Goal: Communication & Community: Answer question/provide support

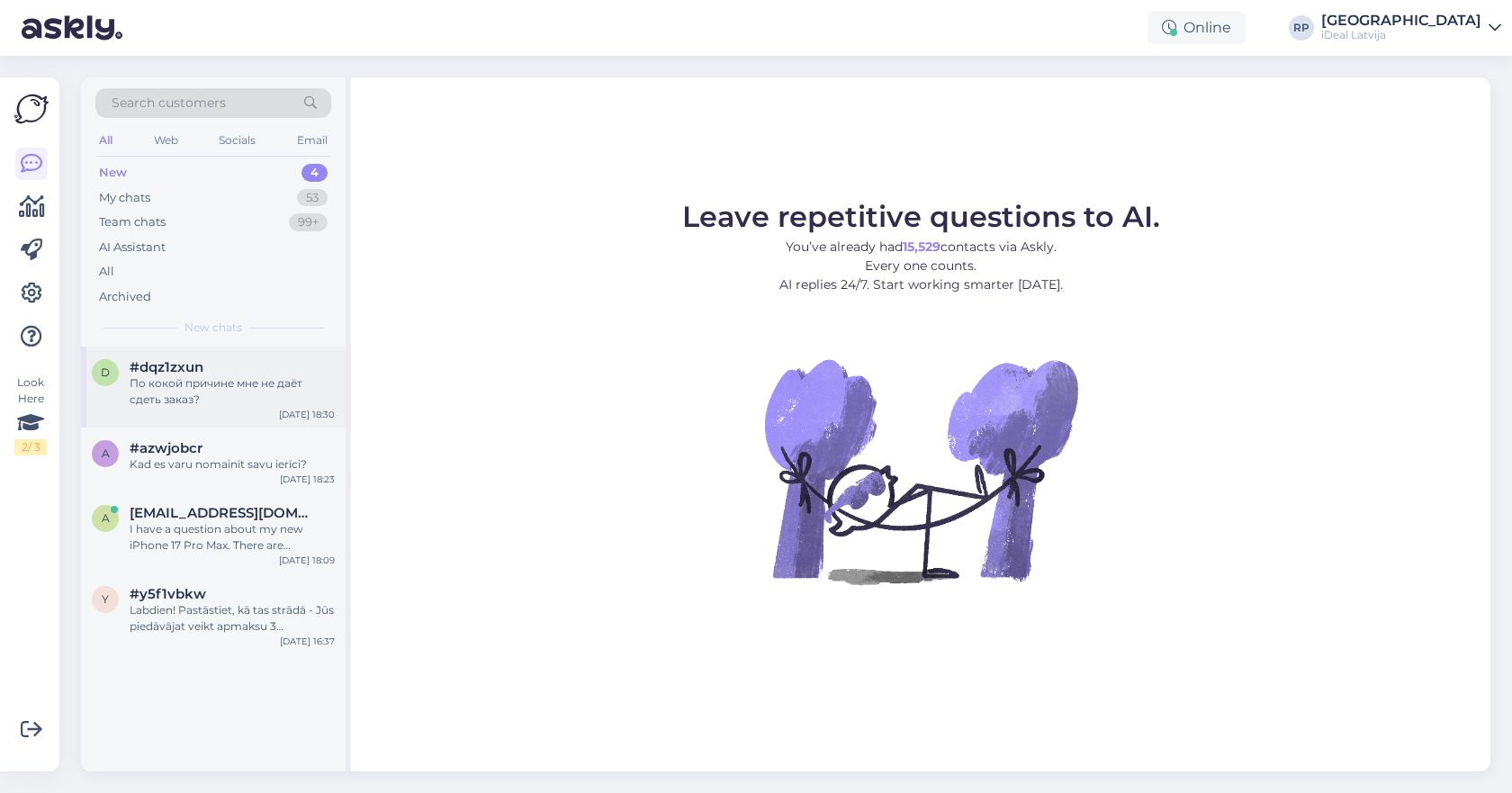
click at [169, 383] on div "По кокой причине мне не даёт сдеть заказ?" at bounding box center [232, 391] width 205 height 33
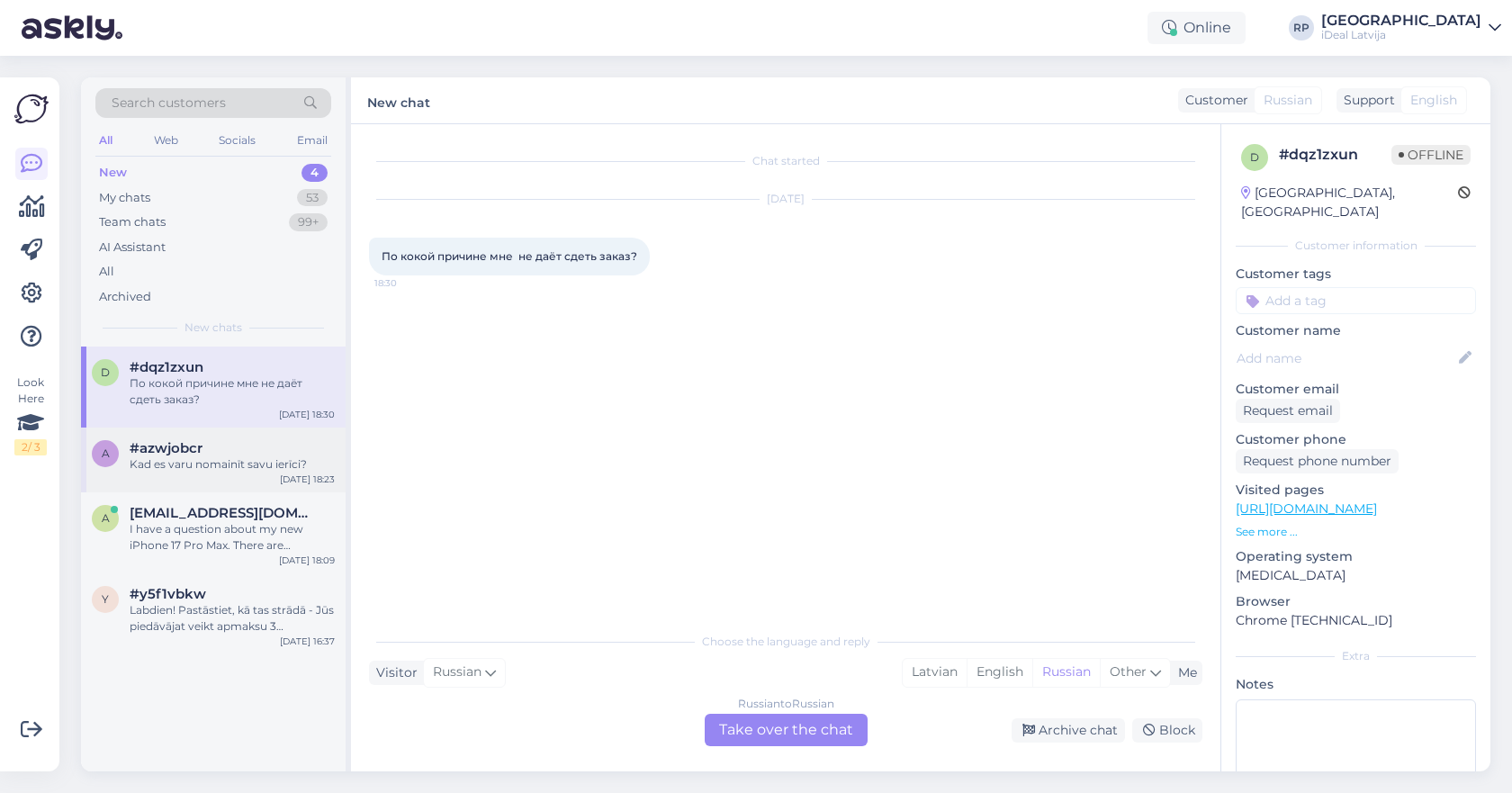
click at [303, 464] on div "Kad es varu nomainīt savu ierīci?" at bounding box center [232, 464] width 205 height 16
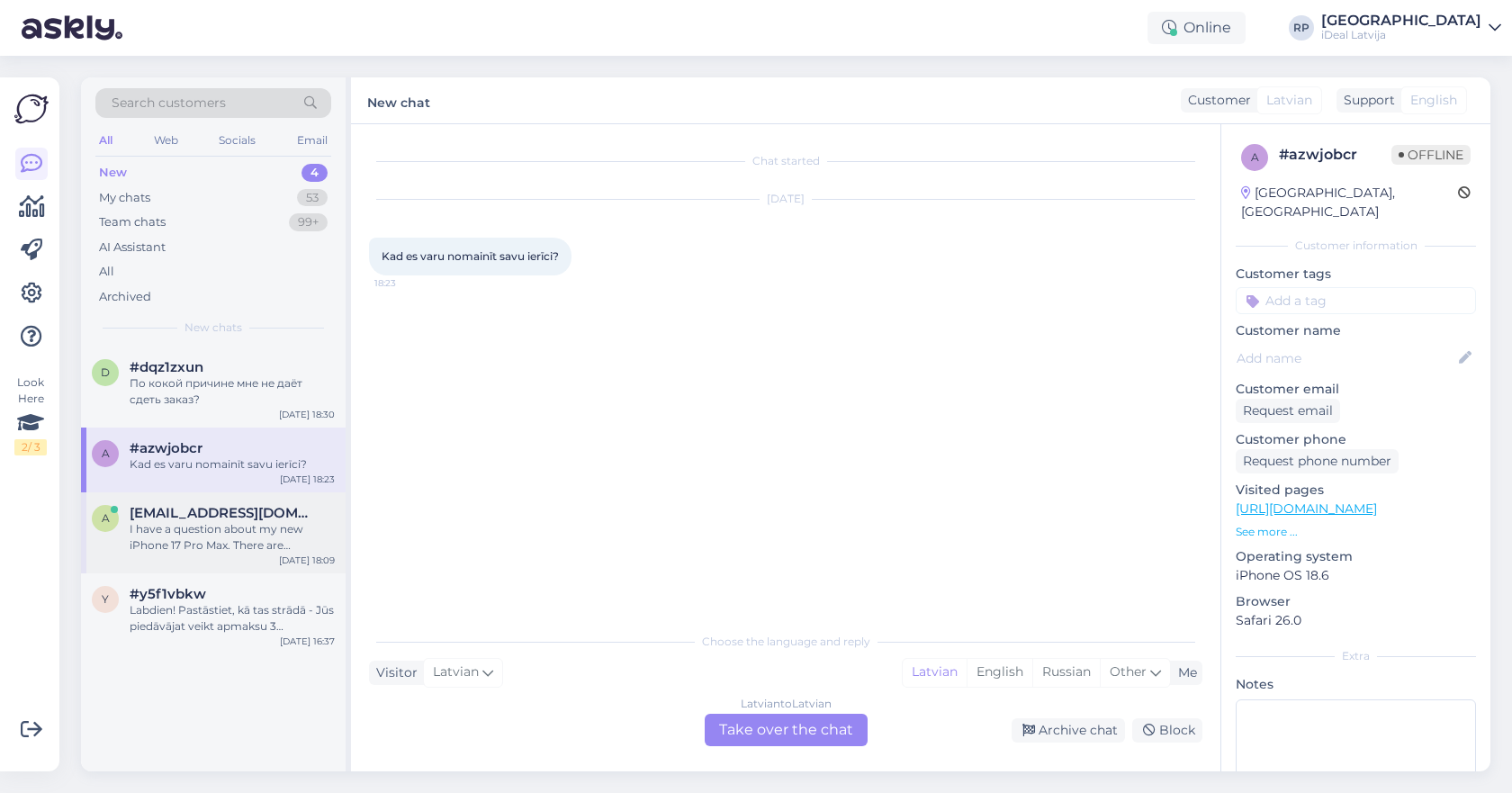
click at [284, 506] on span "[EMAIL_ADDRESS][DOMAIN_NAME]" at bounding box center [223, 513] width 187 height 16
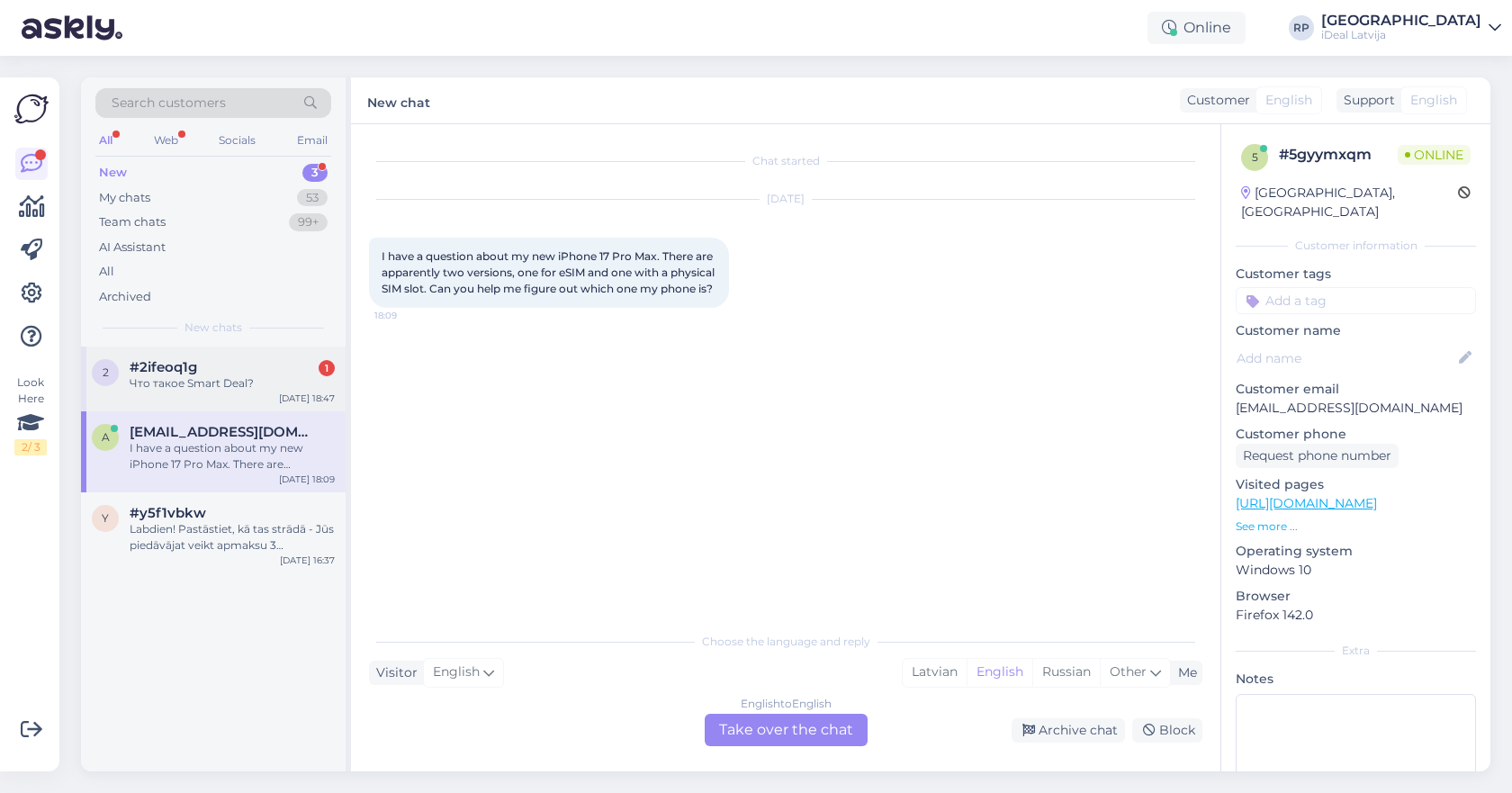
click at [231, 355] on div "2 #2ifeoq1g 1 Что такое Smart Deal? [DATE] 18:47" at bounding box center [213, 379] width 264 height 65
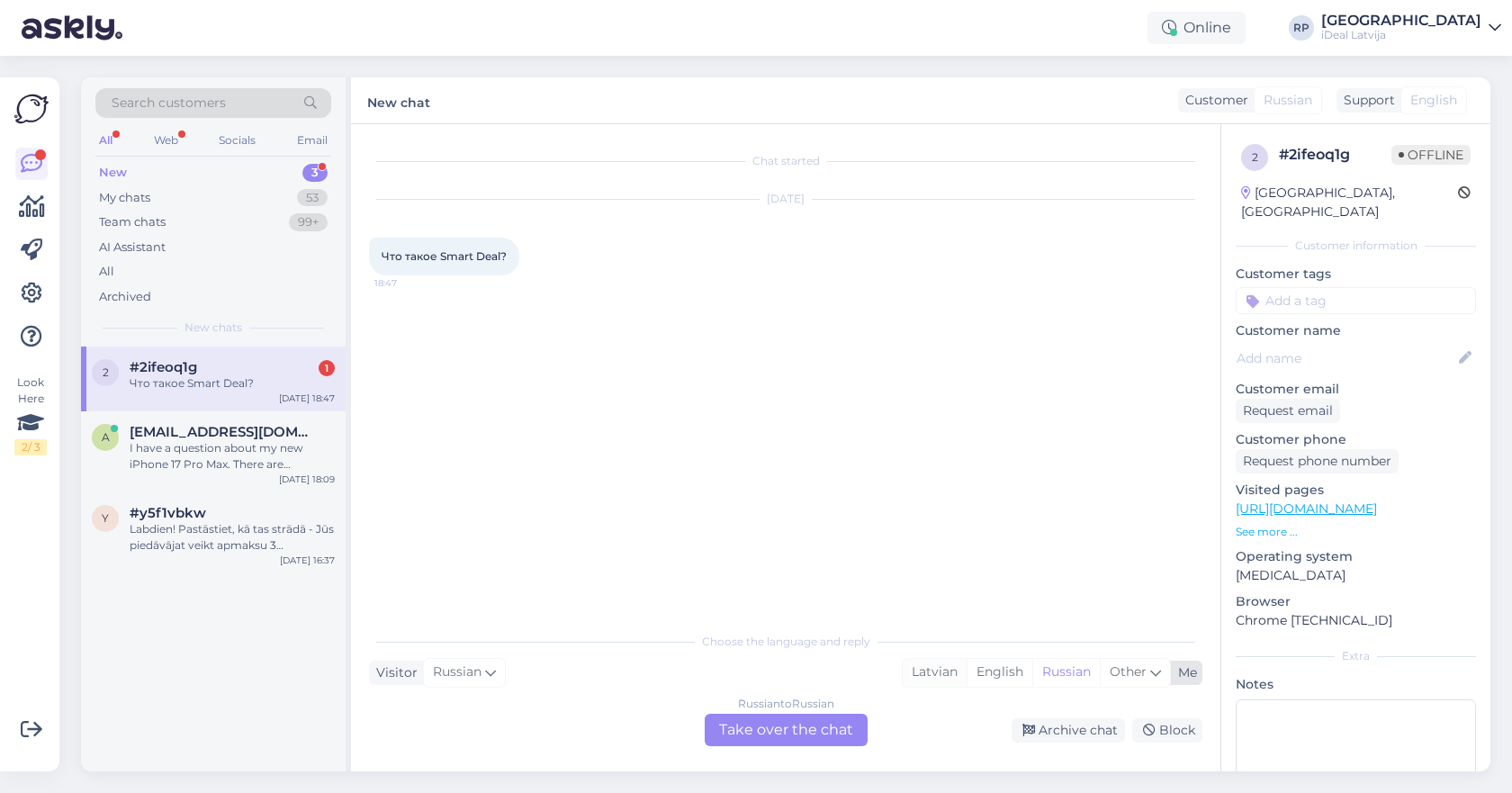
click at [923, 663] on div "Latvian" at bounding box center [935, 672] width 64 height 27
click at [795, 747] on div "Chat started [DATE] Что такое Smart Deal? 18:47 Choose the language and reply V…" at bounding box center [785, 447] width 869 height 647
click at [797, 739] on div "Russian to Latvian Take over the chat" at bounding box center [786, 729] width 163 height 33
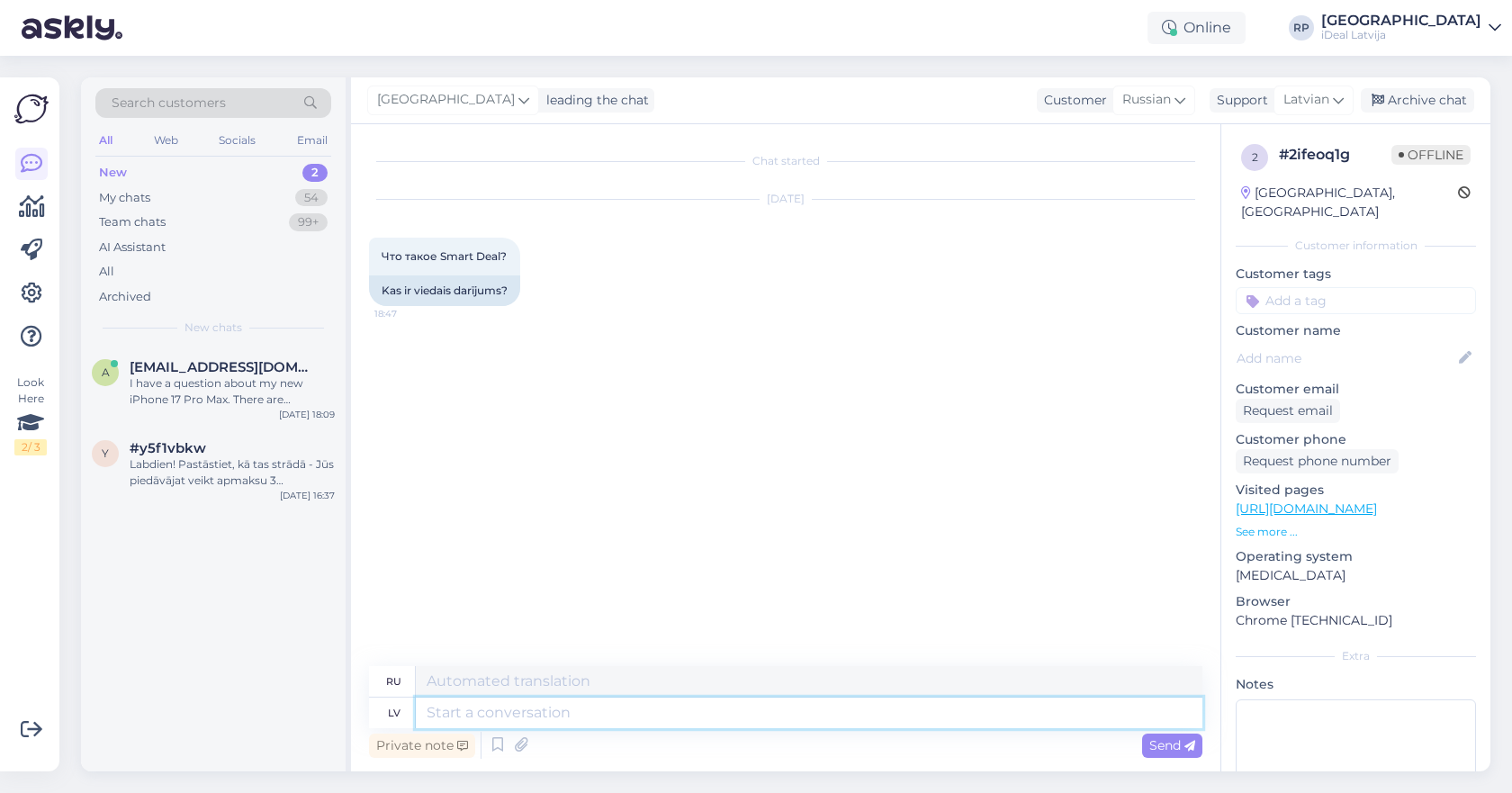
click at [797, 702] on textarea at bounding box center [808, 712] width 786 height 31
type textarea "Sveiki"
type textarea "Привет"
type textarea "Sveiki,"
type textarea "Привет,"
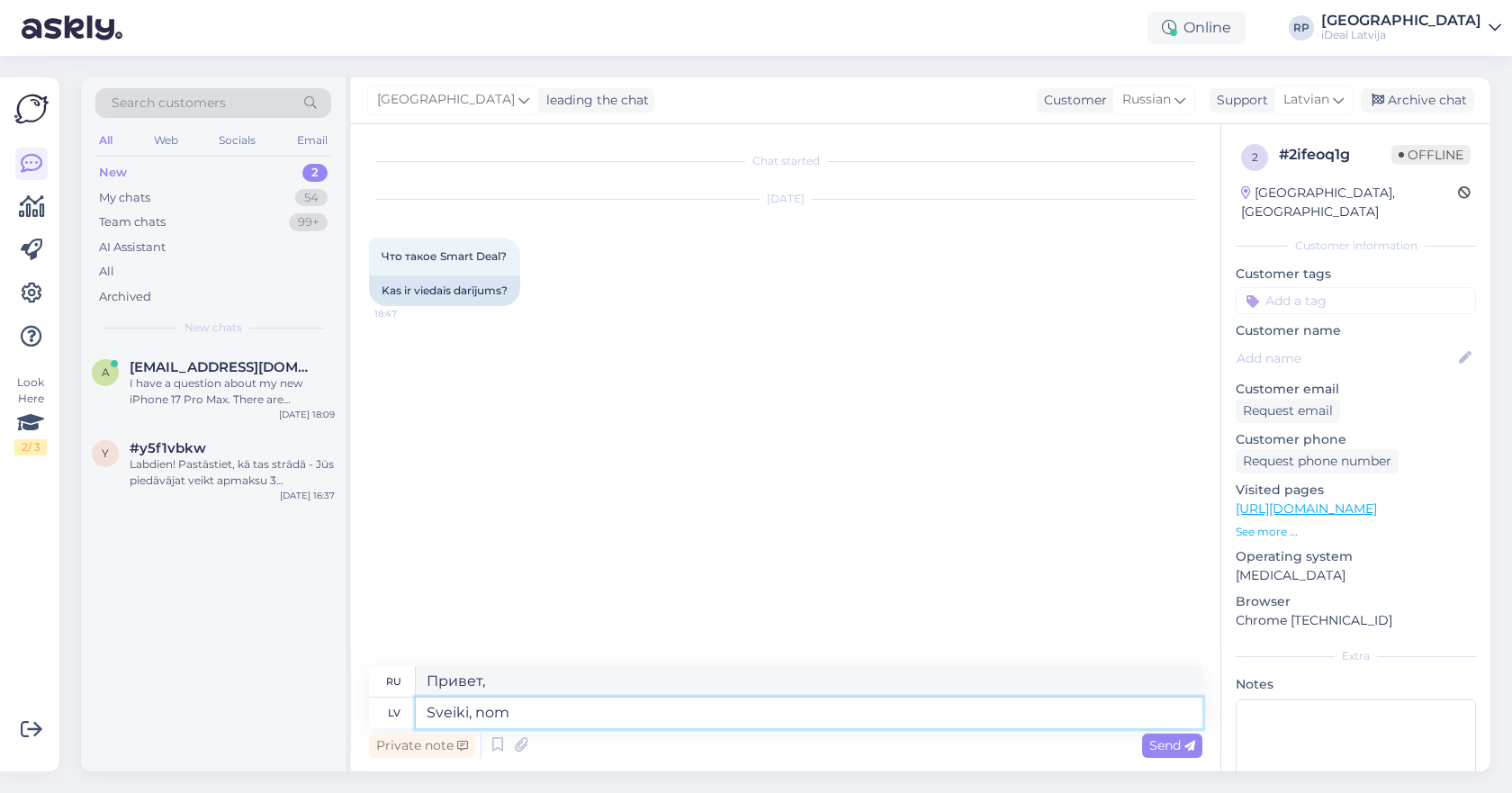
type textarea "Sveiki, noma"
type textarea "Здравствуйте, аренда"
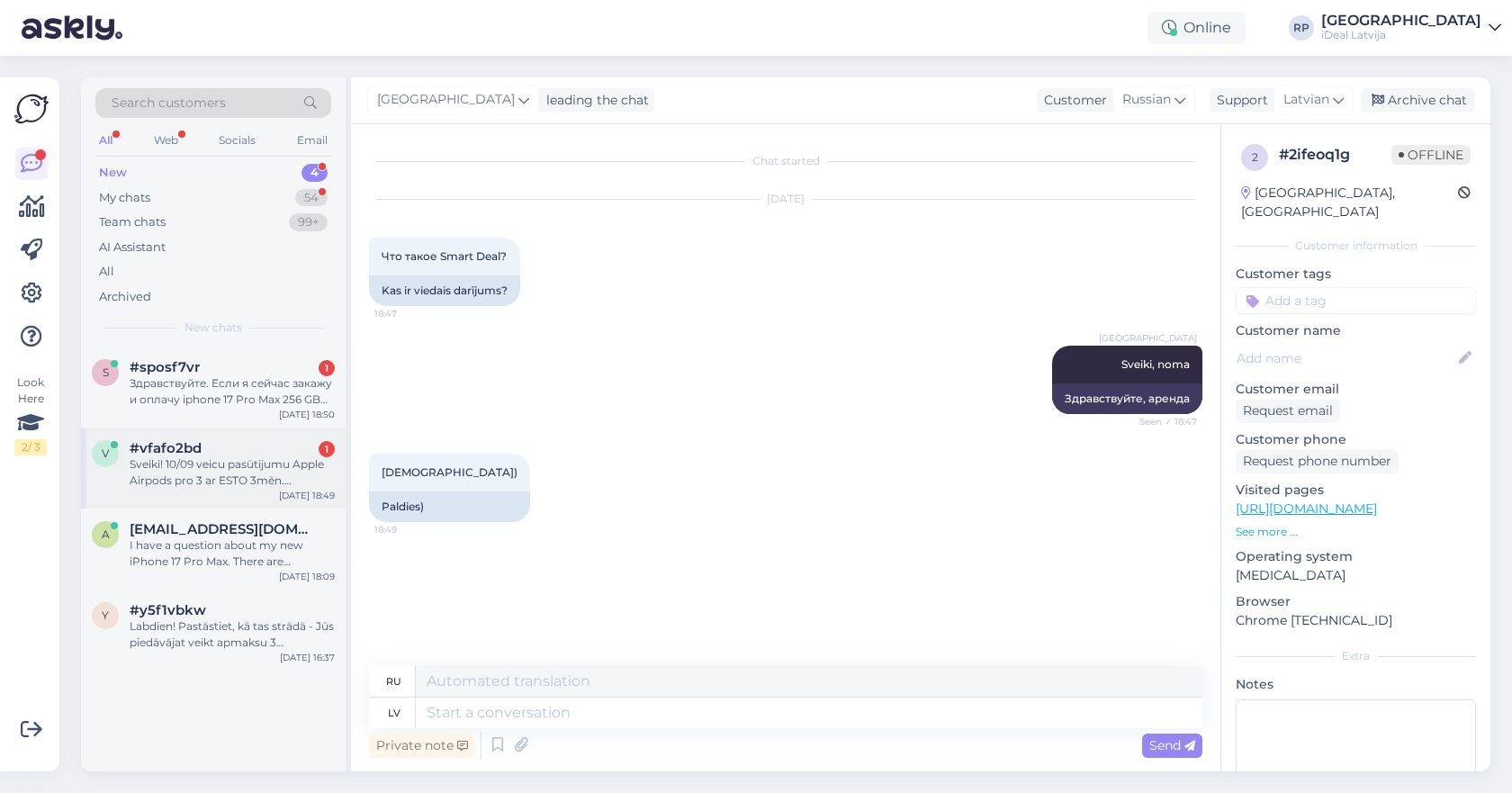
click at [222, 441] on div "#vfafo2bd 1" at bounding box center [232, 447] width 205 height 16
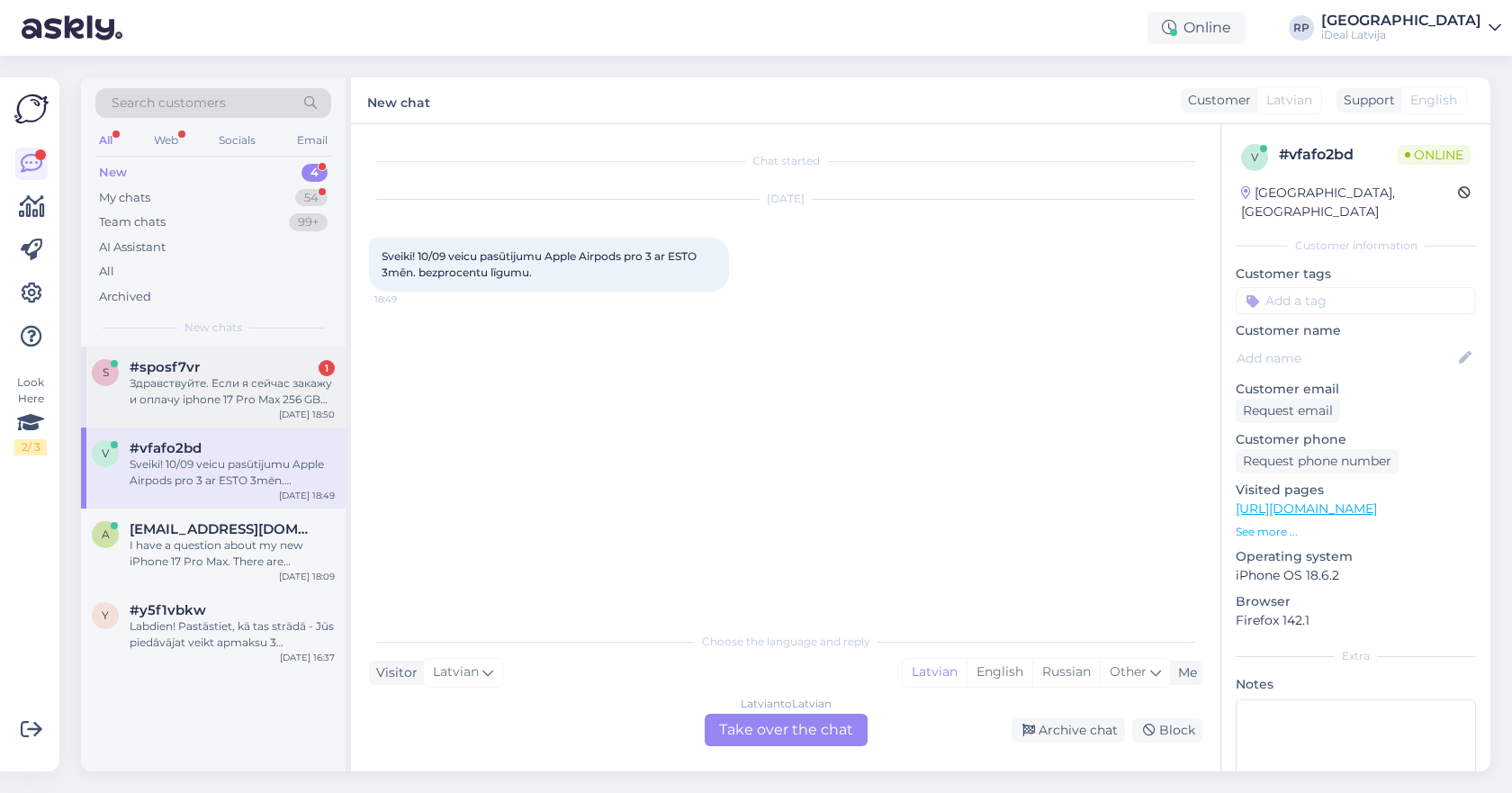
click at [296, 394] on div "Здравствуйте. Если я сейчас закажу и оплачу iphone 17 Pro Max 256 GB Silver ког…" at bounding box center [232, 391] width 205 height 33
click at [293, 443] on div "#vfafo2bd" at bounding box center [232, 447] width 205 height 16
click at [807, 726] on div "Latvian to Latvian Take over the chat" at bounding box center [786, 729] width 163 height 33
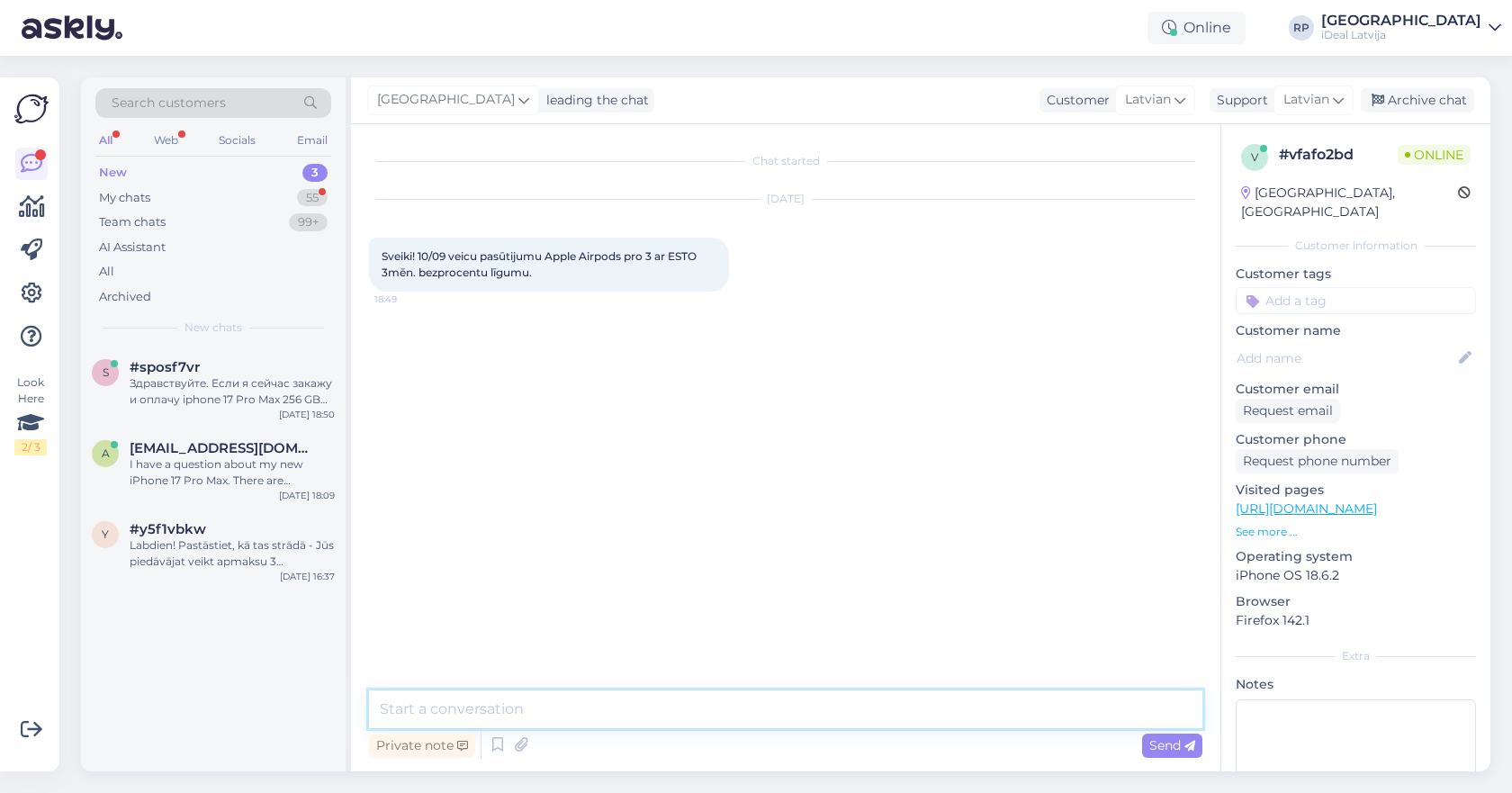
click at [801, 715] on textarea at bounding box center [786, 709] width 833 height 37
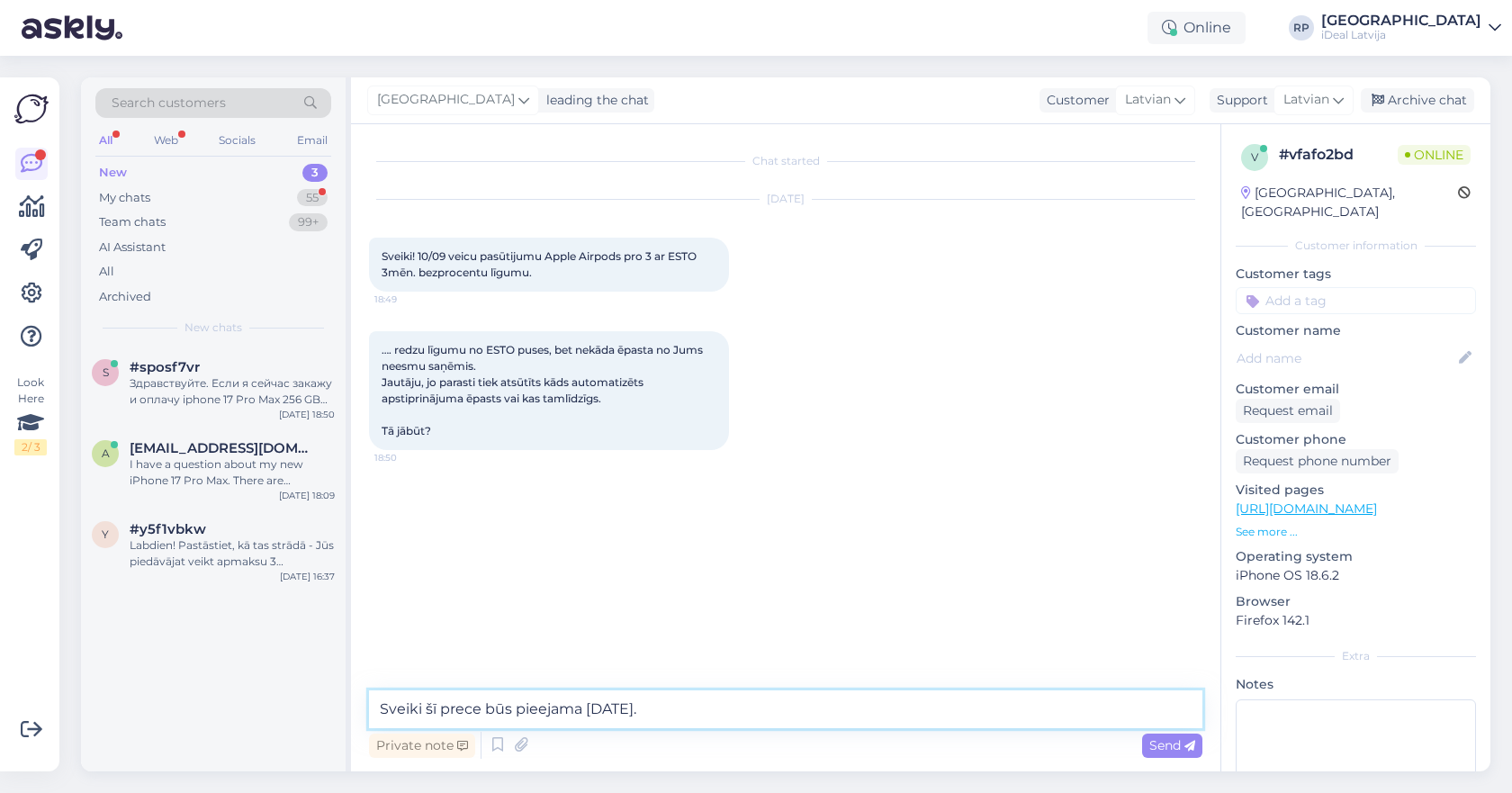
click at [422, 708] on textarea "Sveiki šī prece būs pieejama [DATE]." at bounding box center [786, 709] width 833 height 37
type textarea "Sveiki! Šī prece būs pieejama [DATE]."
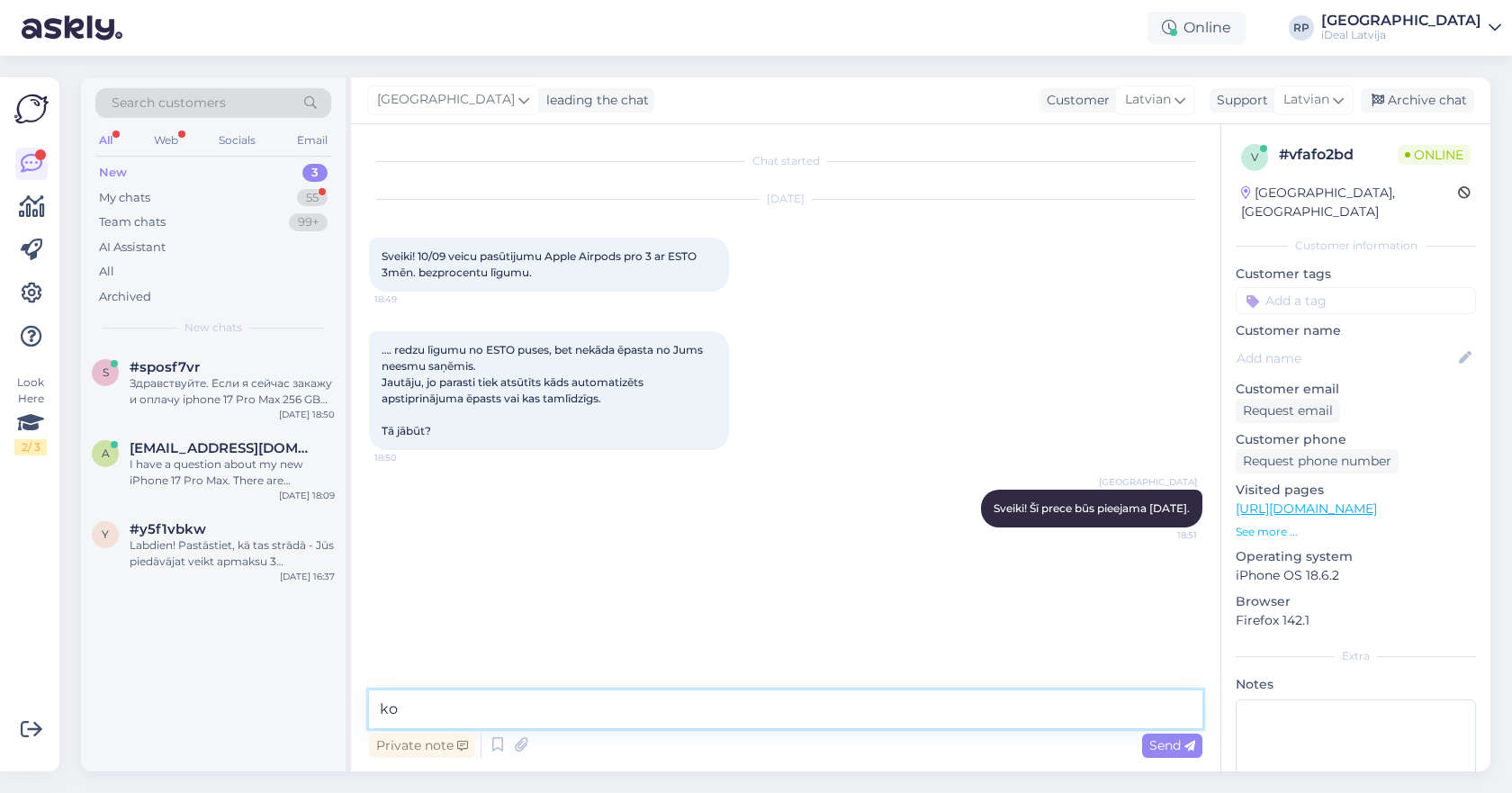
type textarea "k"
type textarea "Kopā ar visiem jaunajiem produktiem."
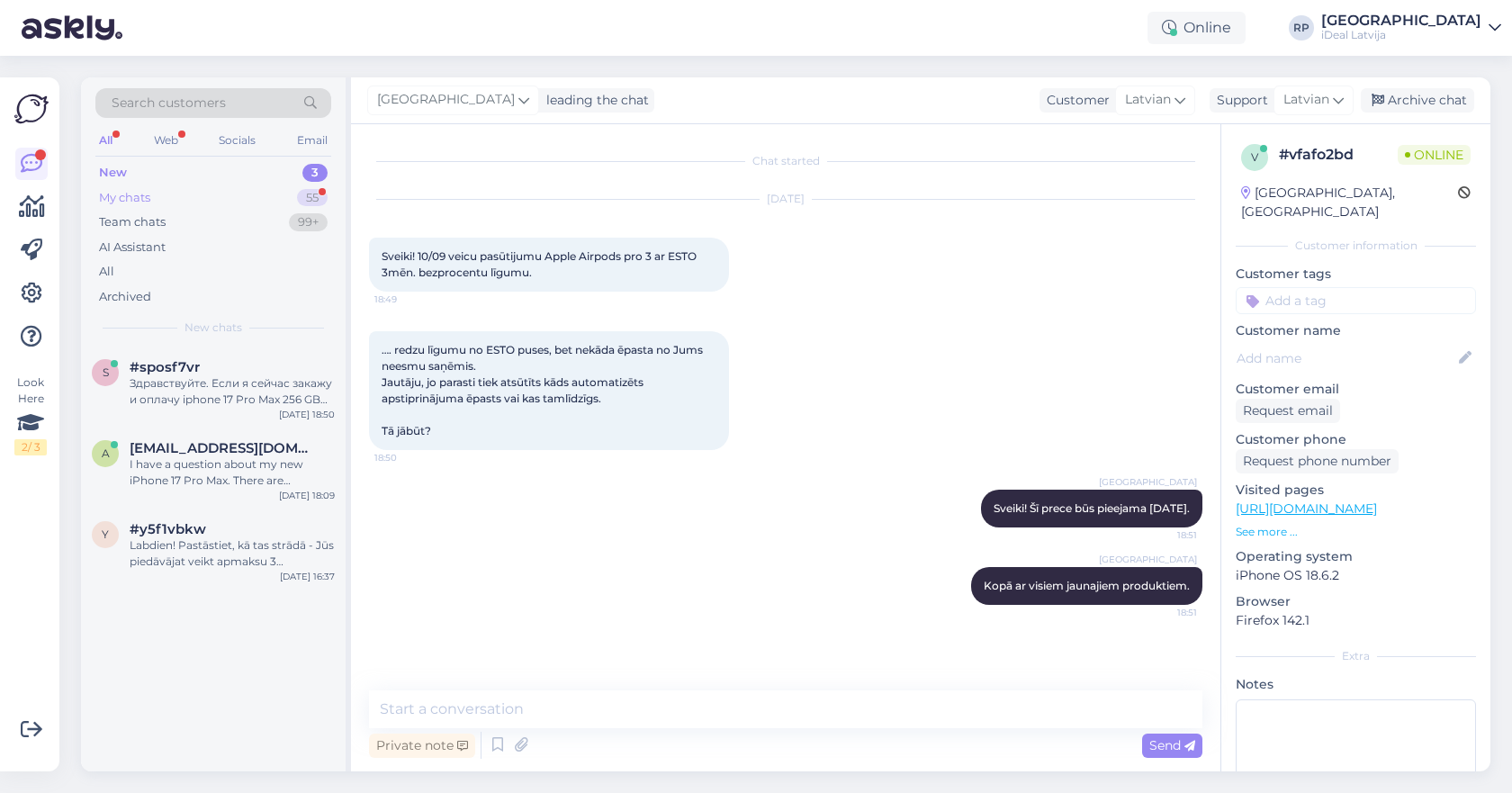
click at [257, 195] on div "My chats 55" at bounding box center [214, 198] width 236 height 25
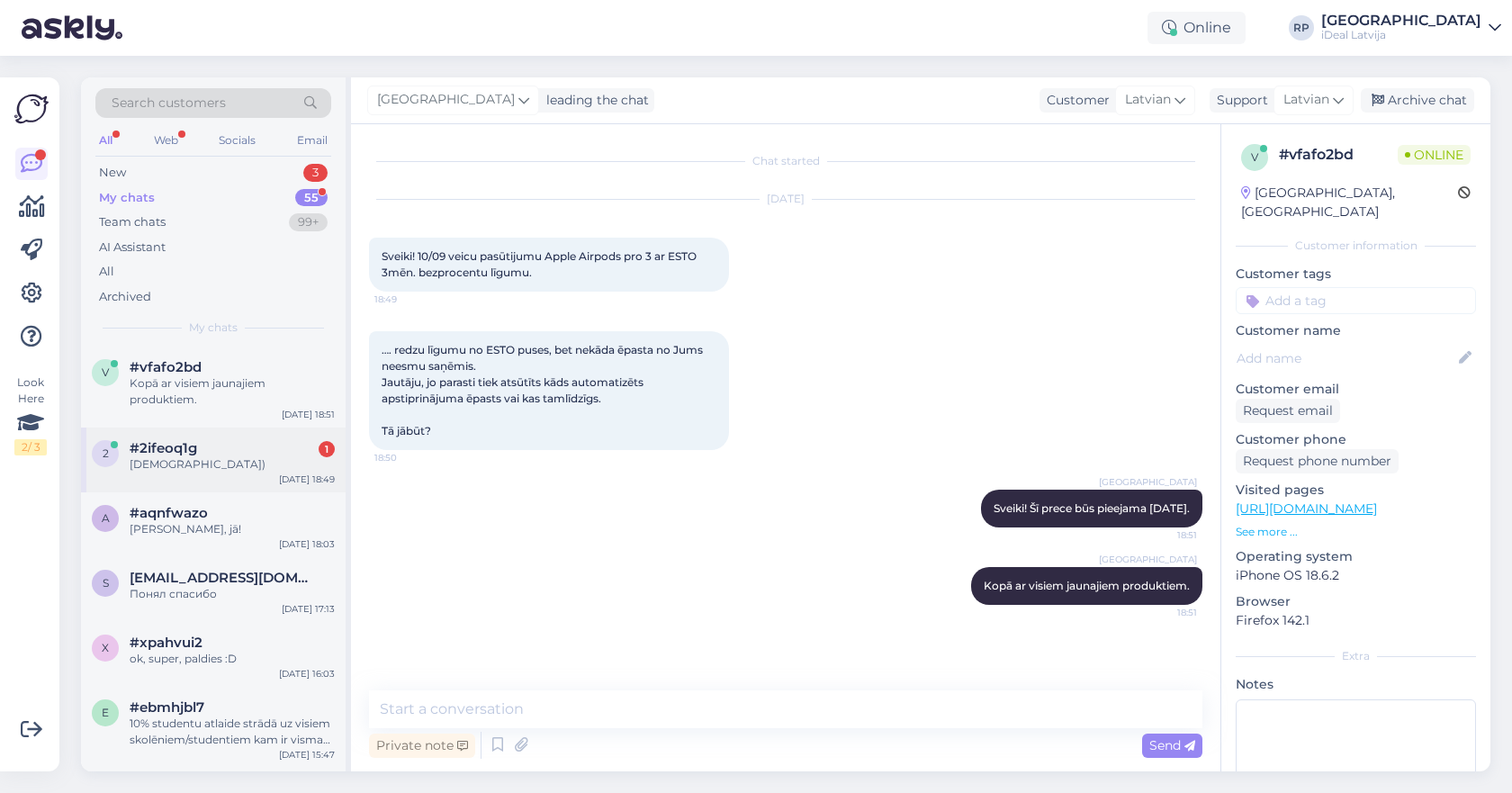
click at [243, 478] on div "2 #2ifeoq1g 1 Спасибо) [DATE] 18:49" at bounding box center [213, 459] width 264 height 65
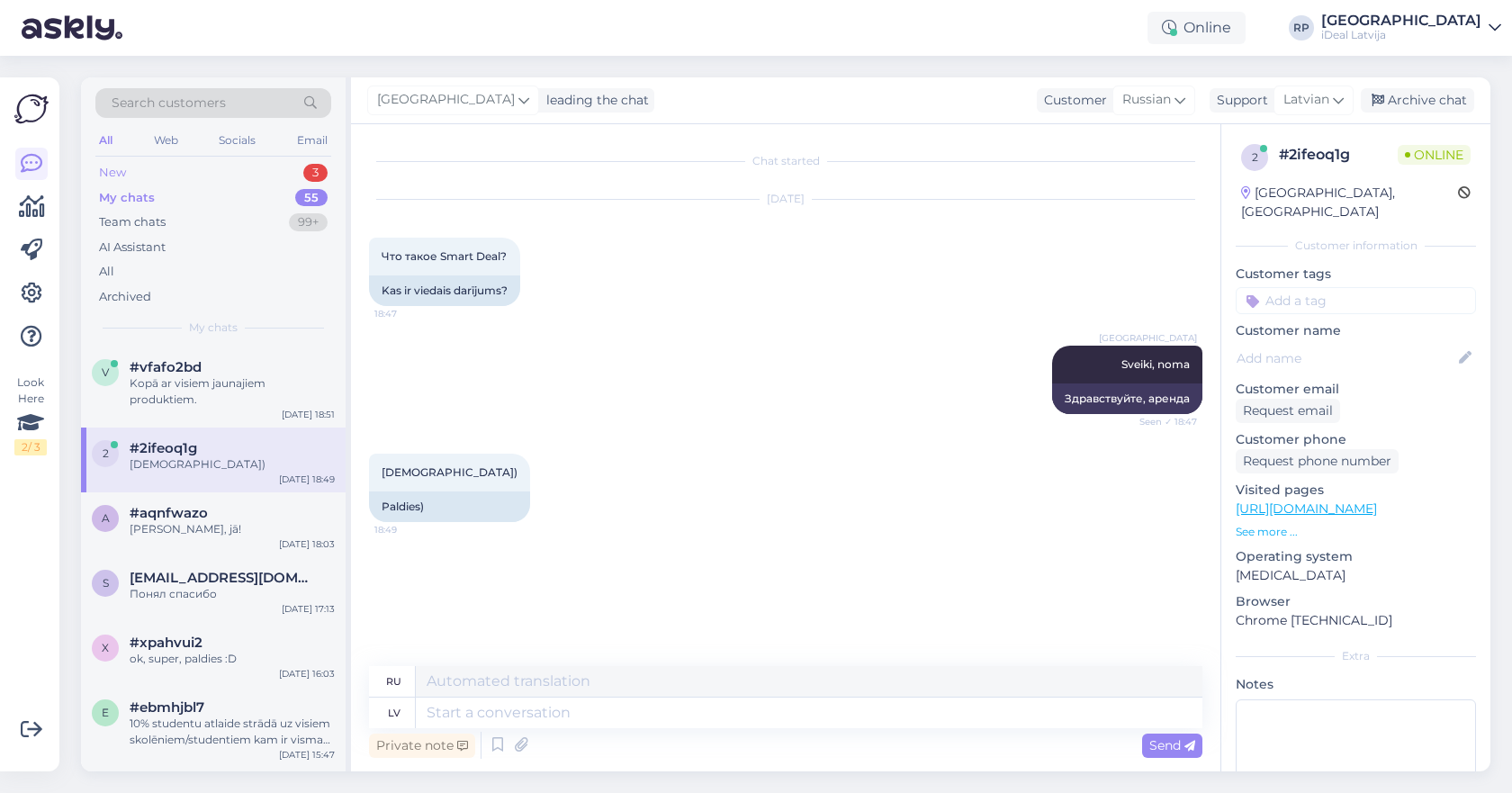
click at [232, 174] on div "New 3" at bounding box center [214, 172] width 236 height 25
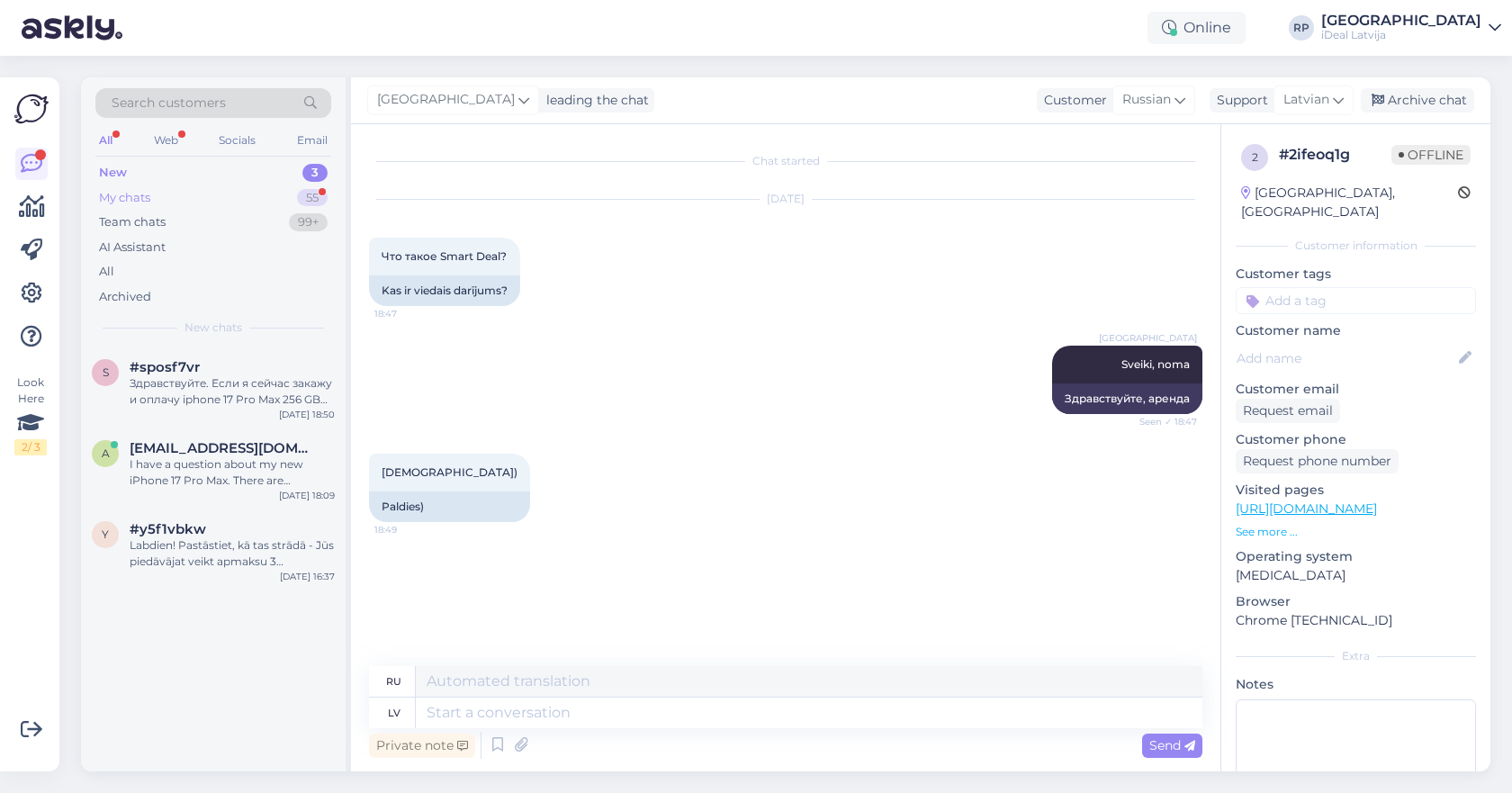
click at [172, 204] on div "My chats 55" at bounding box center [214, 198] width 236 height 25
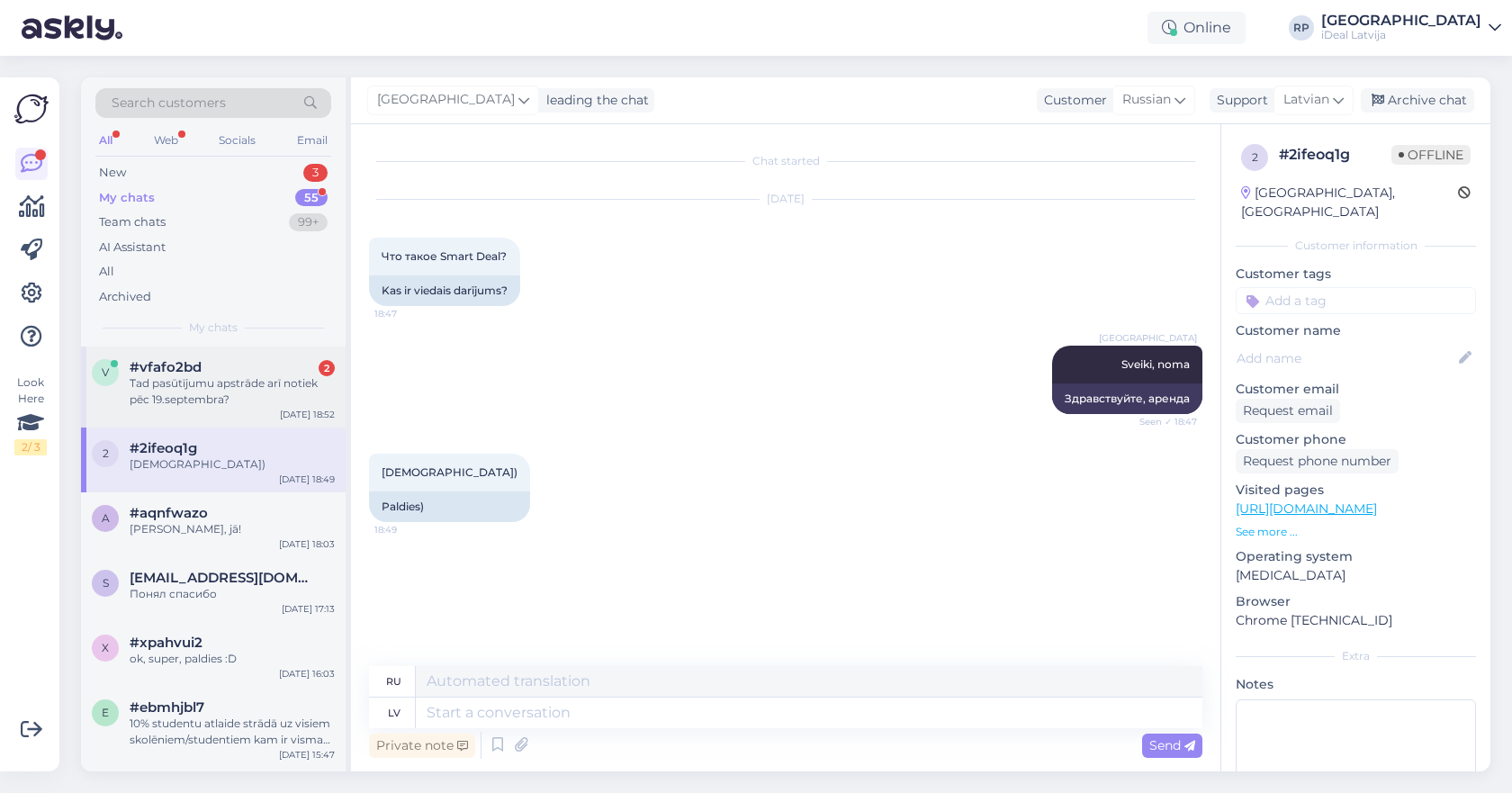
click at [207, 388] on div "Tad pasūtījumu apstrāde arī notiek pēc 19.septembra?" at bounding box center [232, 391] width 205 height 33
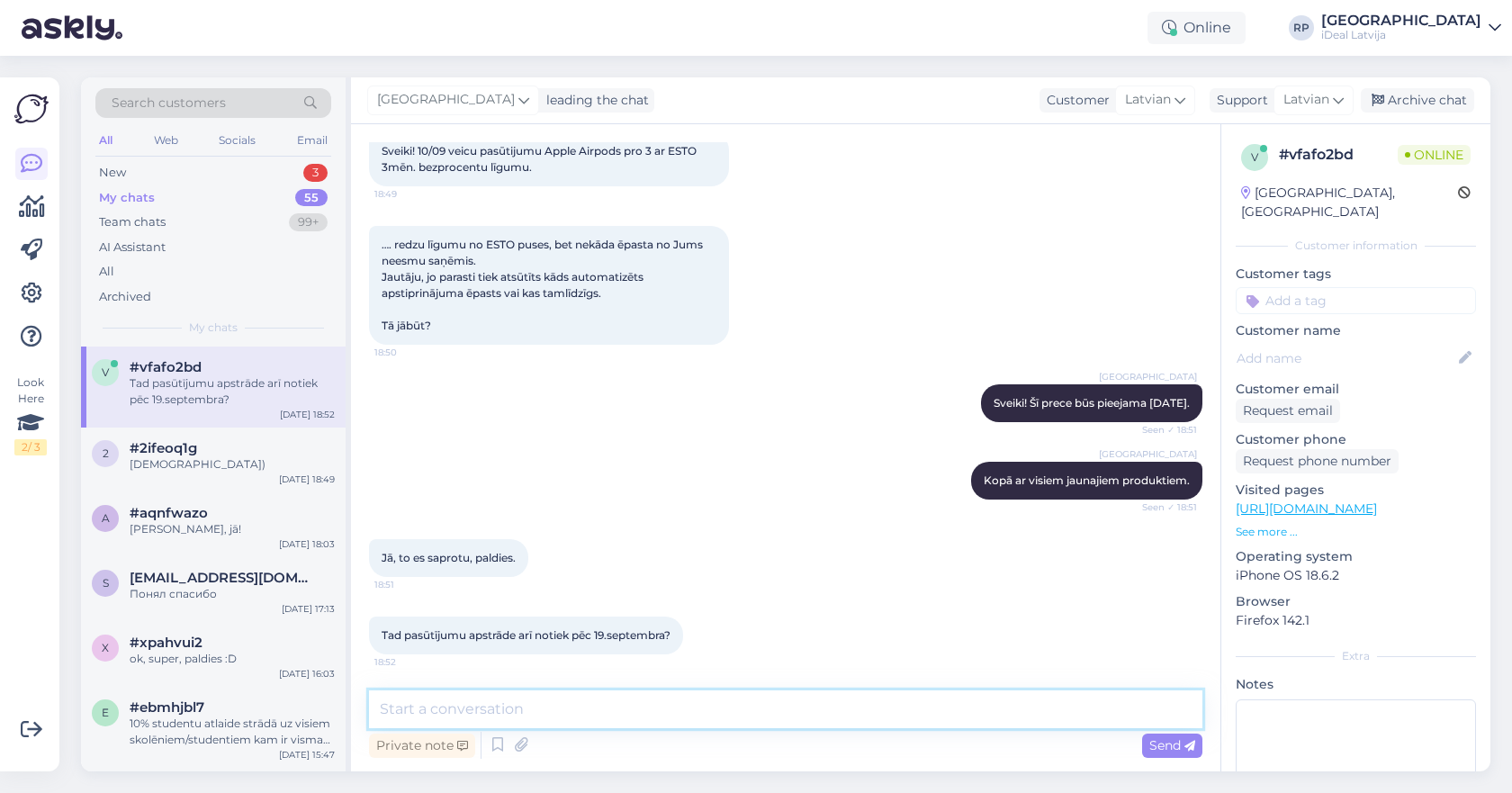
click at [484, 701] on textarea at bounding box center [786, 709] width 833 height 37
type textarea "J"
type textarea "Jap."
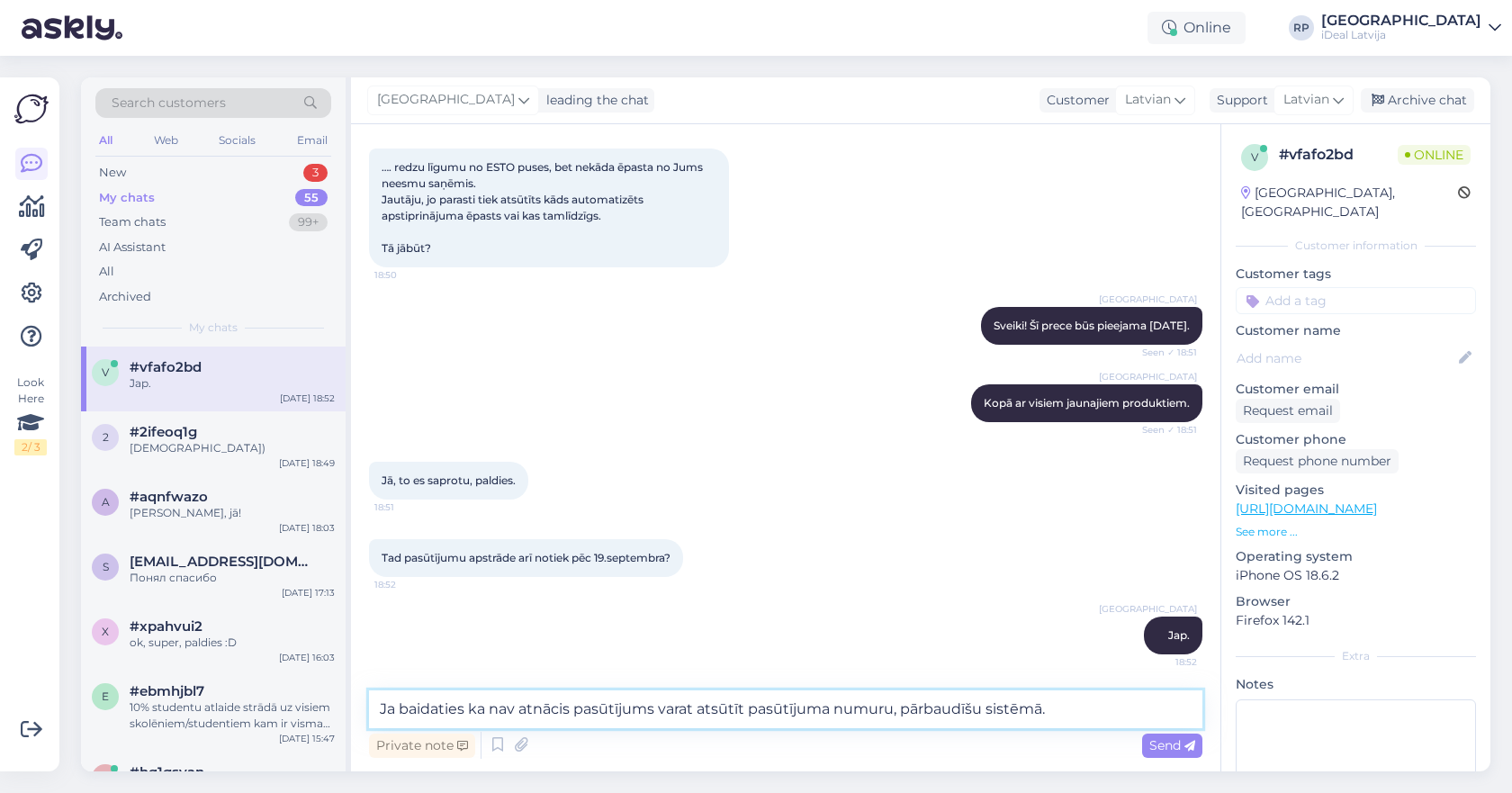
type textarea "Ja baidaties ka nav atnācis pasūtījums varat atsūtīt pasūtījuma numuru, pārbaud…"
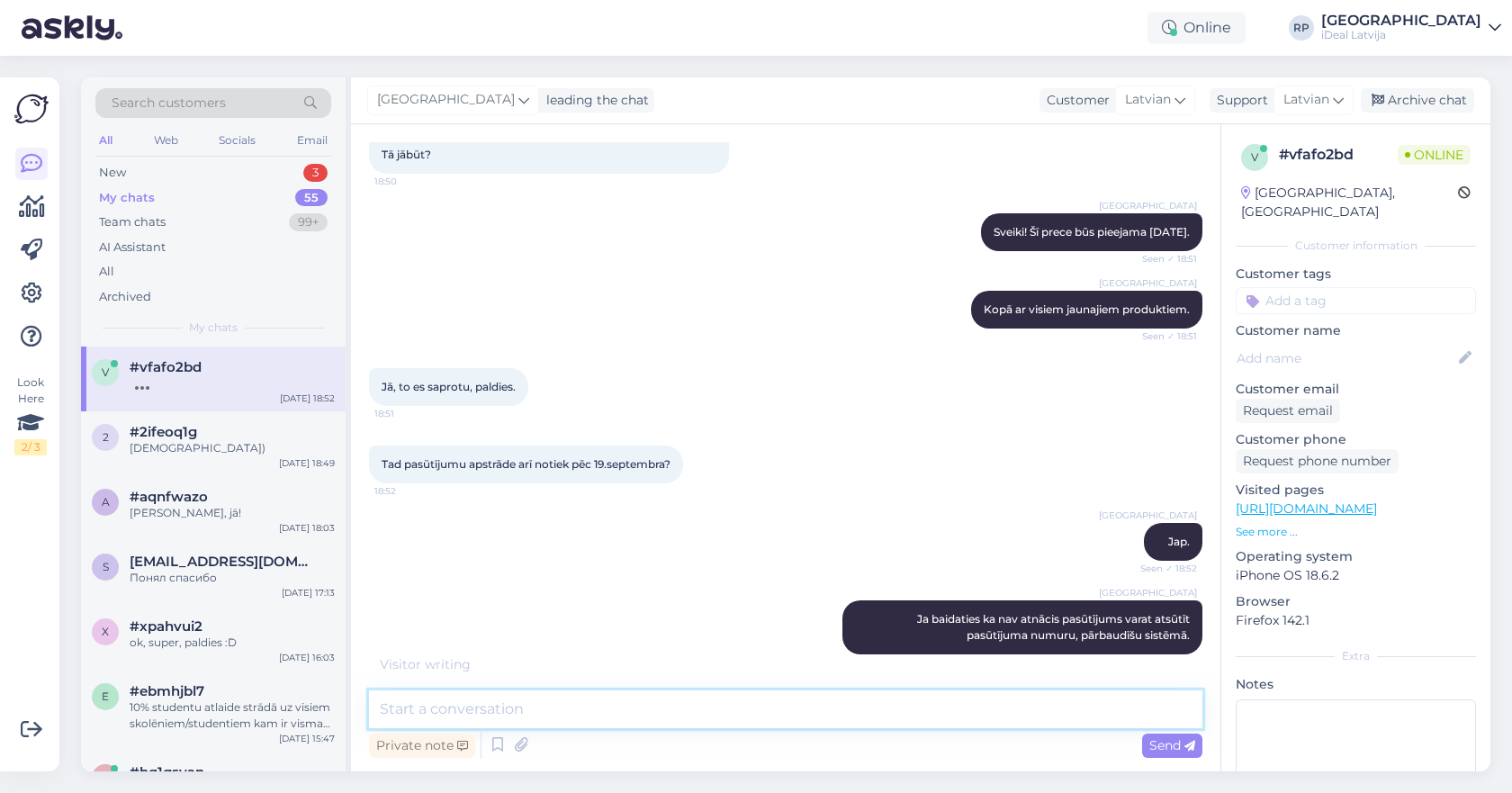
scroll to position [353, 0]
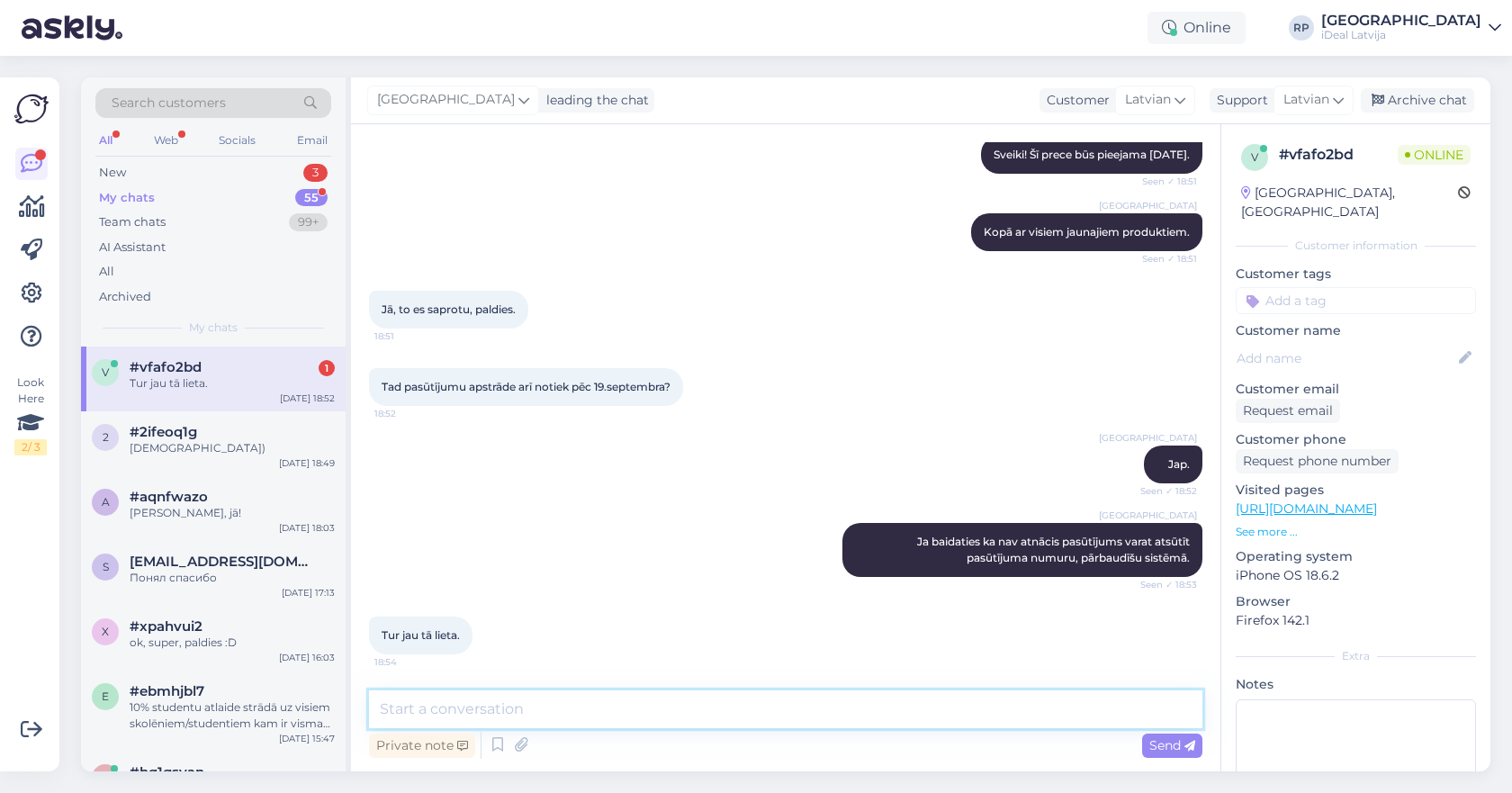
type textarea "3"
type textarea "K"
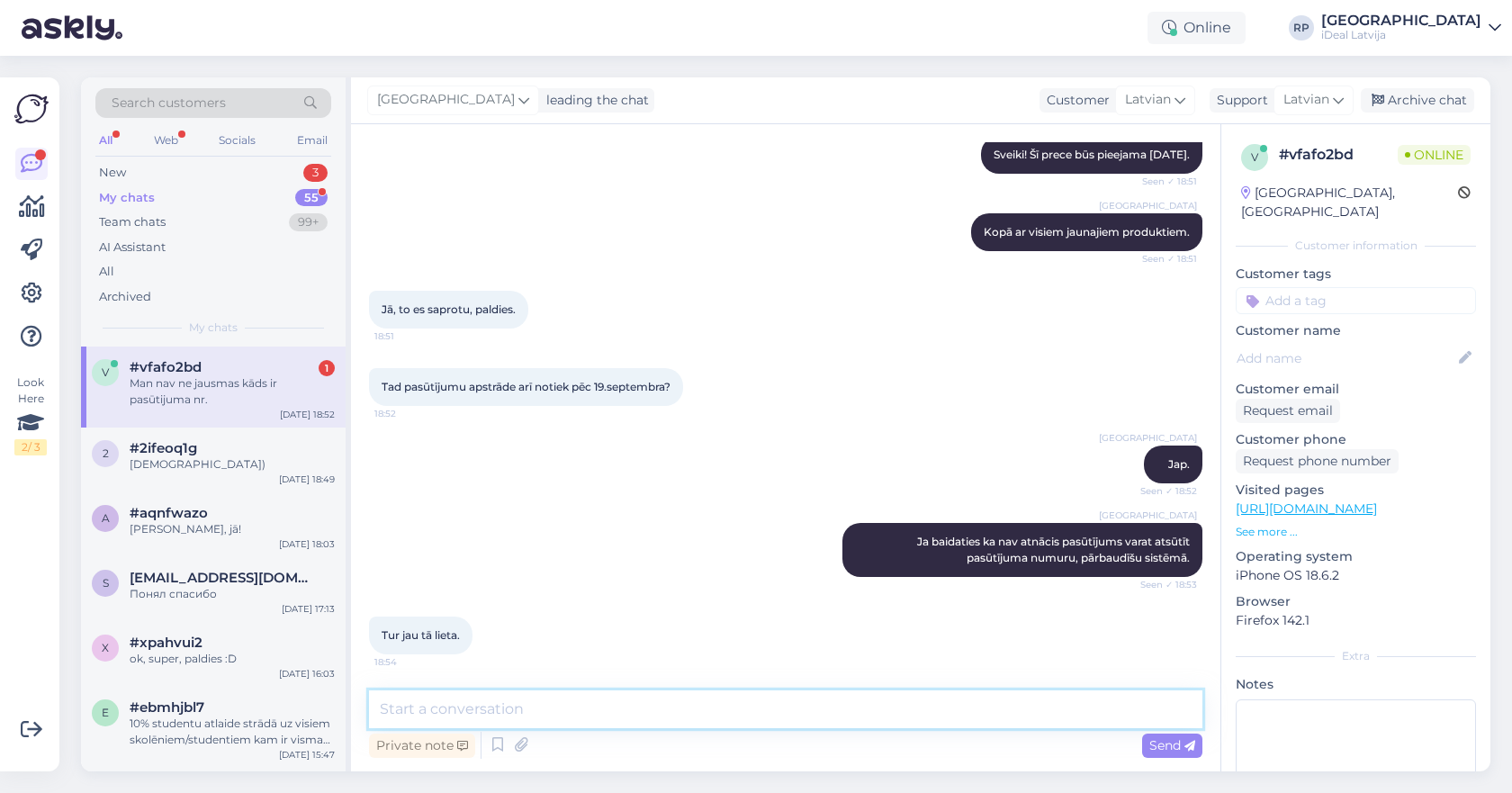
scroll to position [431, 0]
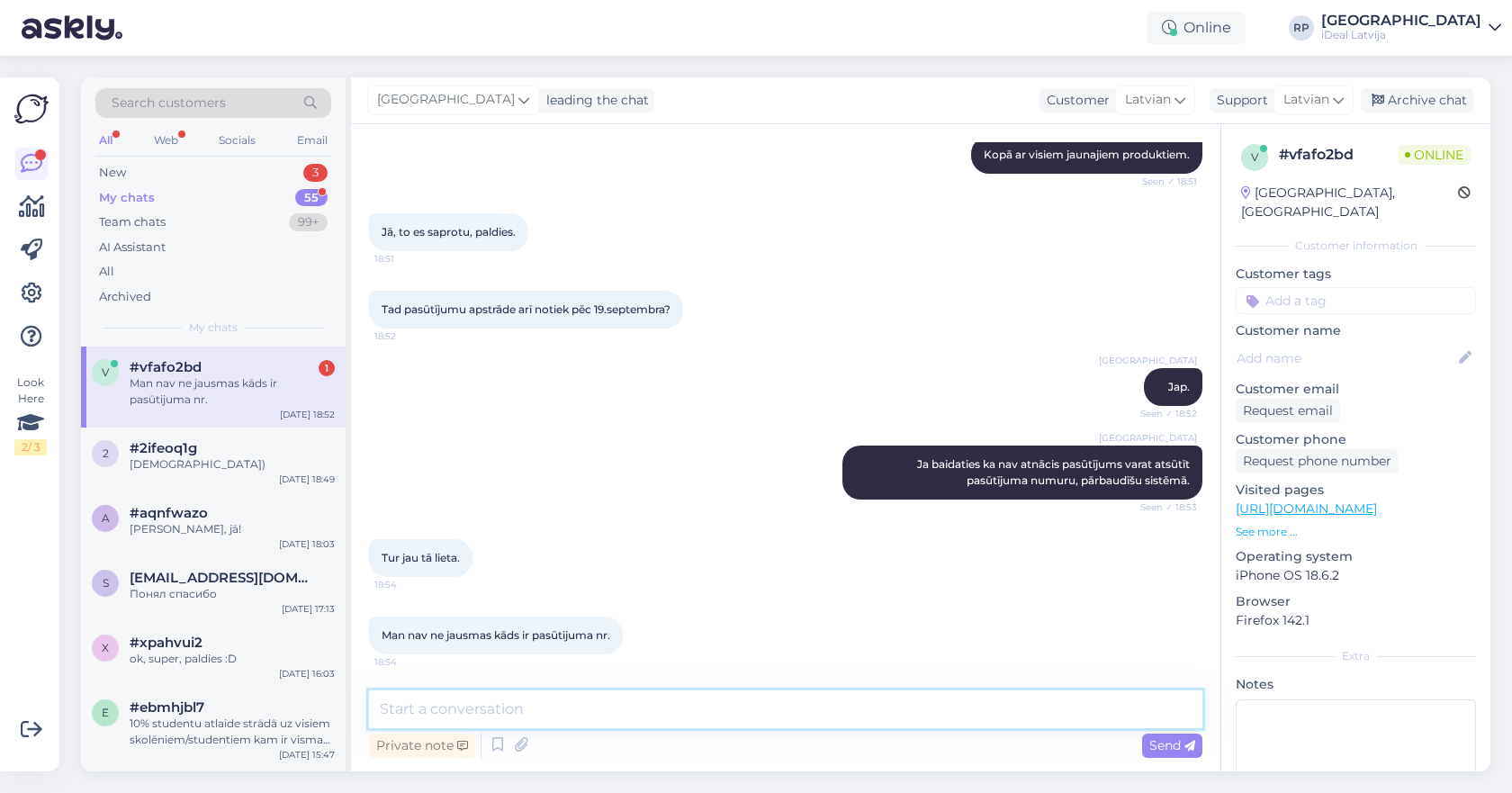
type textarea "\"
type textarea "Uz kāda vārda veicāt pasūtījumu ?"
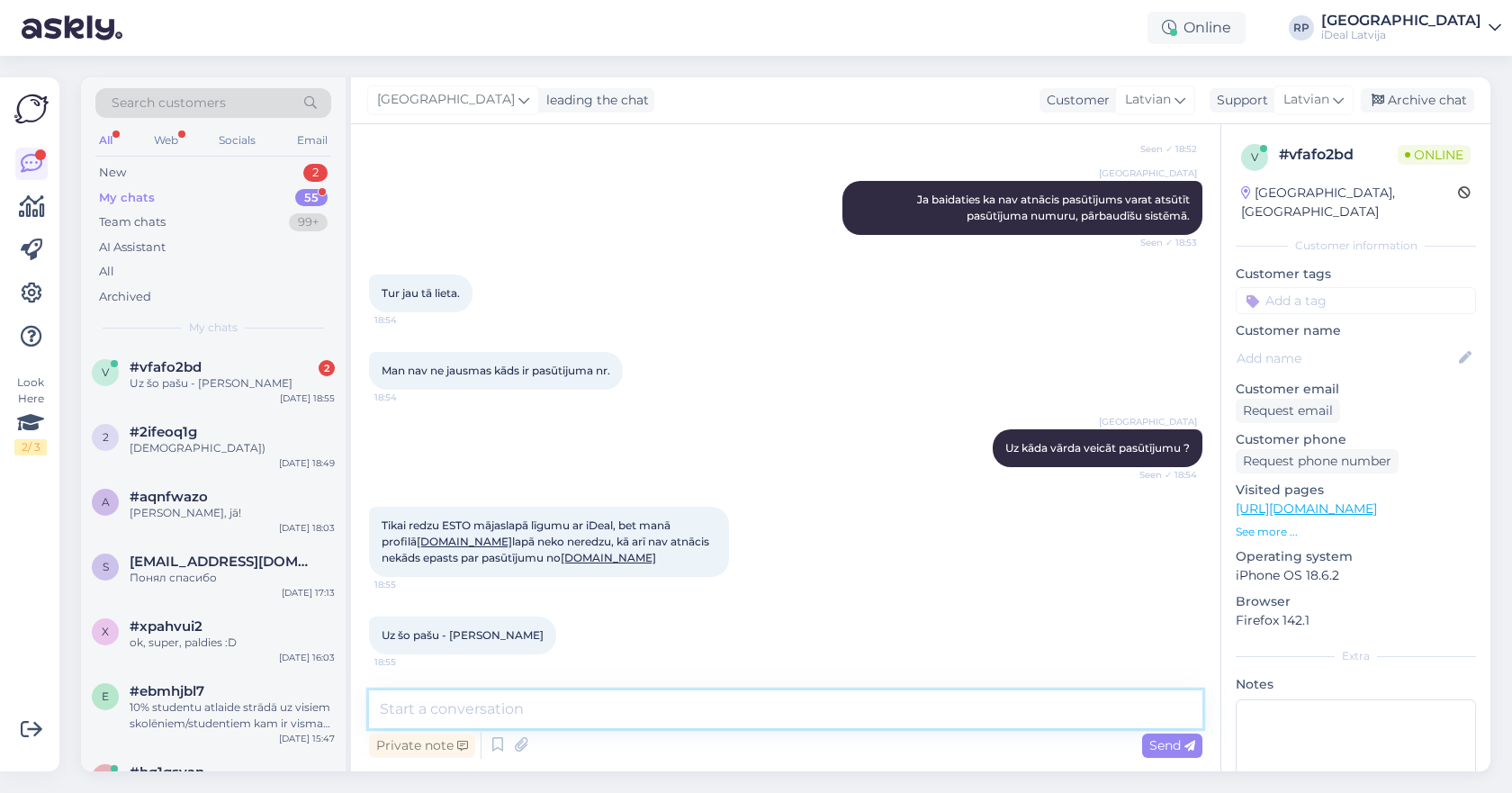
scroll to position [696, 0]
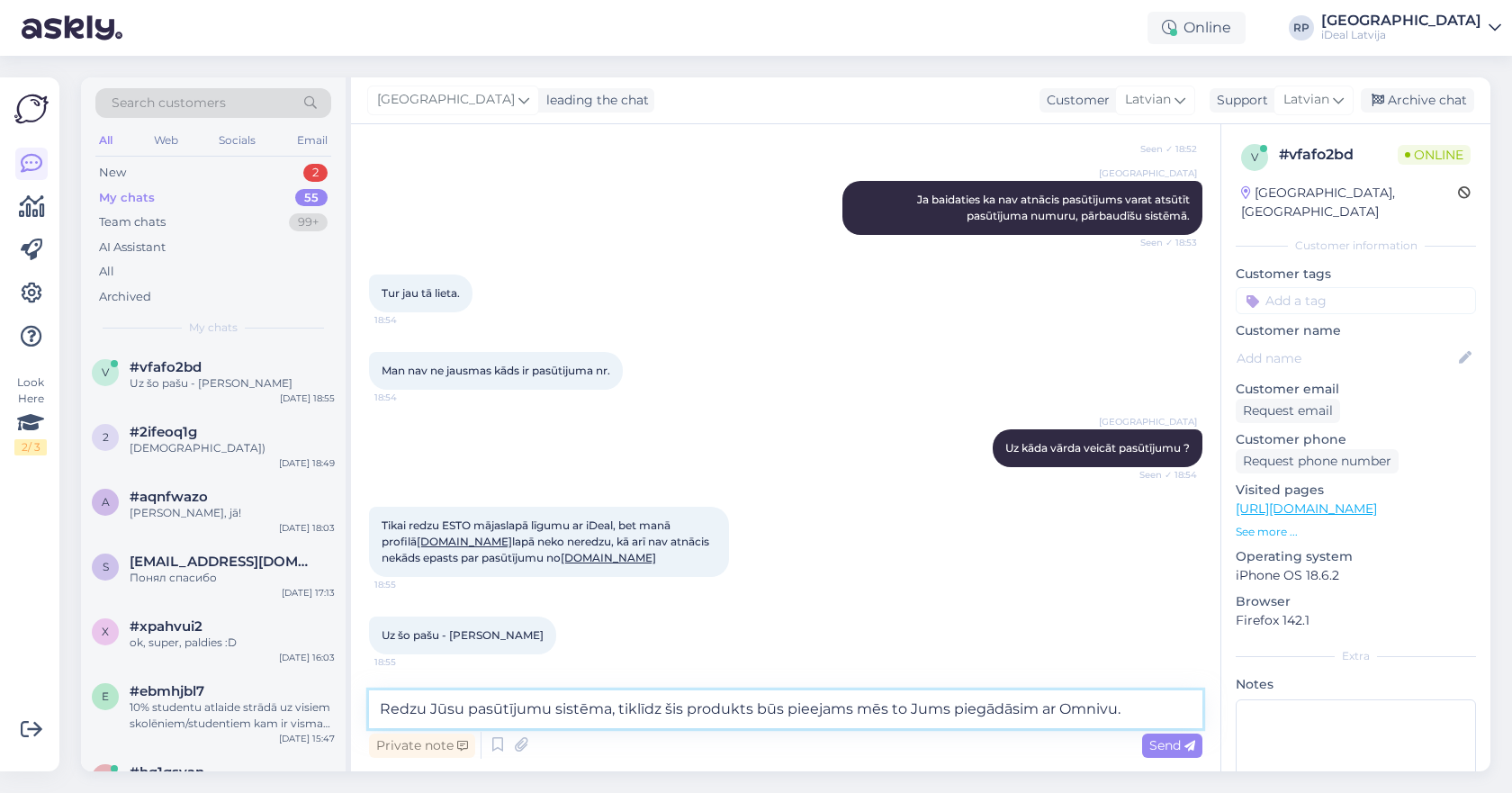
type textarea "Redzu Jūsu pasūtījumu sistēma, tiklīdz šis produkts būs pieejams mēs to Jums pi…"
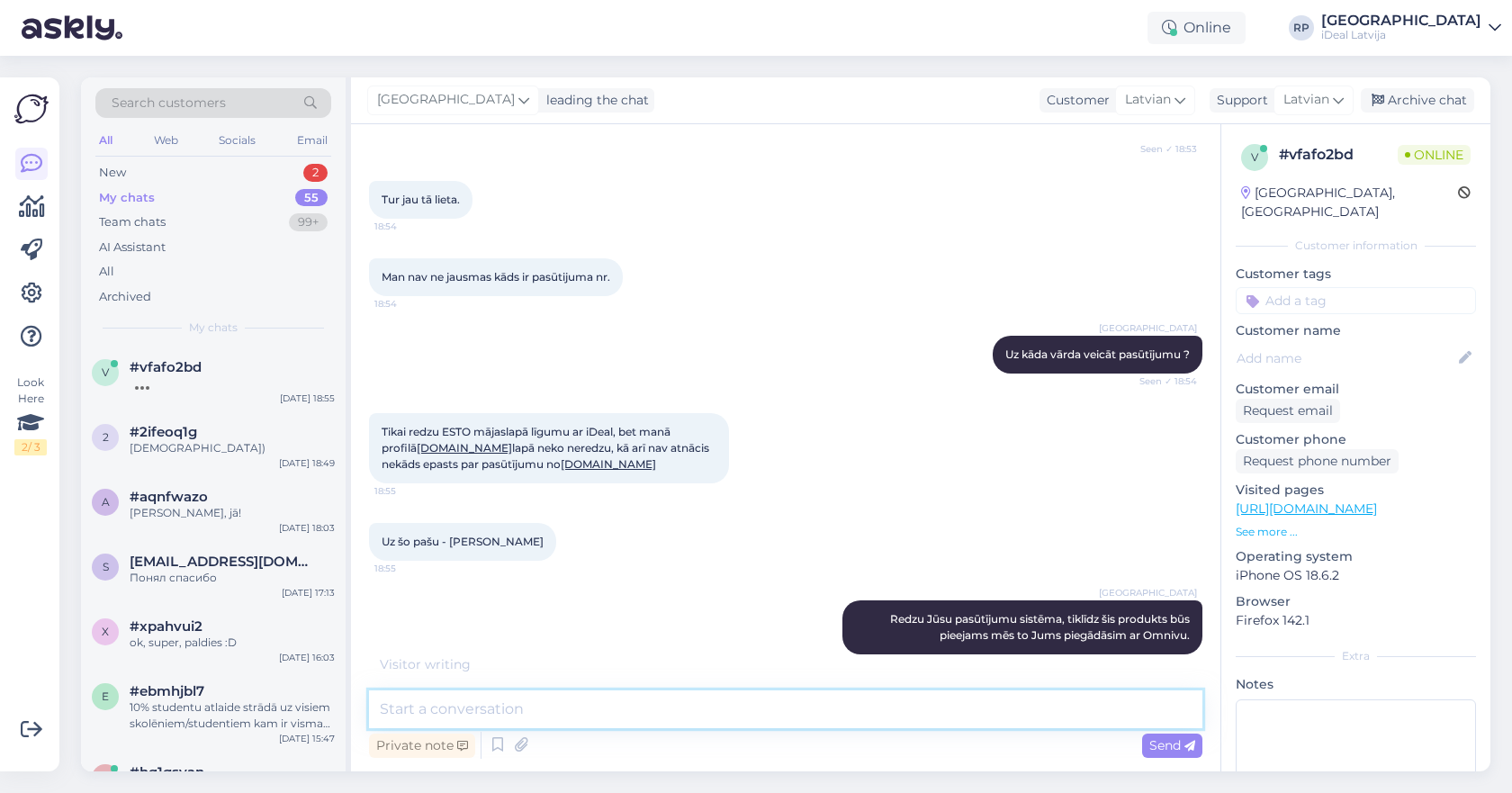
scroll to position [866, 0]
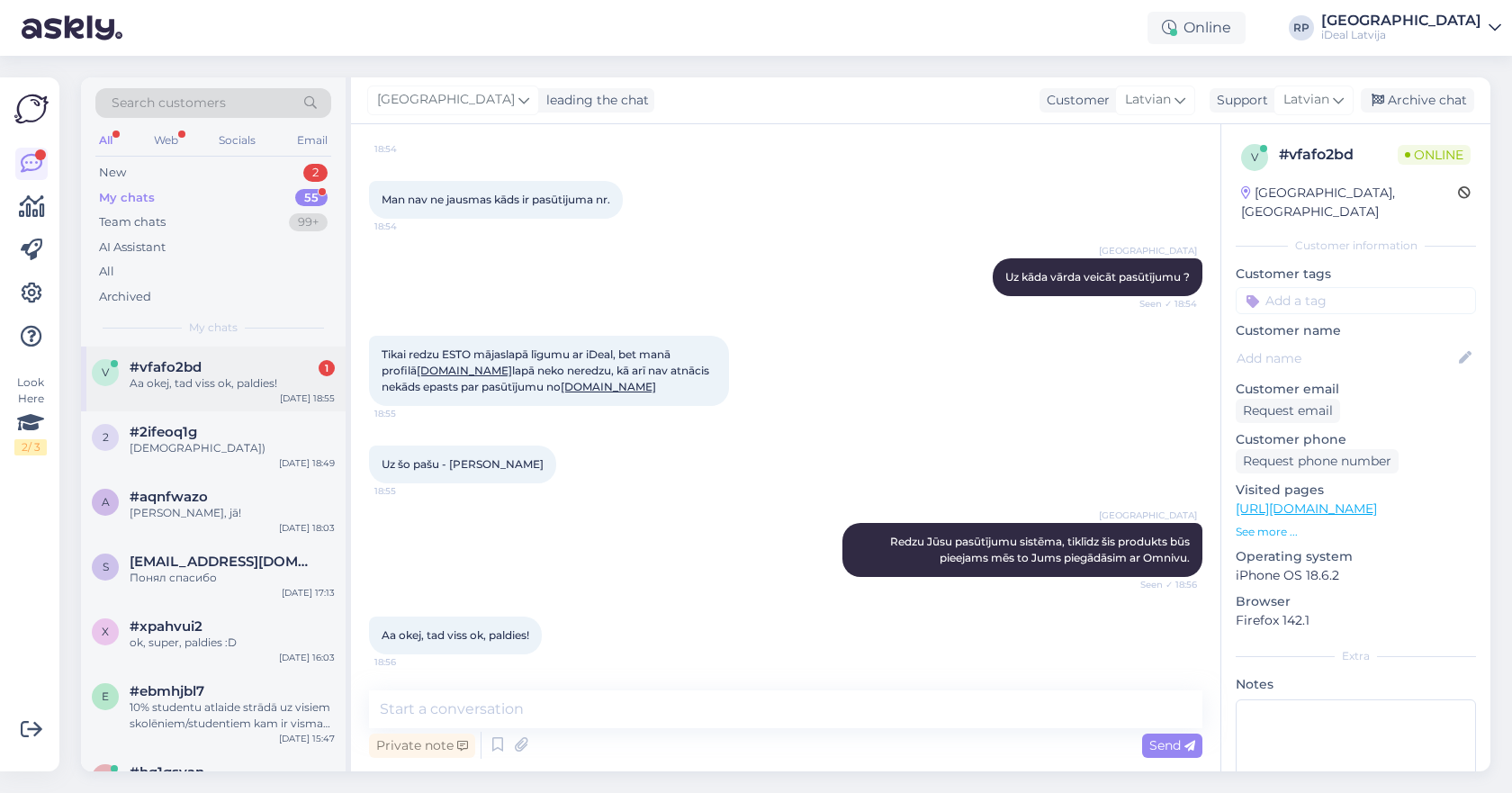
click at [248, 362] on div "#vfafo2bd 1" at bounding box center [232, 367] width 205 height 16
click at [304, 180] on div "New 2" at bounding box center [214, 172] width 236 height 25
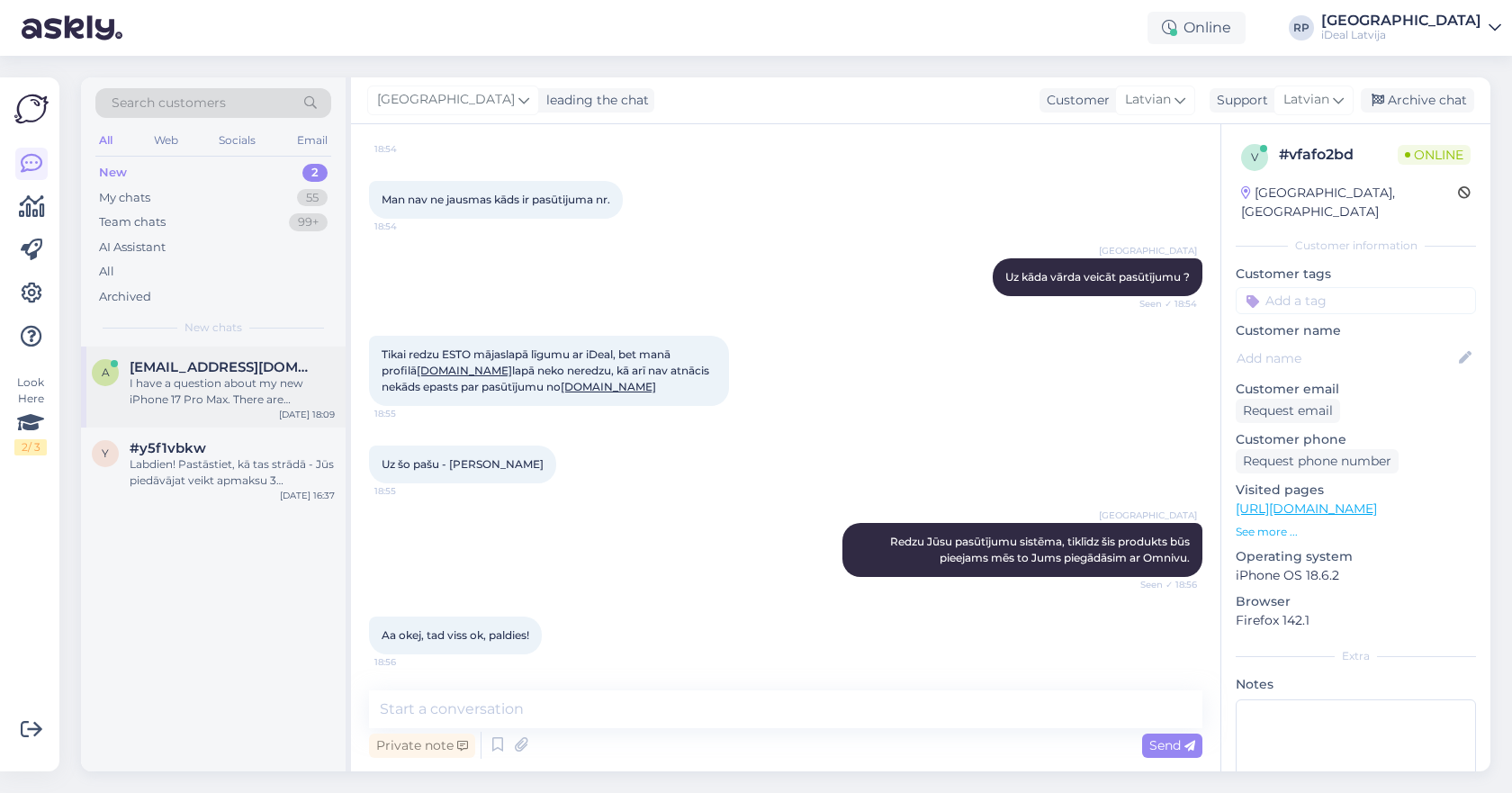
click at [237, 393] on div "I have a question about my new iPhone 17 Pro Max. There are apparently two vers…" at bounding box center [232, 391] width 205 height 33
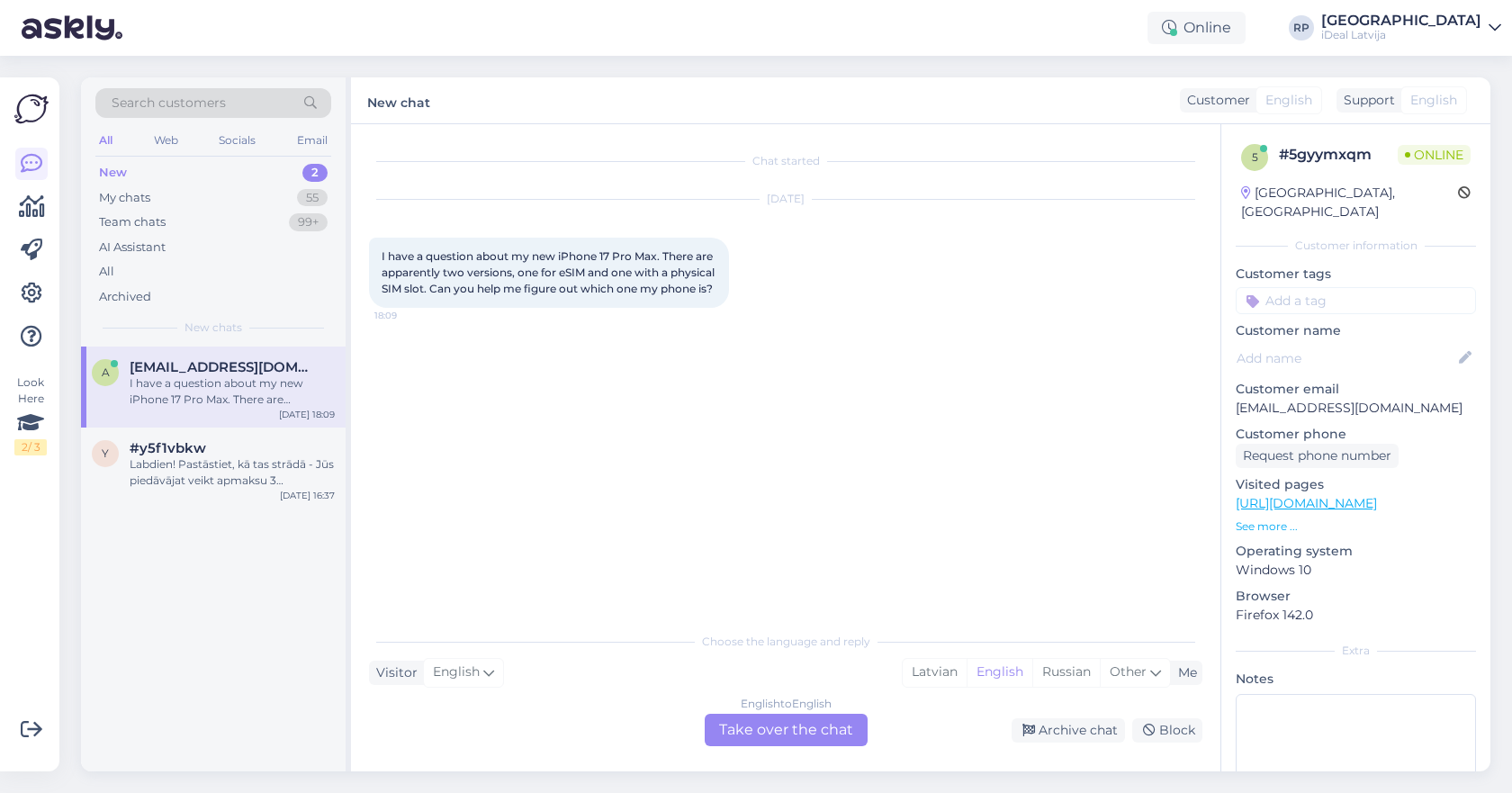
click at [813, 740] on div "English to English Take over the chat" at bounding box center [786, 729] width 163 height 33
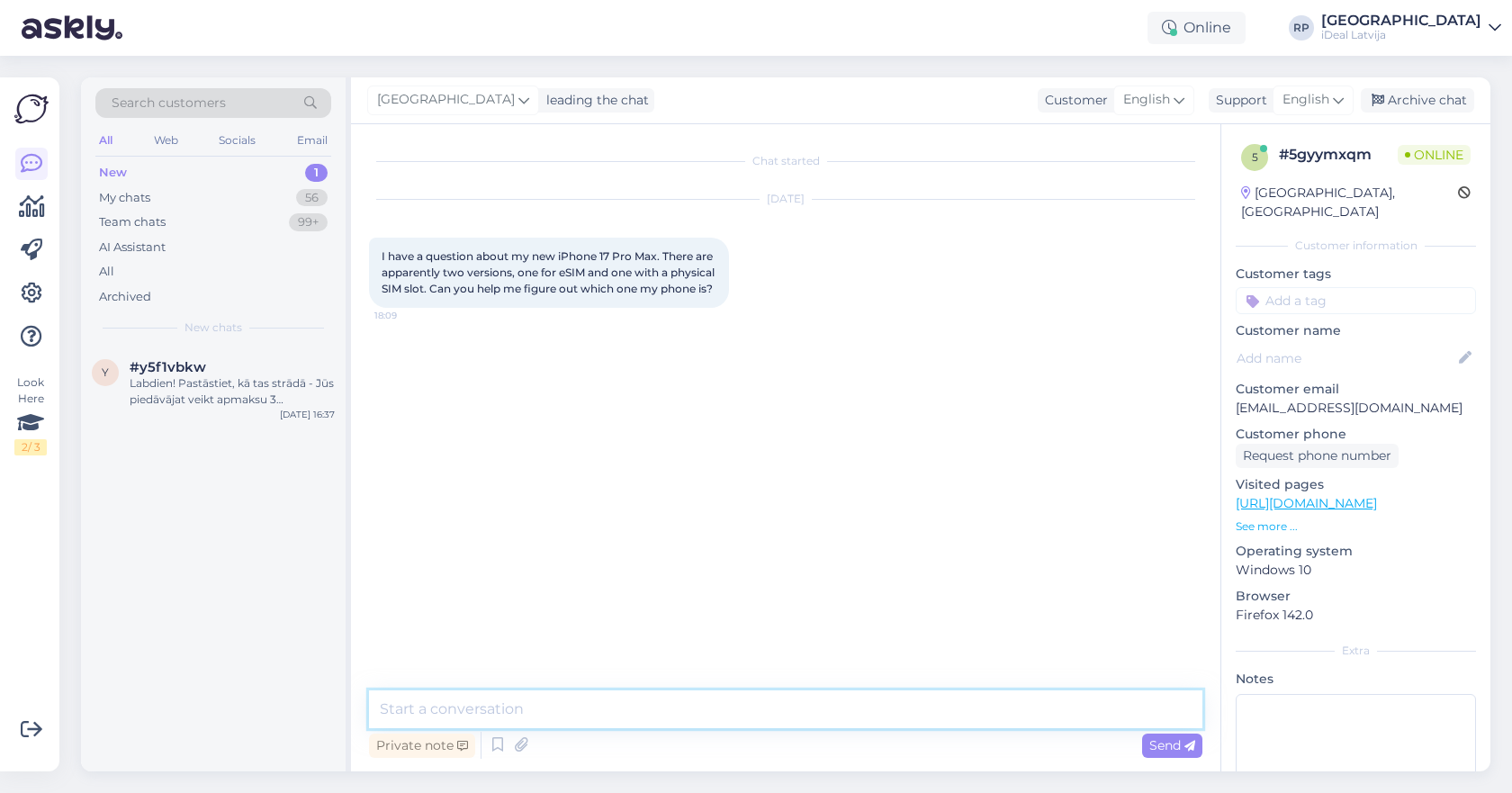
click at [817, 720] on textarea at bounding box center [786, 709] width 833 height 37
type textarea "Hello, if your phone has a physical SIM slot then you have that and also eSIM"
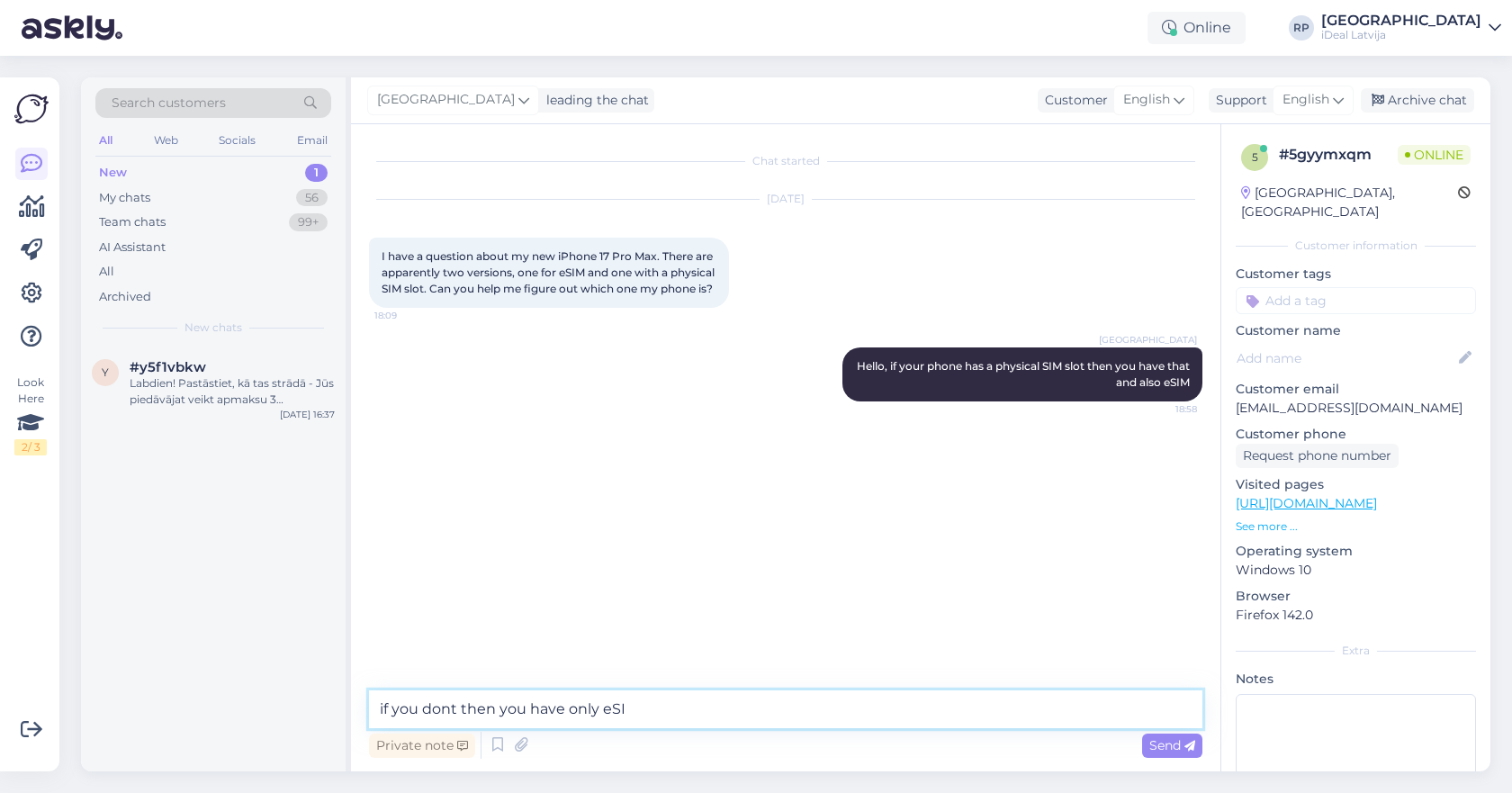
type textarea "if you dont then you have only eSIM"
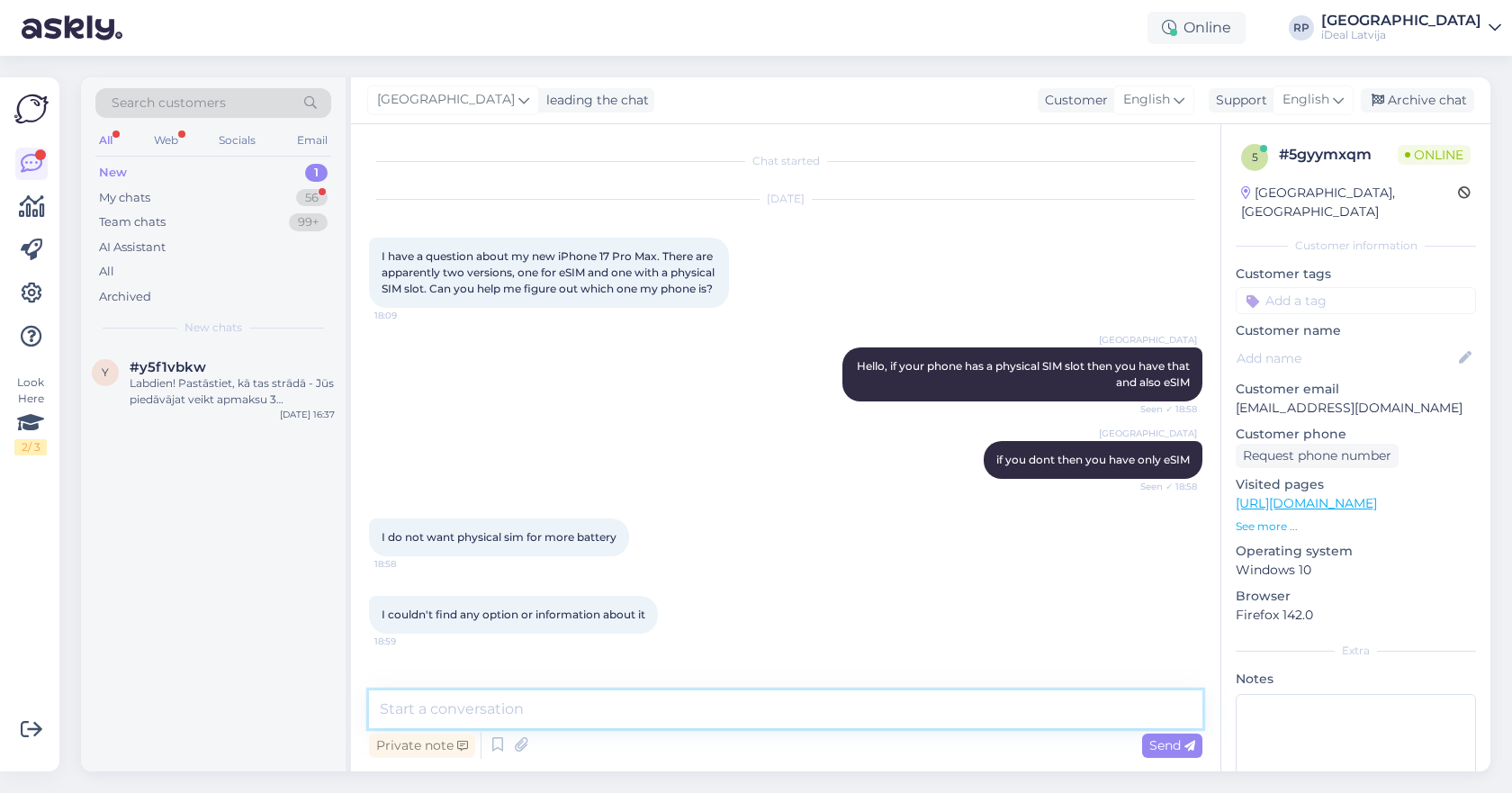
click at [705, 710] on textarea at bounding box center [786, 709] width 833 height 37
type textarea "without physical sim"
type textarea "if im not mistaken only eSIM is in [GEOGRAPHIC_DATA]"
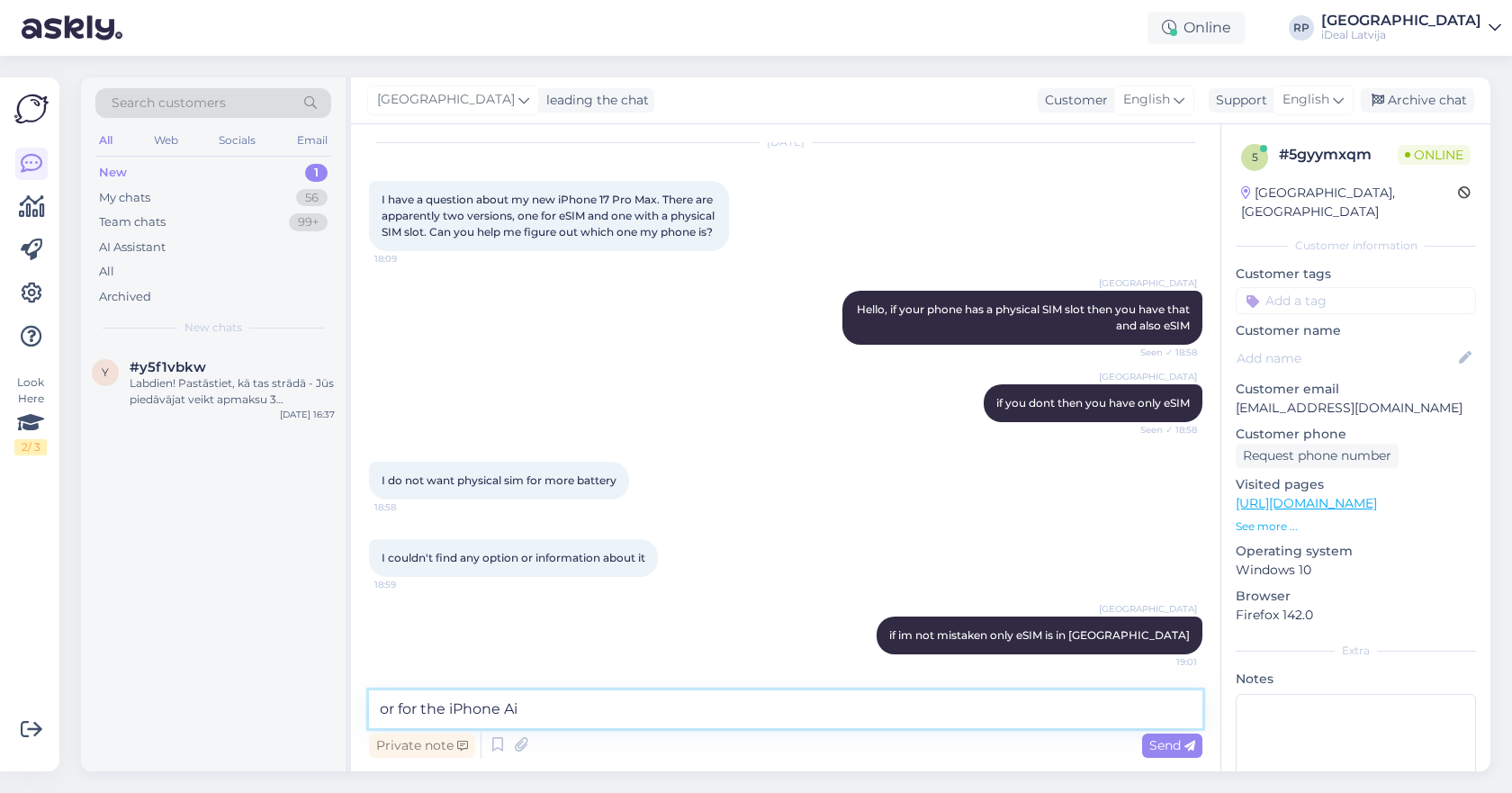
type textarea "or for the iPhone Air"
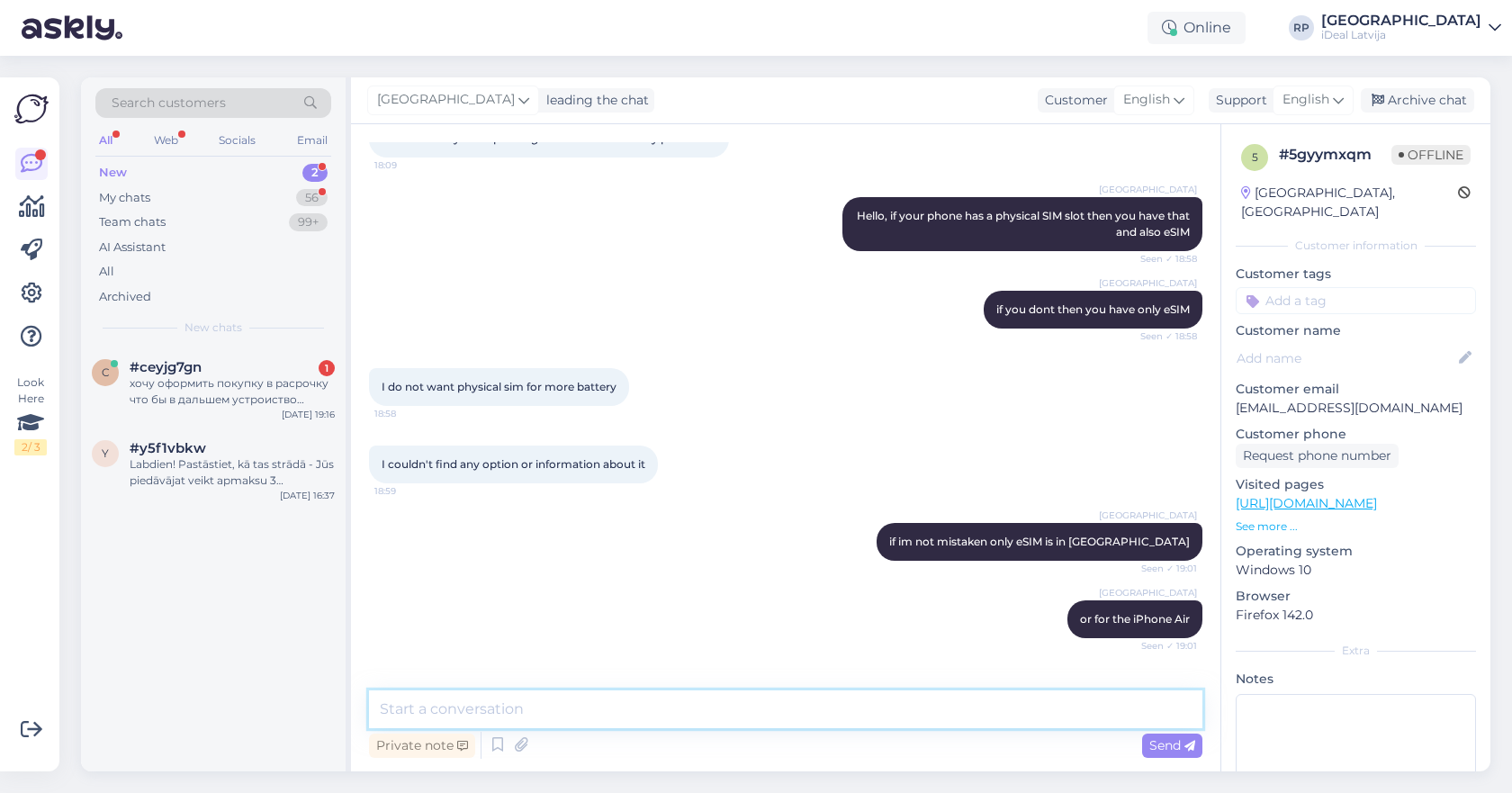
scroll to position [228, 0]
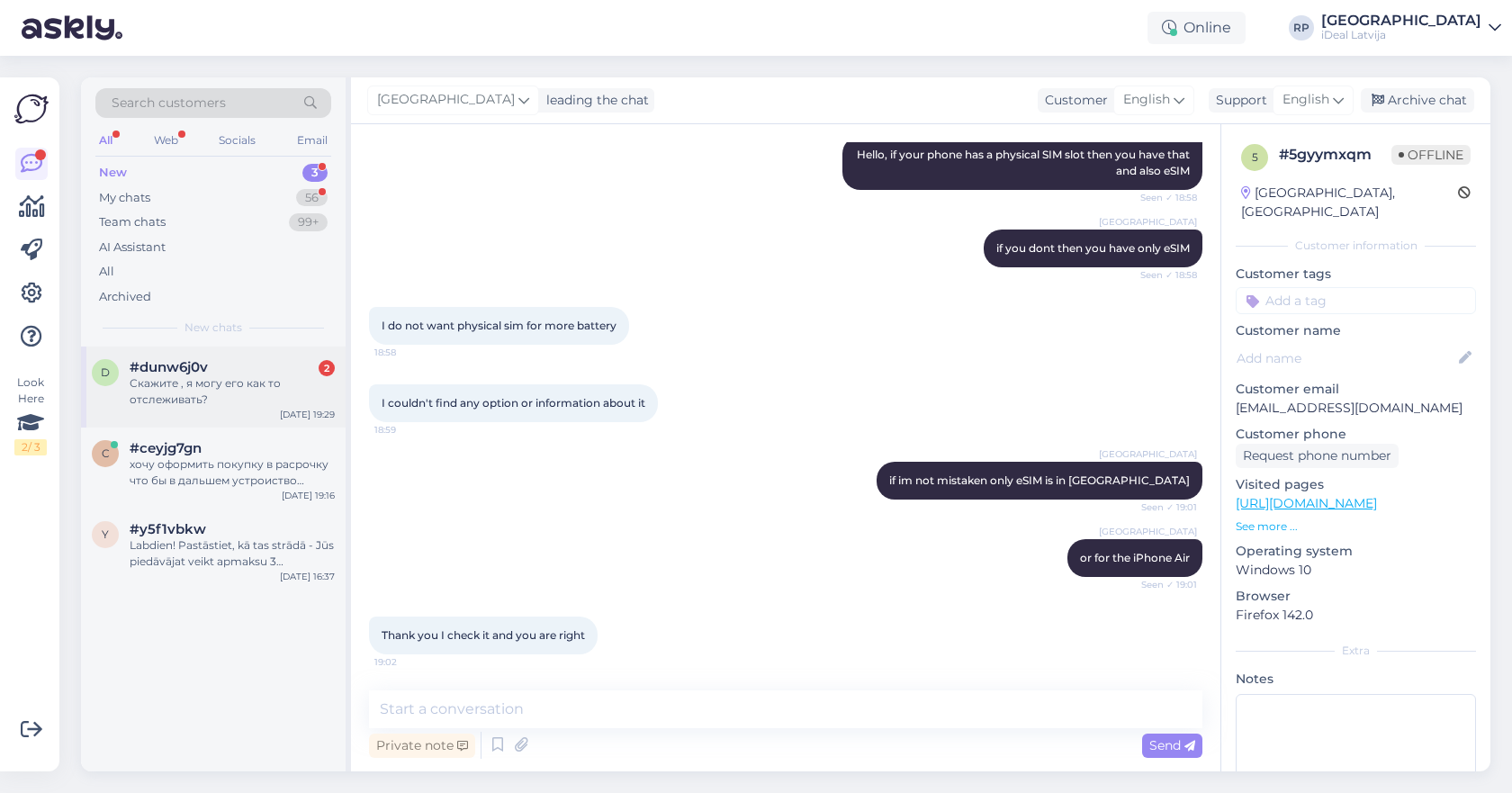
click at [196, 371] on span "#dunw6j0v" at bounding box center [169, 367] width 79 height 16
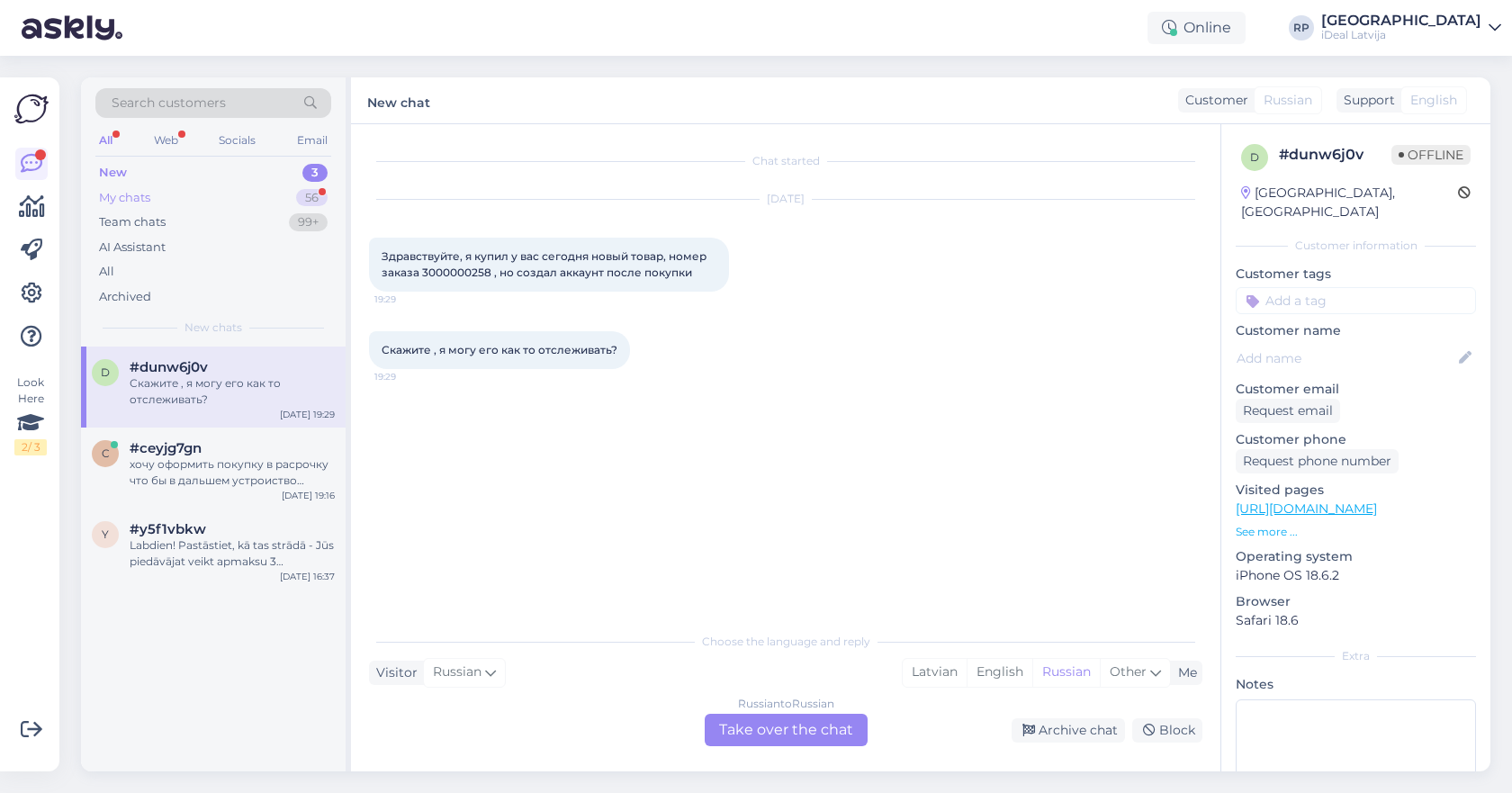
click at [224, 202] on div "My chats 56" at bounding box center [214, 198] width 236 height 25
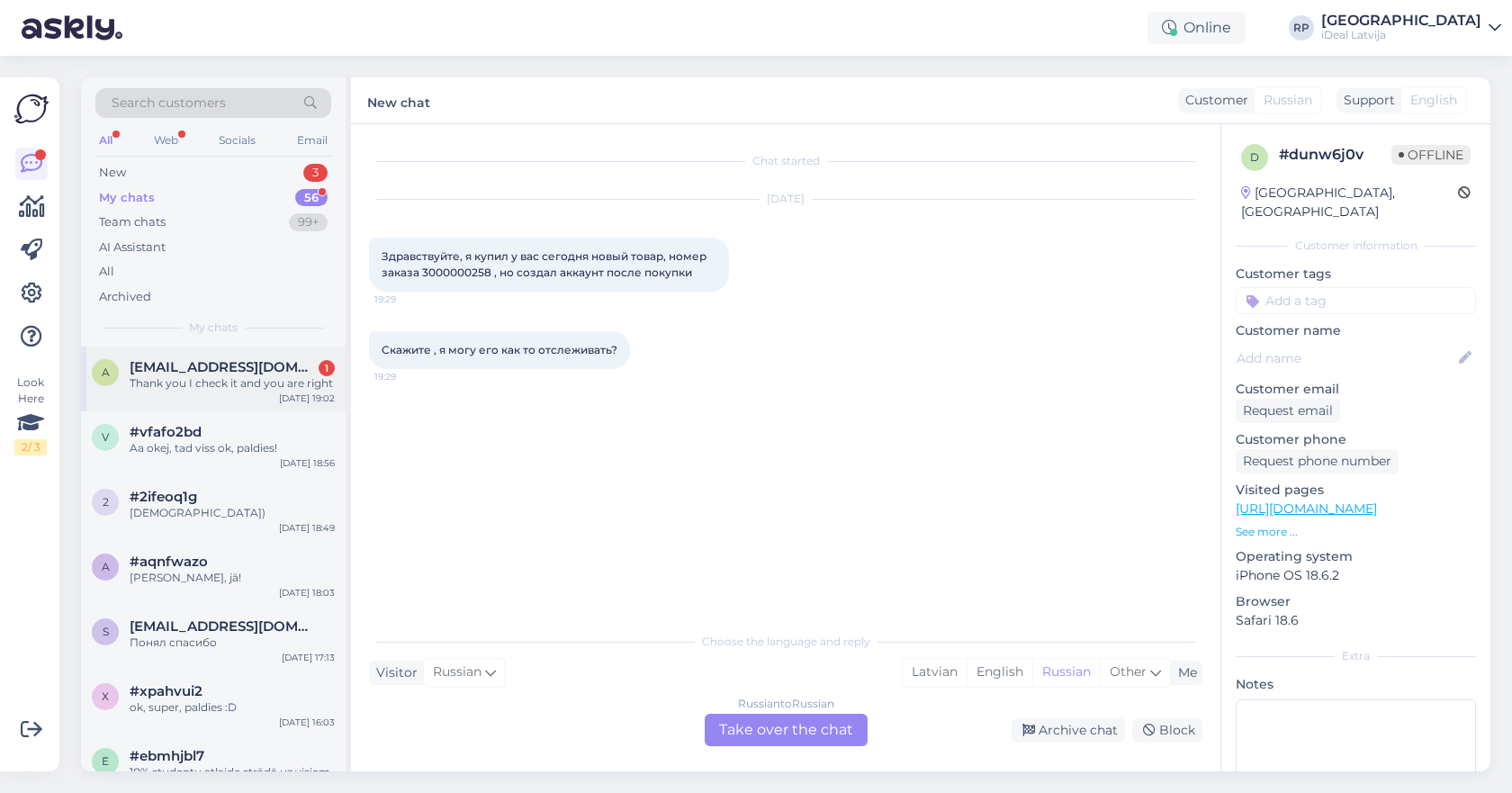
click at [306, 367] on span "[EMAIL_ADDRESS][DOMAIN_NAME]" at bounding box center [223, 367] width 187 height 16
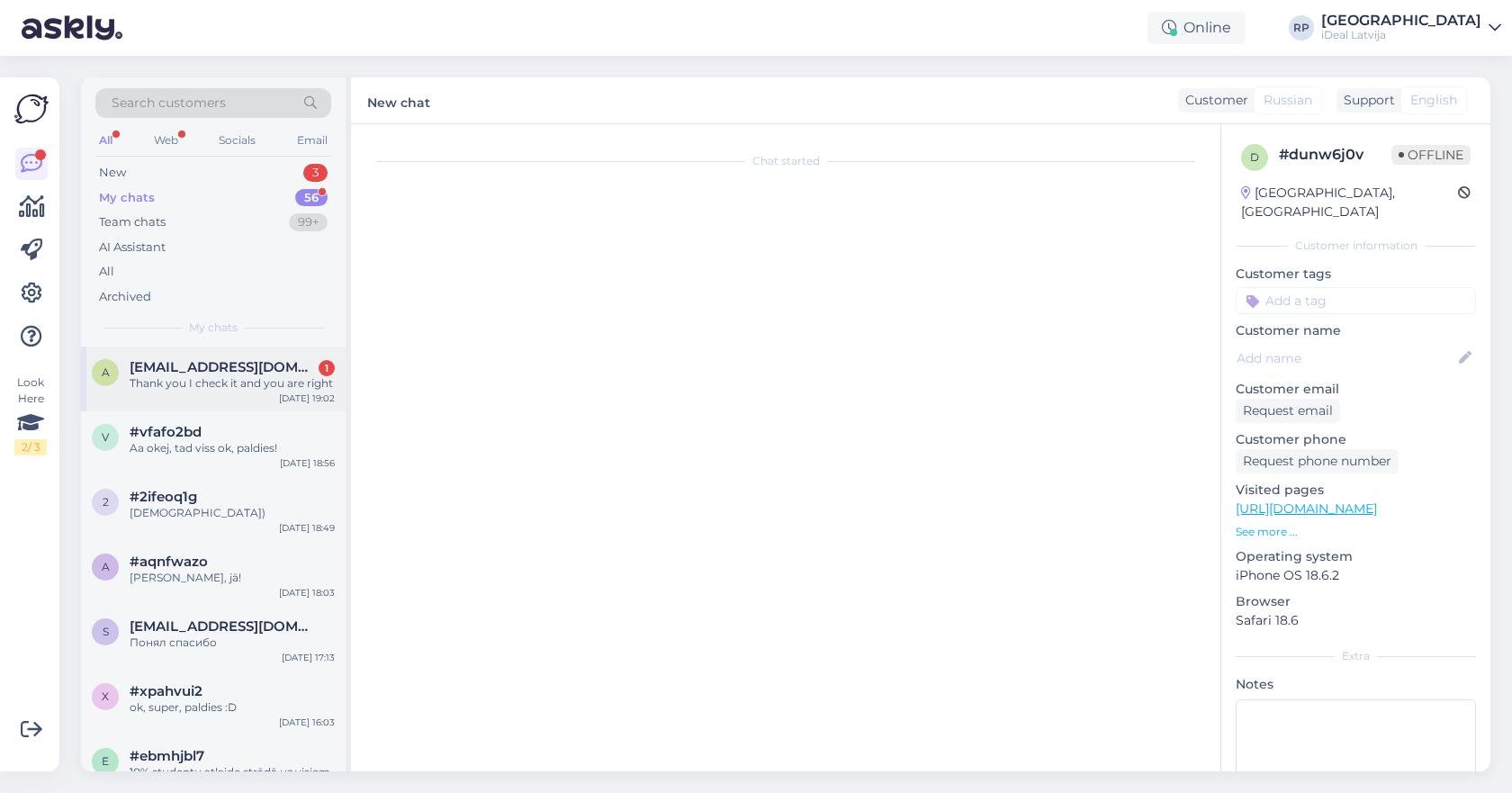
scroll to position [228, 0]
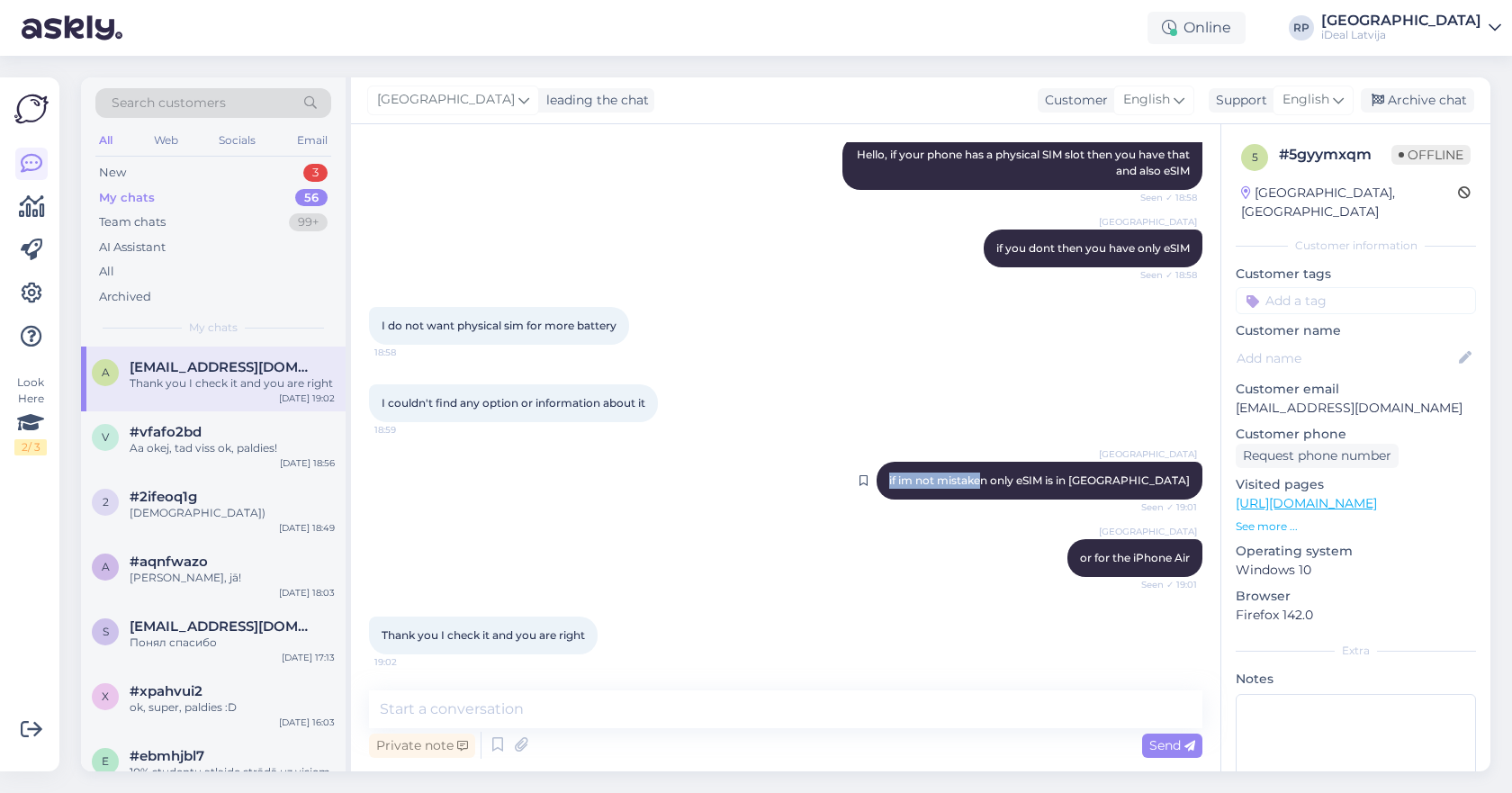
drag, startPoint x: 974, startPoint y: 481, endPoint x: 1070, endPoint y: 473, distance: 96.3
click at [1070, 473] on div "Riga plaza if im not mistaken only eSIM is in [GEOGRAPHIC_DATA] Seen ✓ 19:01" at bounding box center [1040, 480] width 326 height 37
click at [1072, 476] on span "if im not mistaken only eSIM is in [GEOGRAPHIC_DATA]" at bounding box center [1039, 480] width 301 height 13
click at [517, 736] on icon at bounding box center [520, 744] width 25 height 27
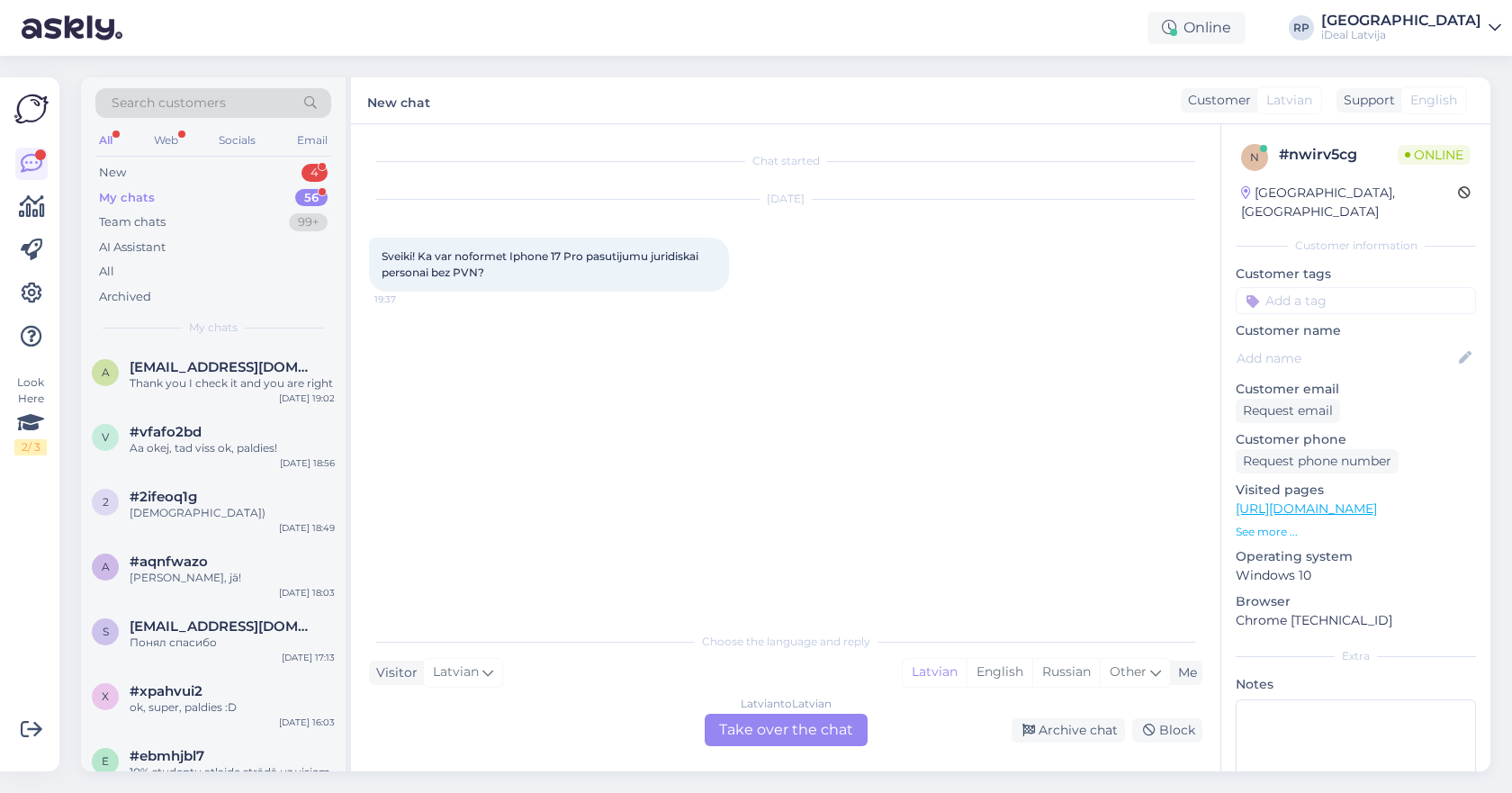
click at [818, 749] on div "Chat started [DATE] Sveiki! Ka var noformet Iphone 17 Pro pasutijumu juridiskai…" at bounding box center [785, 447] width 869 height 647
click at [818, 738] on div "Latvian to Latvian Take over the chat" at bounding box center [786, 729] width 163 height 33
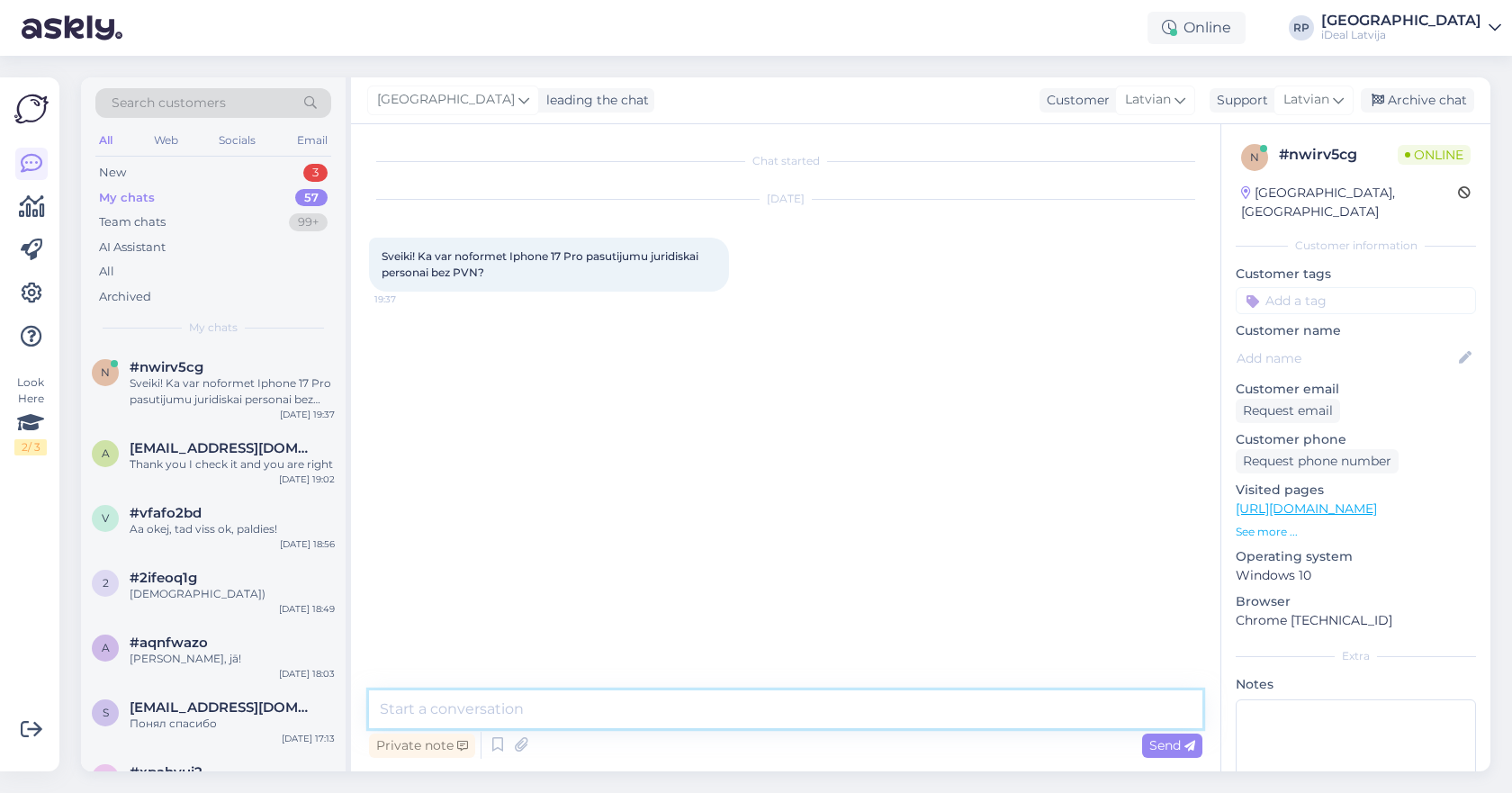
click at [800, 718] on textarea at bounding box center [786, 709] width 833 height 37
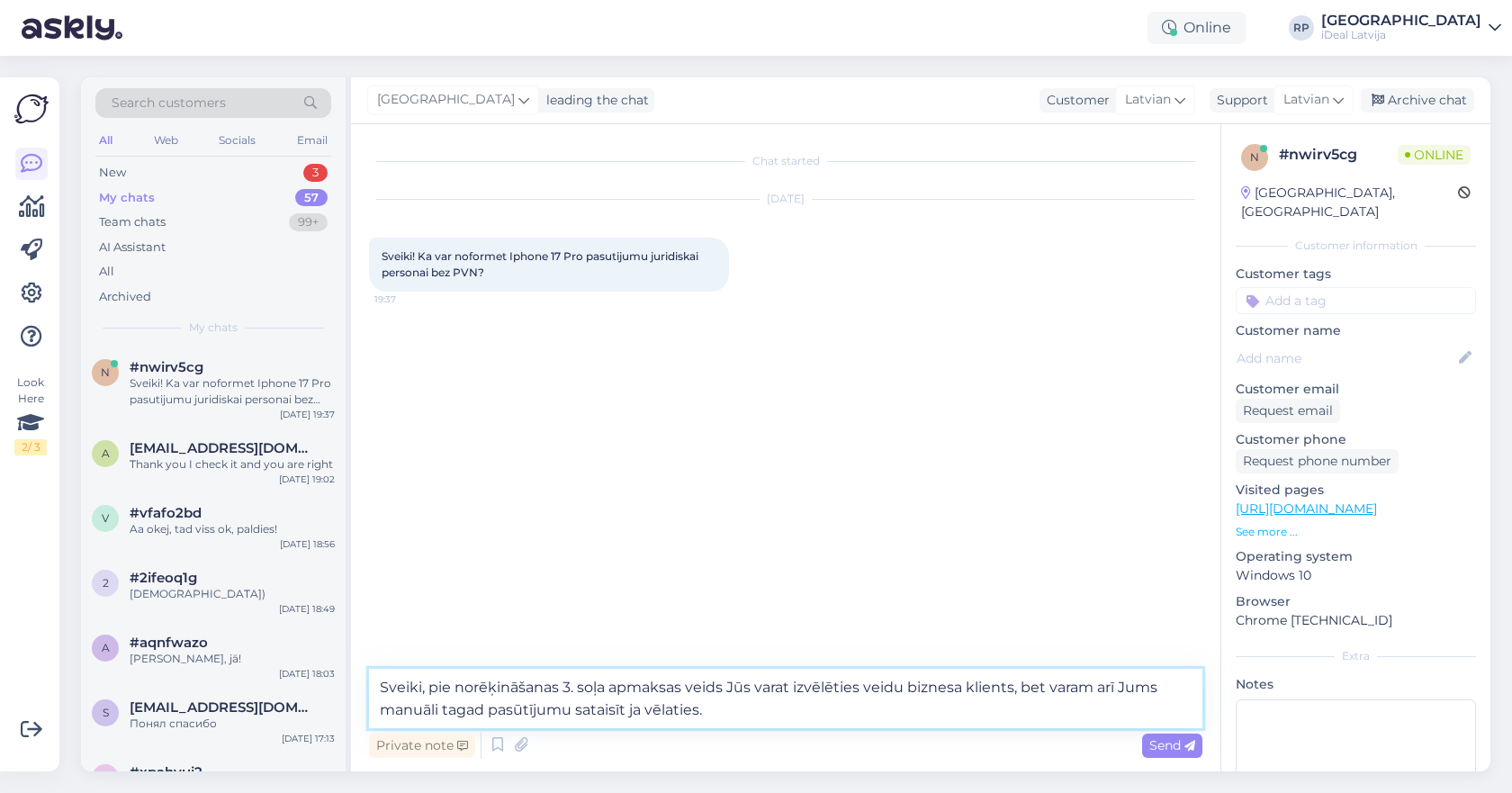
type textarea "Sveiki, pie norēķināšanas 3. soļa apmaksas veids Jūs varat izvēlēties veidu biz…"
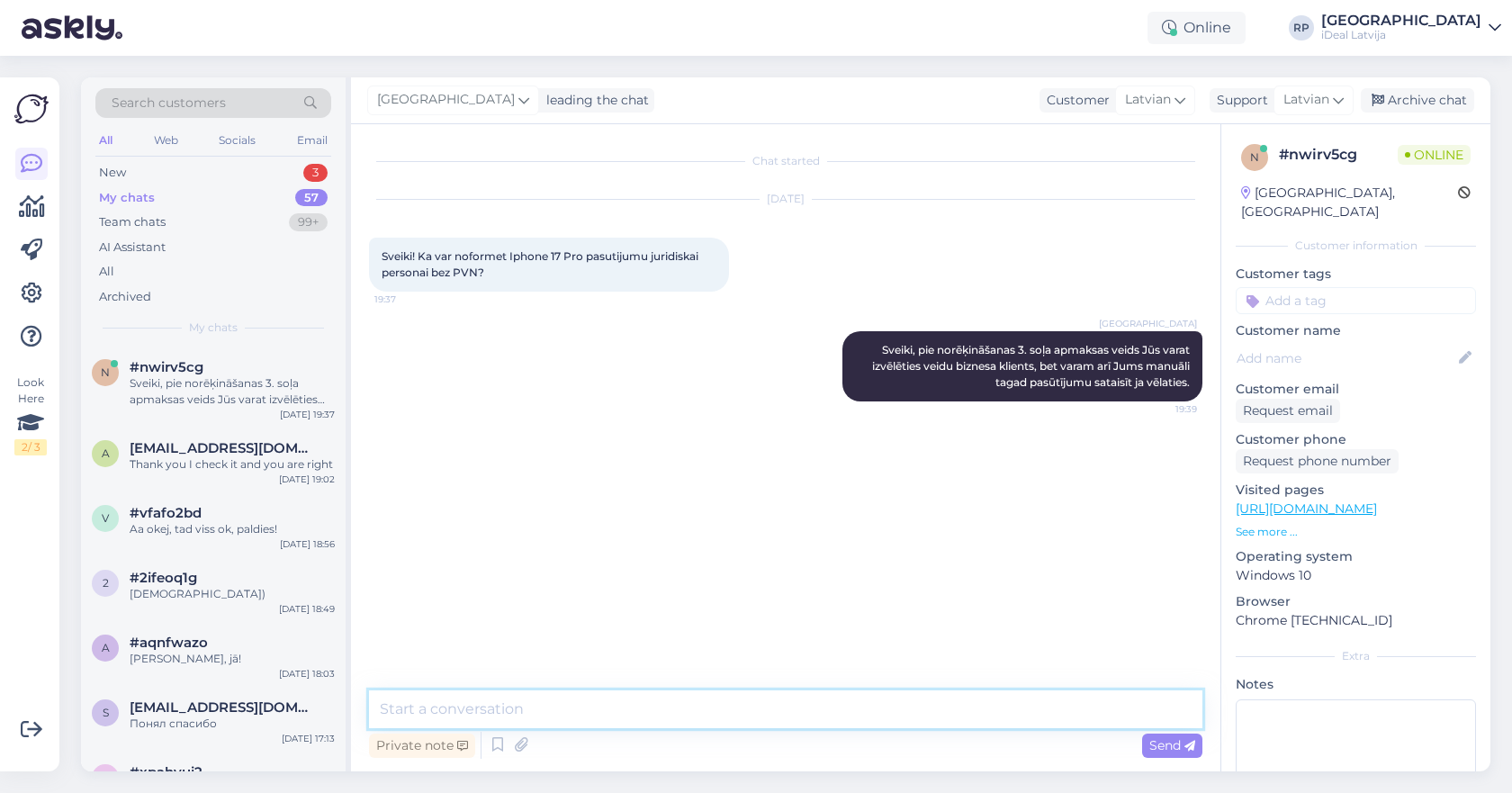
type textarea "B"
type textarea "b"
type textarea "Būs ari daudz ērtāk"
click at [723, 703] on textarea "Un kā arī pie apmaksas metodes jāizvēlās līzingi un citi maksājumi" at bounding box center [786, 709] width 833 height 37
click at [837, 712] on textarea "Un kā arī pie apmaksas metodes jāizvēlās līzings un citi maksājumi" at bounding box center [786, 709] width 833 height 37
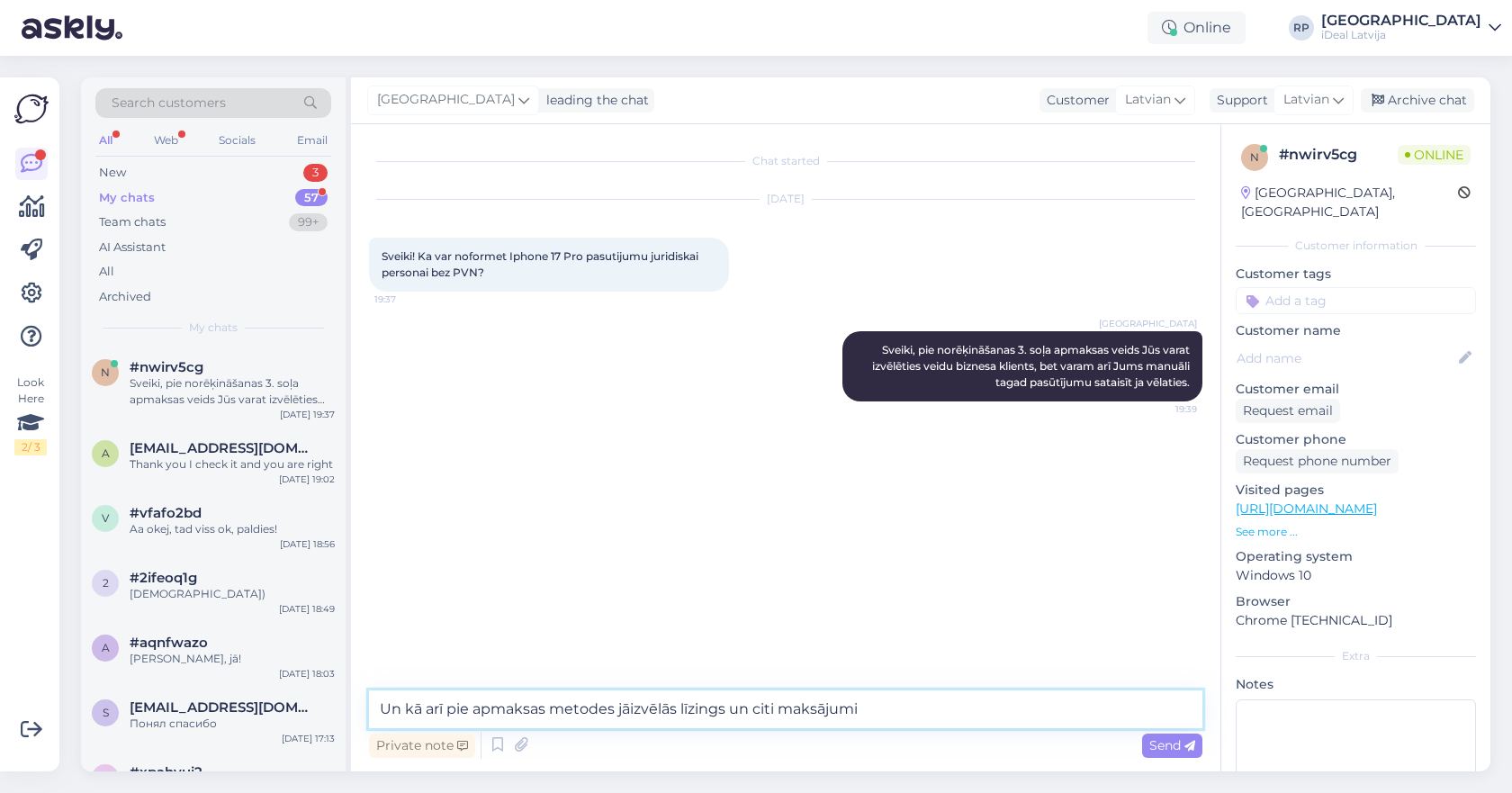
click at [837, 712] on textarea "Un kā arī pie apmaksas metodes jāizvēlās līzings un citi maksājumi" at bounding box center [786, 709] width 833 height 37
click at [897, 710] on textarea "Un kā arī pie apmaksas metodes jāizvēlās līzings un citi maksājumi" at bounding box center [786, 709] width 833 height 37
paste textarea "Apmaksa ar bankas pārskaitījumu (rēķins)"
type textarea "Un kā arī pie apmaksas metodes jāizvēlās līzings un citi maksājuma veidi - Apma…"
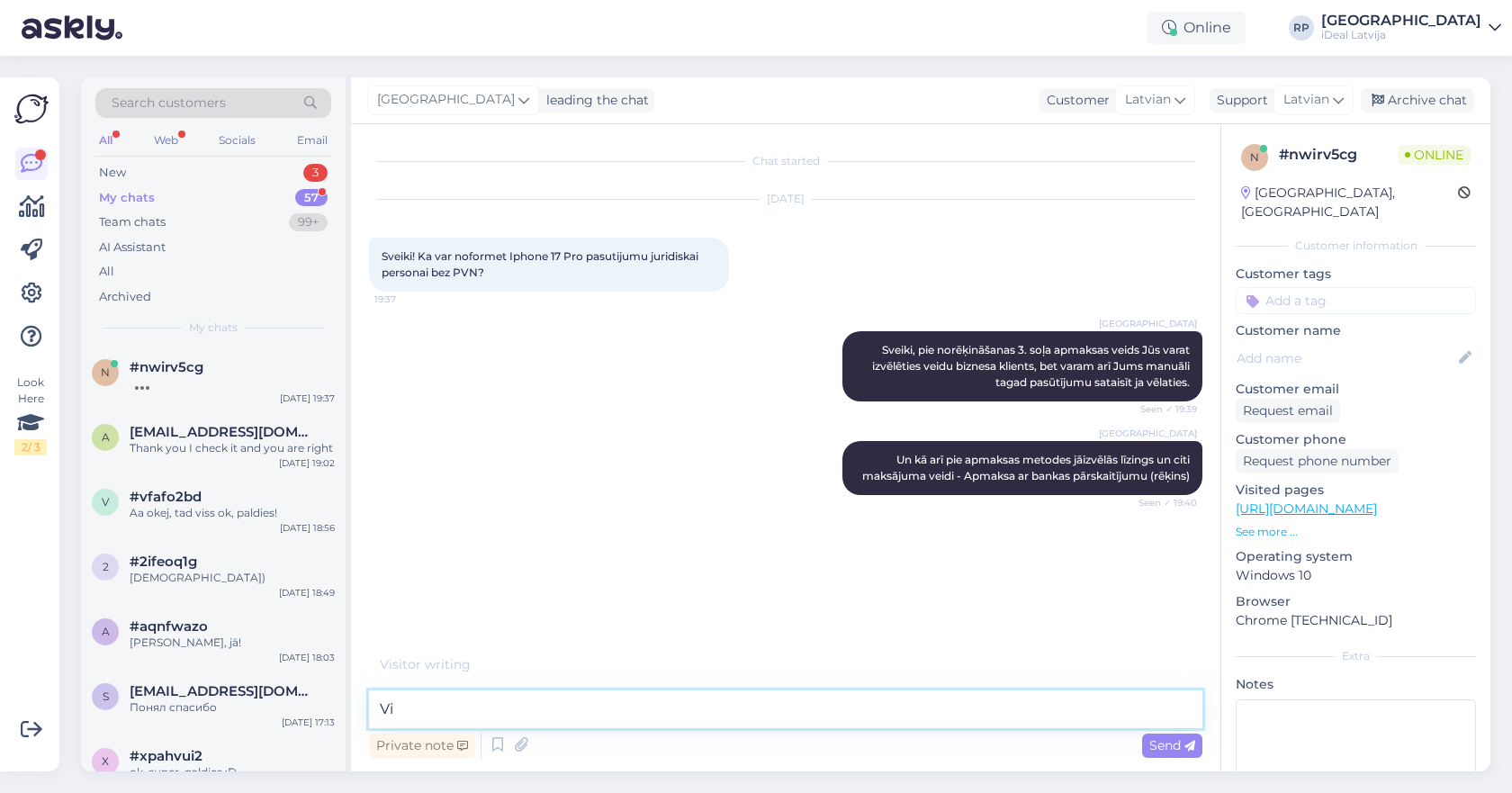
type textarea "V"
type textarea "Vieglāk un ārtāk būtu"
type textarea "es domāju atrāk un ērtāk būs ja es Jums"
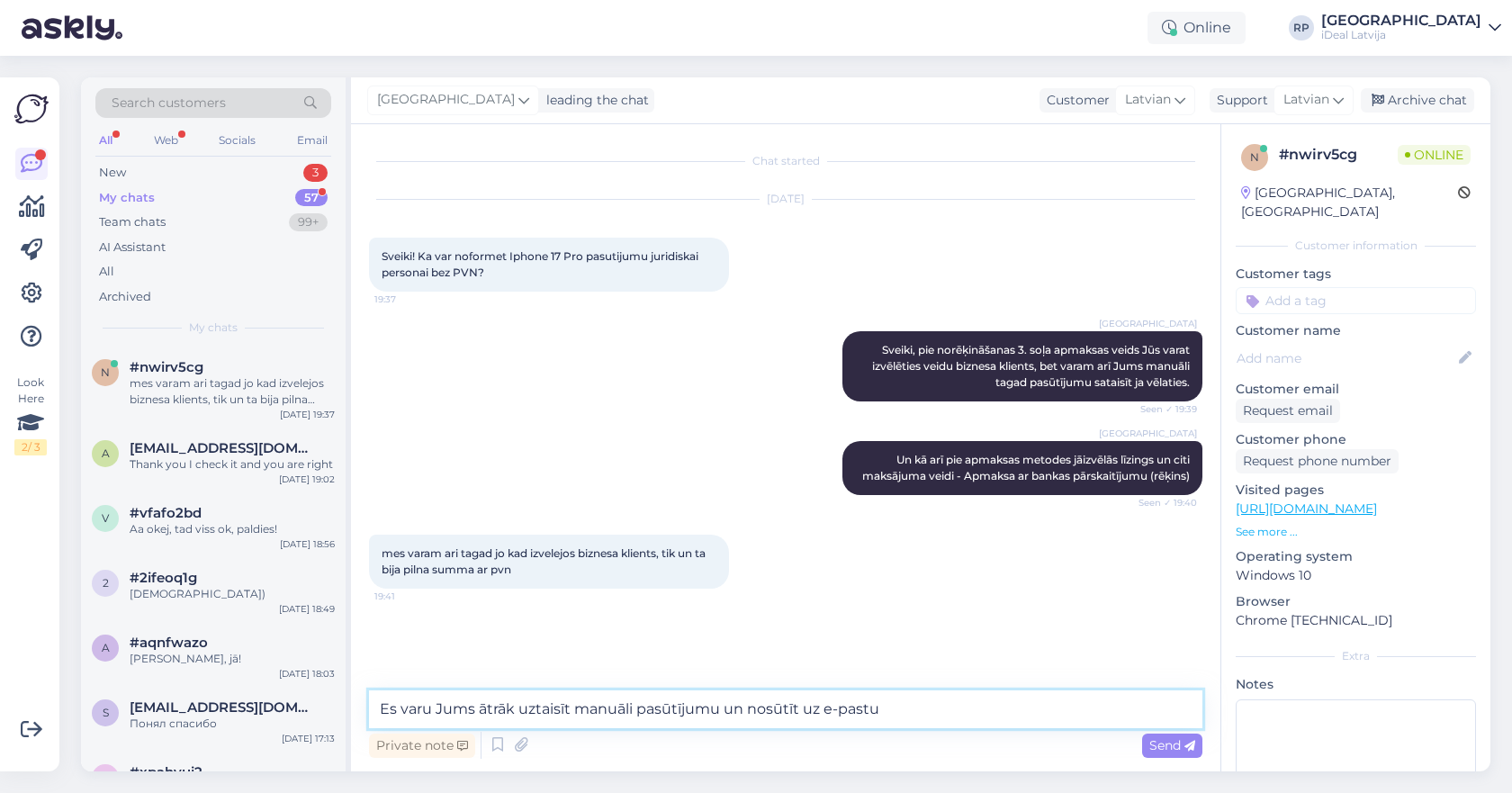
type textarea "Es varu Jums ātrāk uztaisīt manuāli pasūtījumu un nosūtīt uz e-pastu"
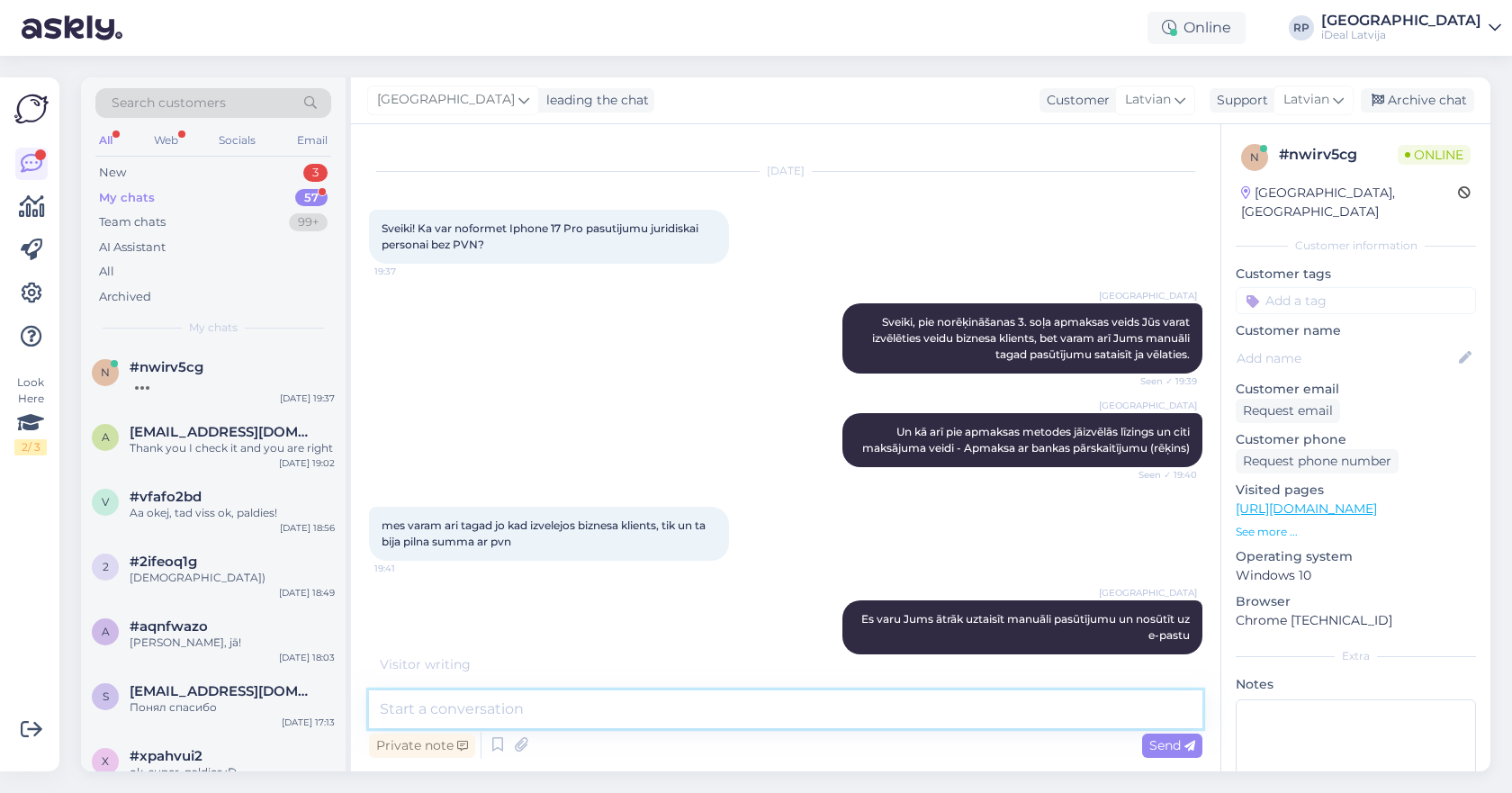
scroll to position [105, 0]
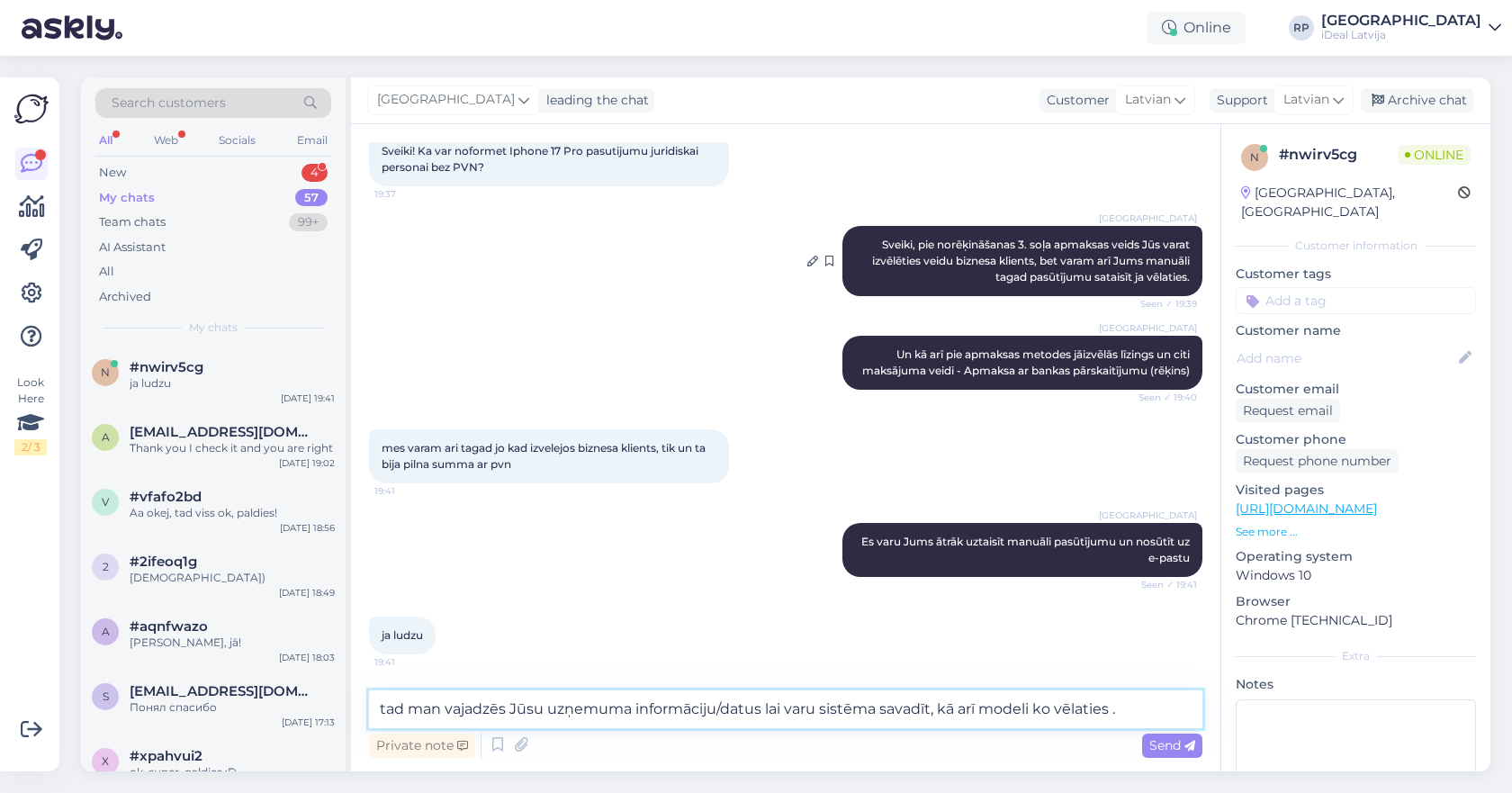
type textarea "tad man vajadzēs Jūsu uzņemuma informāciju/datus lai varu sistēma savadīt, kā a…"
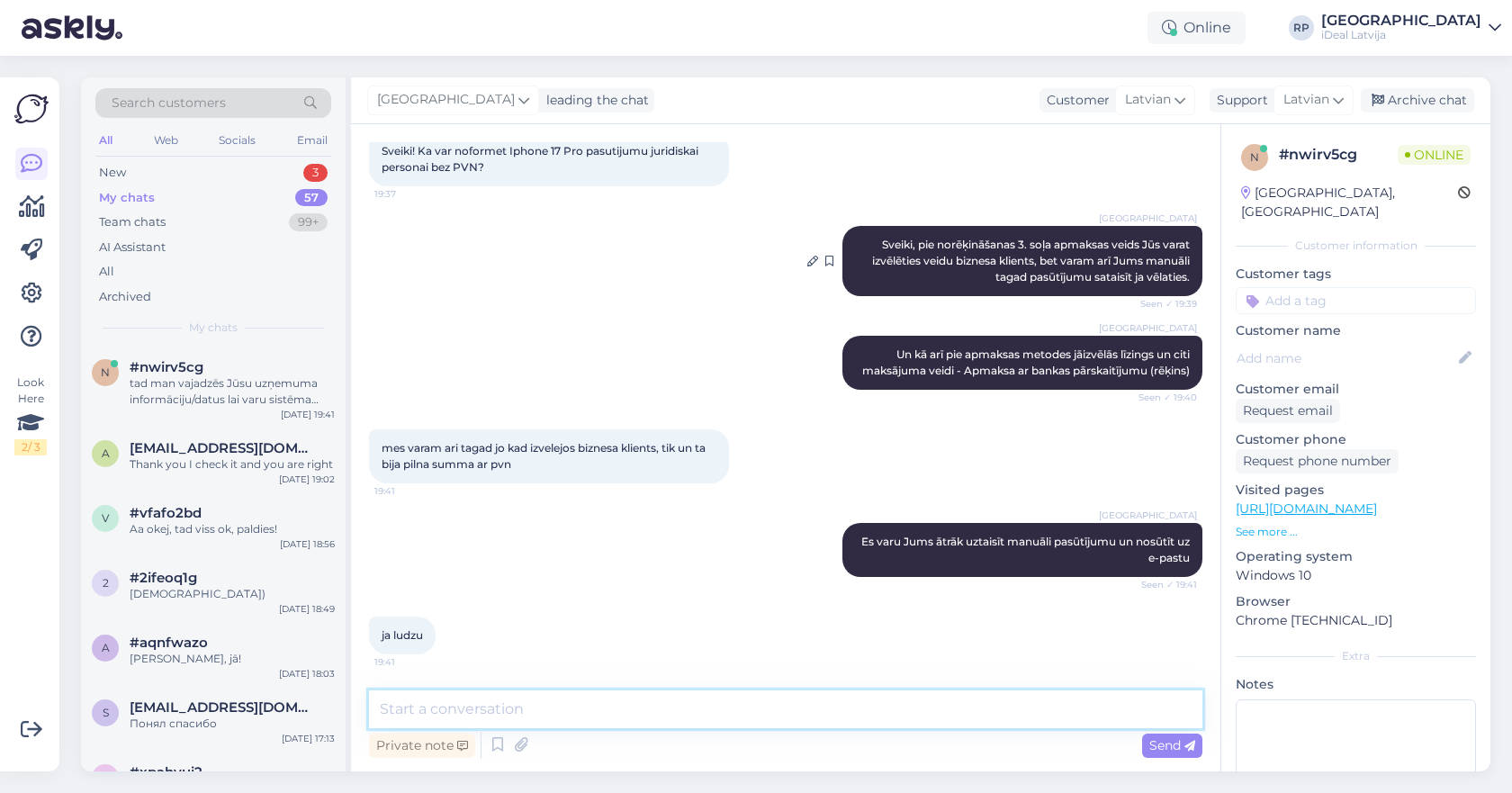
scroll to position [199, 0]
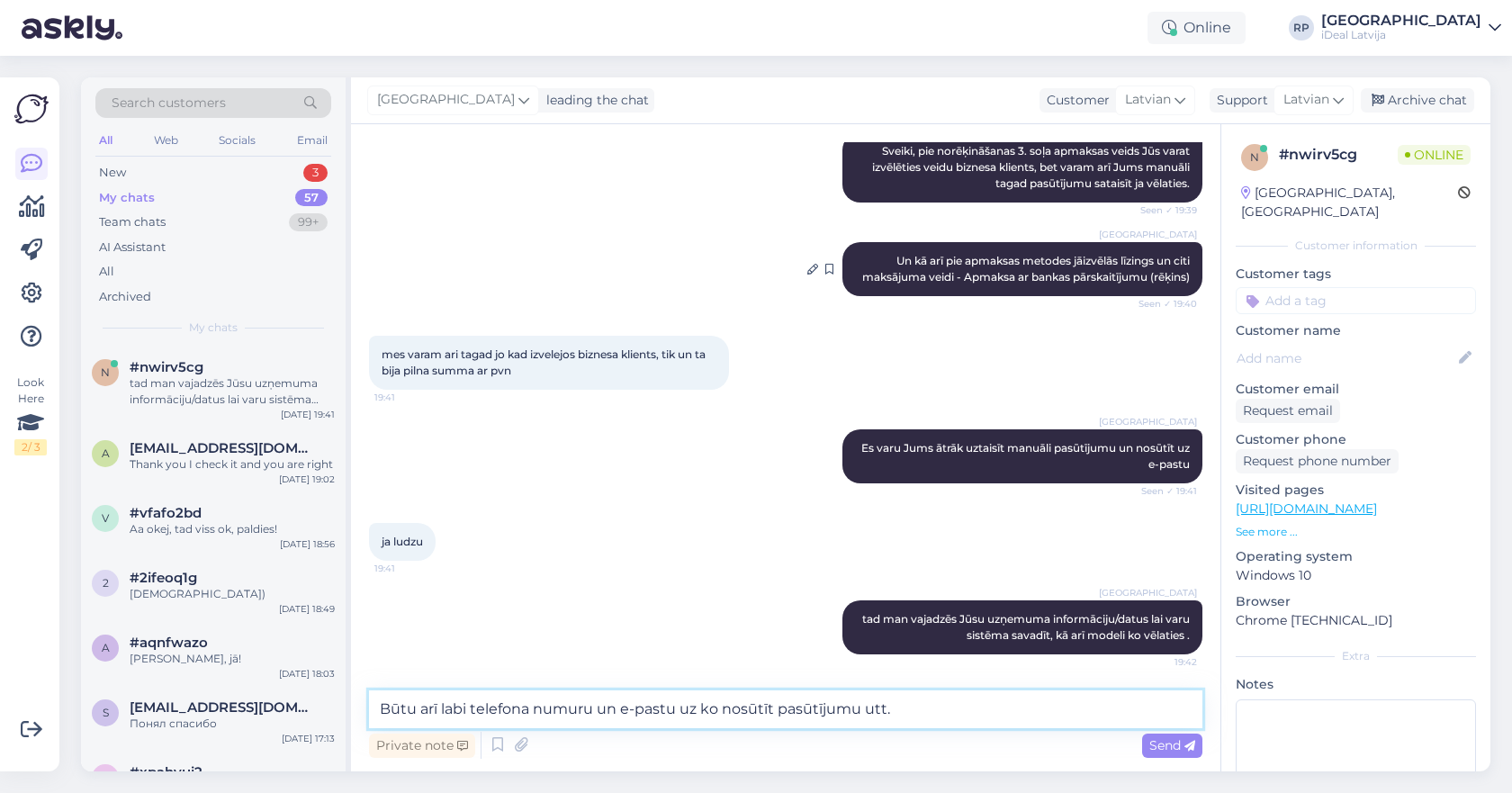
type textarea "Būtu arī labi telefona numuru un e-pastu uz ko nosūtīt pasūtījumu utt."
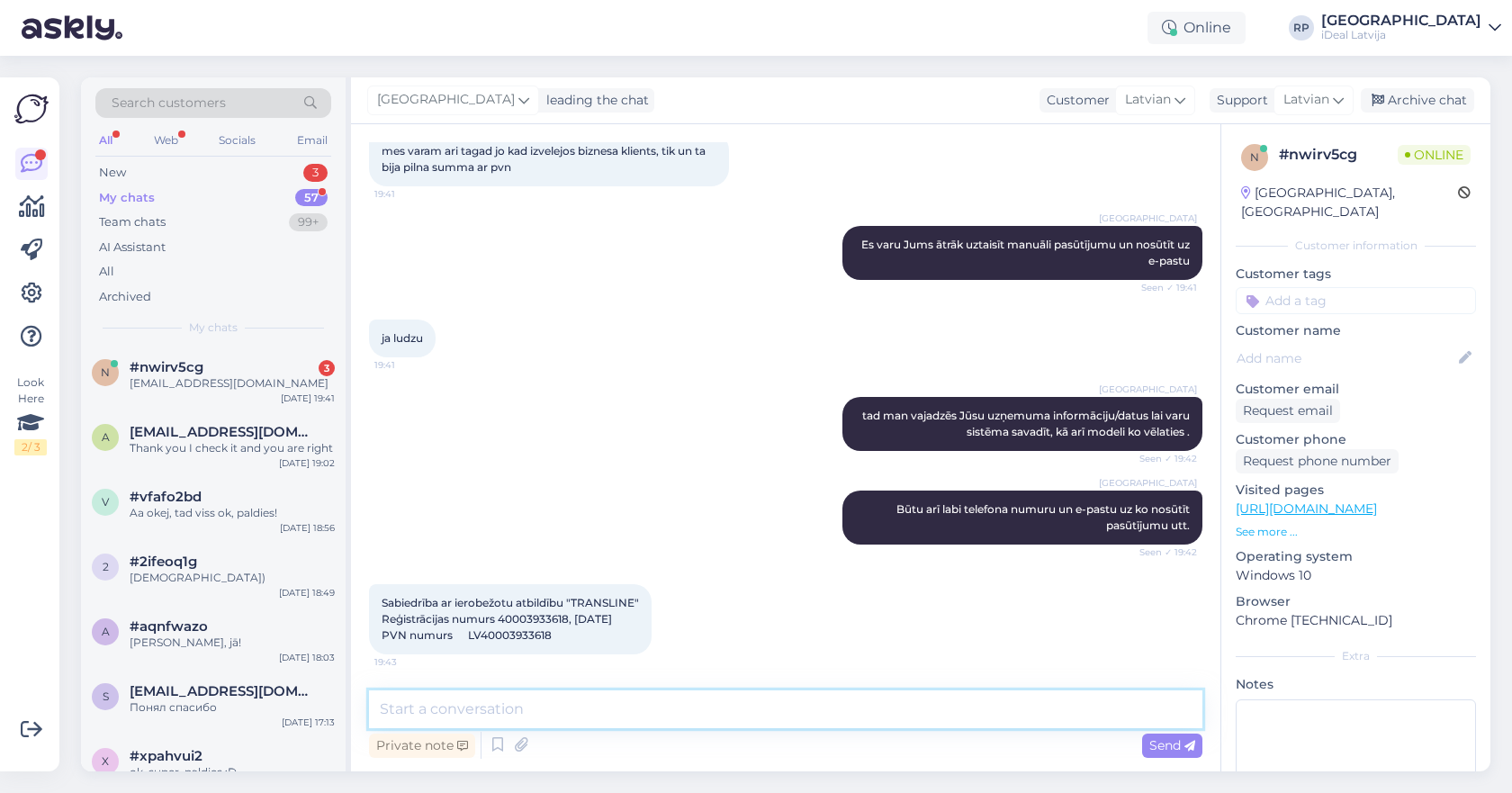
scroll to position [557, 0]
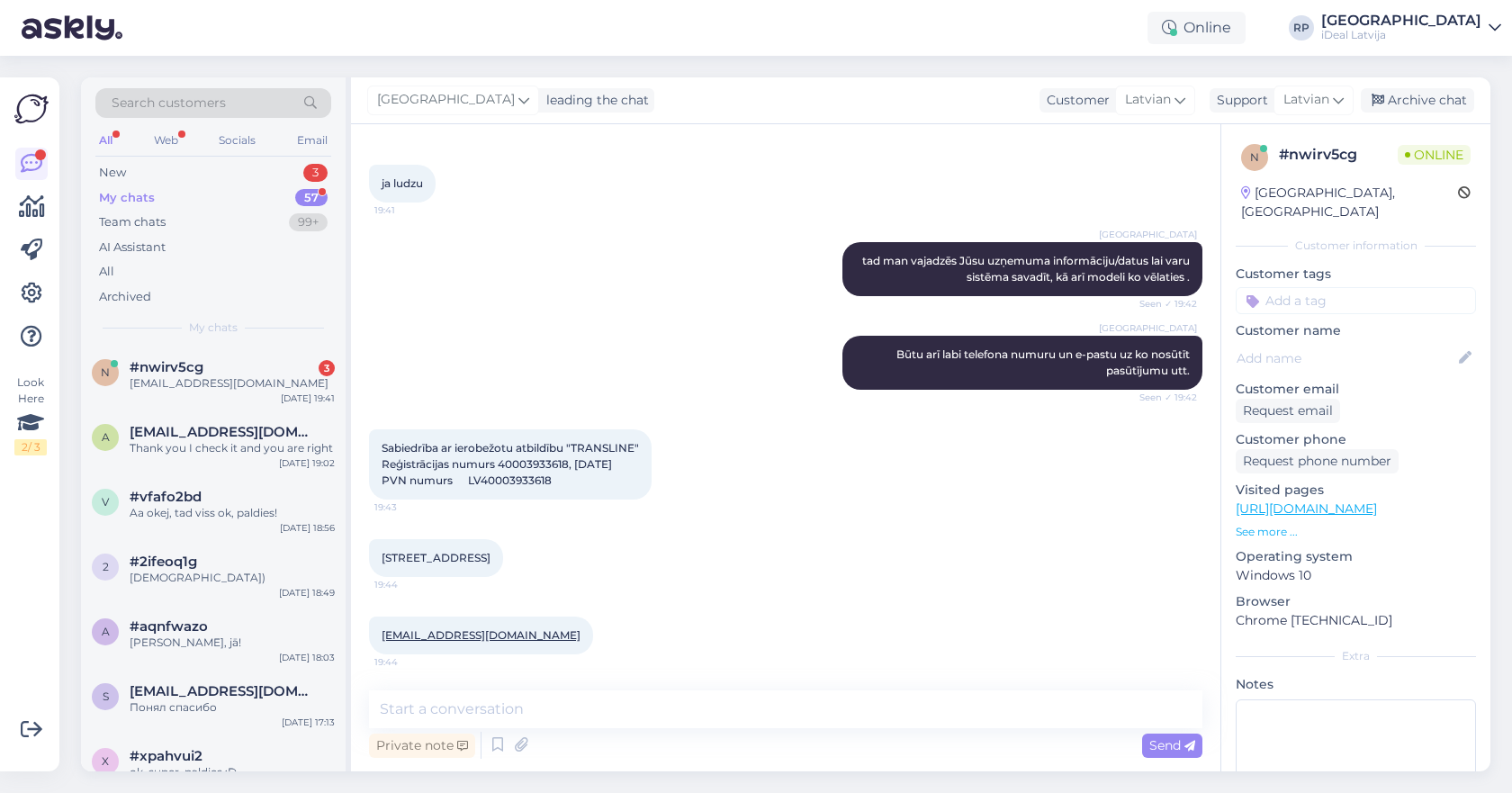
click at [618, 447] on span "Sabiedrība ar ierobežotu atbildību "TRANSLINE" Reģistrācijas numurs 40003933618…" at bounding box center [510, 463] width 258 height 46
copy span "TRANSLINE"
click at [517, 467] on span "Sabiedrība ar ierobežotu atbildību "TRANSLINE" Reģistrācijas numurs 40003933618…" at bounding box center [510, 463] width 258 height 46
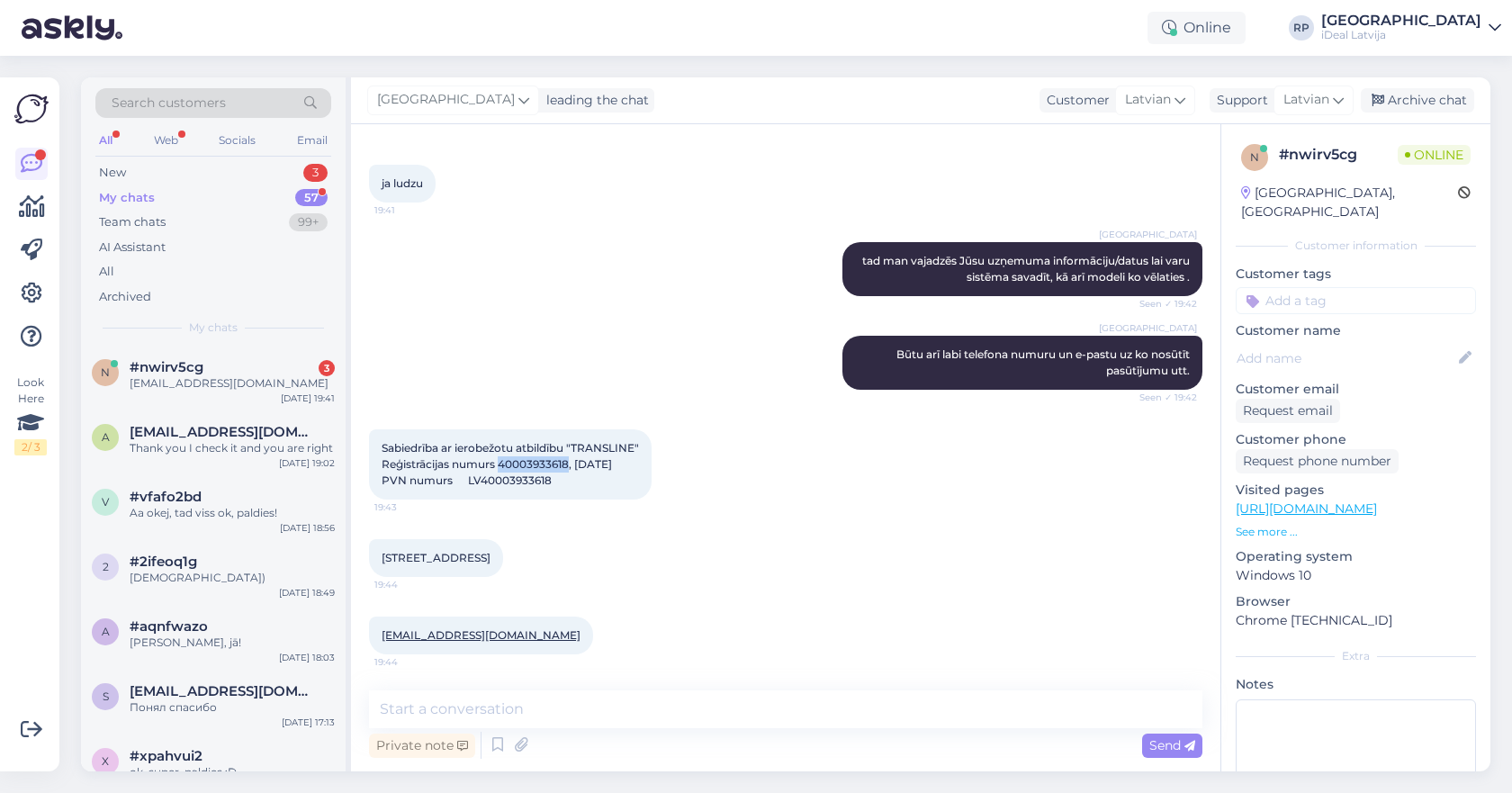
copy span "40003933618"
copy link "[EMAIL_ADDRESS][DOMAIN_NAME]"
drag, startPoint x: 380, startPoint y: 637, endPoint x: 484, endPoint y: 639, distance: 104.0
click at [484, 639] on div "[EMAIL_ADDRESS][DOMAIN_NAME] 19:44" at bounding box center [481, 636] width 224 height 37
drag, startPoint x: 550, startPoint y: 559, endPoint x: 364, endPoint y: 551, distance: 186.2
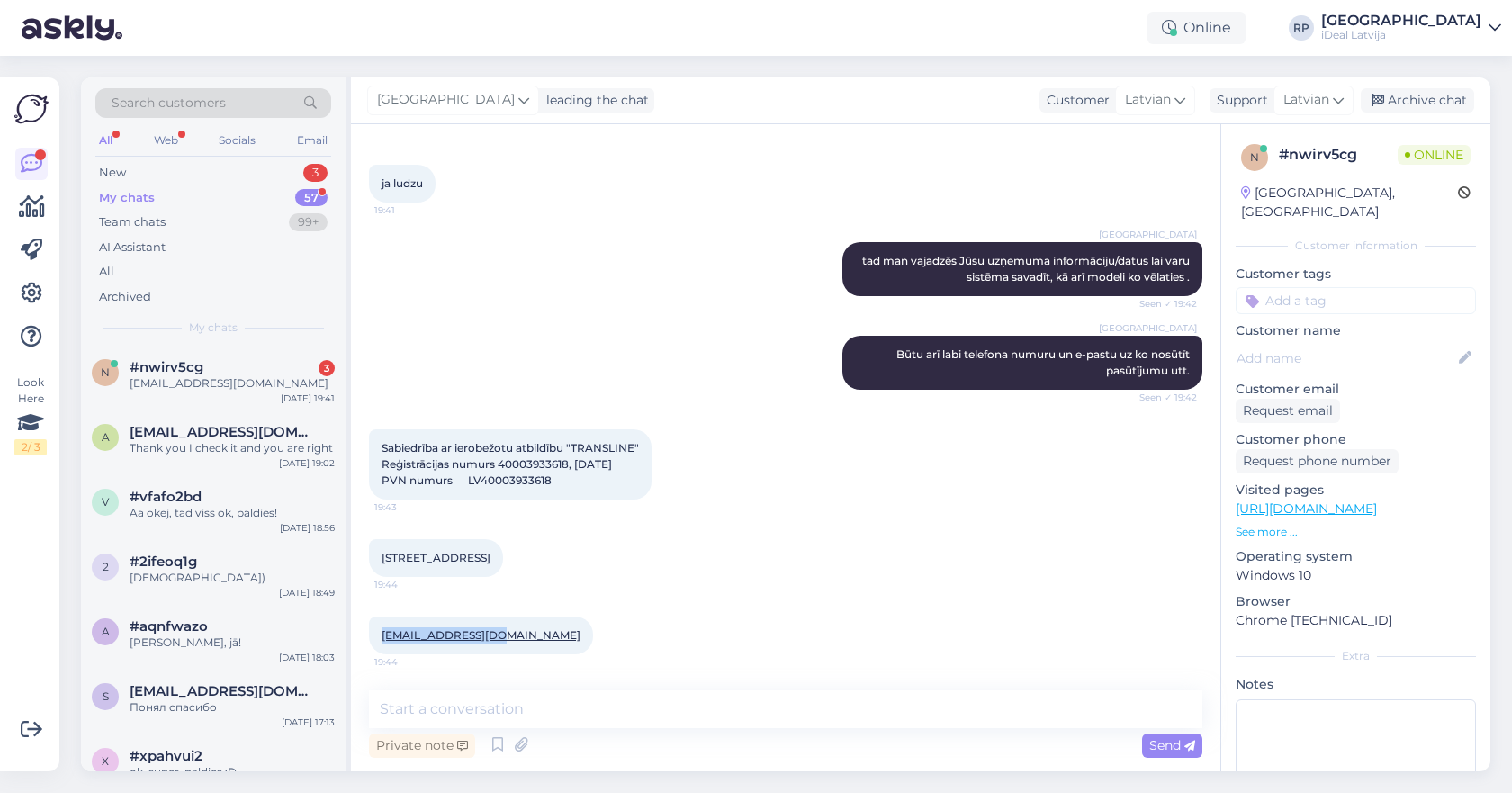
click at [364, 551] on div "Chat started [DATE] Sveiki! Ka var noformet Iphone 17 Pro pasutijumu juridiskai…" at bounding box center [785, 447] width 869 height 647
copy div "mes varam ari tagad jo kad izvelejos biznesa klients, tik un ta bija pilna summ…"
click at [454, 557] on span "[STREET_ADDRESS]" at bounding box center [436, 557] width 109 height 13
click at [274, 199] on div "My chats 57" at bounding box center [214, 198] width 236 height 25
click at [228, 363] on div "#nwirv5cg 3" at bounding box center [232, 367] width 205 height 16
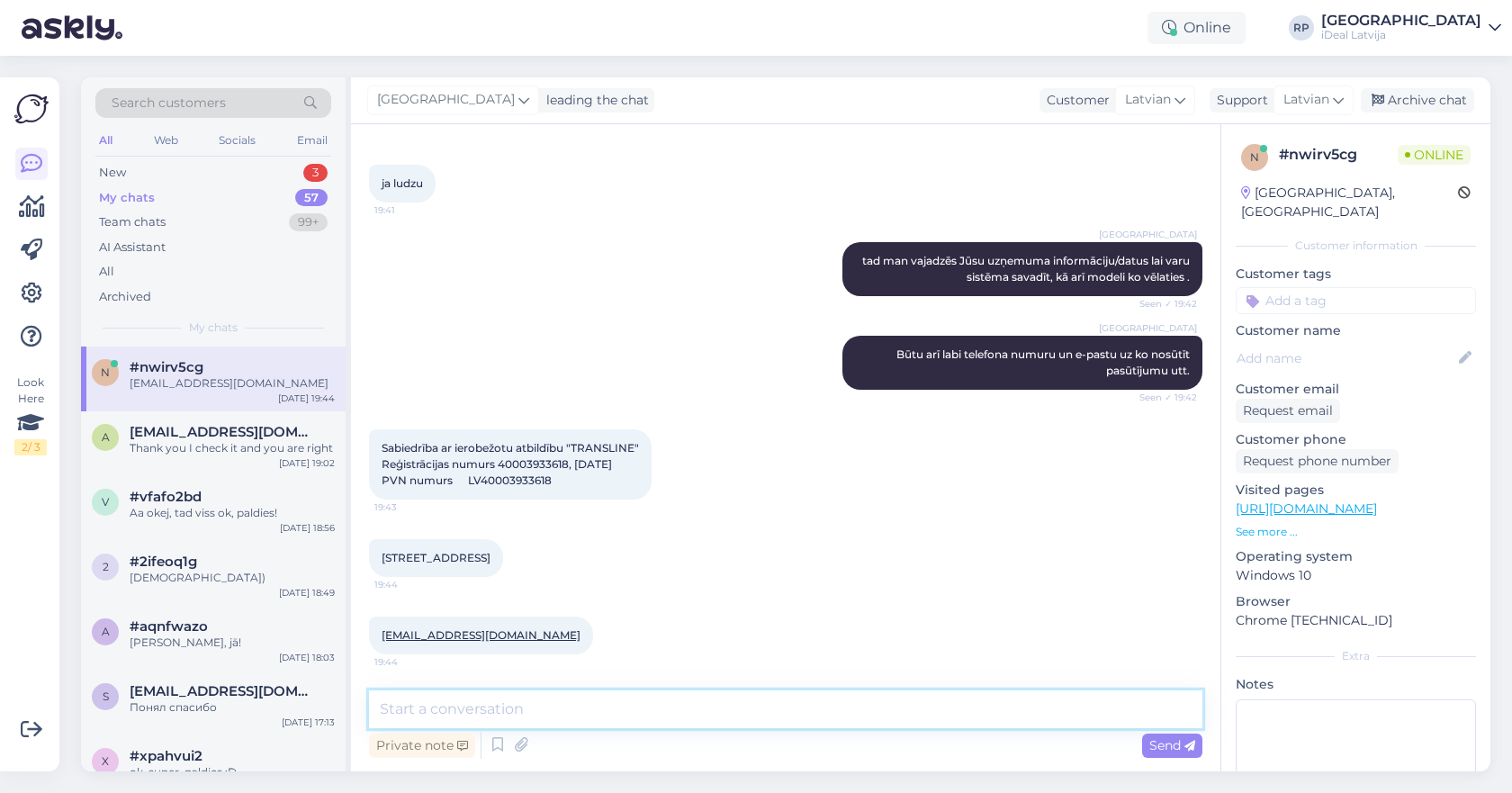
click at [492, 709] on textarea at bounding box center [786, 709] width 833 height 37
click at [639, 702] on textarea at bounding box center [786, 709] width 833 height 37
type textarea "Ta un modelis,"
type textarea "Un modelis, krāsa, atmiņa ?"
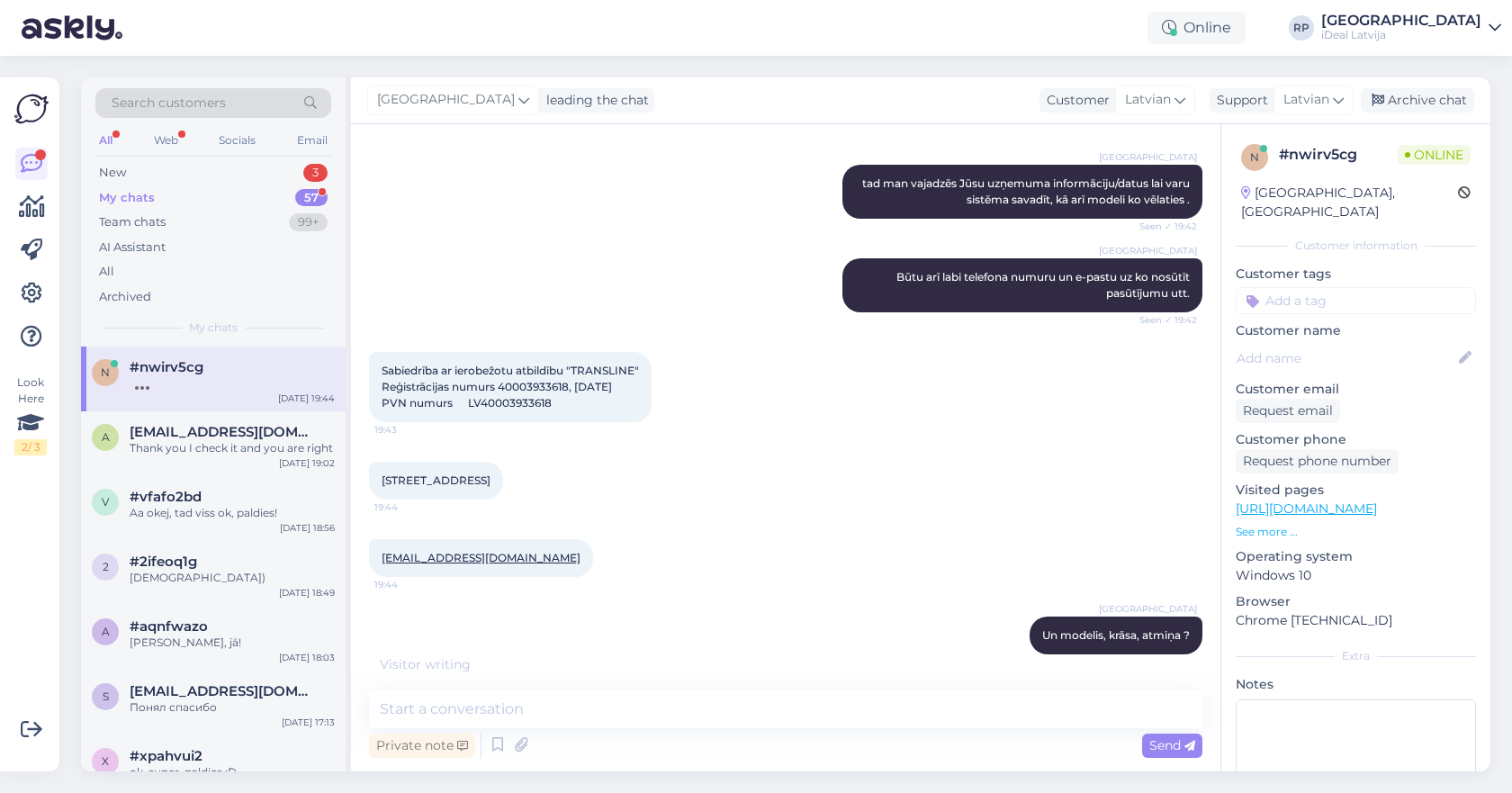
click at [1367, 501] on link "[URL][DOMAIN_NAME]" at bounding box center [1306, 508] width 142 height 16
click at [832, 711] on textarea at bounding box center [786, 709] width 833 height 37
click at [157, 180] on div "New 3" at bounding box center [214, 172] width 236 height 25
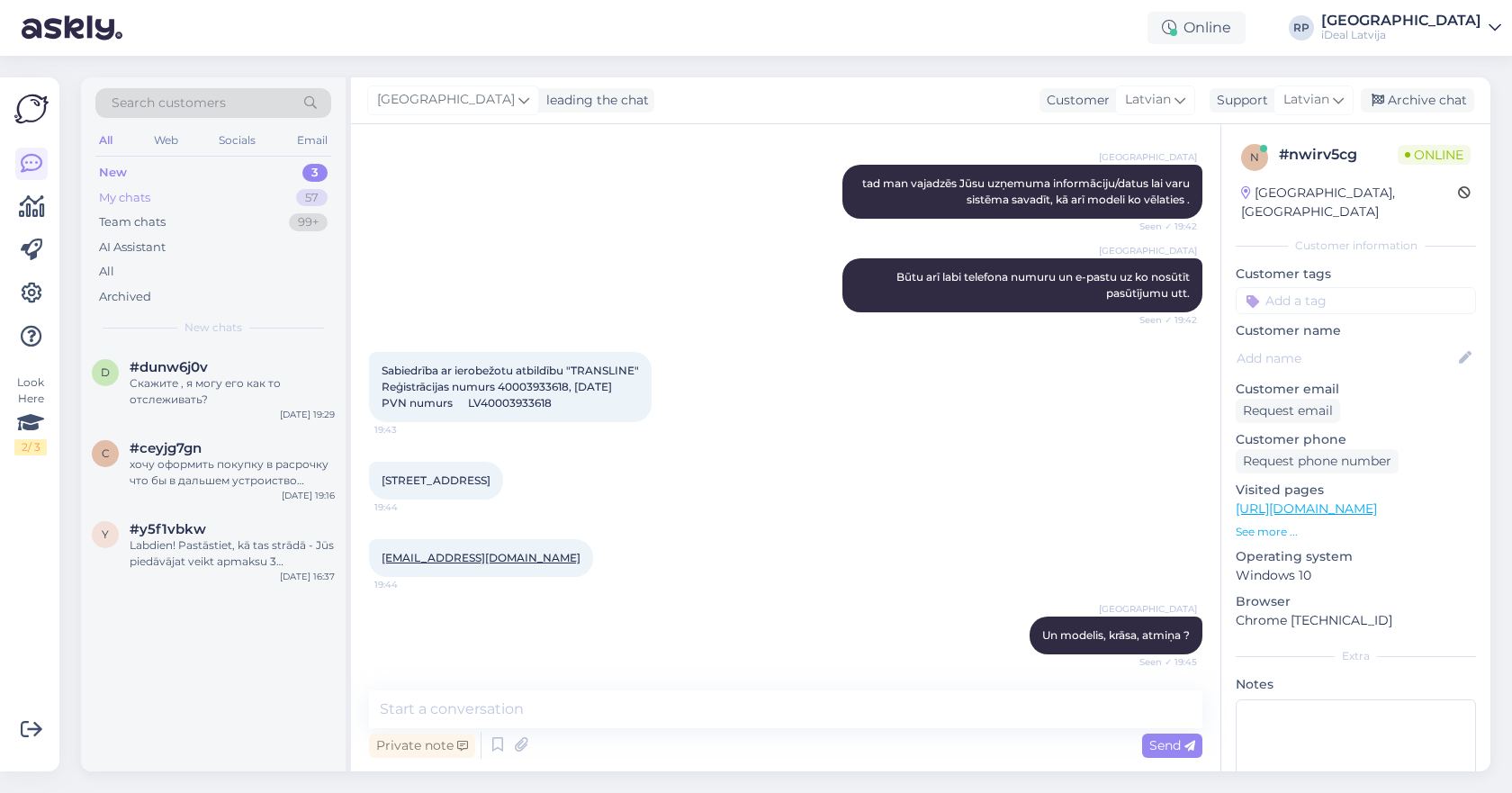
click at [156, 194] on div "My chats 57" at bounding box center [214, 198] width 236 height 25
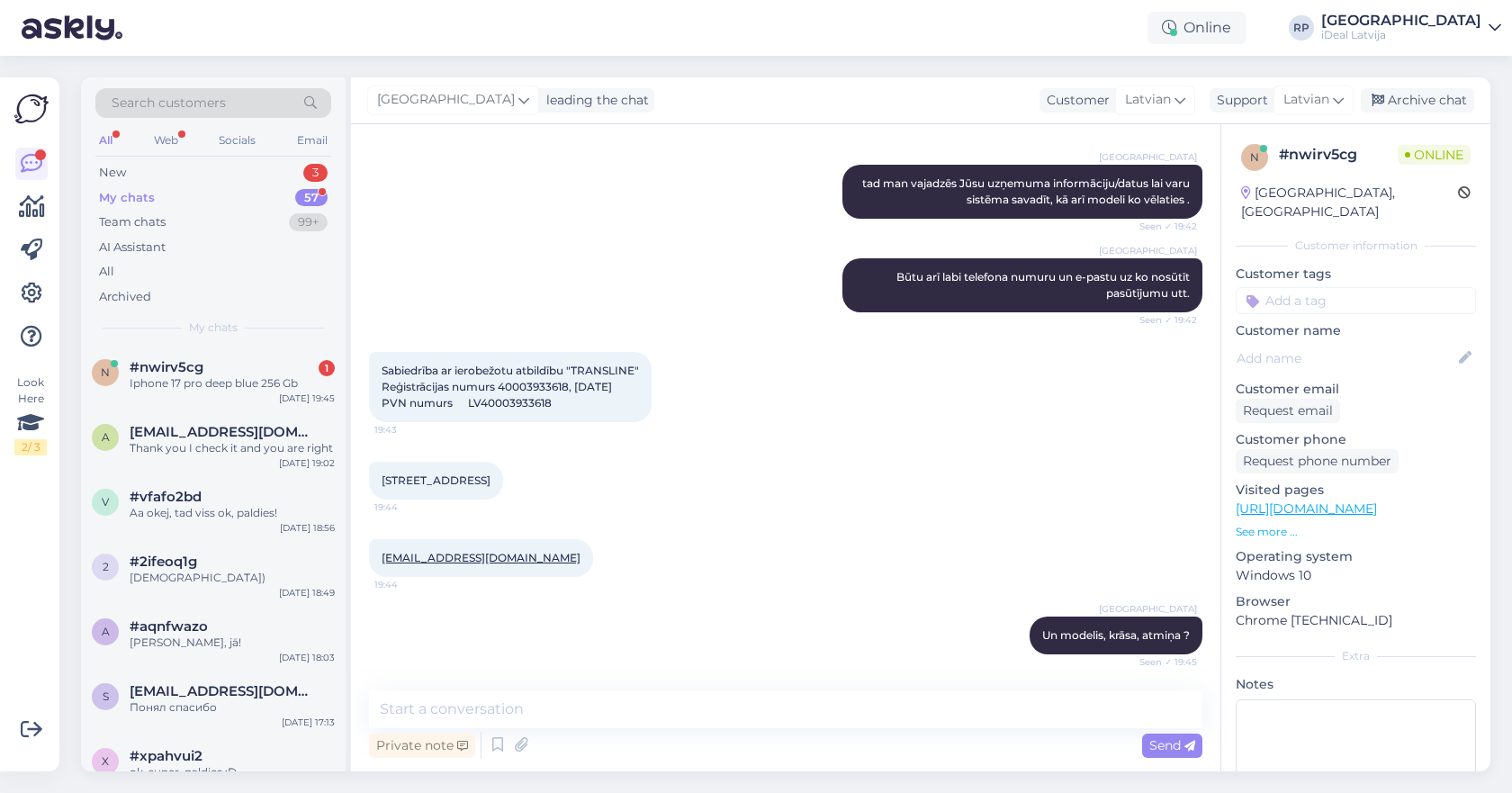
scroll to position [728, 0]
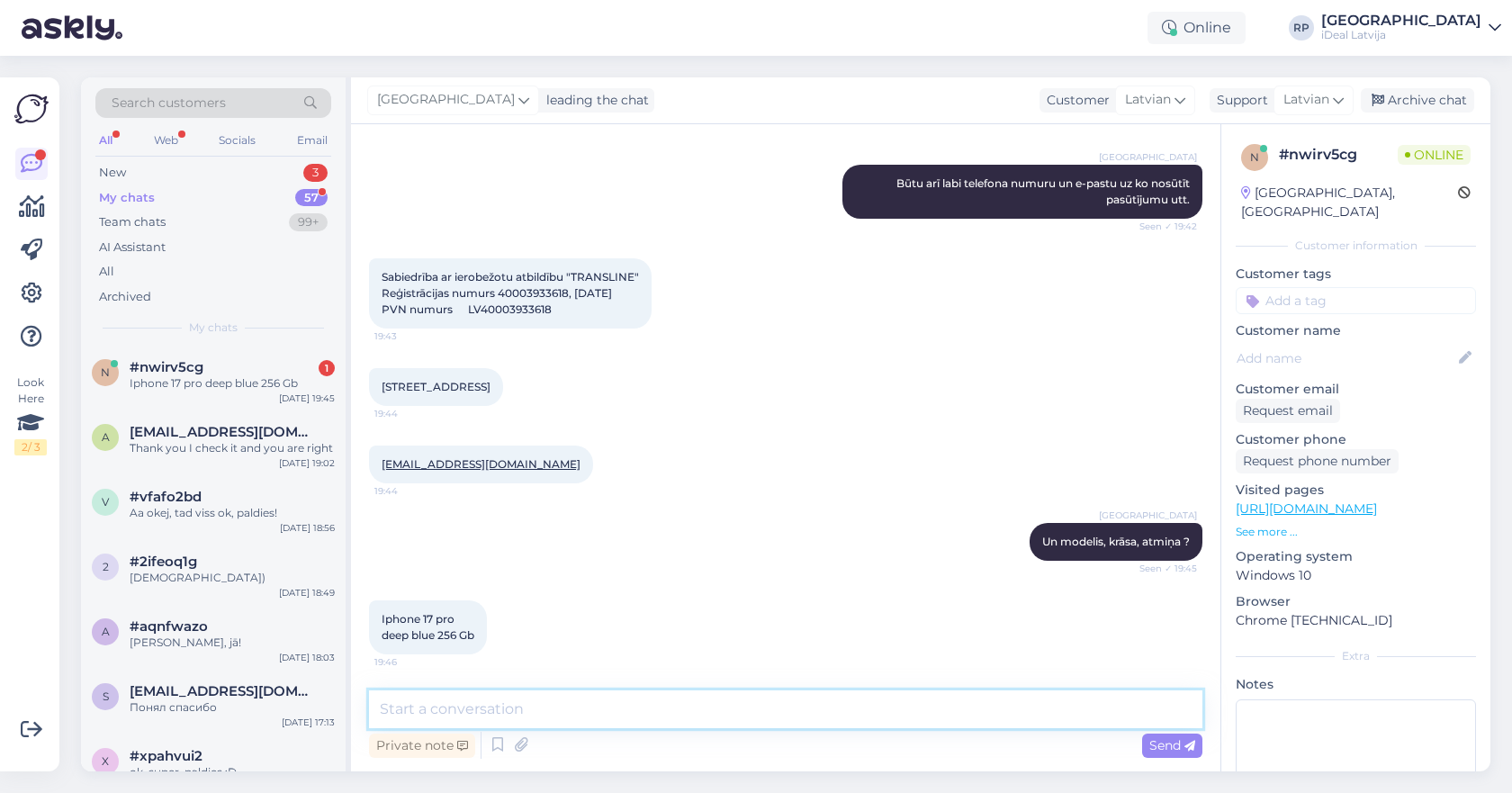
click at [610, 708] on textarea at bounding box center [786, 709] width 833 height 37
click at [446, 708] on textarea "Papildus apdrošināšanu, garantīju arī vajadzēs ?" at bounding box center [786, 709] width 833 height 37
click at [852, 707] on textarea "Papildus stikliņu, vāciņu, apdrošināšanu, garantīju arī vajadzēs ?" at bounding box center [786, 709] width 833 height 37
click at [677, 714] on textarea "Papildus stikliņu, vāciņu, apdrošināšanu, garantīju arī vajadzēs ?" at bounding box center [786, 709] width 833 height 37
type textarea "Papildus stikliņu, vāciņu, apdrošināšanu, garantīju arī vajadzēs ?"
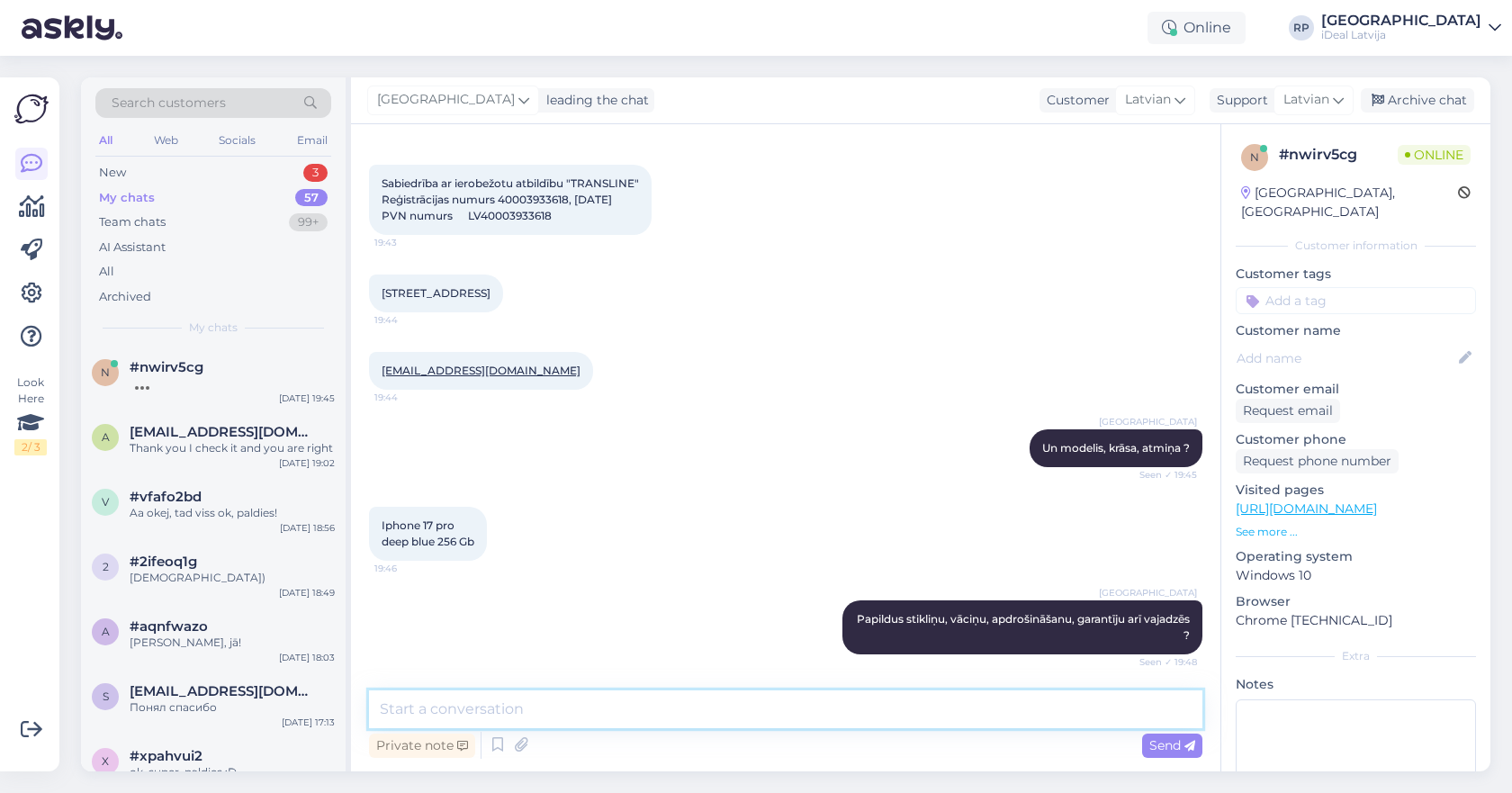
scroll to position [899, 0]
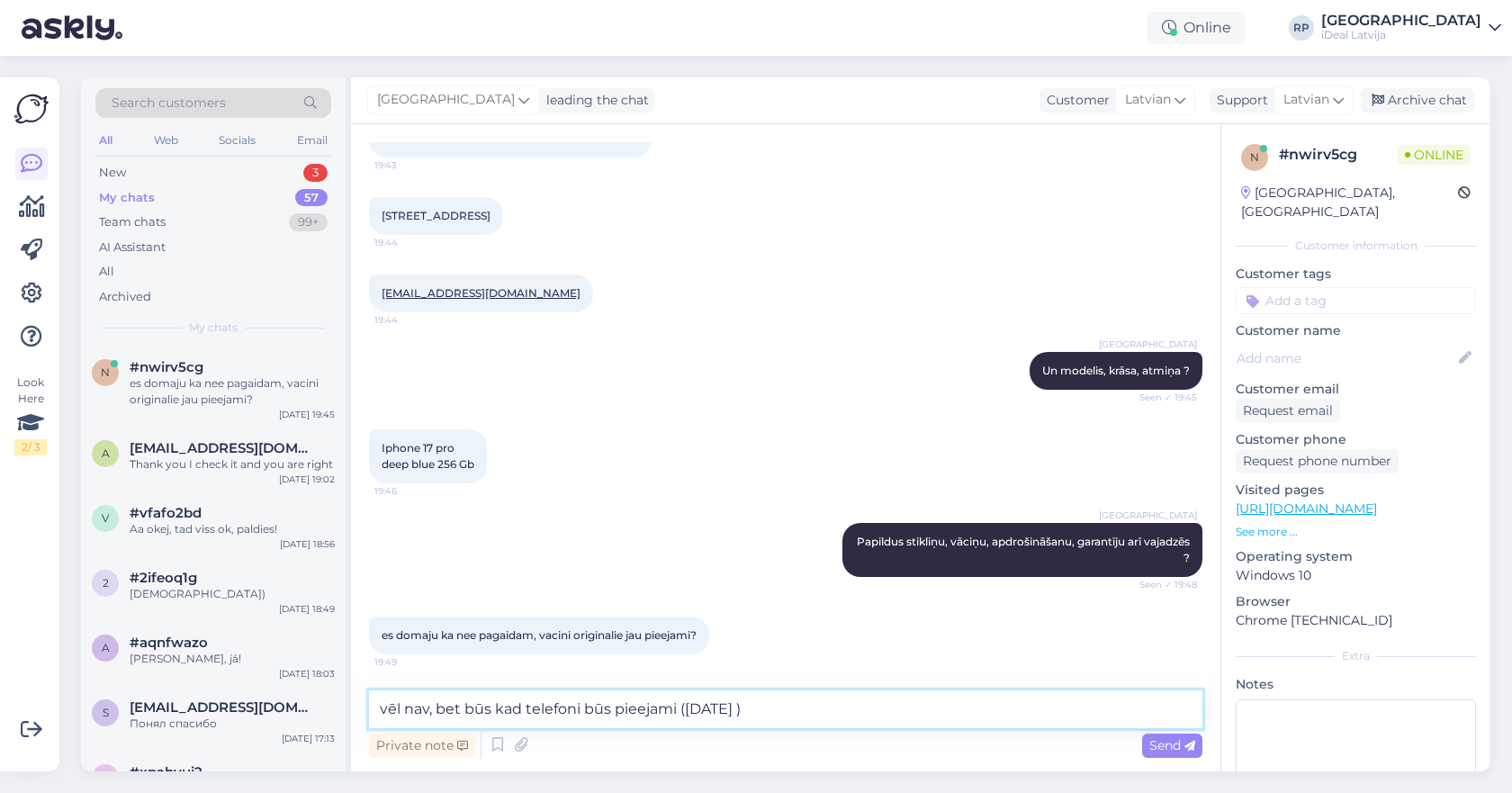
type textarea "vēl nav, bet būs kad telefoni būs pieejami ([DATE])"
click at [815, 696] on textarea "vēl nav, bet būs kad telefoni būs pieejami ([DATE])" at bounding box center [786, 709] width 833 height 37
click at [830, 708] on textarea "vēl nav, bet būs kad telefoni būs pieejami ([DATE])" at bounding box center [786, 709] width 833 height 37
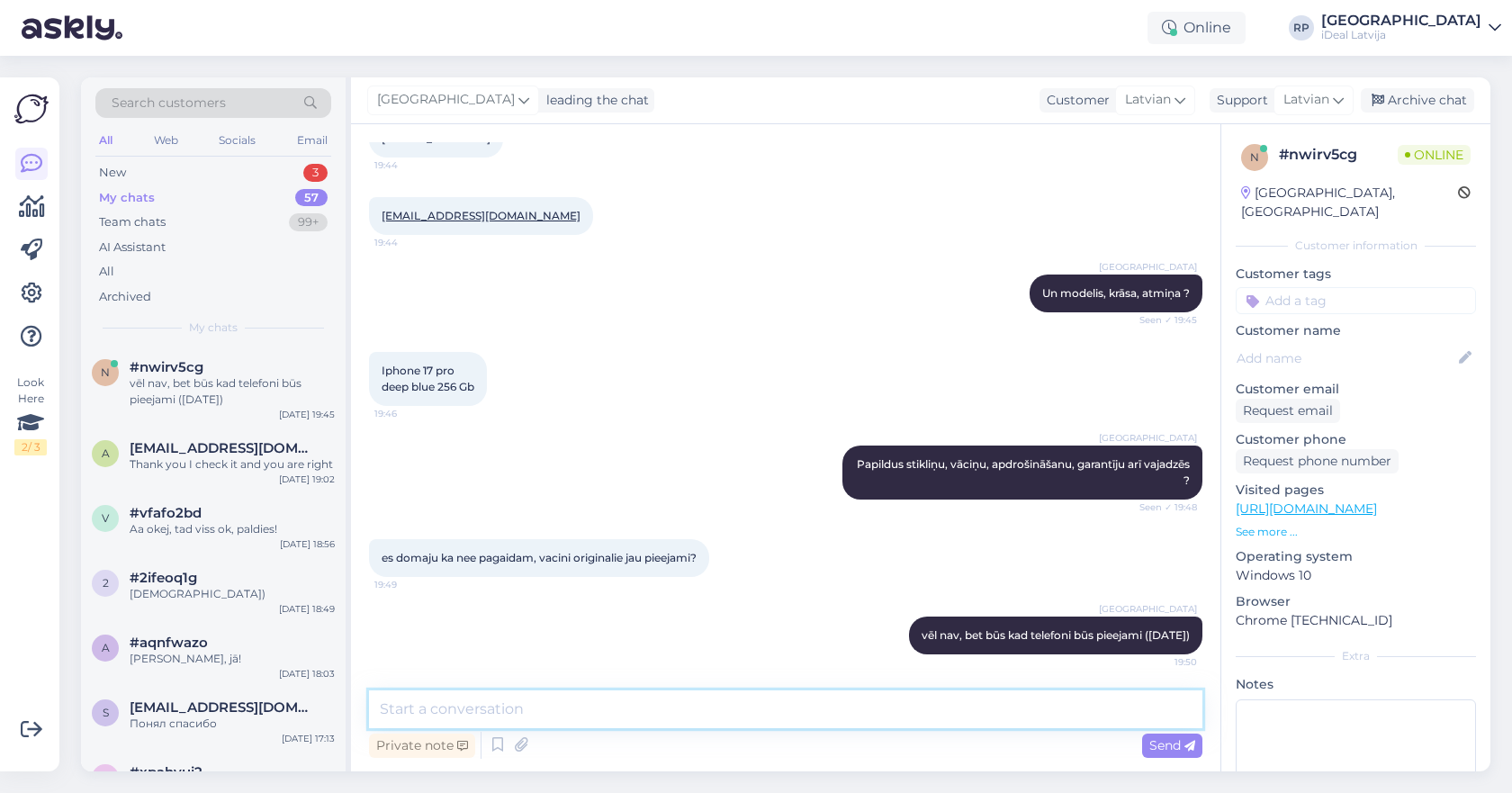
click at [682, 719] on textarea at bounding box center [786, 709] width 833 height 37
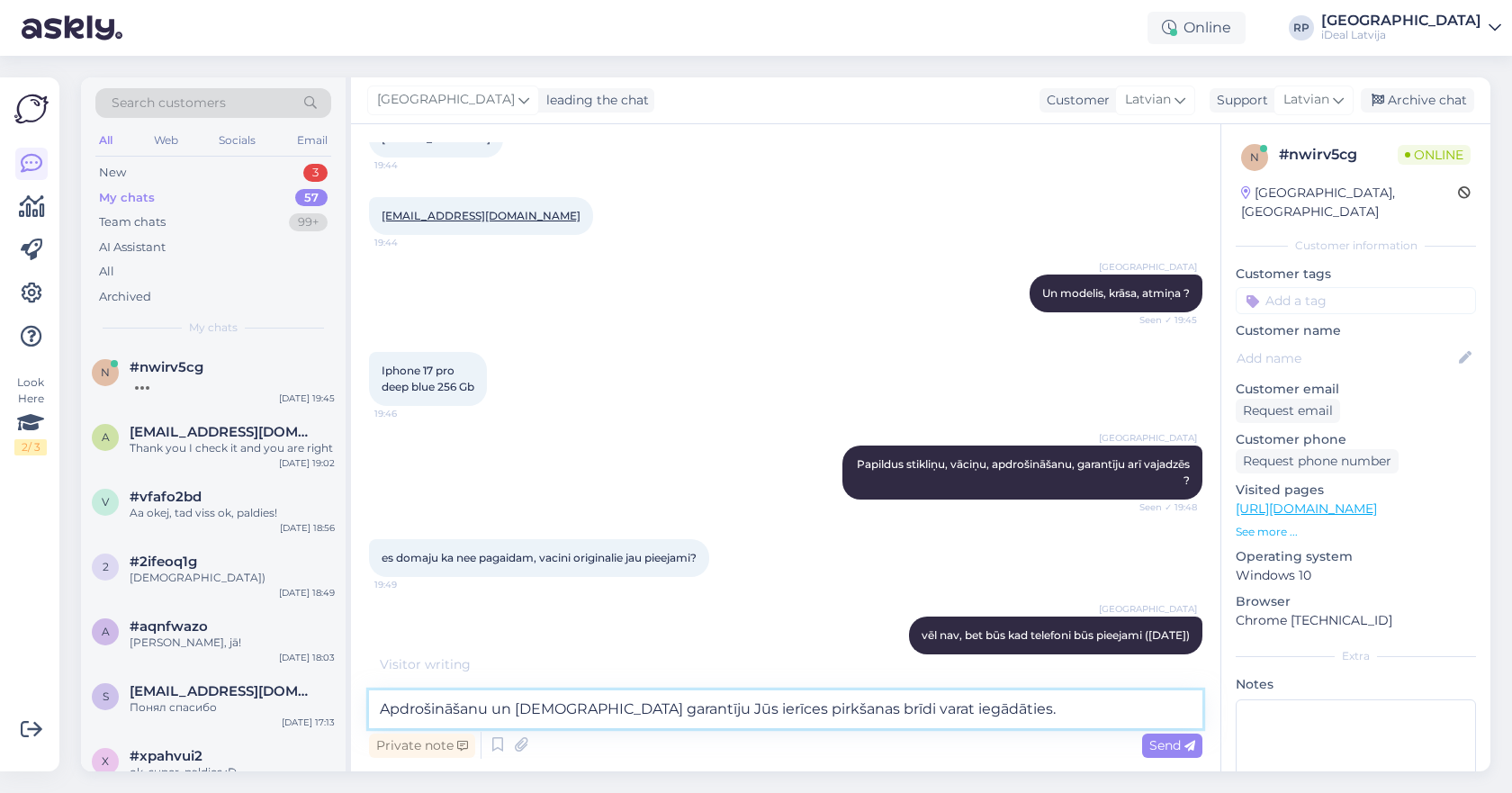
click at [800, 704] on textarea "Apdrošināšanu un [DEMOGRAPHIC_DATA] garantīju Jūs ierīces pirkšanas brīdi varat…" at bounding box center [786, 709] width 833 height 37
click at [800, 704] on textarea "Apdrošināšanu un [DEMOGRAPHIC_DATA] garantīju Jūs ierīces pirkšanasbrīdi varat …" at bounding box center [786, 709] width 833 height 37
click at [680, 707] on textarea "Apdrošināšanu un [DEMOGRAPHIC_DATA] garantīju Jūs ierīces pirkšanas brīdi varat…" at bounding box center [786, 709] width 833 height 37
type textarea "Apdrošināšanu un [DEMOGRAPHIC_DATA] garantīju Jūs tikai ierīces pirkšanas brīdi…"
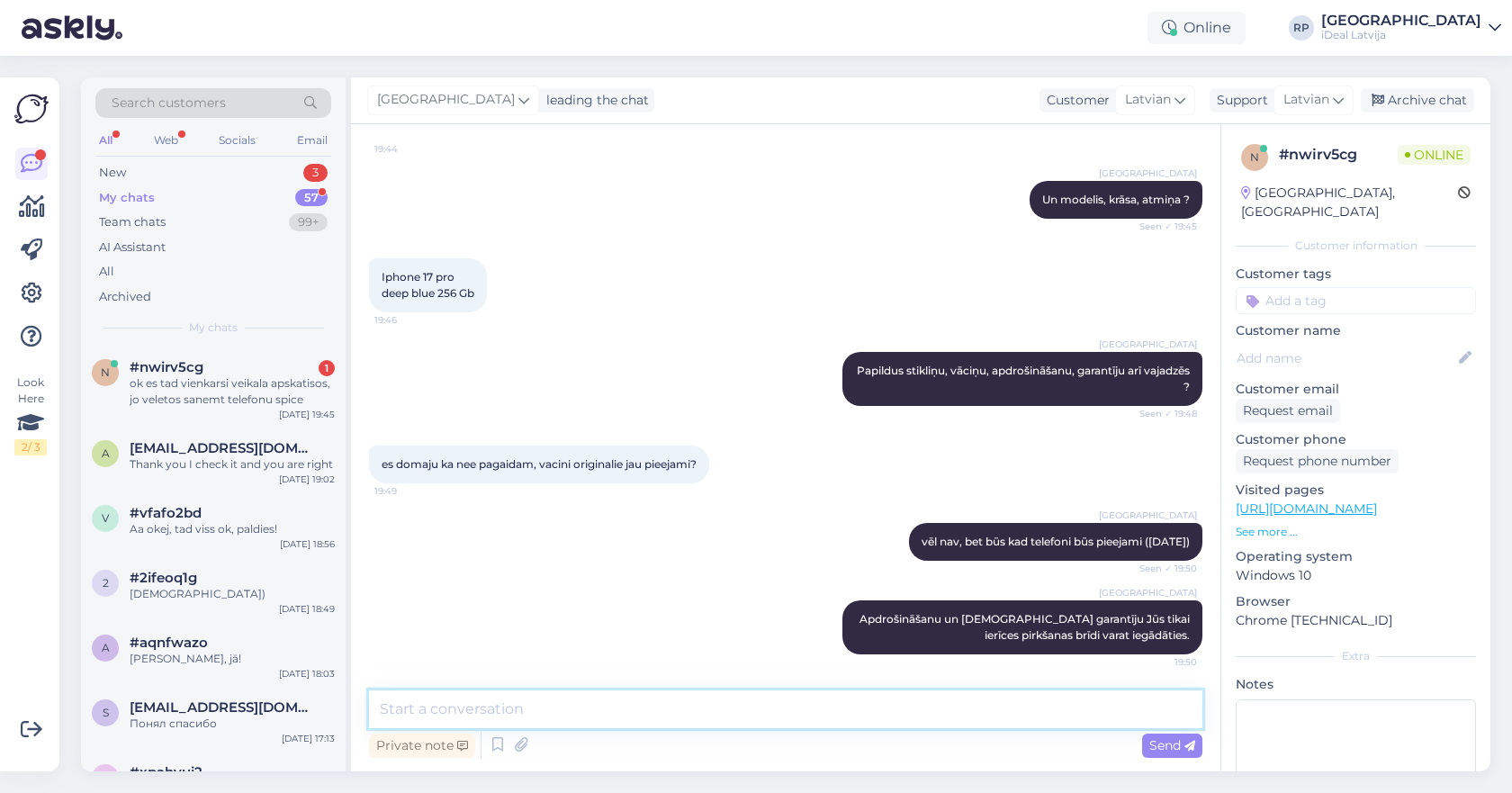
scroll to position [1163, 0]
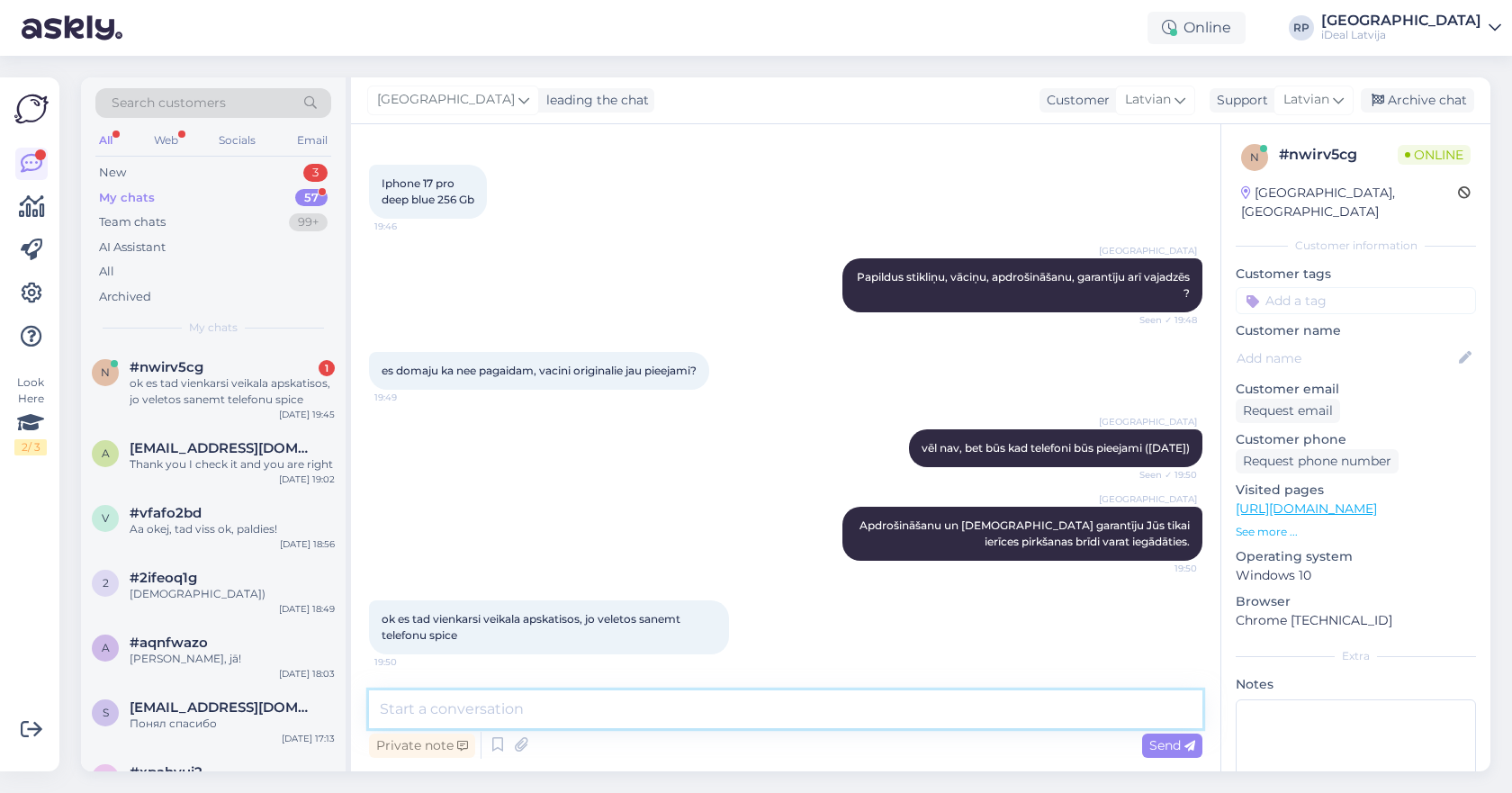
click at [505, 705] on textarea at bounding box center [786, 709] width 833 height 37
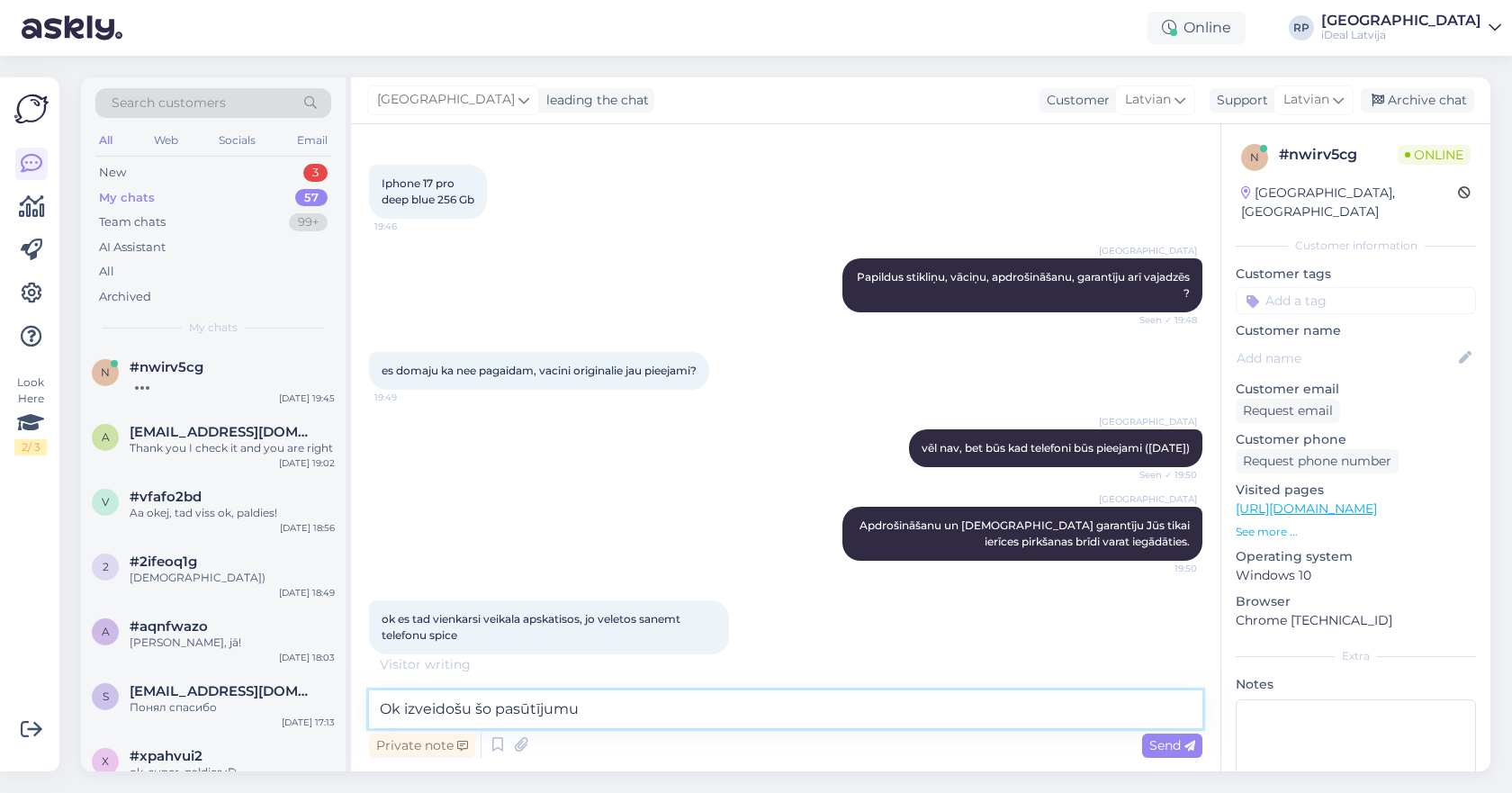
scroll to position [1241, 0]
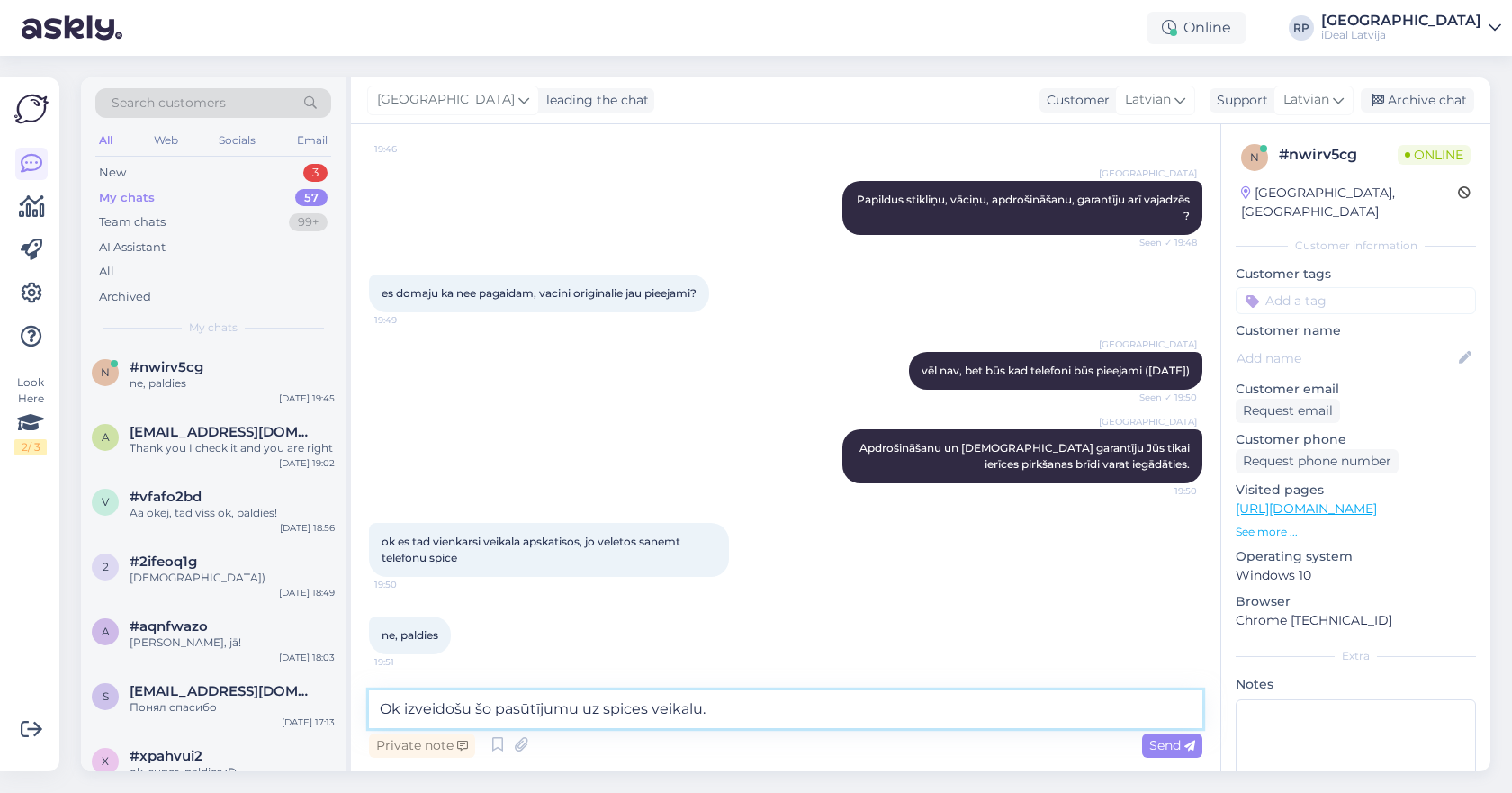
type textarea "Ok izveidošu šo pasūtījumu uz spices veikalu."
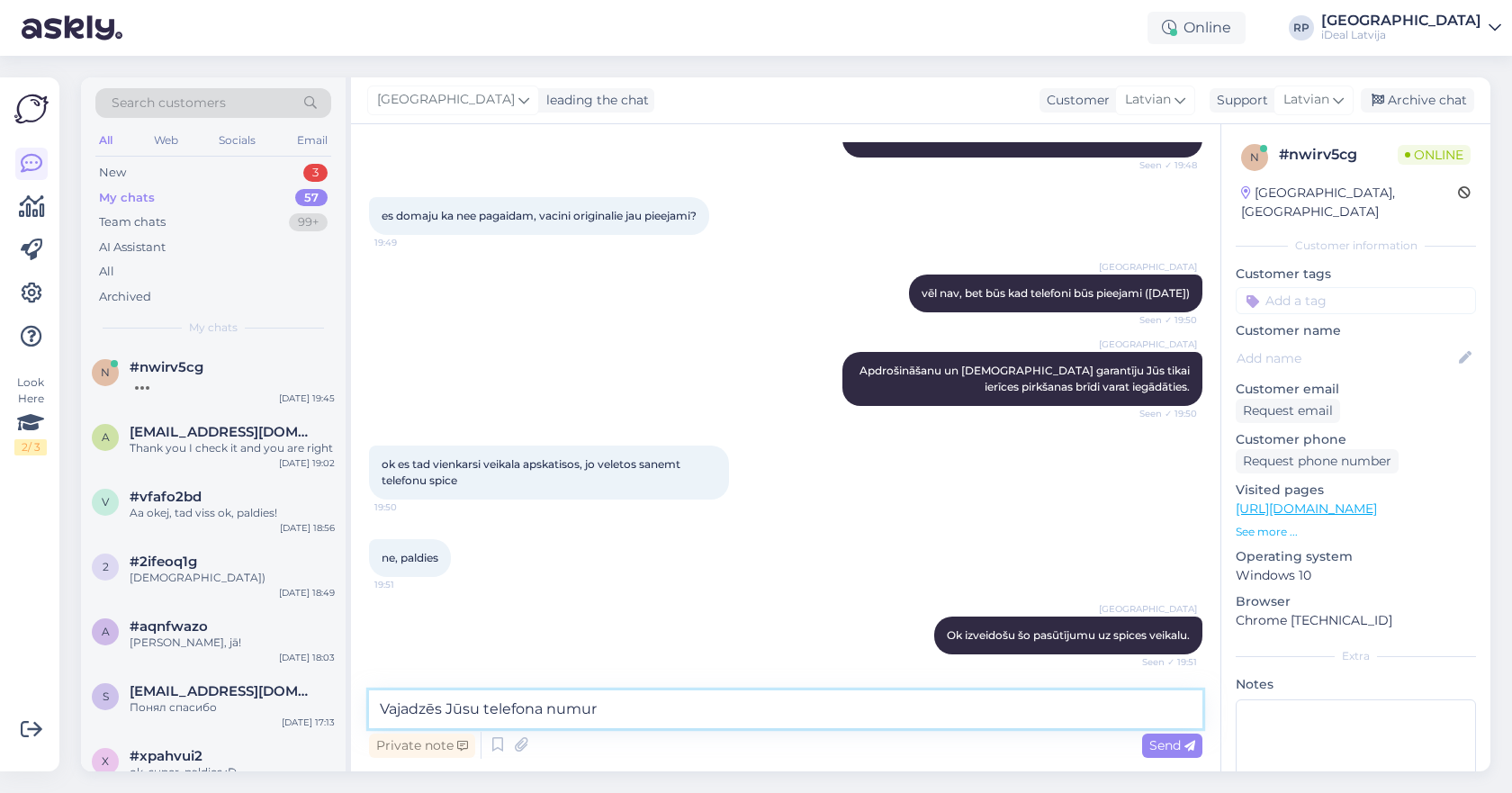
scroll to position [1396, 0]
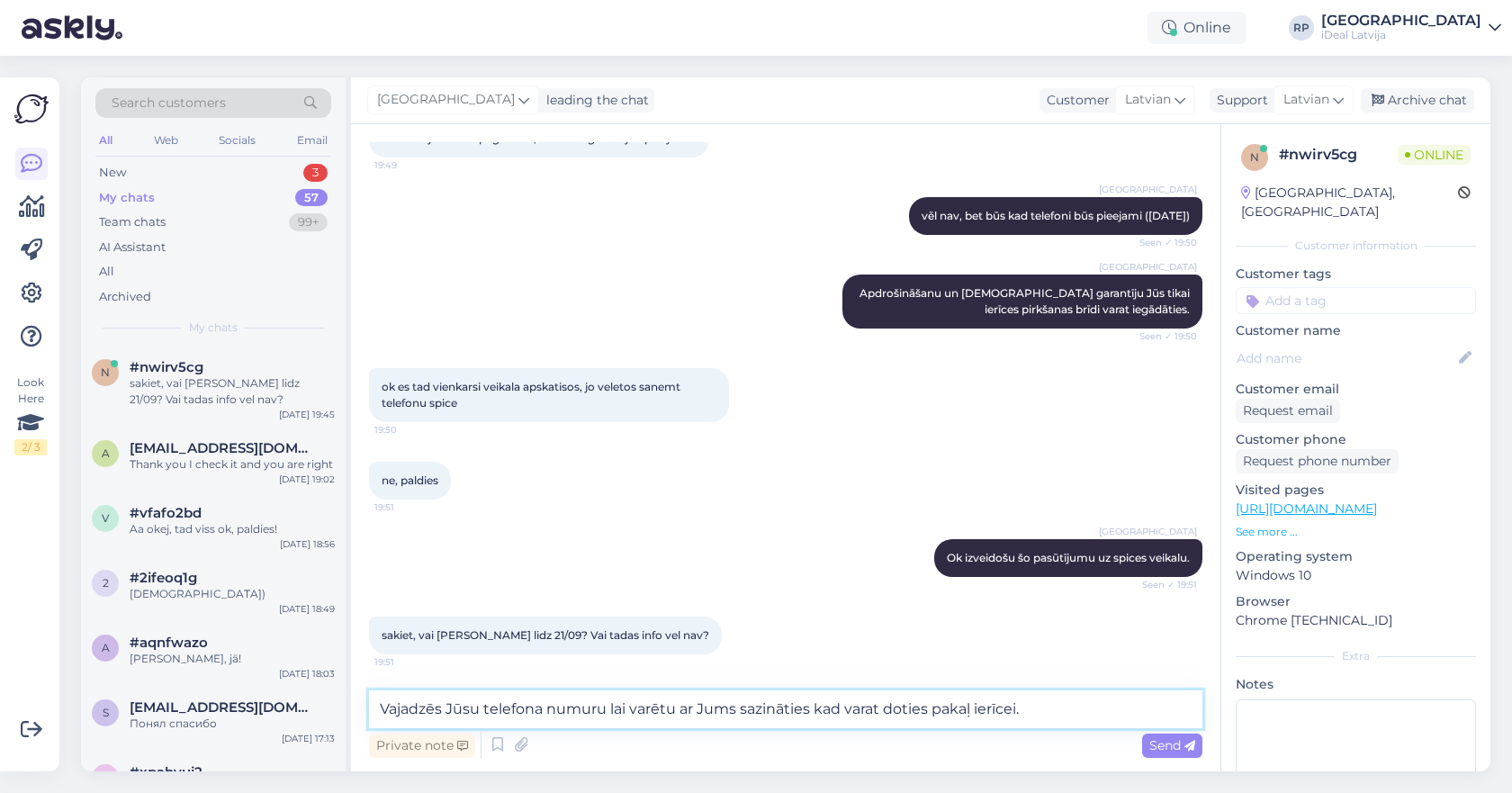
type textarea "Vajadzēs Jūsu telefona numuru lai varētu ar Jums sazināties kad varat doties pa…"
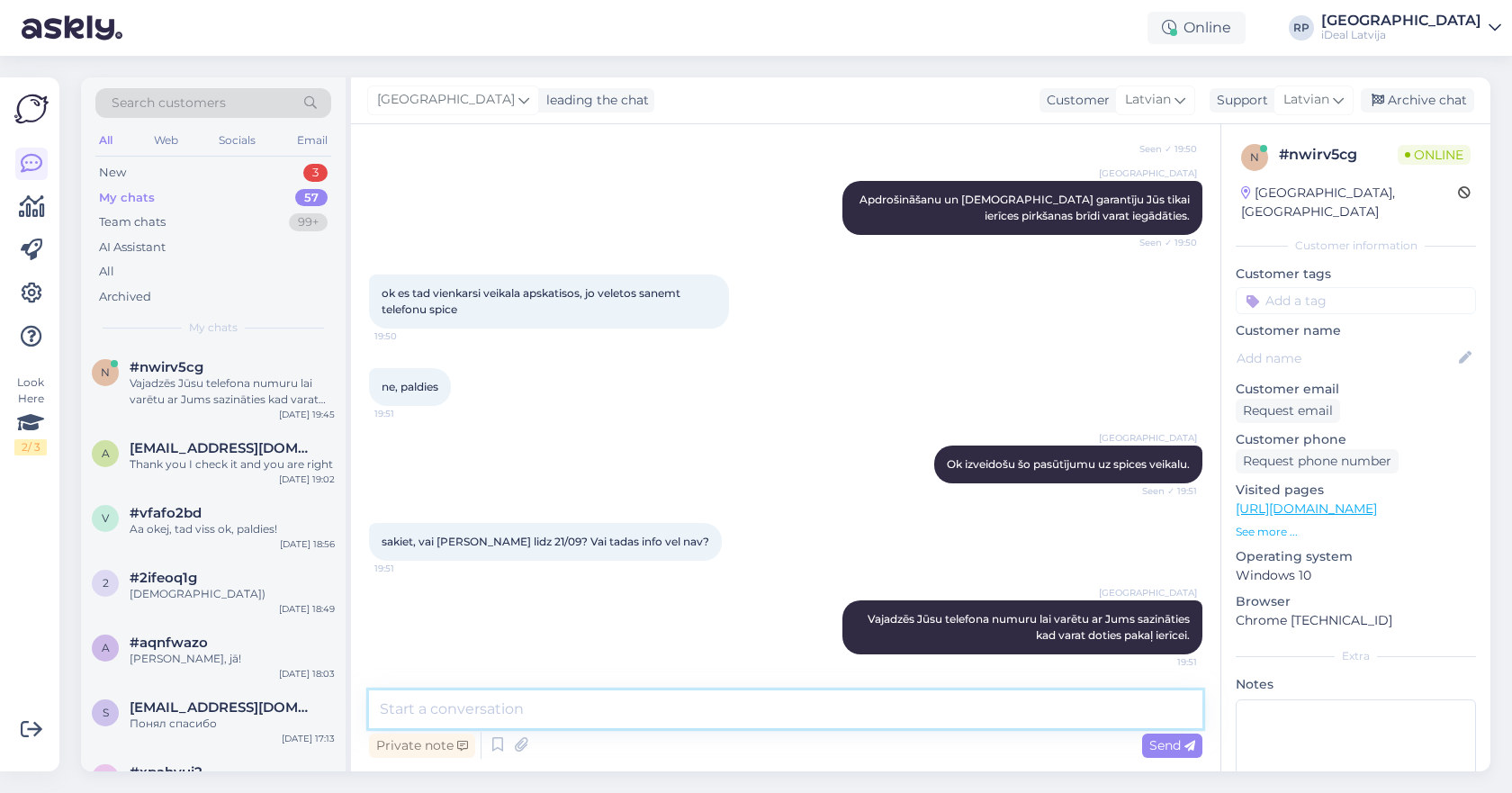
type textarea "T"
type textarea "Tādas informācijas vēl nav, jo nezinam cik lielā daudzumā un kādi telefoni atnā…"
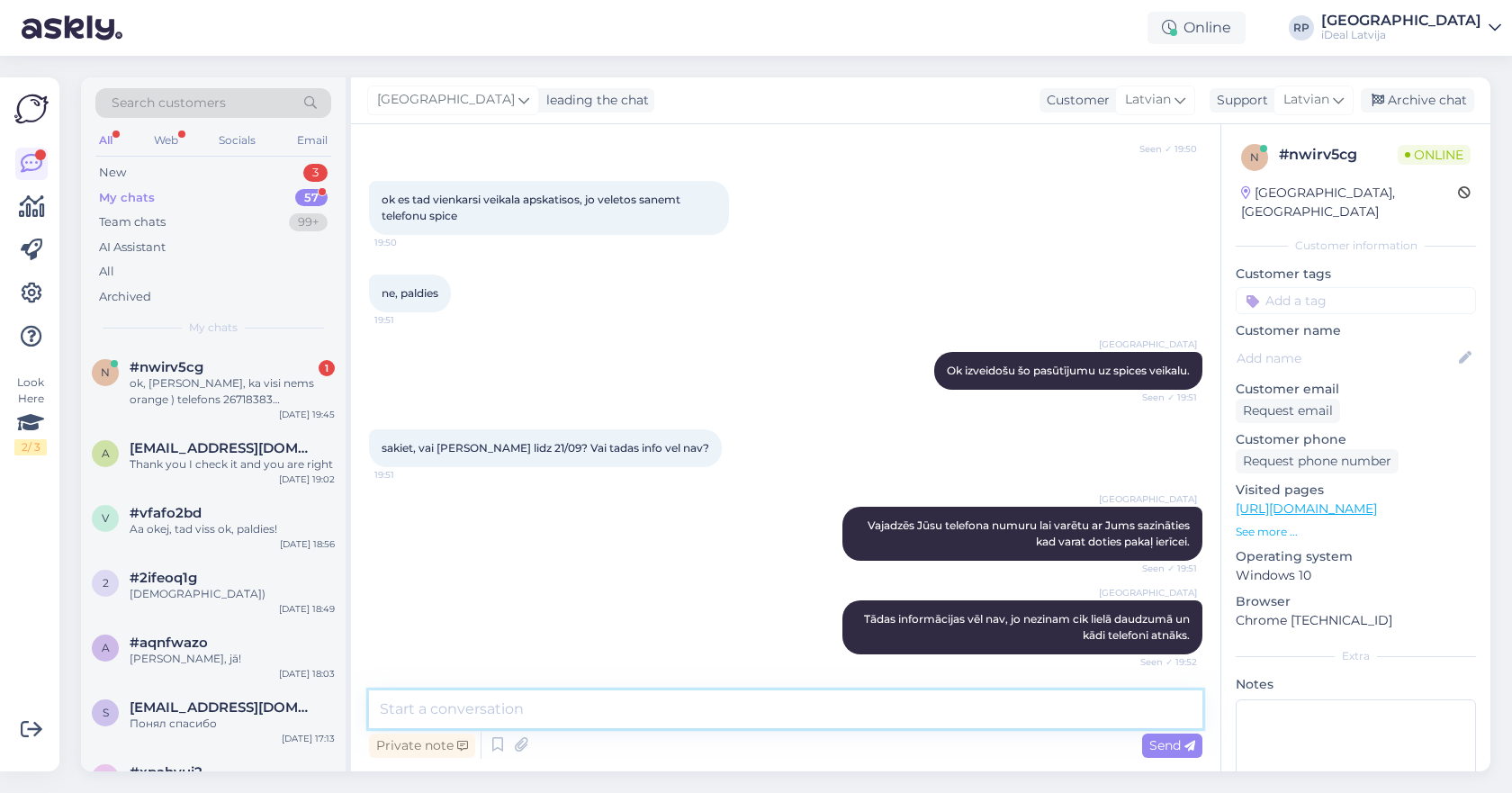
scroll to position [1676, 0]
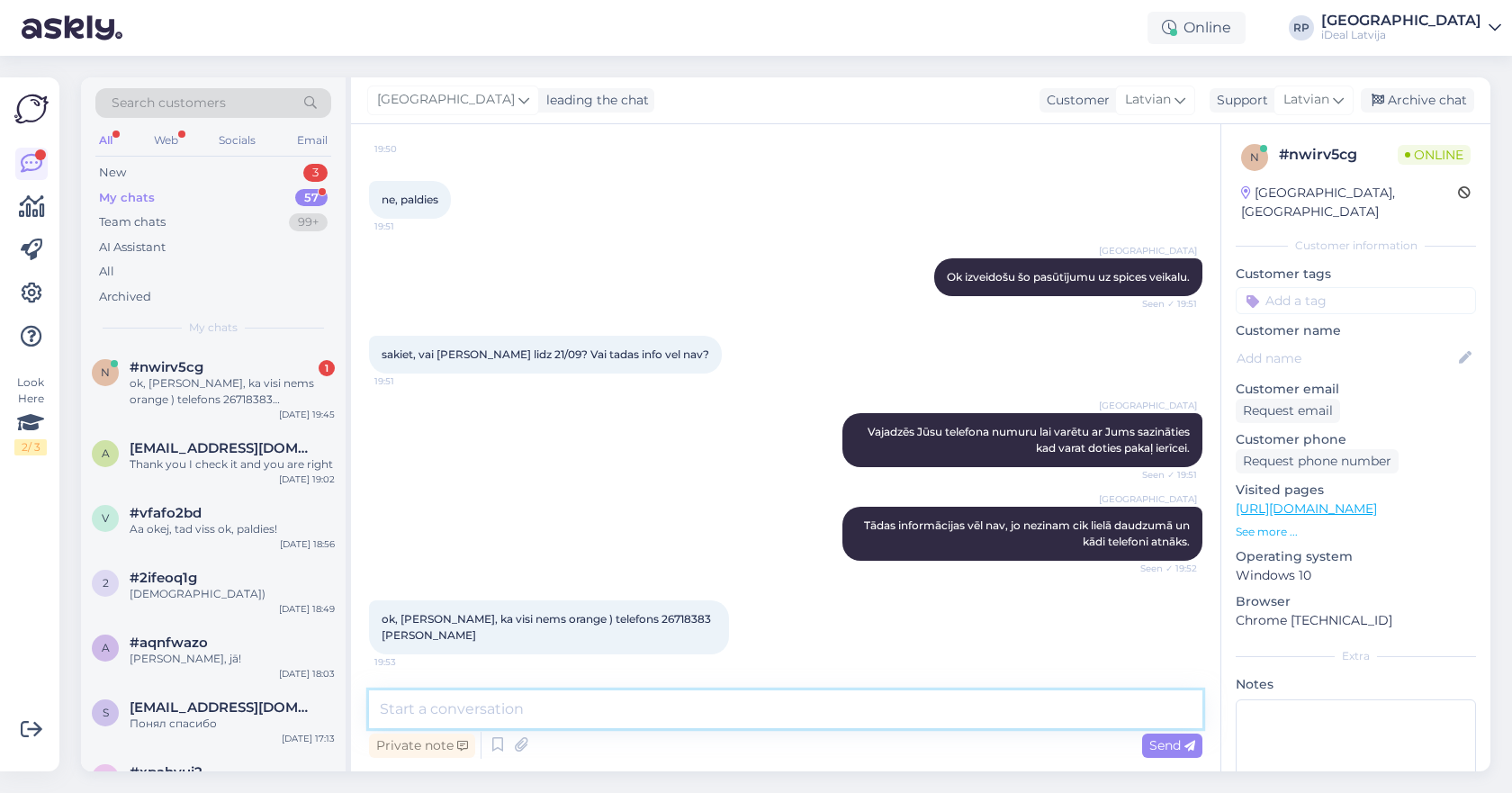
click at [630, 707] on textarea at bounding box center [786, 709] width 833 height 37
type textarea "😄"
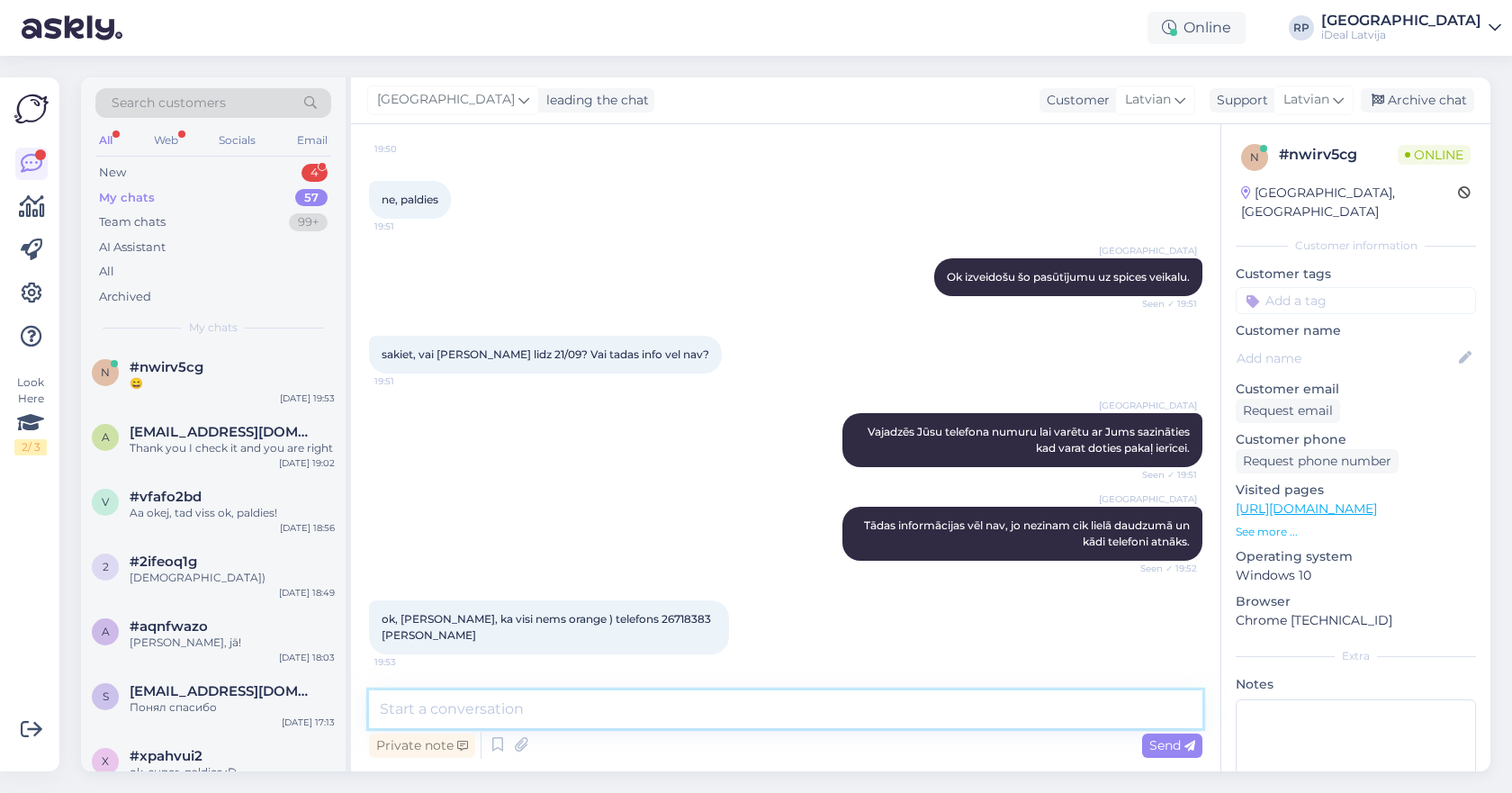
scroll to position [1754, 0]
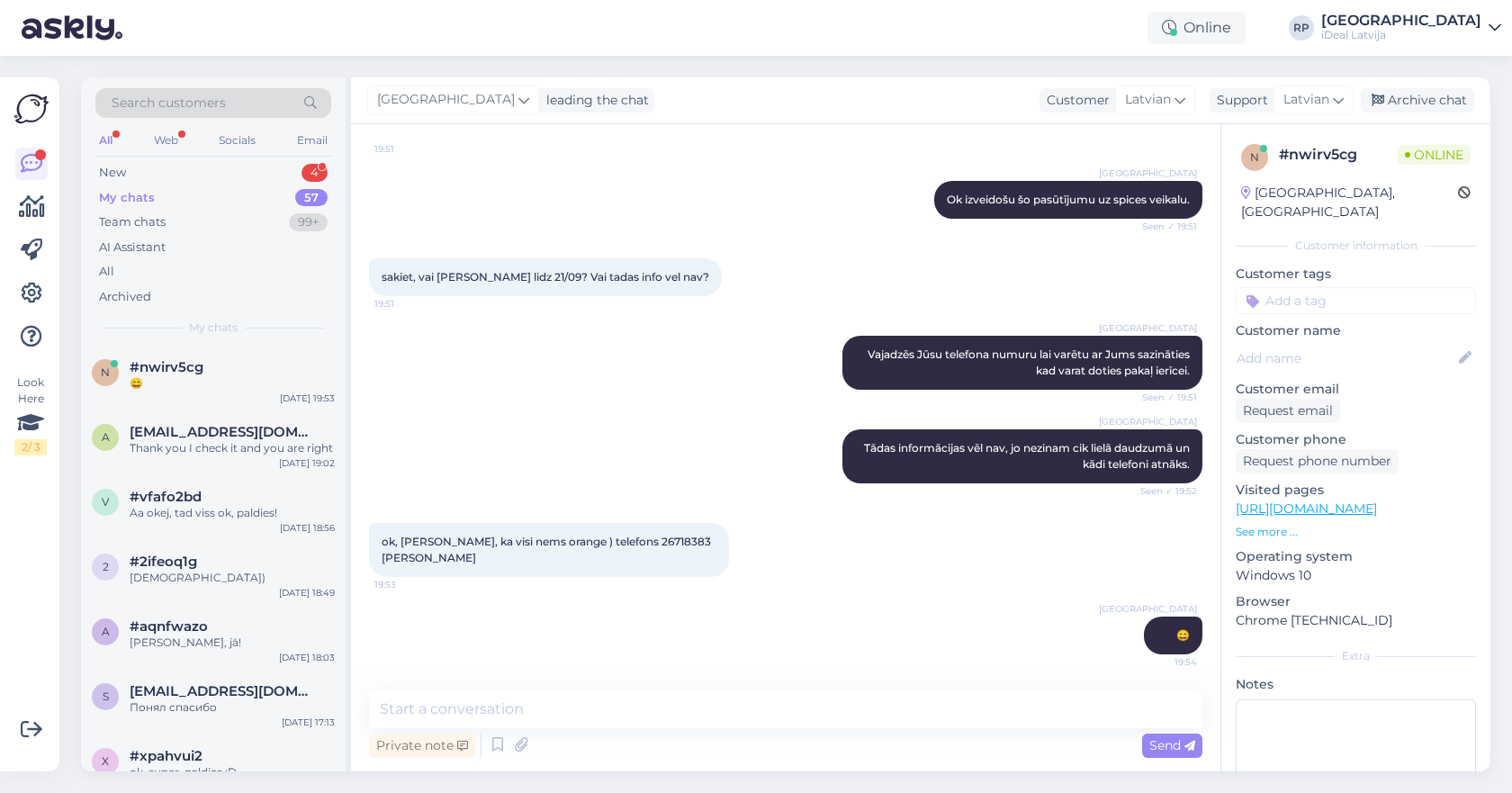
click at [639, 537] on span "ok, [PERSON_NAME], ka visi nems orange ) telefons 26718383 [PERSON_NAME]" at bounding box center [547, 549] width 332 height 30
copy span "26718383"
click at [931, 706] on textarea at bounding box center [786, 709] width 833 height 37
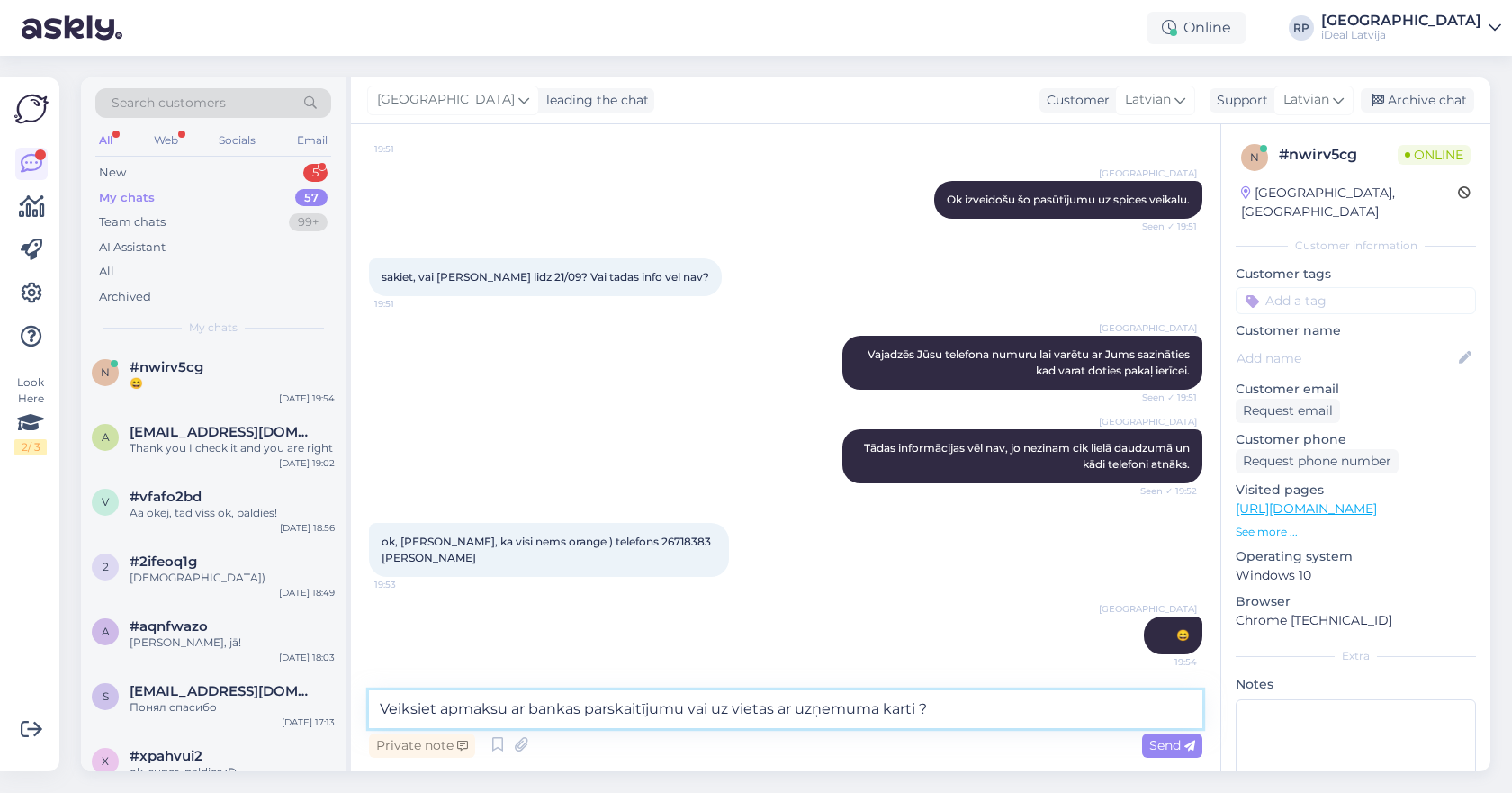
type textarea "Veiksiet apmaksu ar bankas parskaitījumu vai uz vietas ar uzņemuma karti ?"
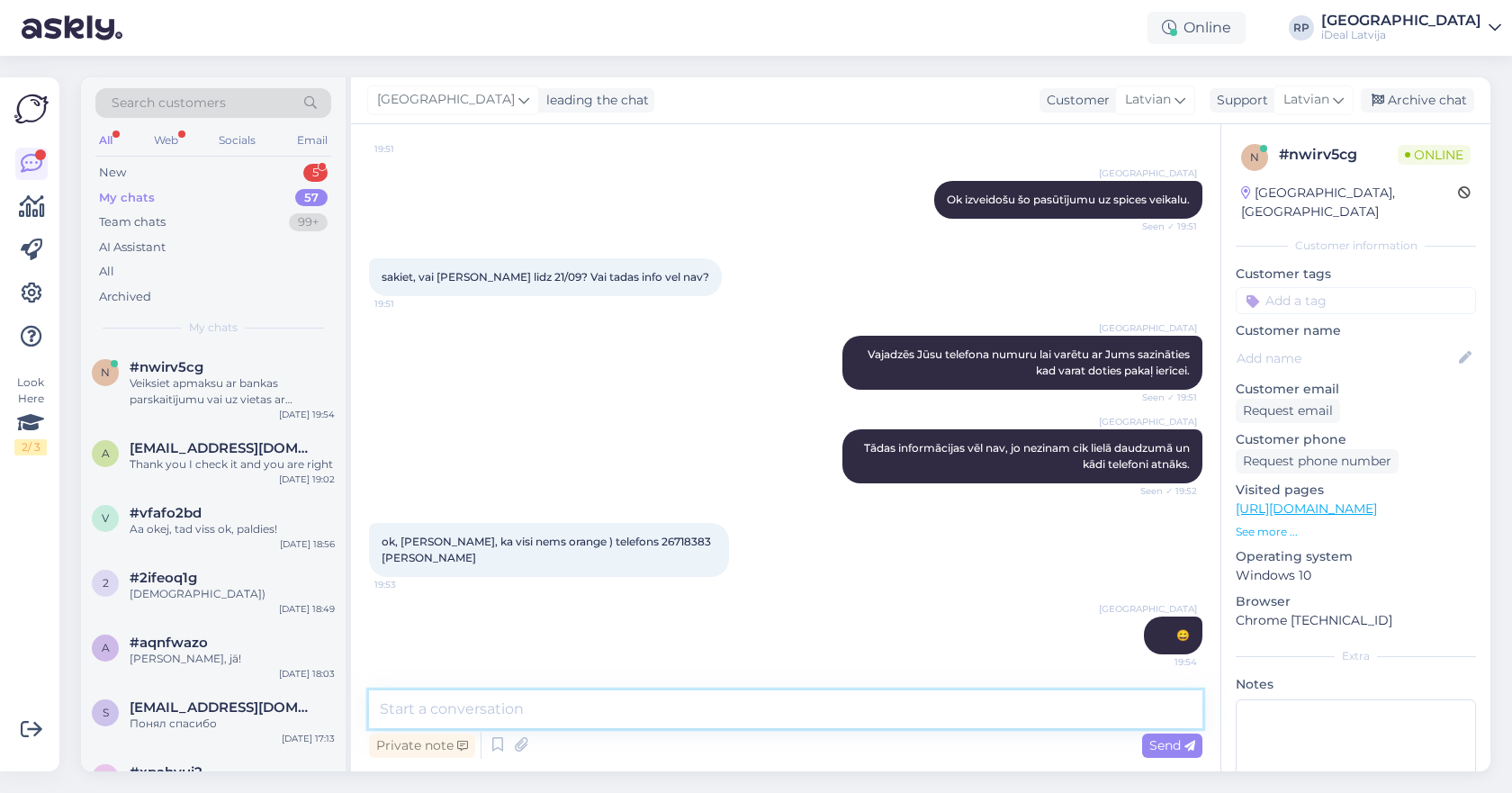
scroll to position [1848, 0]
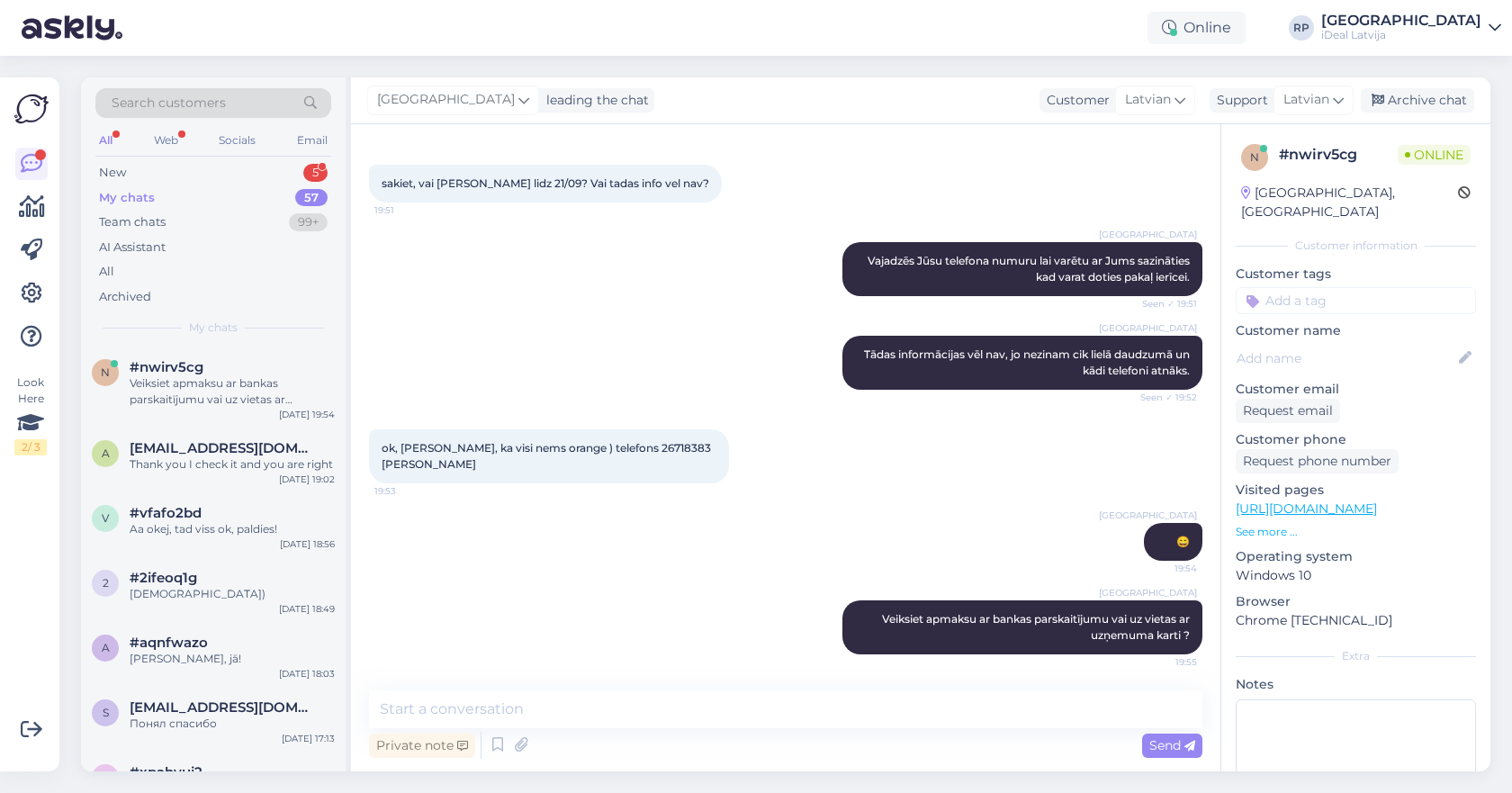
click at [618, 451] on span "ok, [PERSON_NAME], ka visi nems orange ) telefons 26718383 [PERSON_NAME]" at bounding box center [547, 456] width 332 height 30
copy span "26718383"
click at [807, 331] on div "Riga plaza Tādas informācijas vēl nav, jo nezinam cik lielā daudzumā un kādi te…" at bounding box center [786, 363] width 833 height 94
click at [231, 174] on div "New 5" at bounding box center [214, 172] width 236 height 25
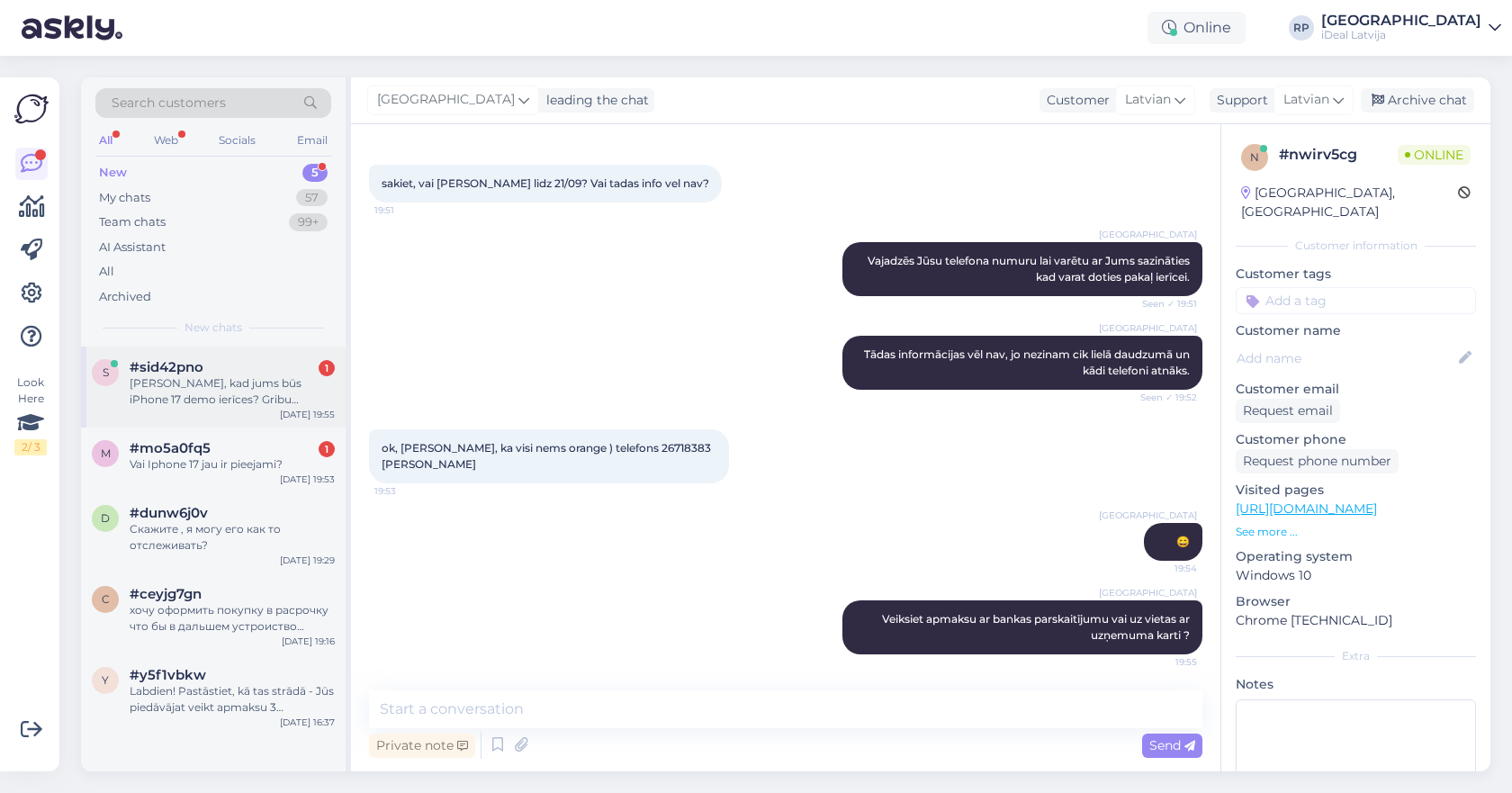
click at [188, 404] on div "[PERSON_NAME], kad jums būs iPhone 17 demo ierīces? Gribu apskatīt telefonu pir…" at bounding box center [232, 391] width 205 height 33
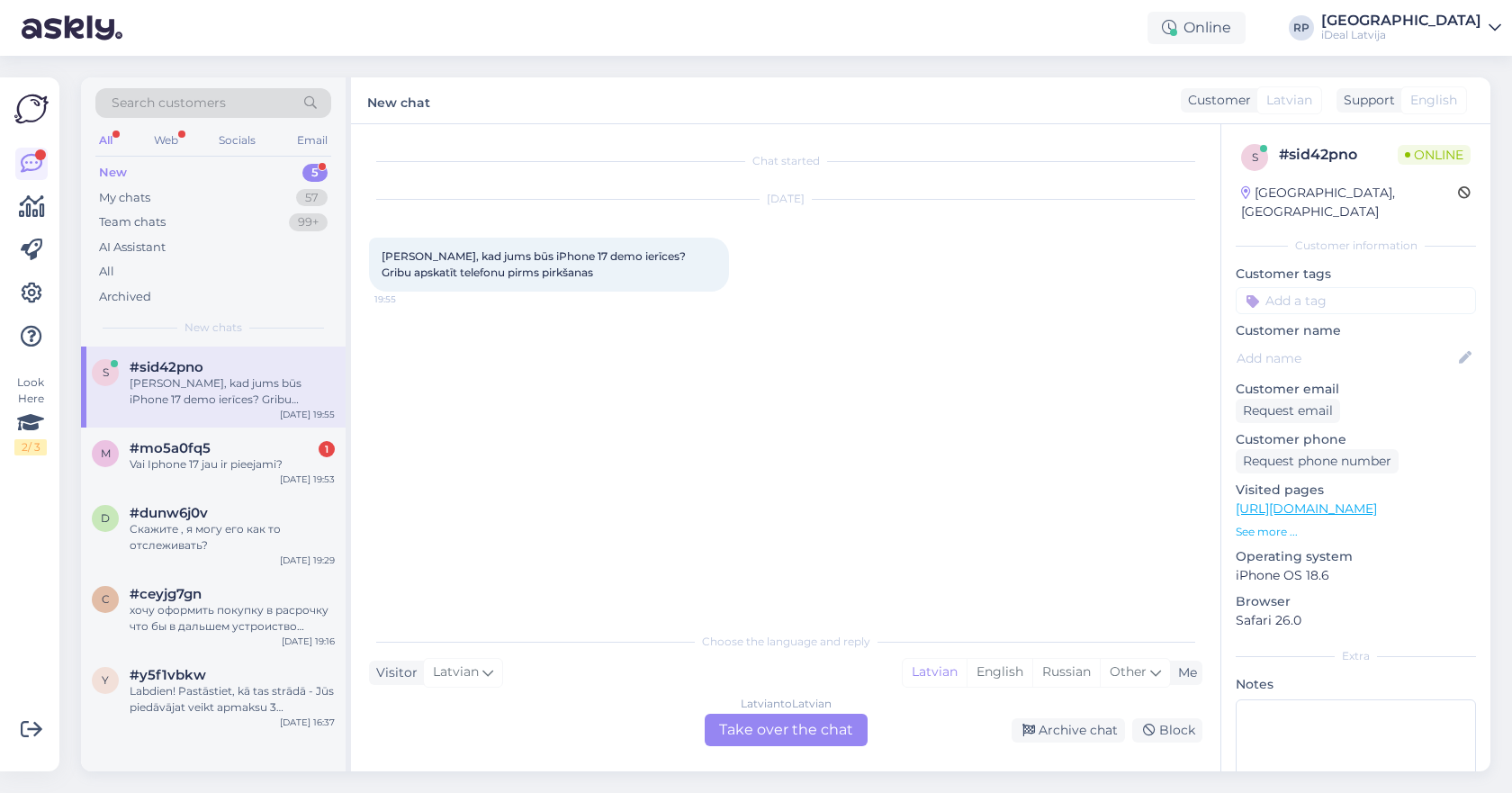
scroll to position [0, 0]
click at [781, 726] on div "Latvian to Latvian Take over the chat" at bounding box center [786, 729] width 163 height 33
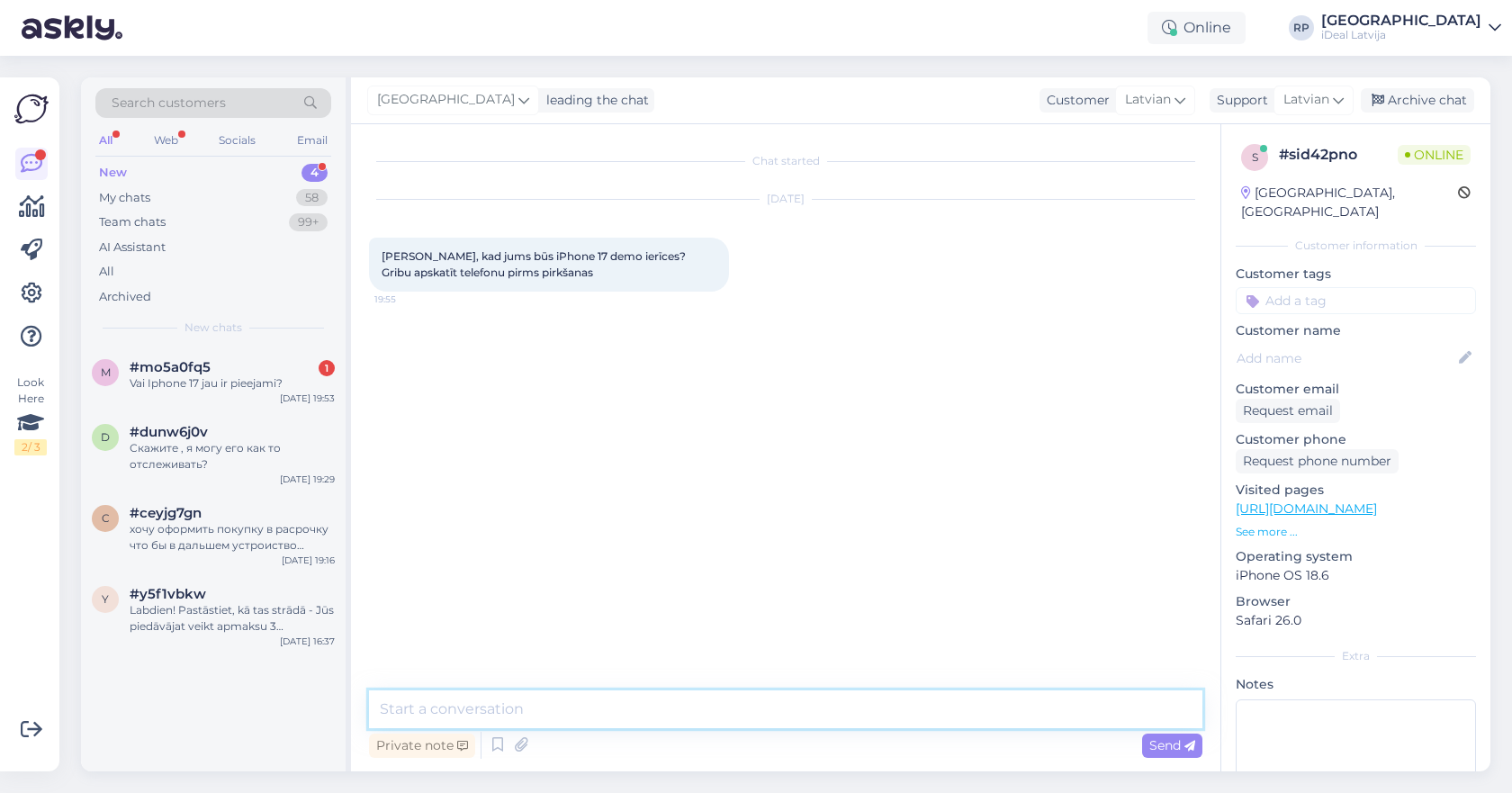
click at [786, 708] on textarea at bounding box center [786, 709] width 833 height 37
type textarea "Sveiki! 19. septembrī droši varat doties uz jebkuru C&C Filiāli un apskatīt vis…"
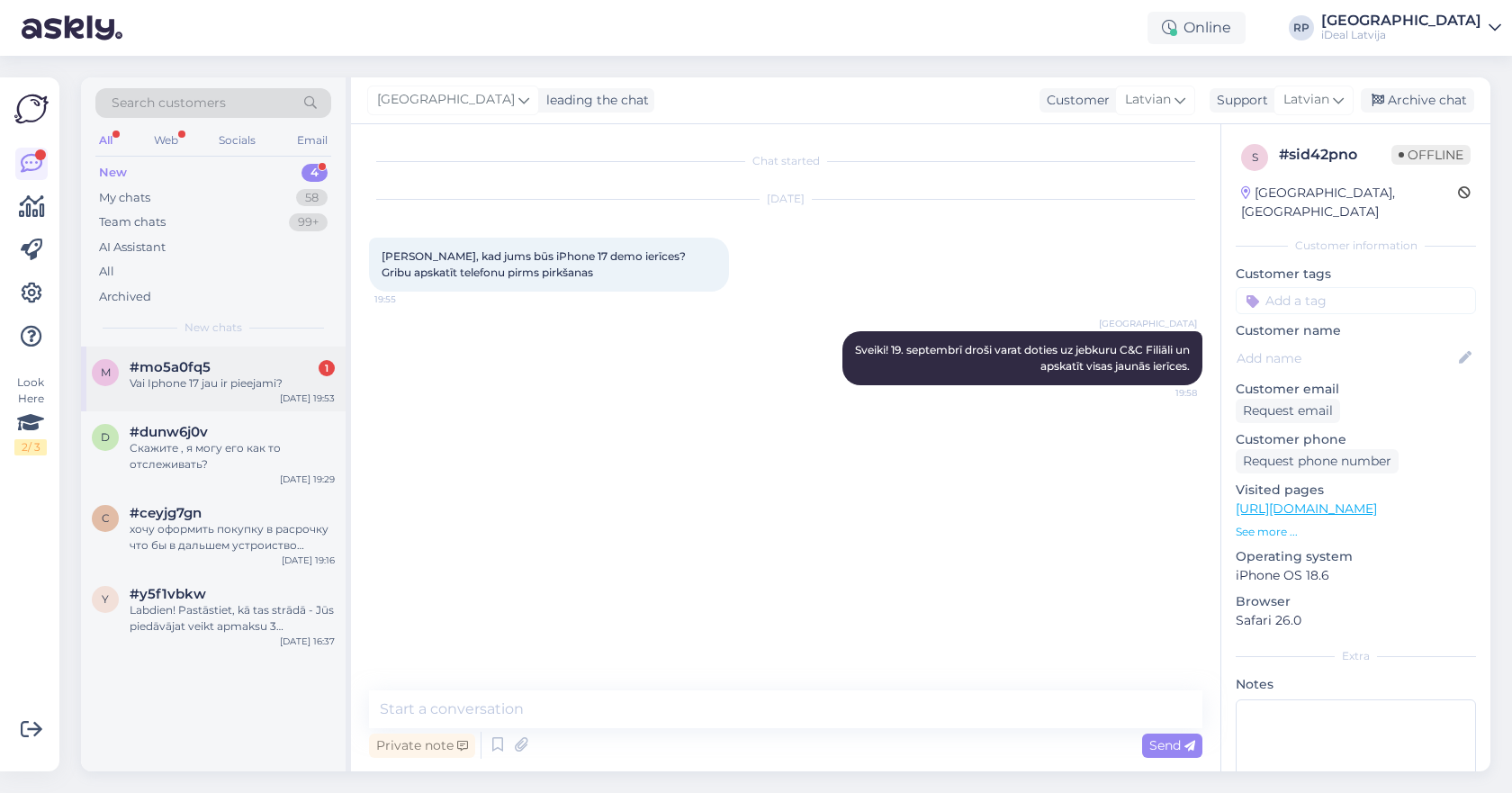
click at [259, 367] on div "#mo5a0fq5 1" at bounding box center [232, 367] width 205 height 16
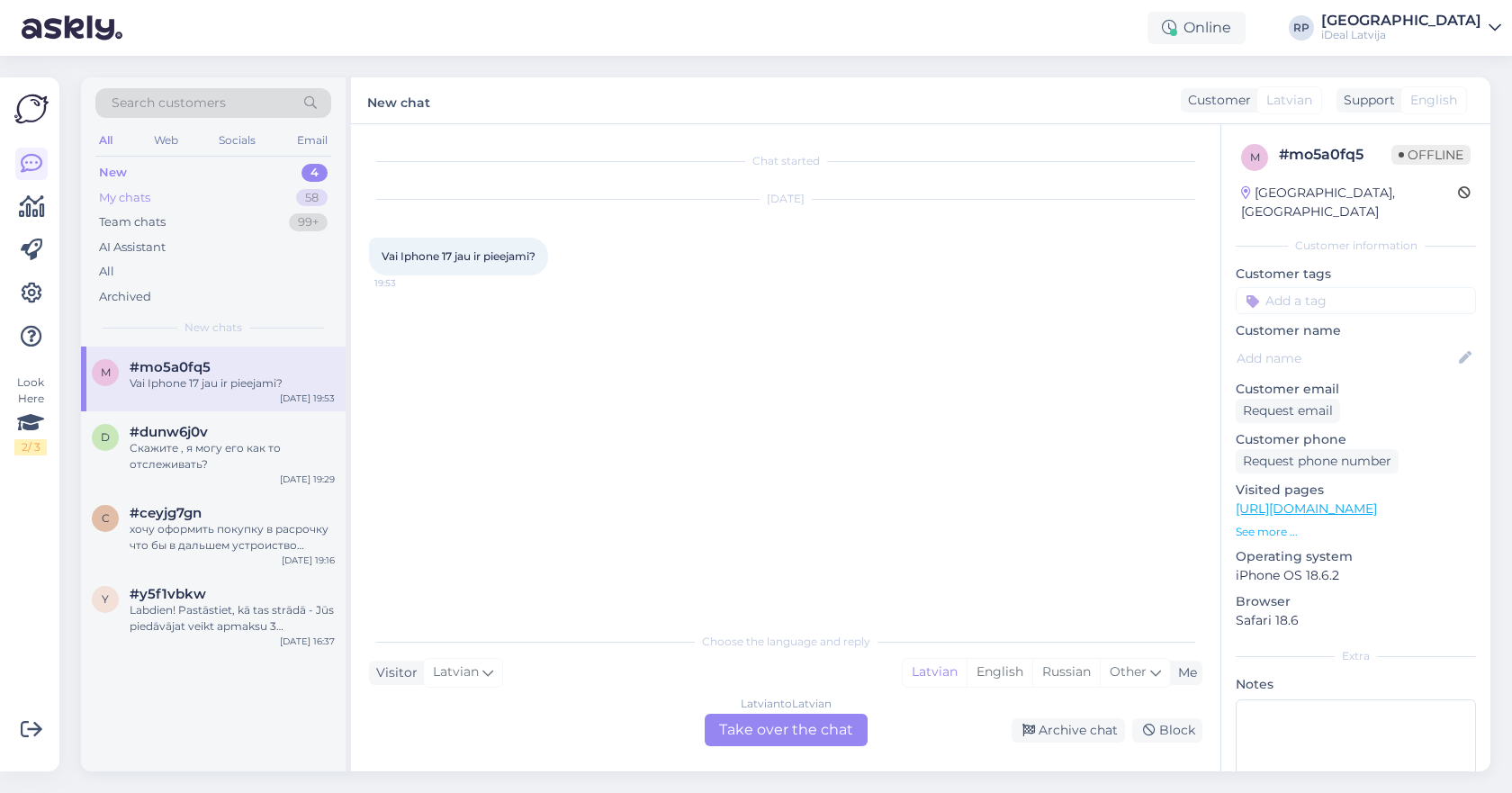
click at [162, 199] on div "My chats 58" at bounding box center [214, 198] width 236 height 25
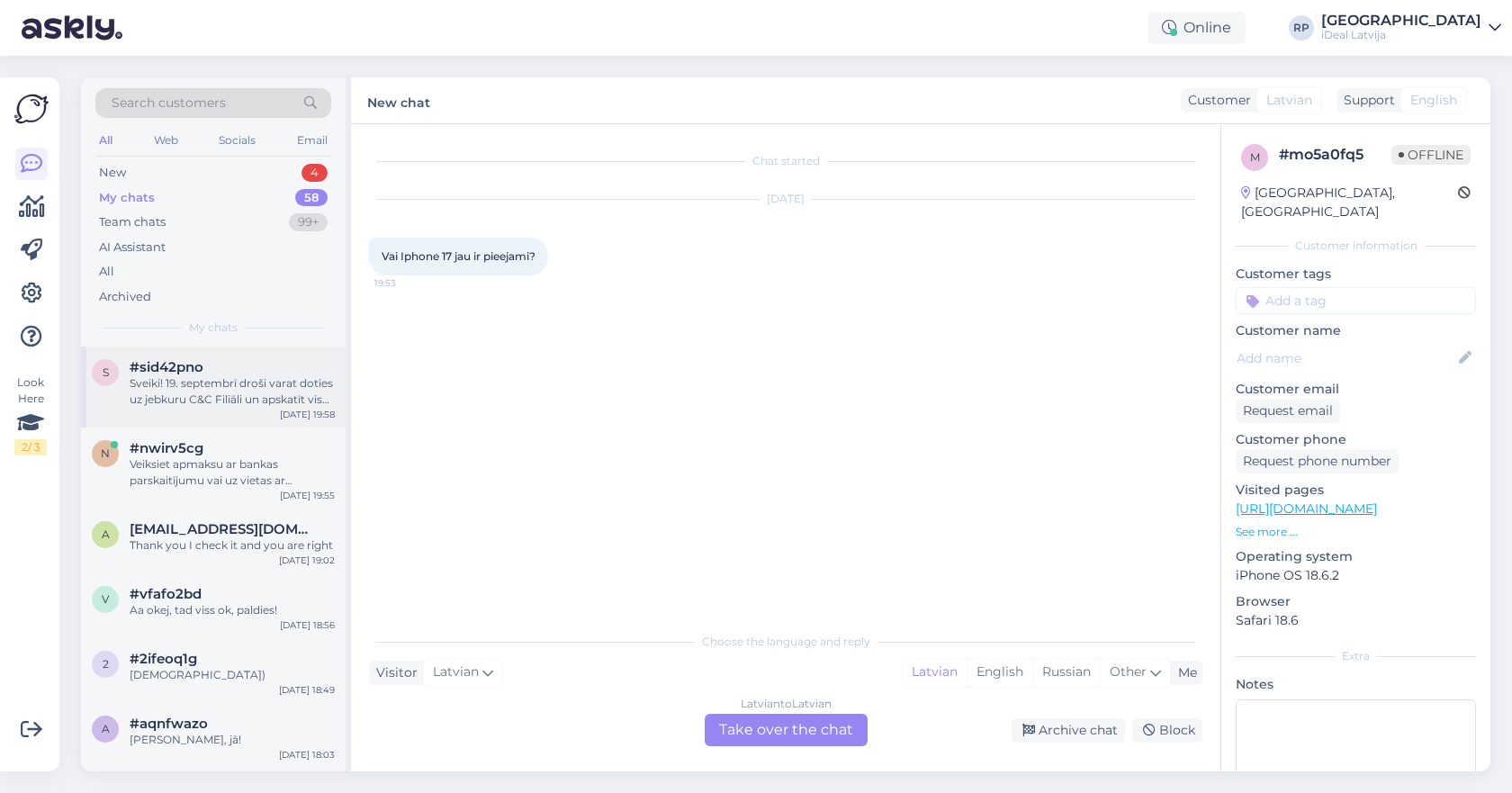
click at [237, 398] on div "Sveiki! 19. septembrī droši varat doties uz jebkuru C&C Filiāli un apskatīt vis…" at bounding box center [232, 391] width 205 height 33
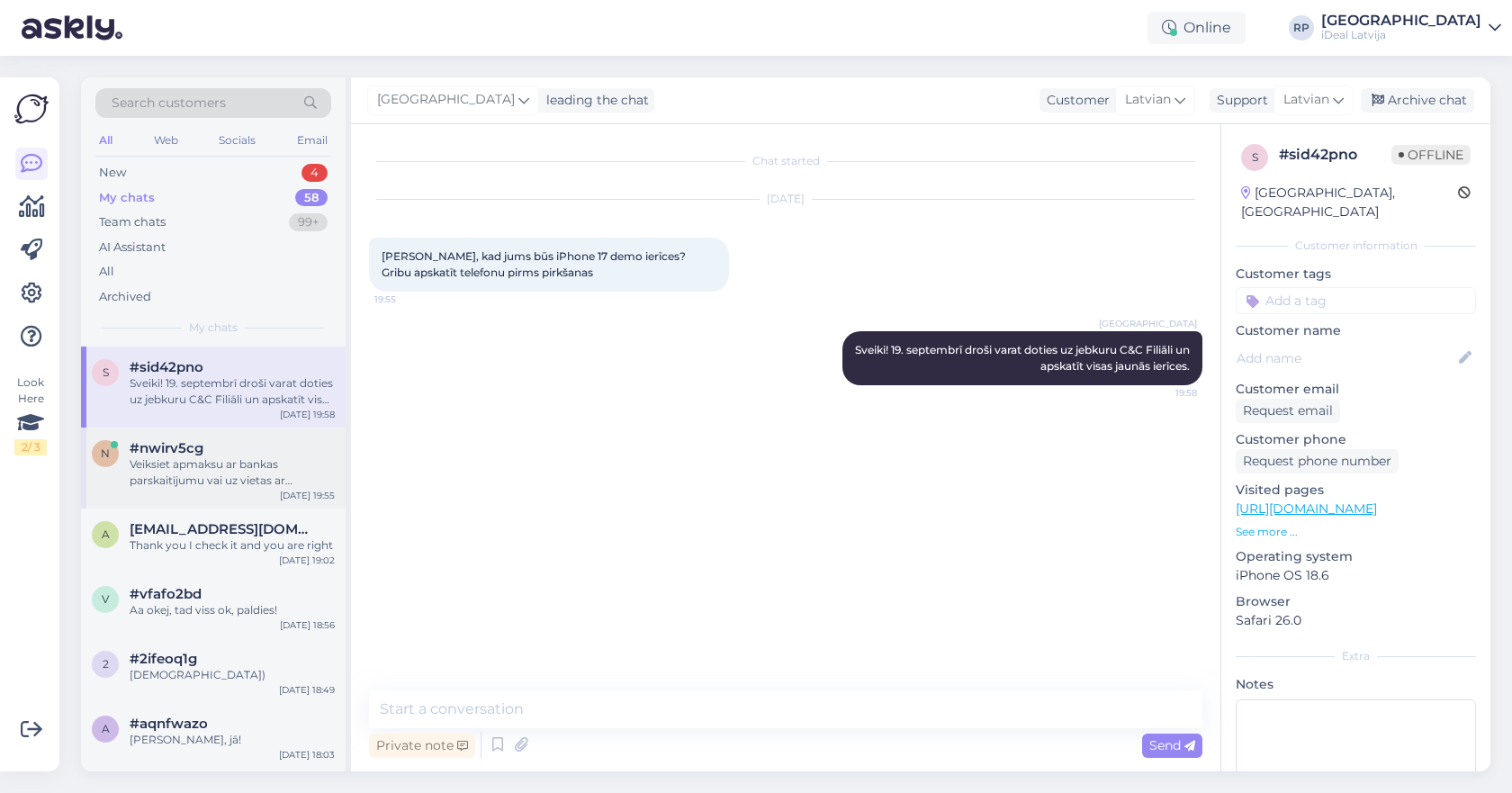
click at [223, 476] on div "Veiksiet apmaksu ar bankas parskaitījumu vai uz vietas ar uzņemuma karti ?" at bounding box center [232, 472] width 205 height 33
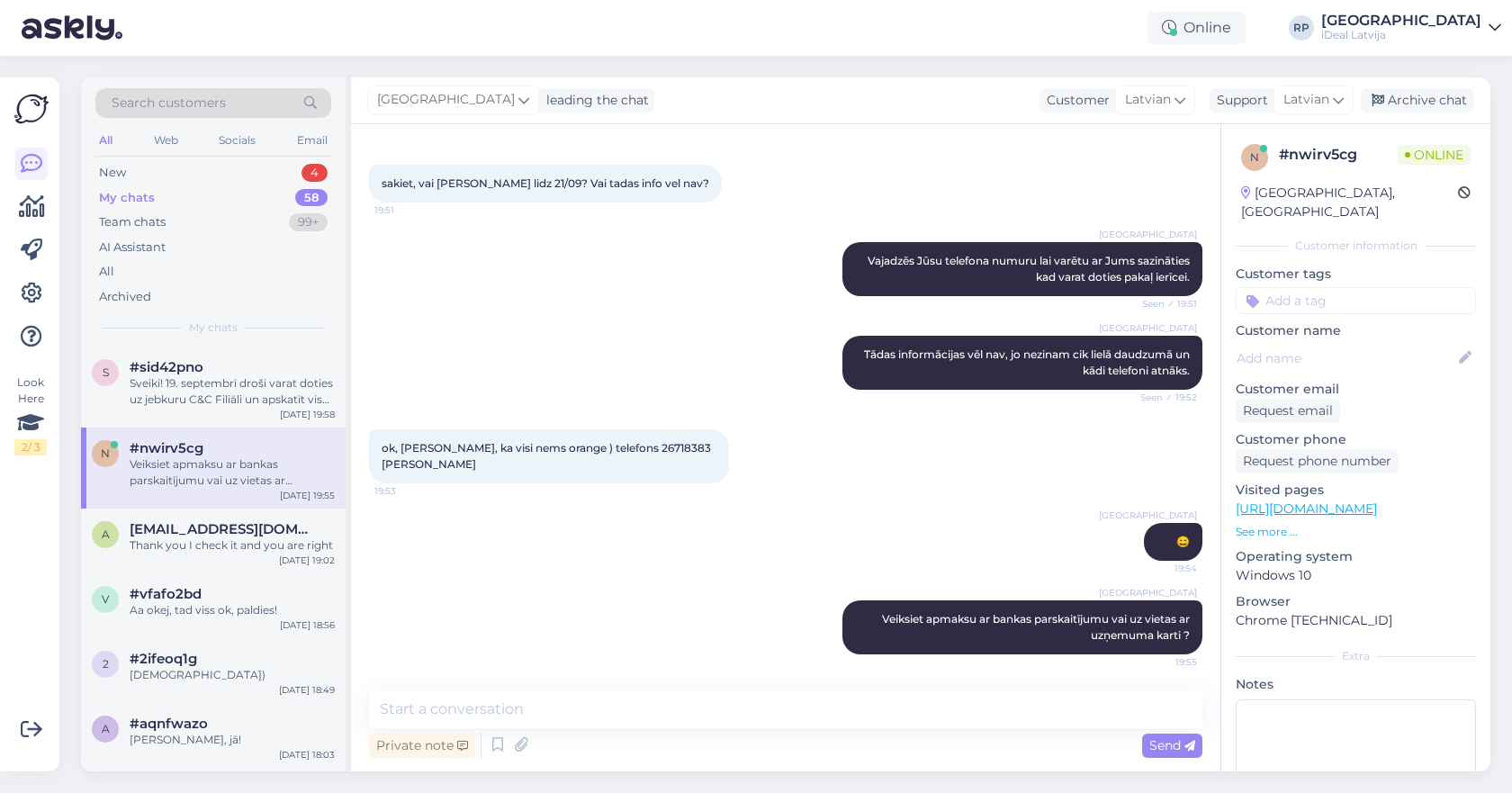
scroll to position [1848, 0]
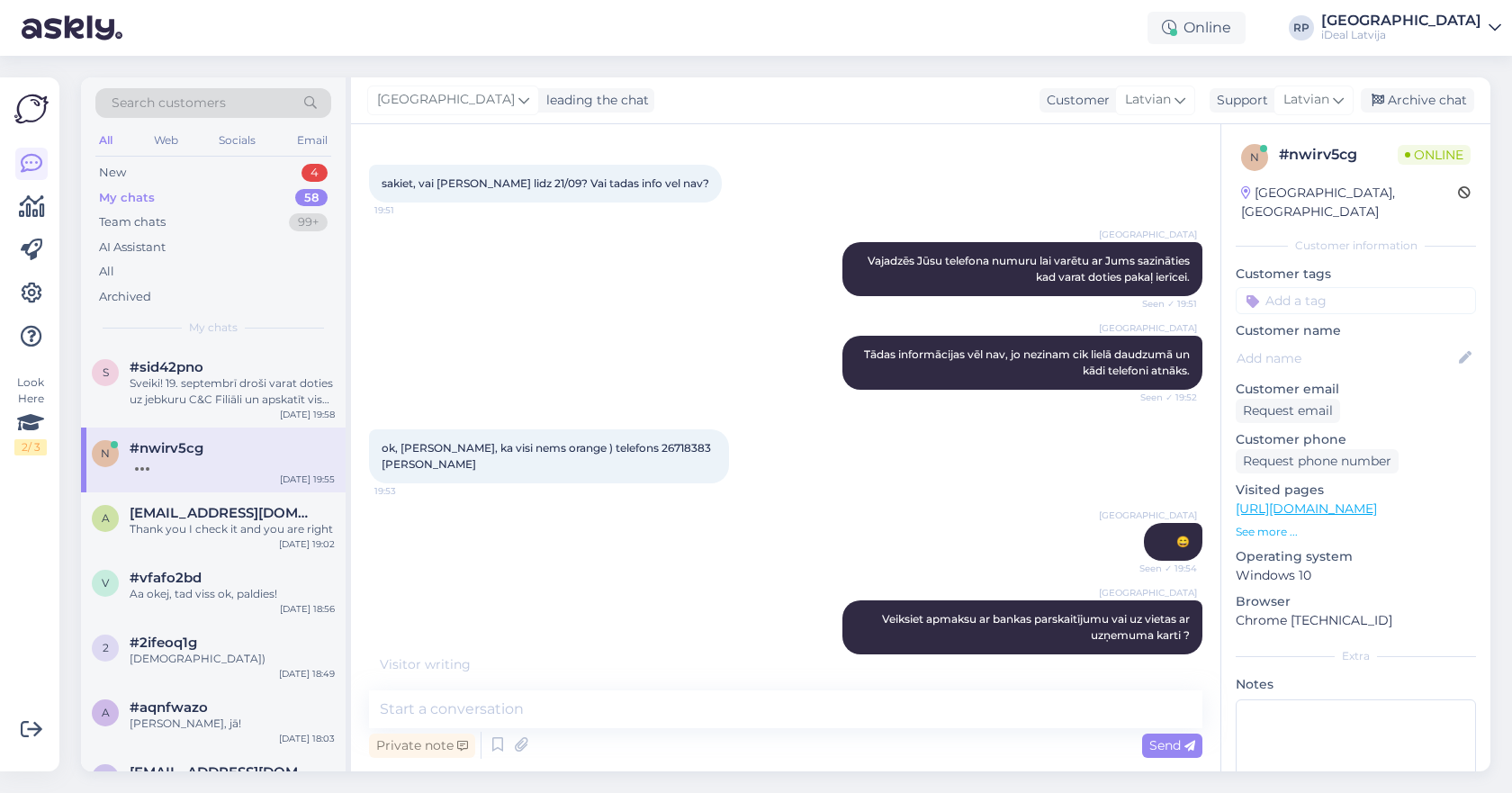
click at [509, 654] on div "Riga plaza Veiksiet apmaksu ar bankas parskaitījumu vai uz vietas ar uzņemuma k…" at bounding box center [786, 627] width 833 height 94
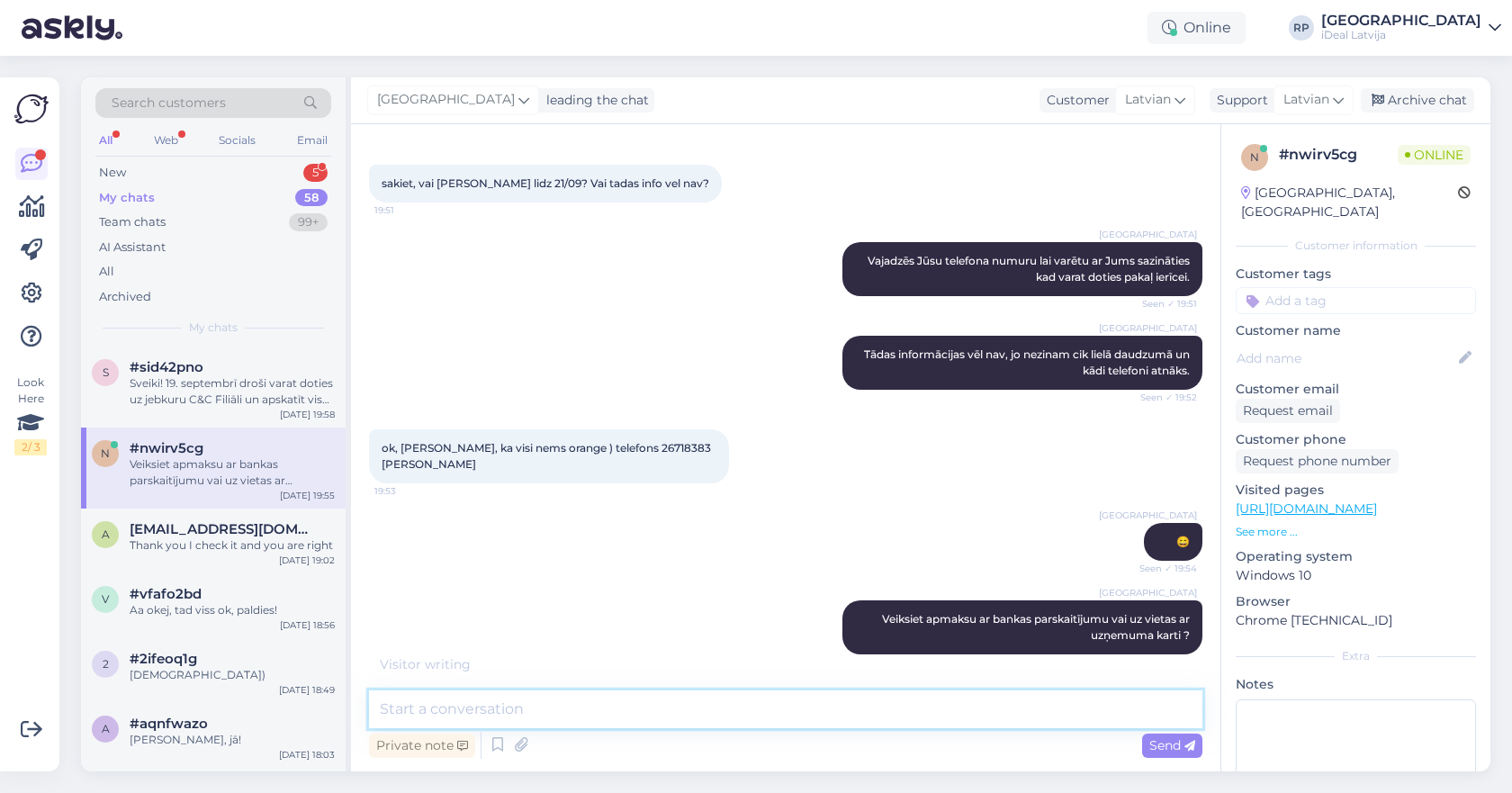
click at [567, 714] on textarea at bounding box center [786, 709] width 833 height 37
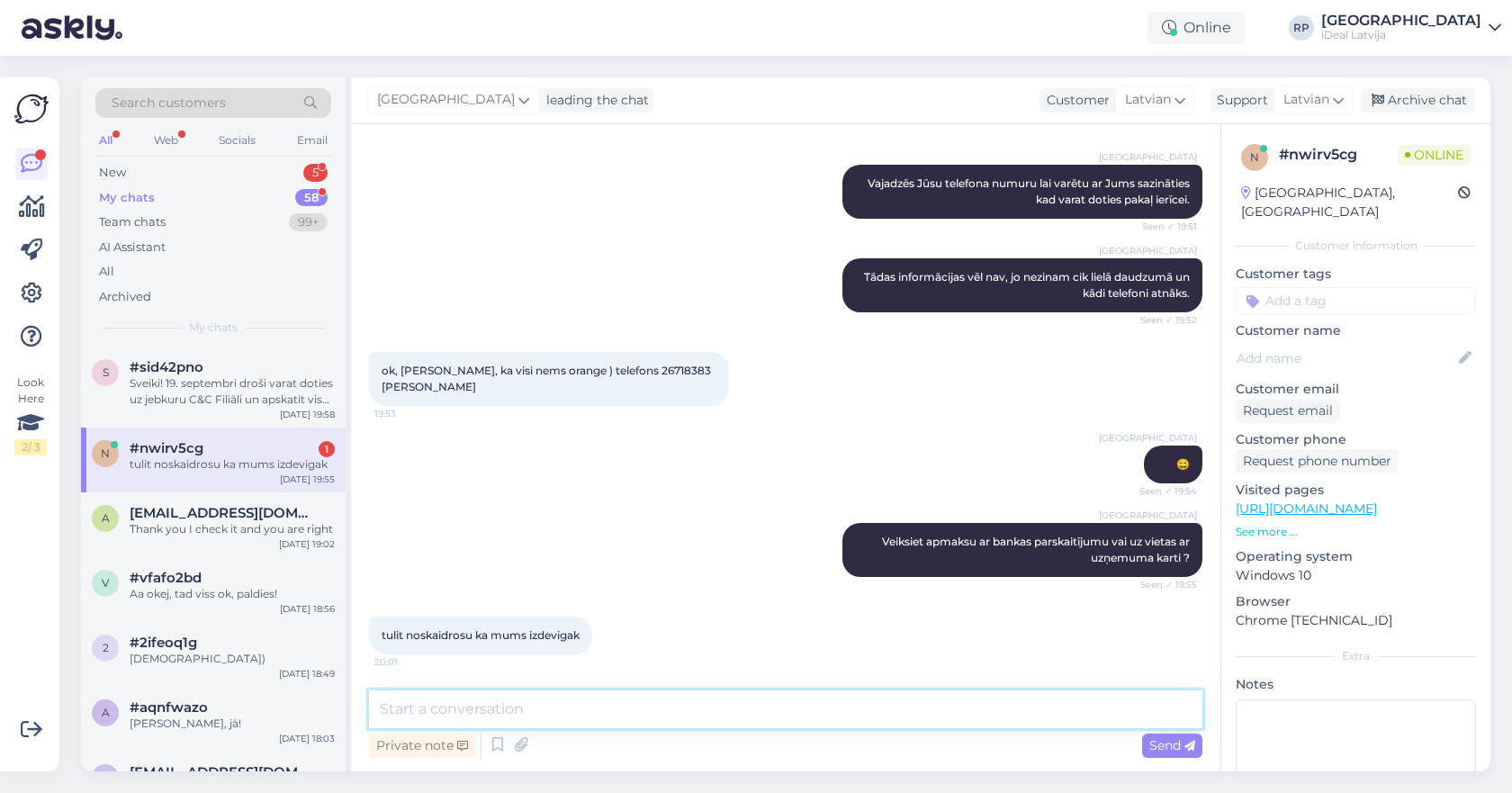
scroll to position [2002, 0]
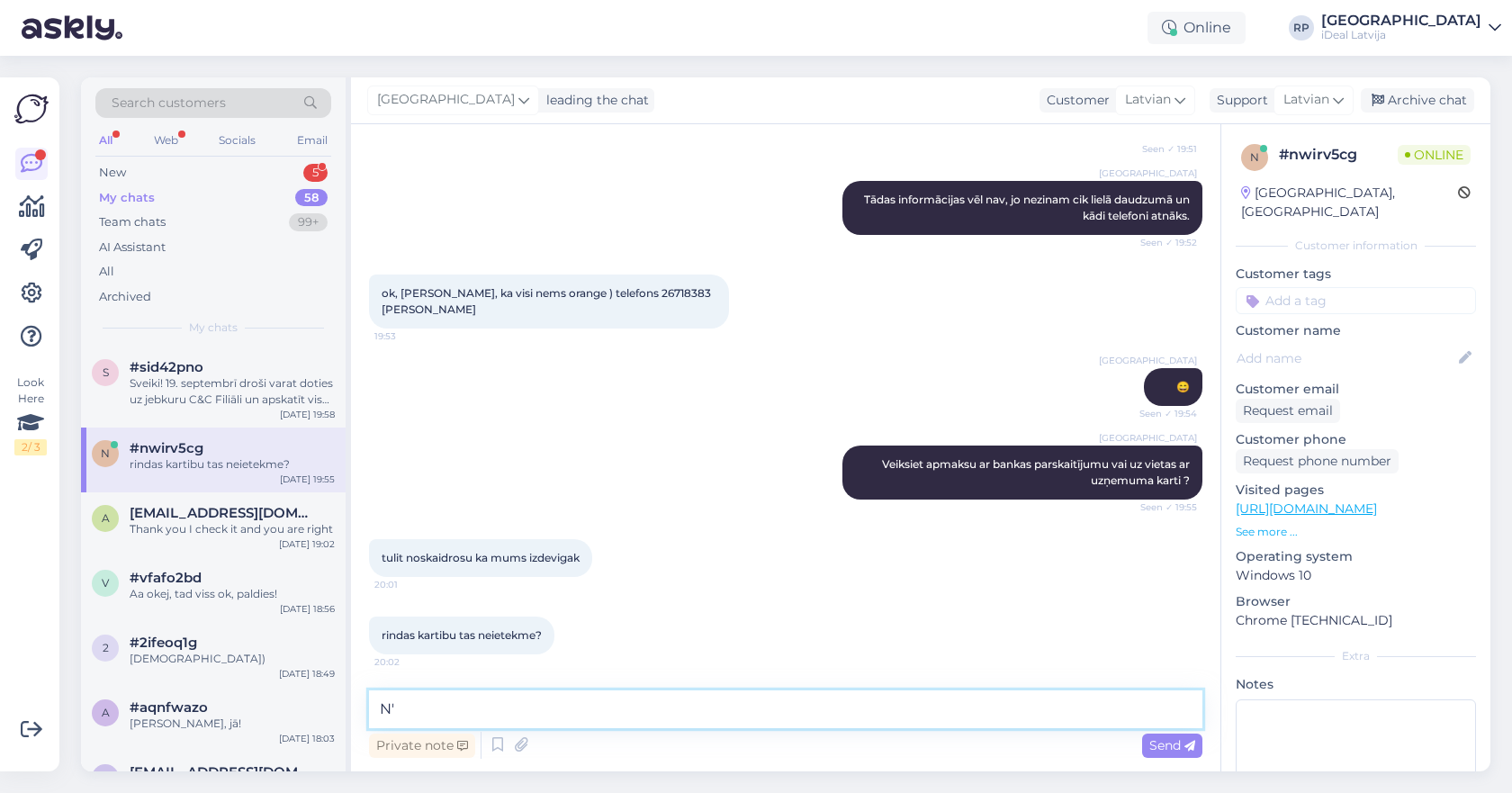
type textarea "Nē"
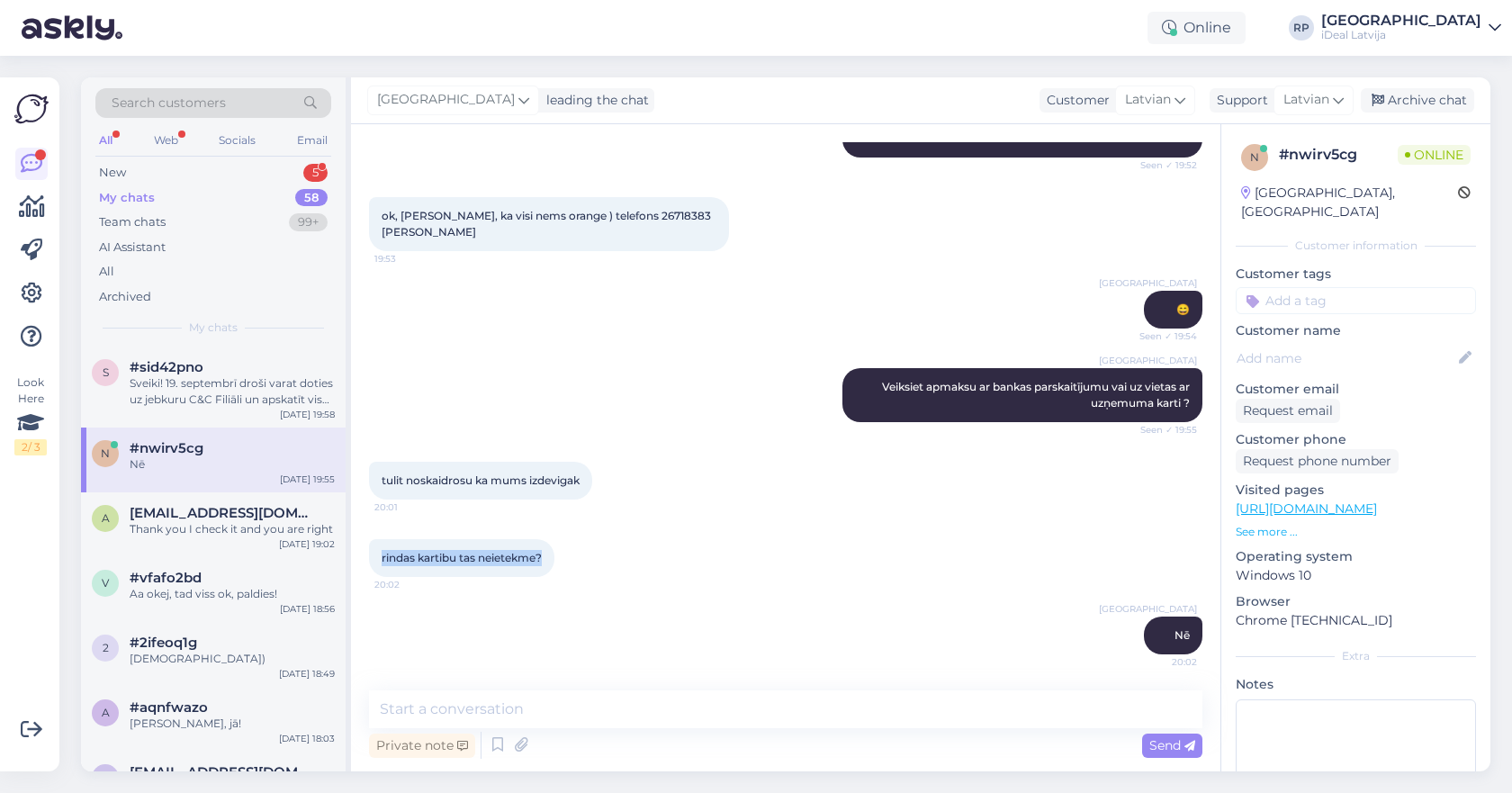
drag, startPoint x: 550, startPoint y: 564, endPoint x: 373, endPoint y: 555, distance: 177.2
click at [373, 555] on div "rindas kartibu tas neietekme? 20:02" at bounding box center [462, 558] width 186 height 37
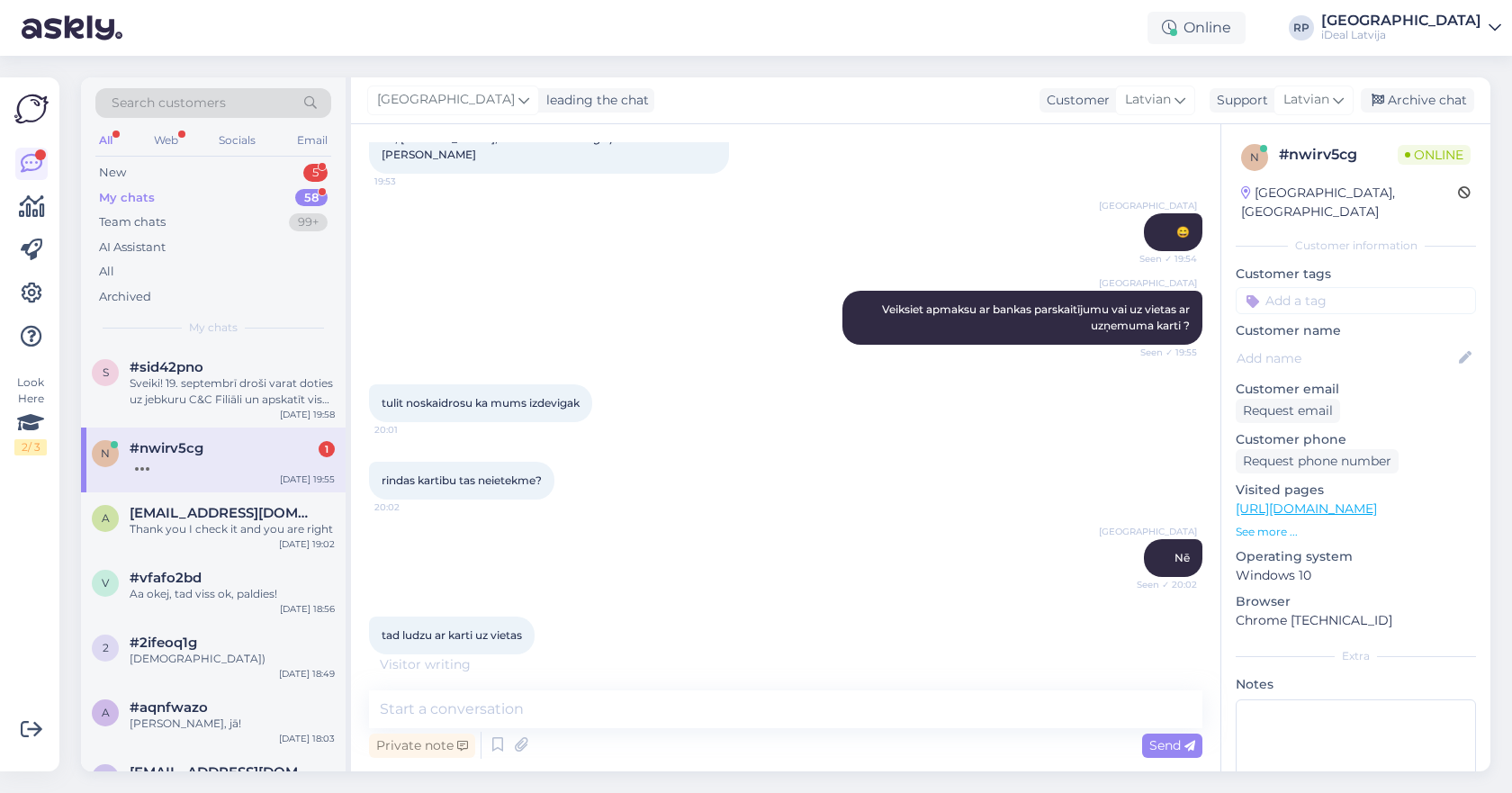
scroll to position [2235, 0]
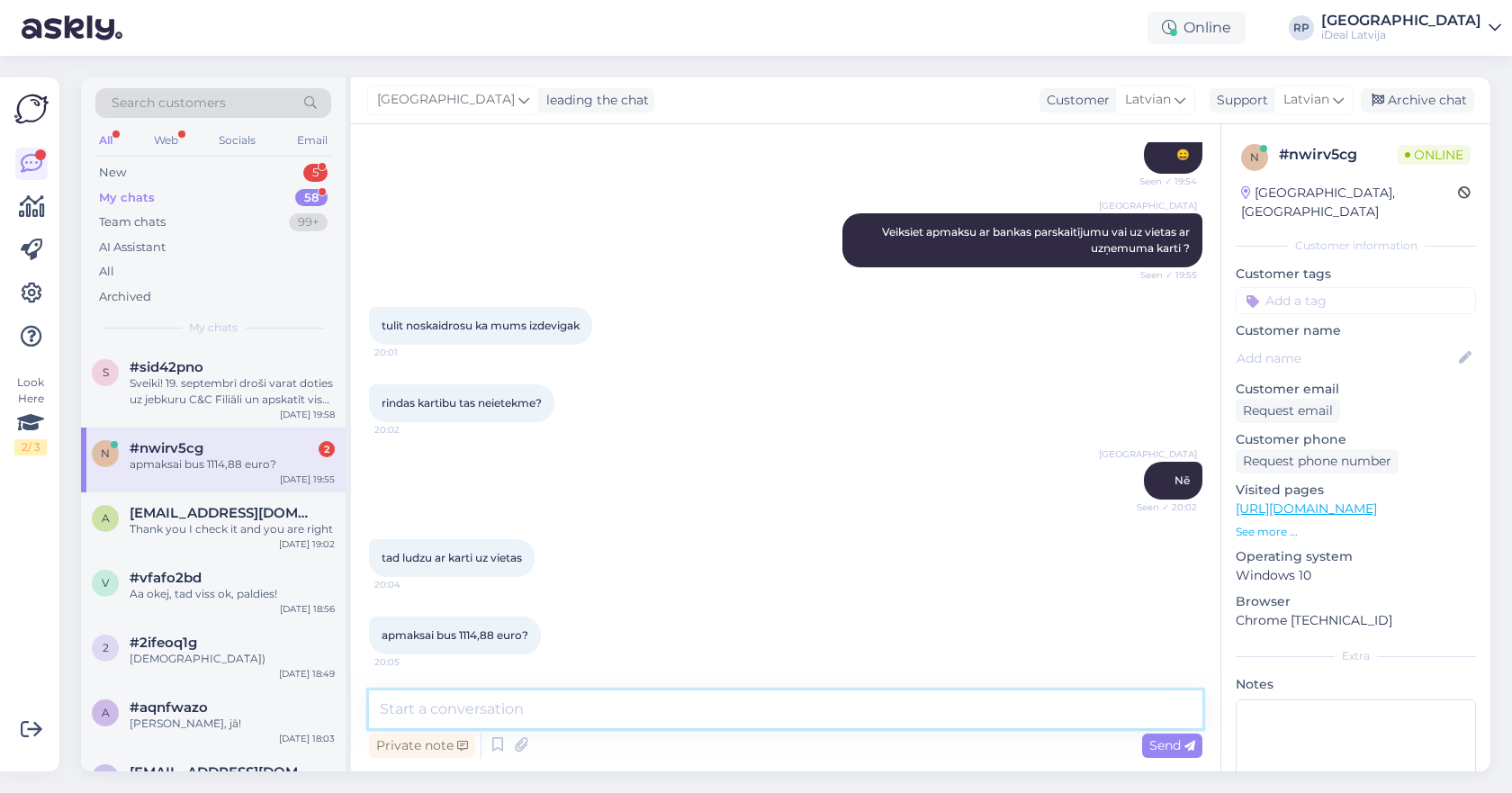
click at [528, 695] on textarea at bounding box center [786, 709] width 833 height 37
click at [475, 679] on div "Chat started [DATE] Sveiki! Ka var noformet Iphone 17 Pro pasutijumu juridiskai…" at bounding box center [785, 447] width 869 height 647
click at [463, 695] on textarea at bounding box center [786, 709] width 833 height 37
type textarea "j"
type textarea "Tieši tā"
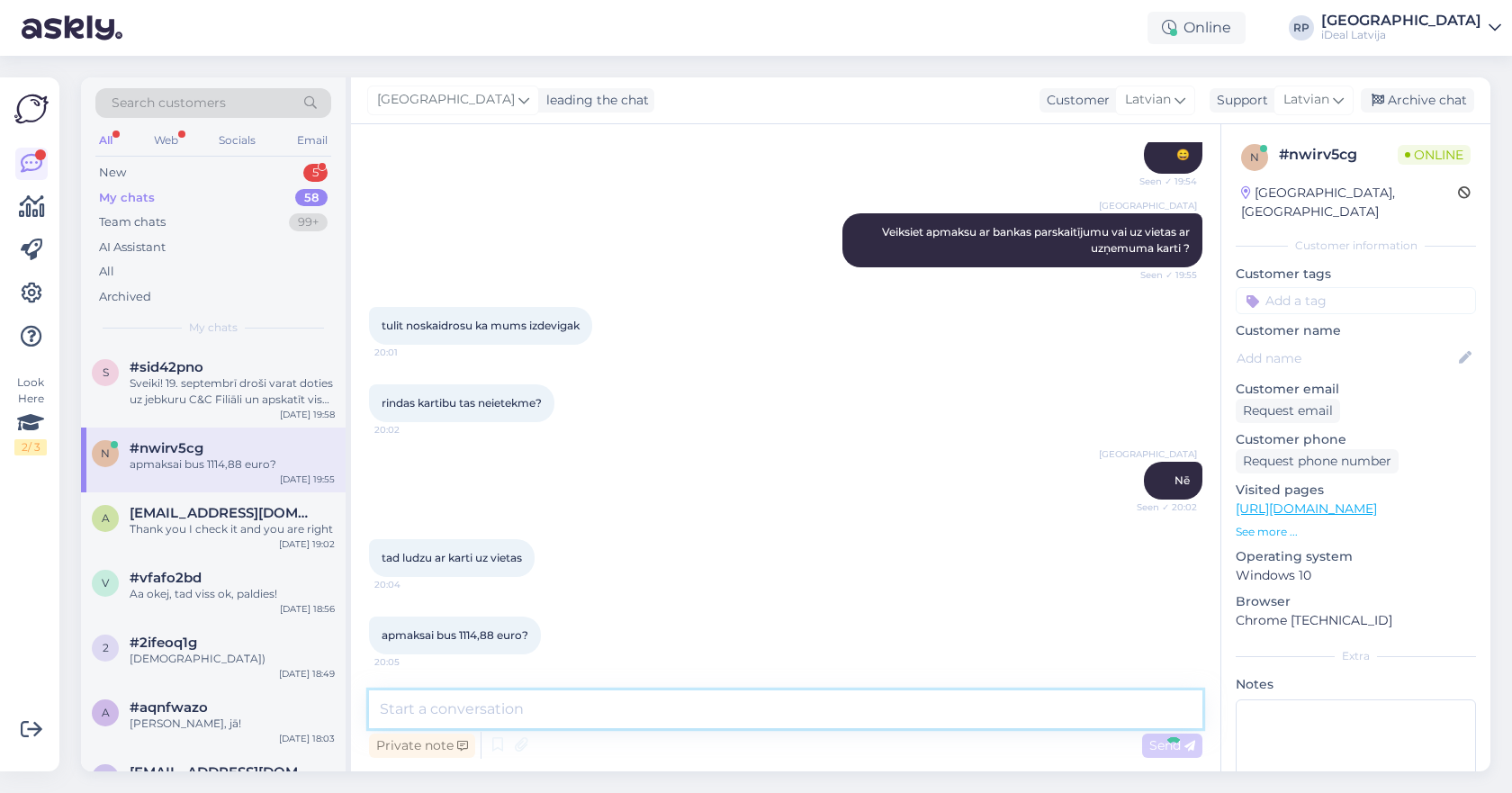
scroll to position [2312, 0]
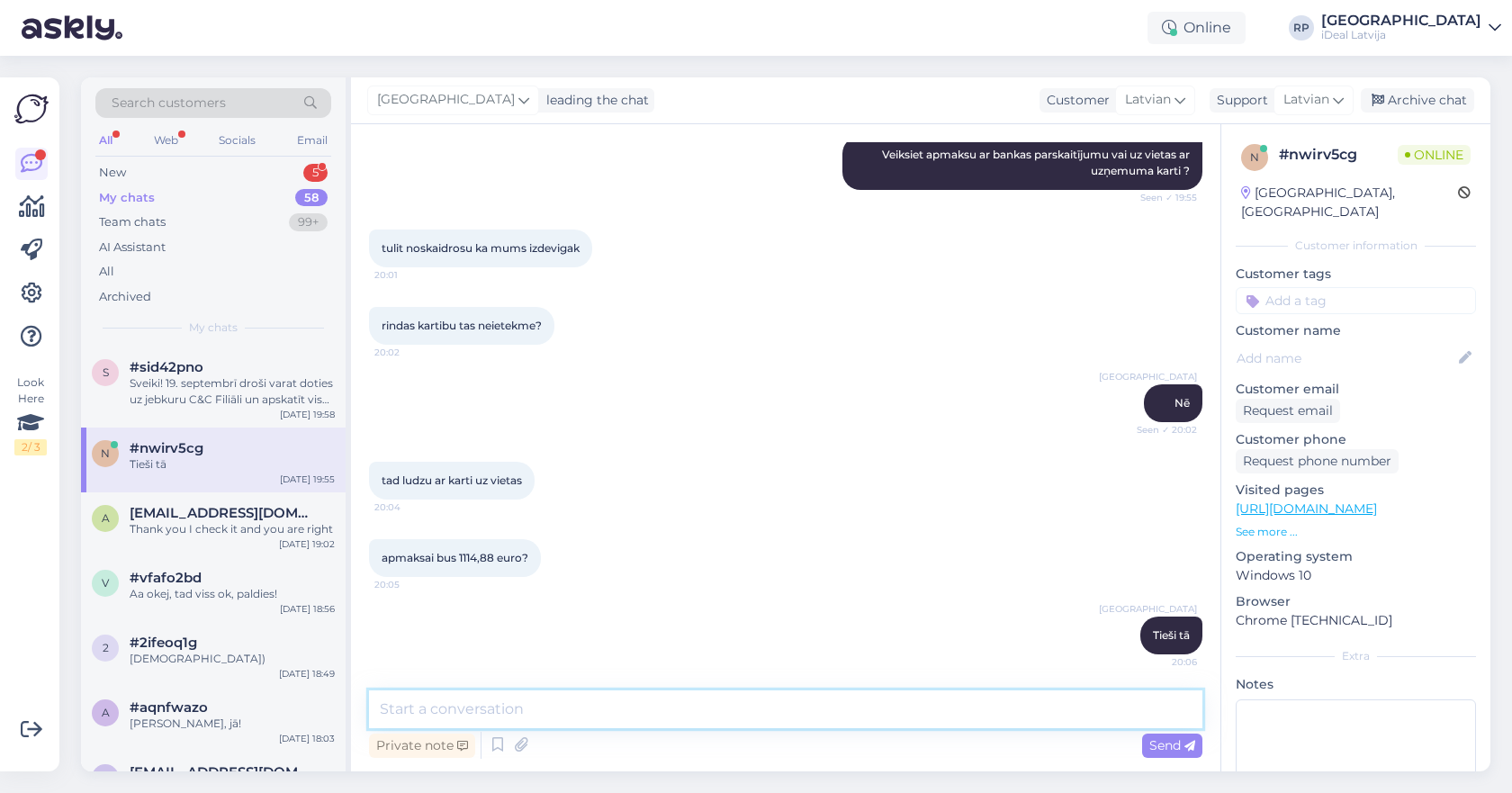
type textarea "p"
paste textarea "1116.70"
type textarea "Bet pilnā summa būs 1116.70"
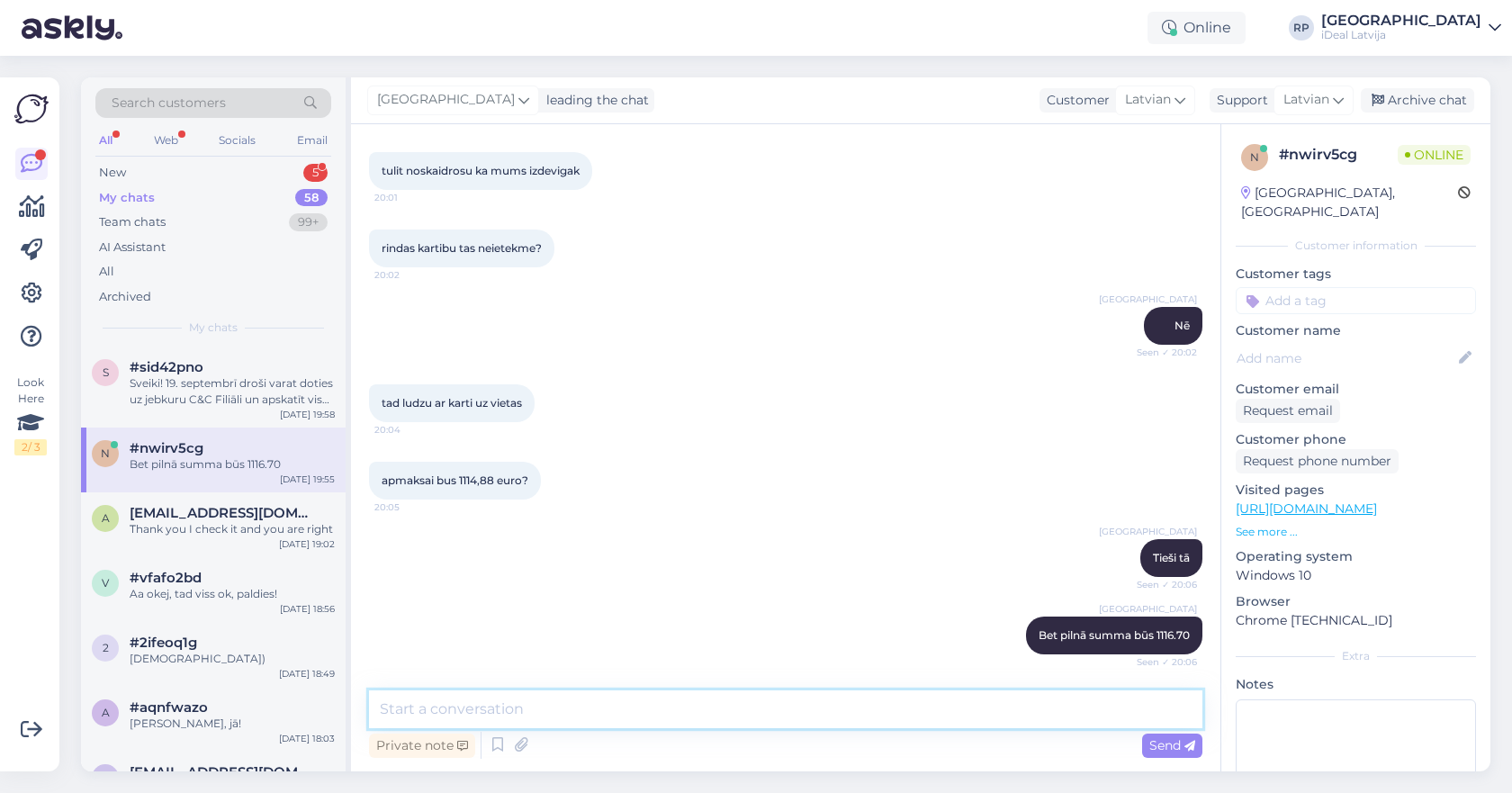
type textarea "d"
click at [803, 702] on textarea at bounding box center [786, 709] width 833 height 37
type textarea "d"
type textarea "Dēļ datu nesēju atlīdzības"
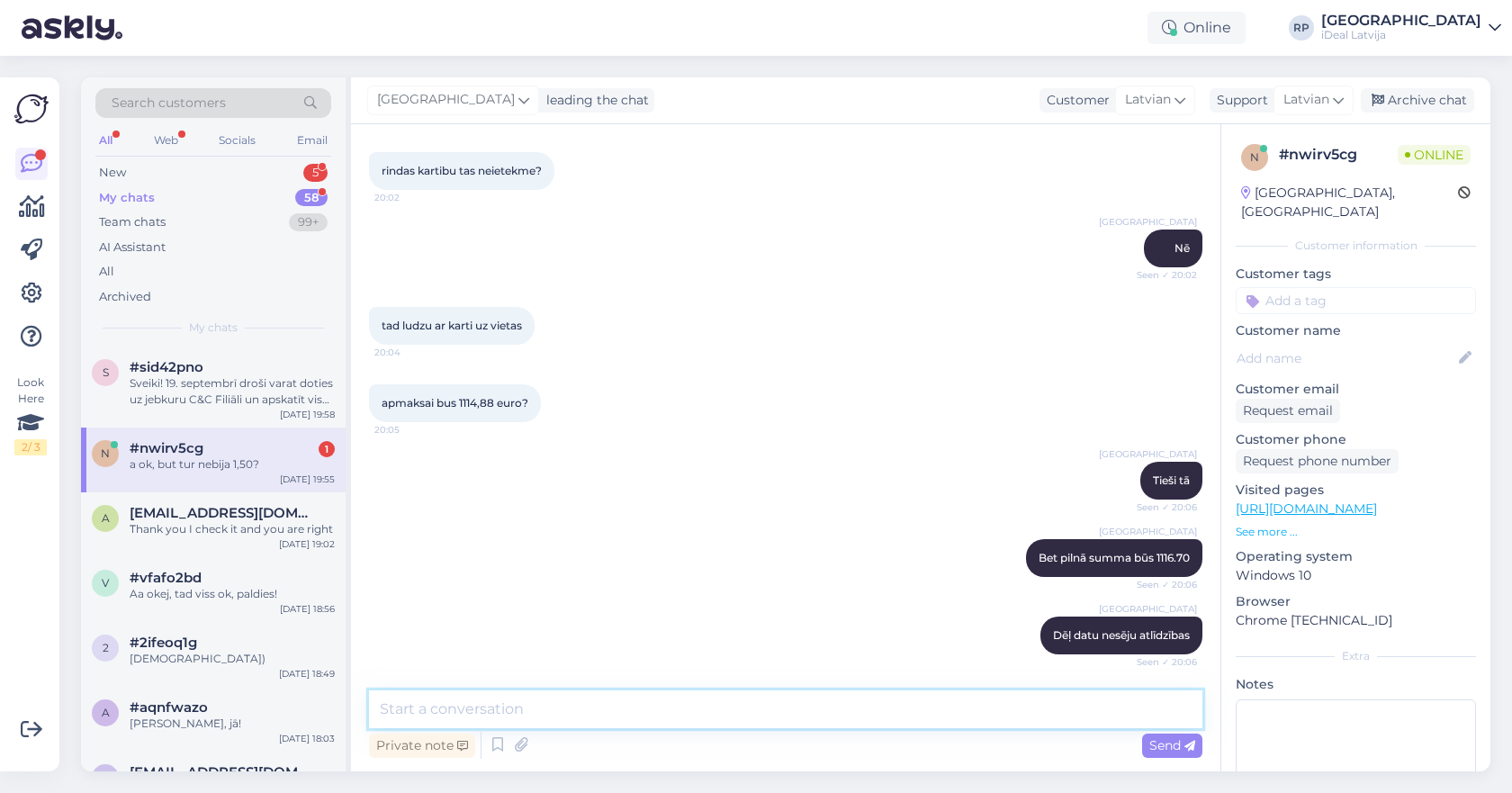
scroll to position [2544, 0]
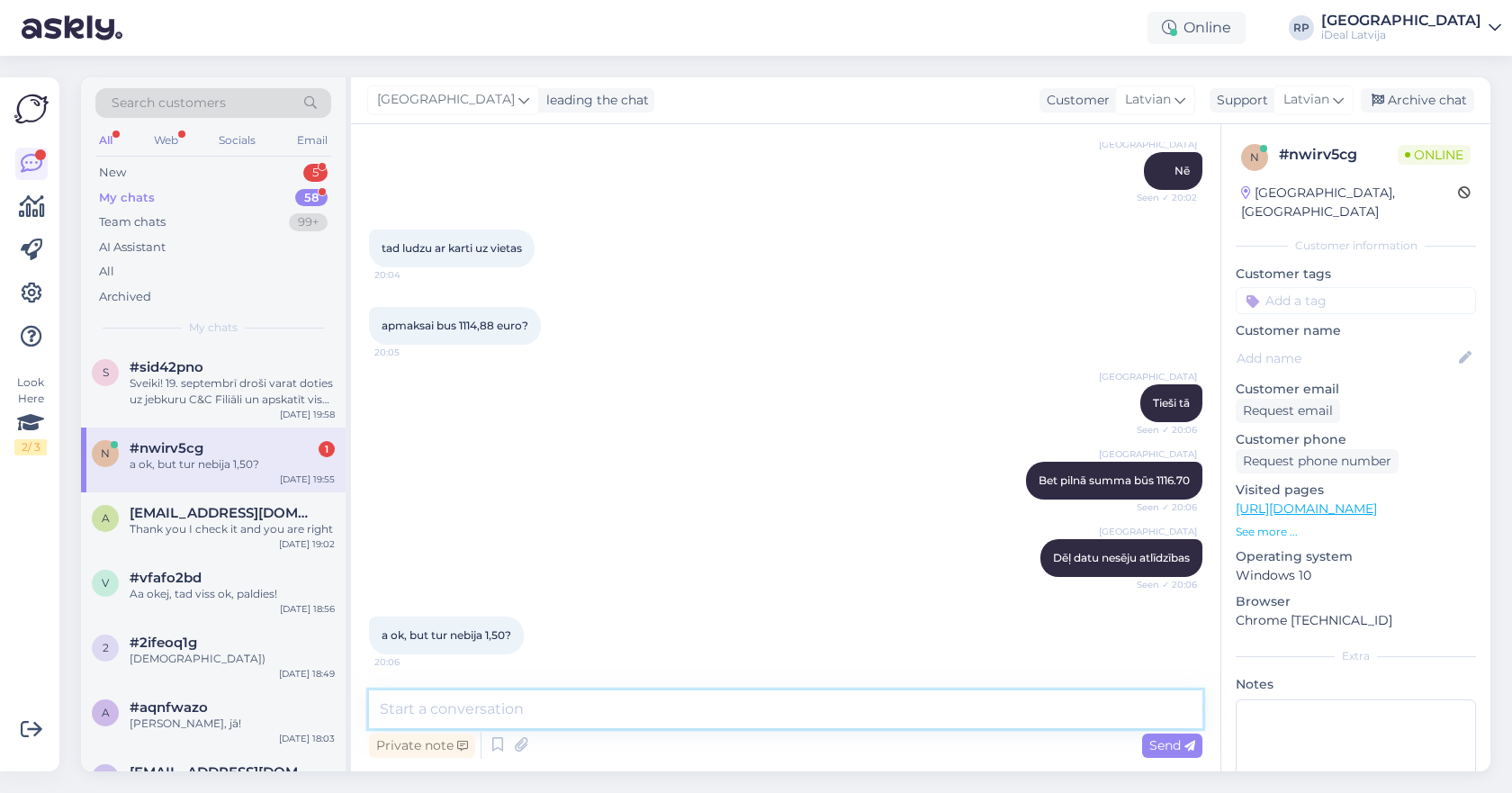
type textarea "S"
type textarea "1.82"
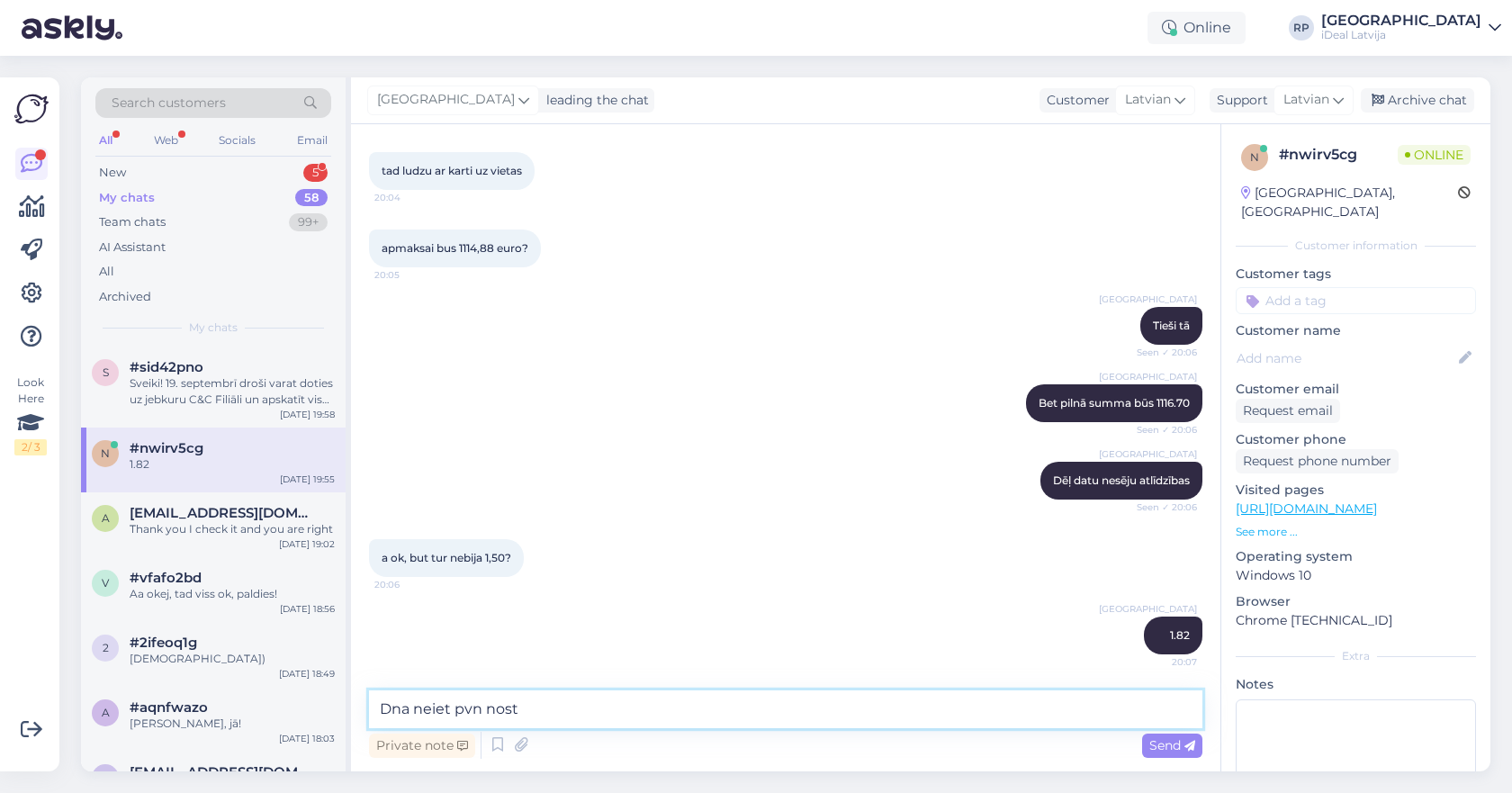
type textarea "Dna neiet pvn nost"
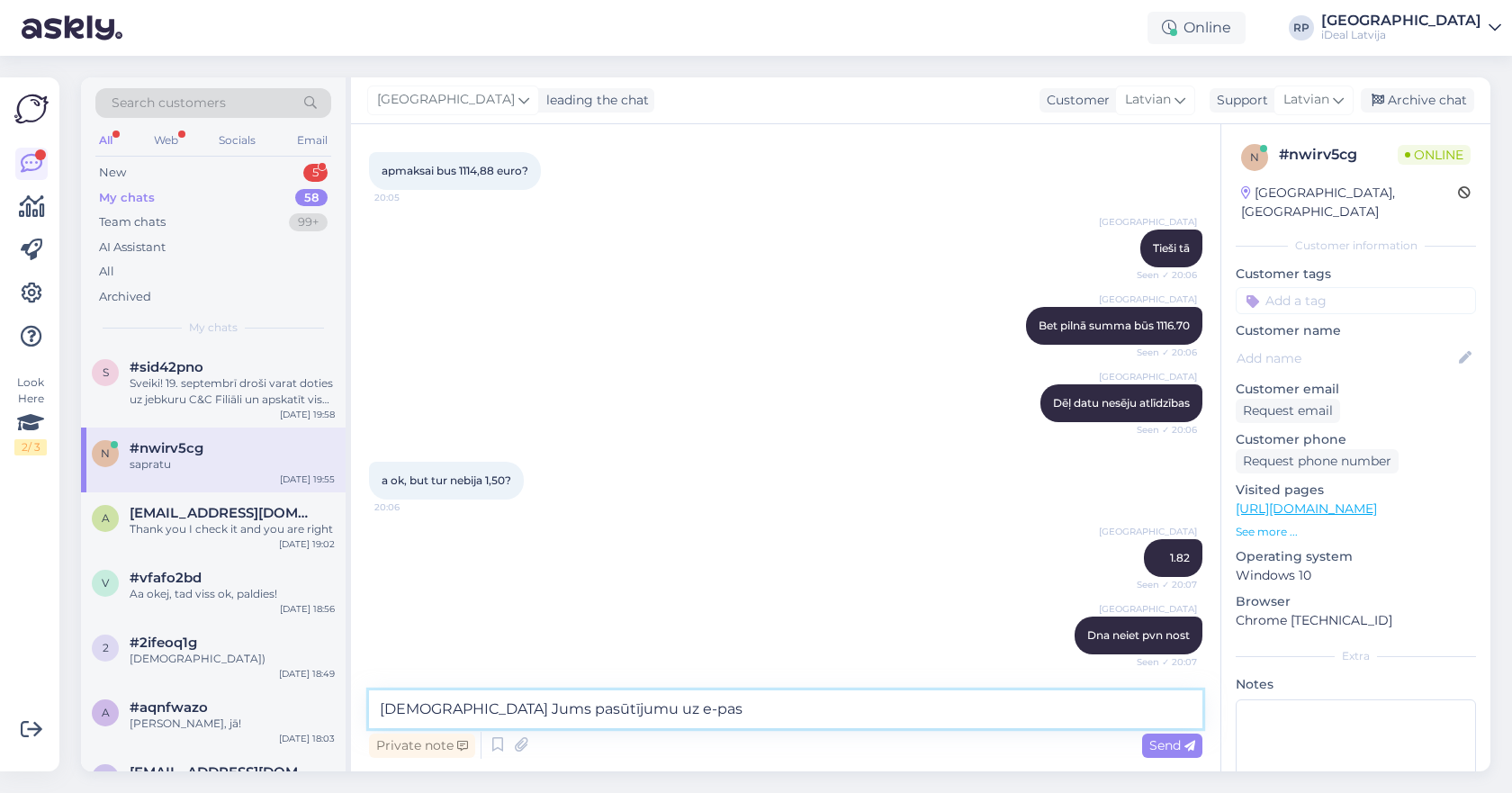
scroll to position [2776, 0]
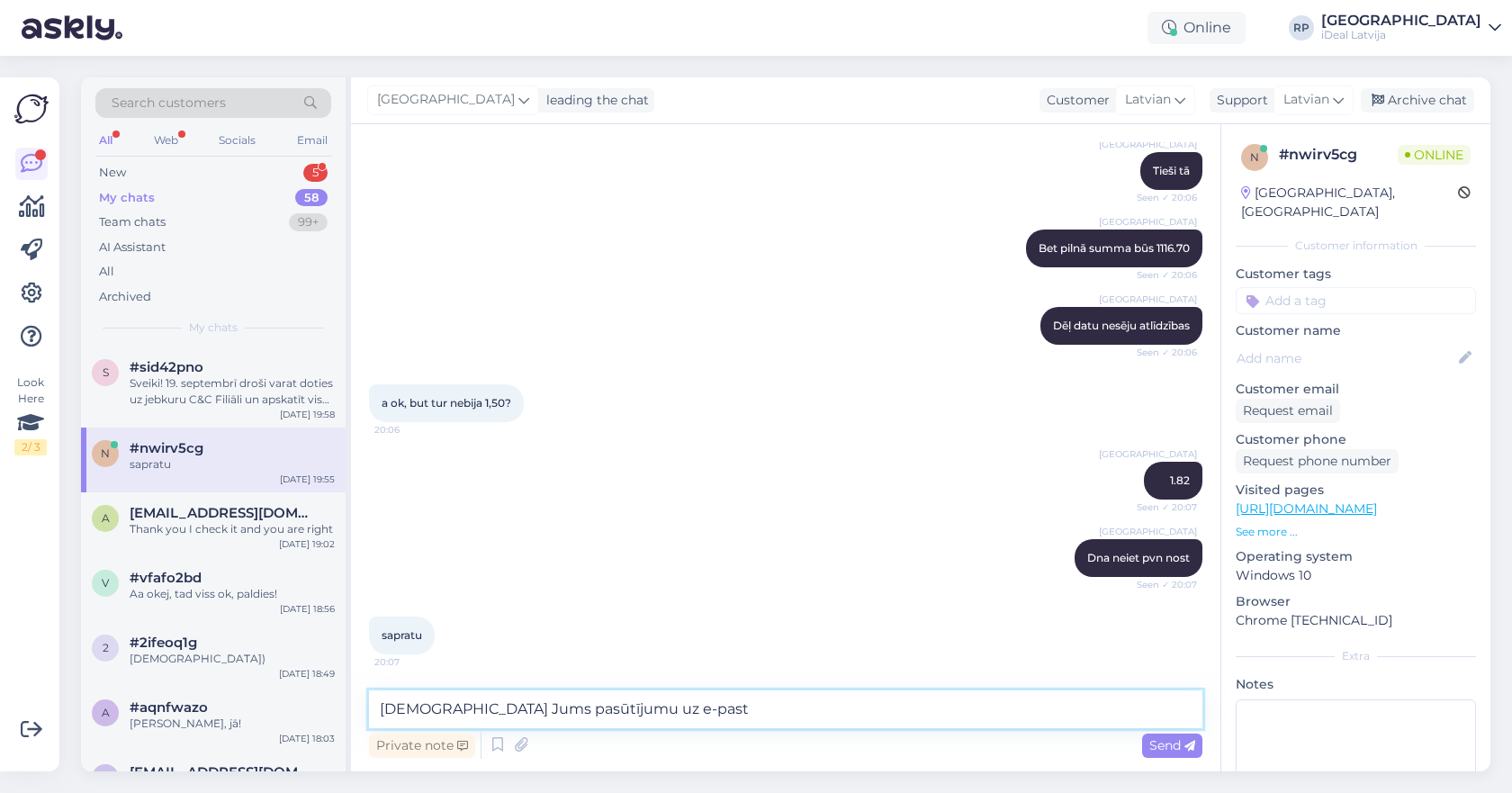
type textarea "Nosūtīju Jums pasūtījumu uz e-pastu"
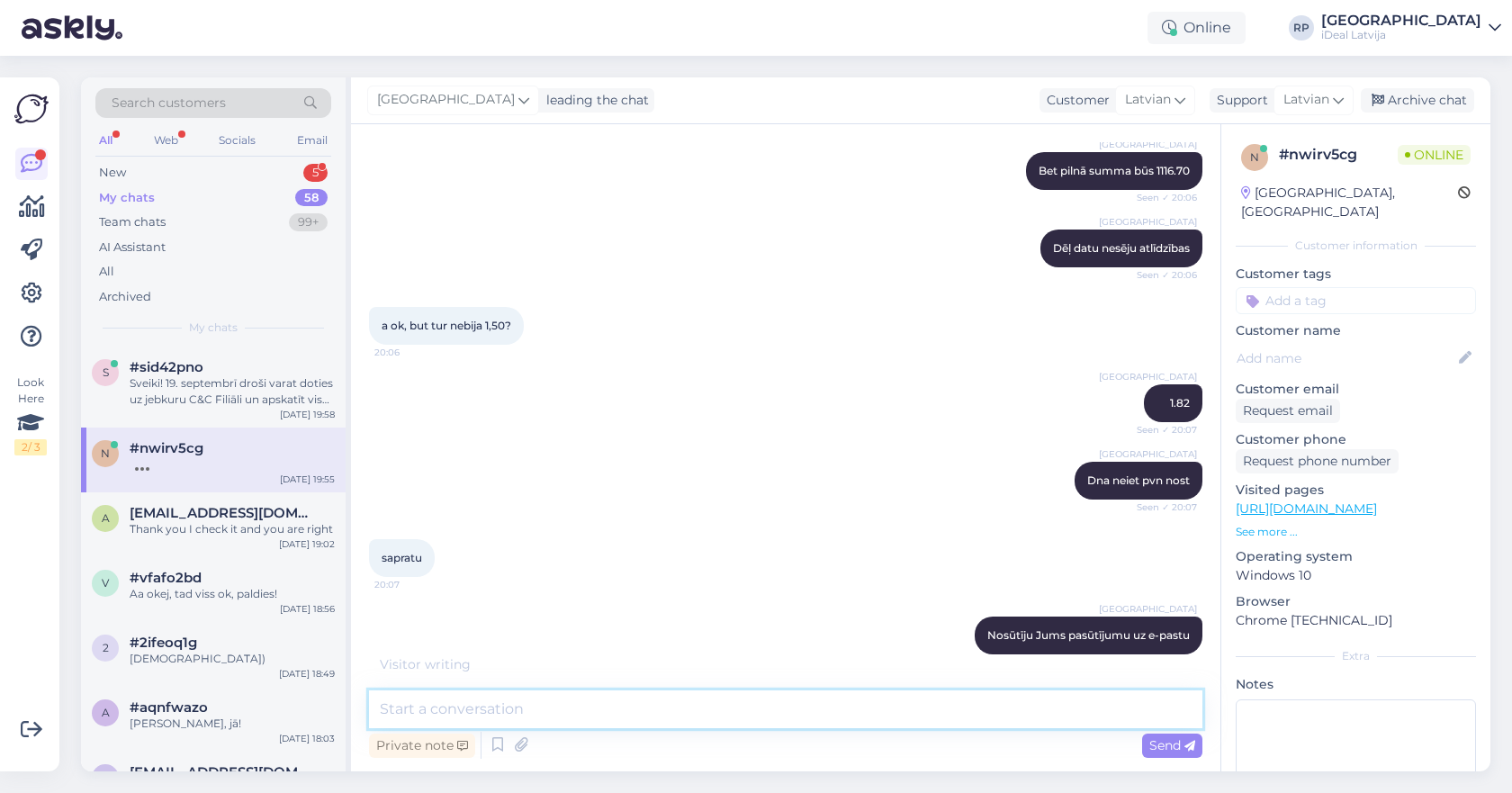
click at [760, 722] on textarea at bounding box center [786, 709] width 833 height 37
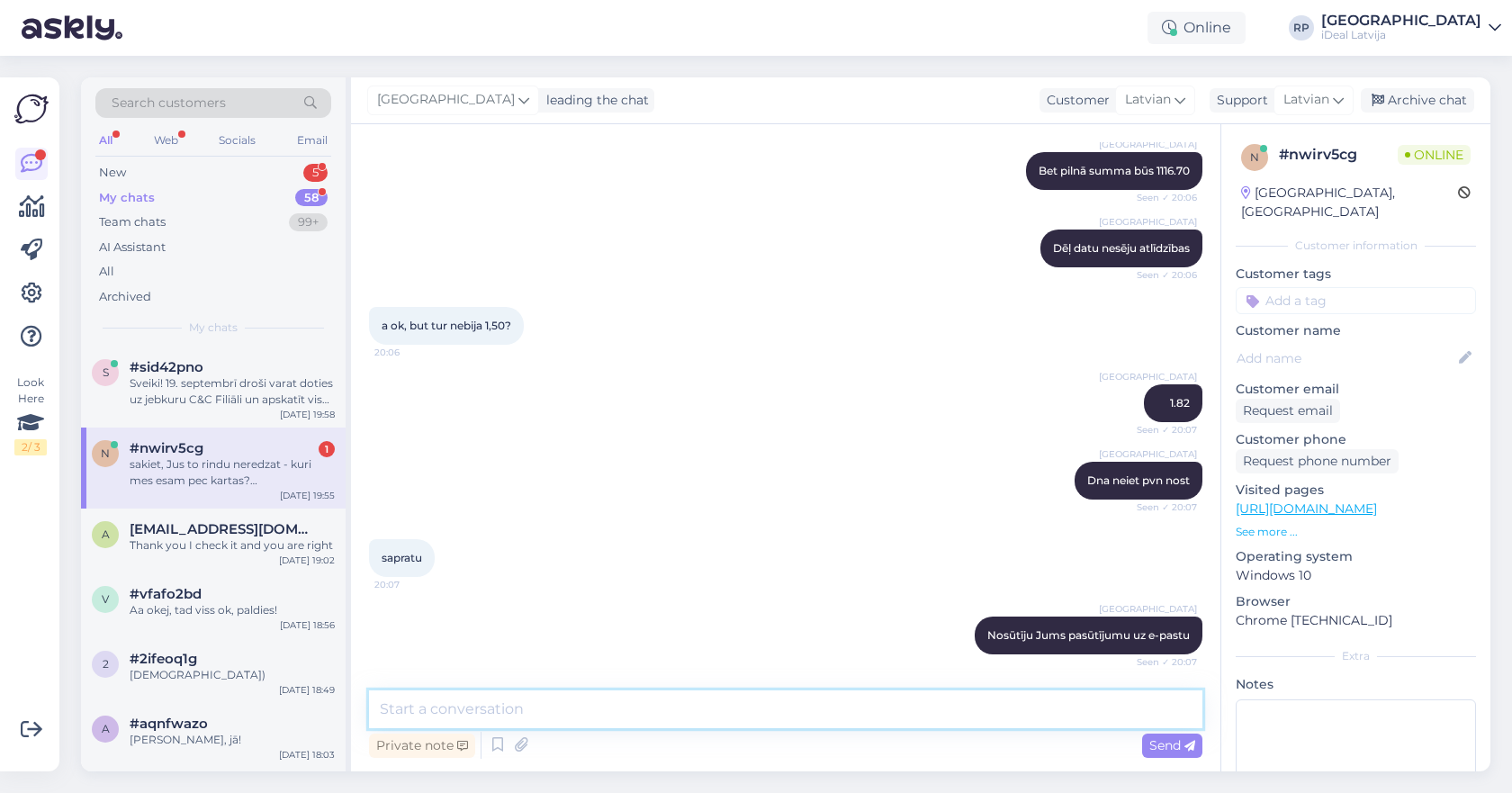
scroll to position [2947, 0]
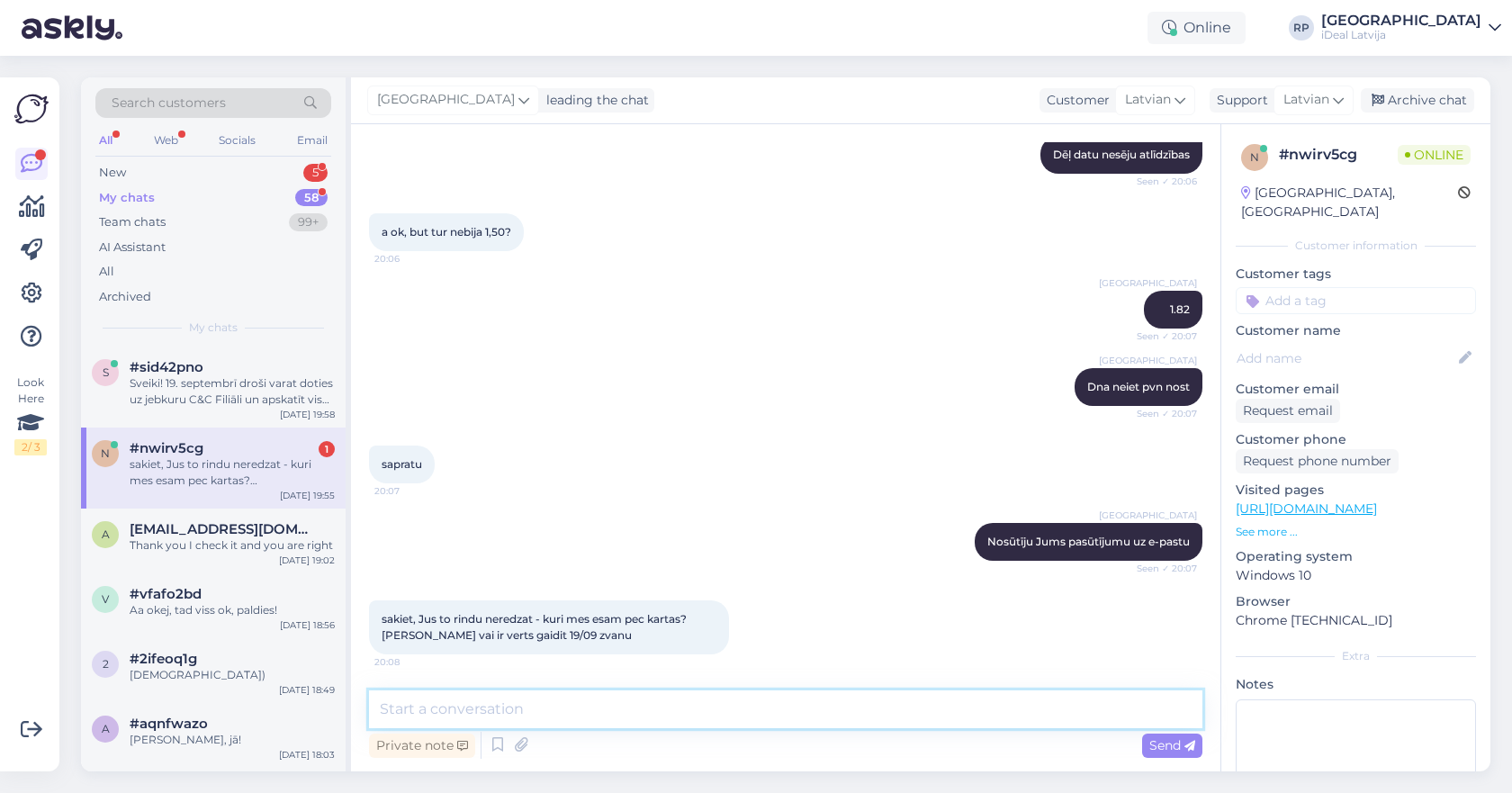
click at [559, 708] on textarea at bounding box center [786, 709] width 833 height 37
click at [516, 697] on textarea at bounding box center [786, 709] width 833 height 37
type textarea "r"
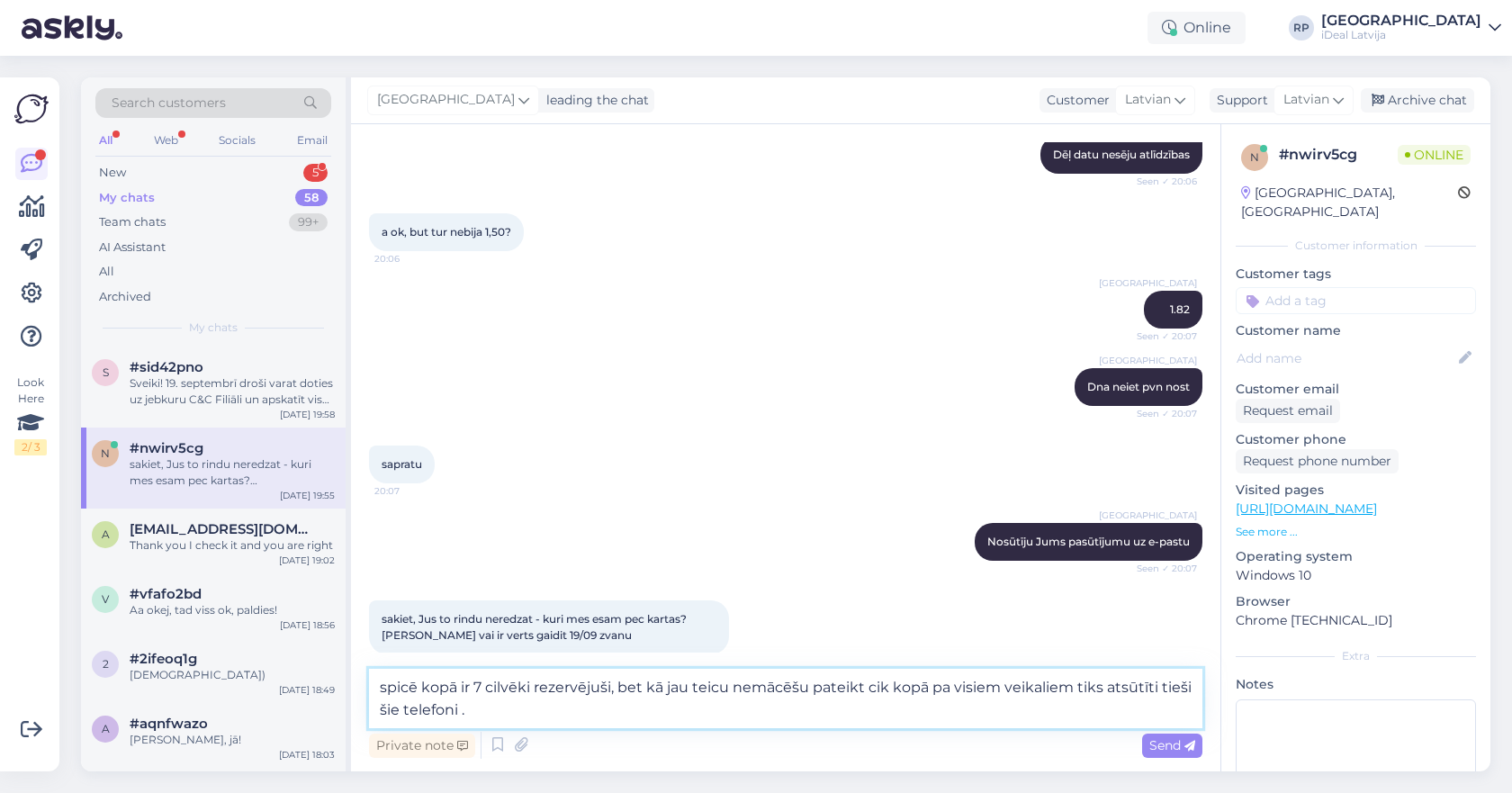
click at [731, 690] on textarea "spicē kopā ir 7 cilvēki rezervējuši, bet kā jau teicu nemācēšu pateikt cik kopā…" at bounding box center [786, 697] width 833 height 59
type textarea "spicē kopā ir 7 cilvēki rezervējuši, bet kā jau teicu, nemācēšu pateikt cik kop…"
click at [997, 711] on textarea "spicē kopā ir 7 cilvēki rezervējuši, bet kā jau teicu, nemācēšu pateikt cik kop…" at bounding box center [786, 697] width 833 height 59
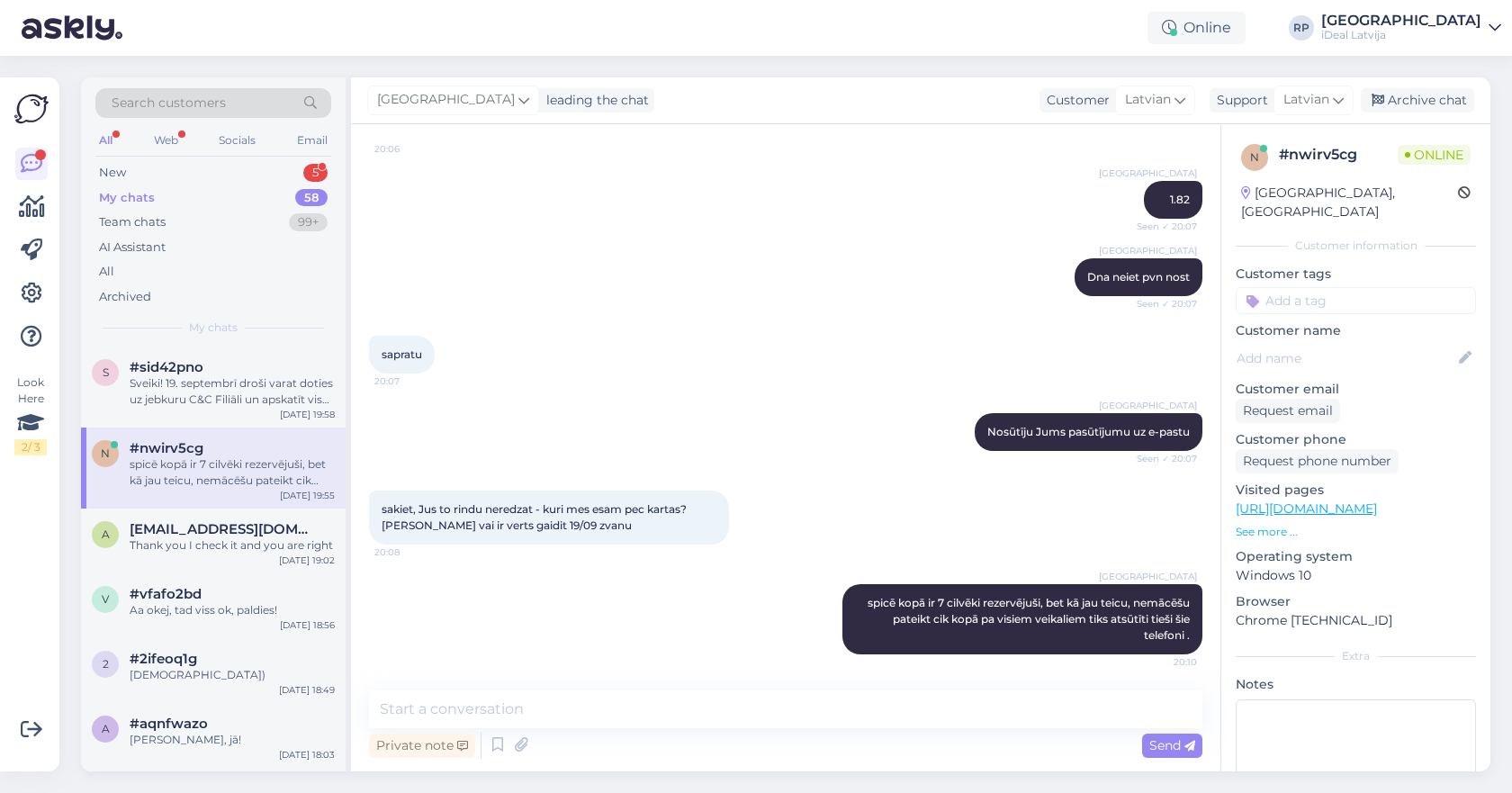
click at [936, 549] on div "sakiet, Jus to rindu neredzat - kuri mes esam pec kartas? [PERSON_NAME] vai ir …" at bounding box center [786, 517] width 833 height 94
click at [686, 716] on textarea at bounding box center [786, 709] width 833 height 37
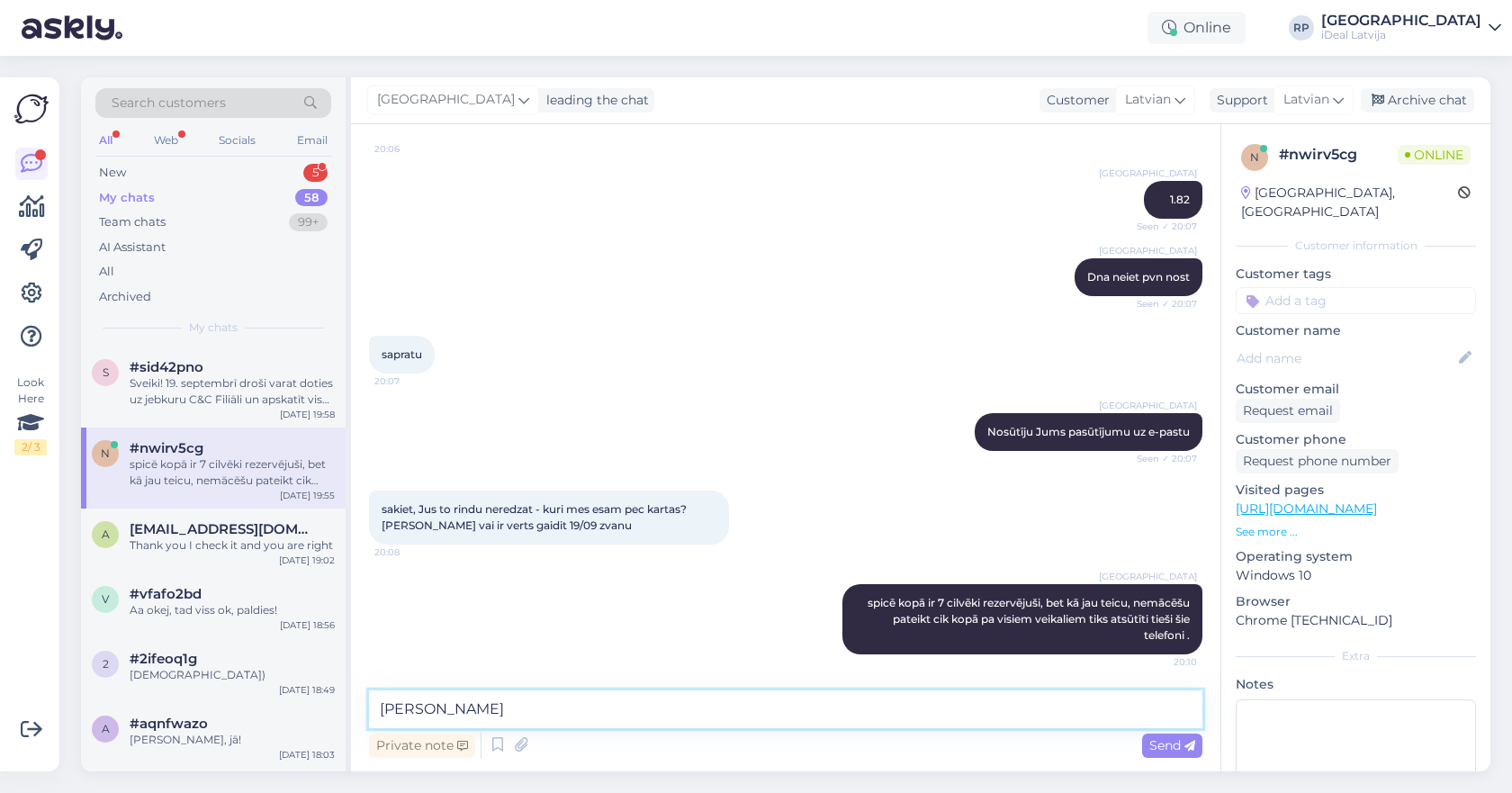
type textarea "J"
click at [769, 716] on textarea at bounding box center [786, 709] width 833 height 37
type textarea "Droši protams varat doties uz"
type textarea "Ja vēlaties varam rezervēt uz [GEOGRAPHIC_DATA], tur būs mazākā rindā jagaida."
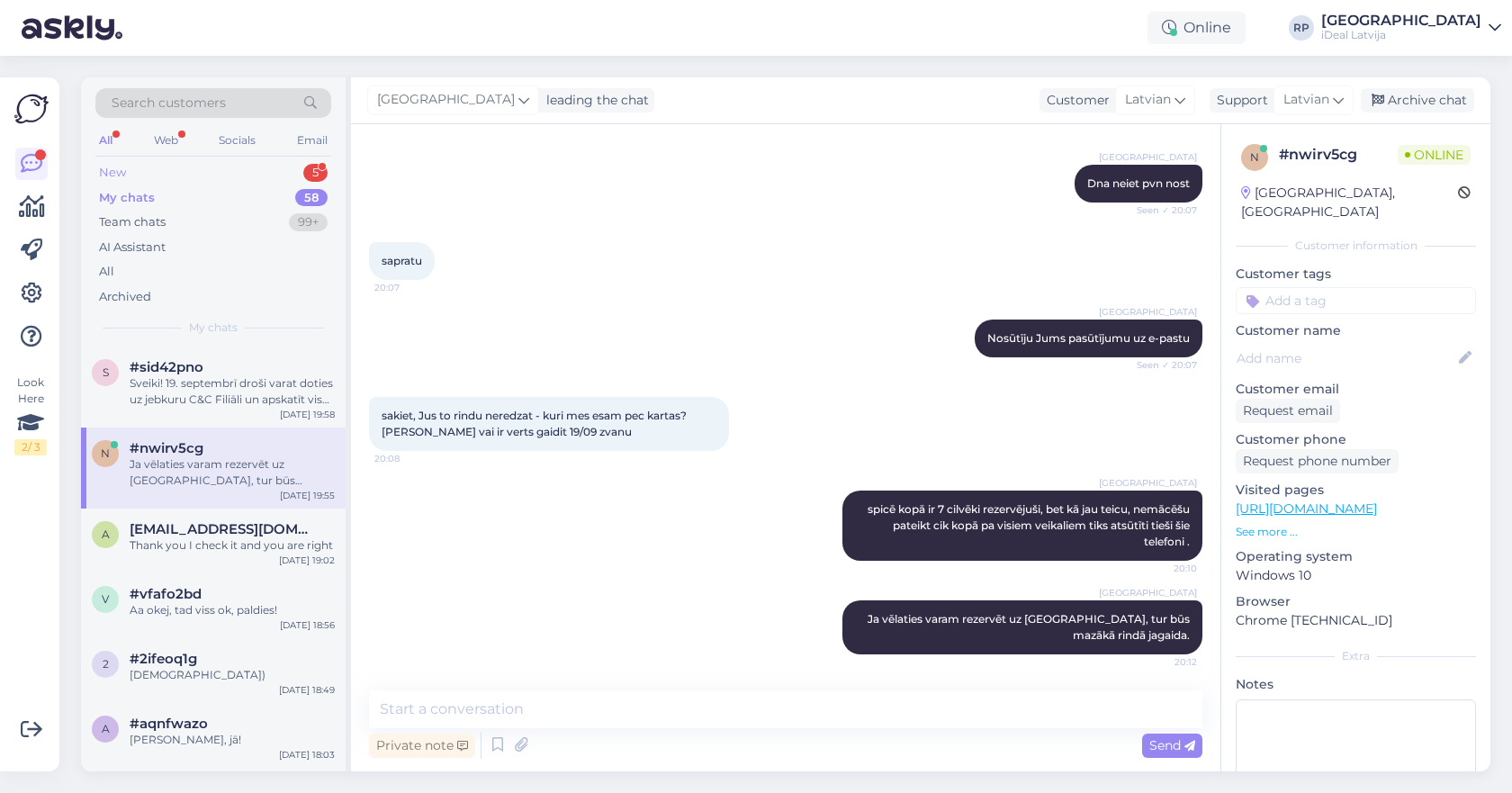
click at [217, 179] on div "New 5" at bounding box center [214, 172] width 236 height 25
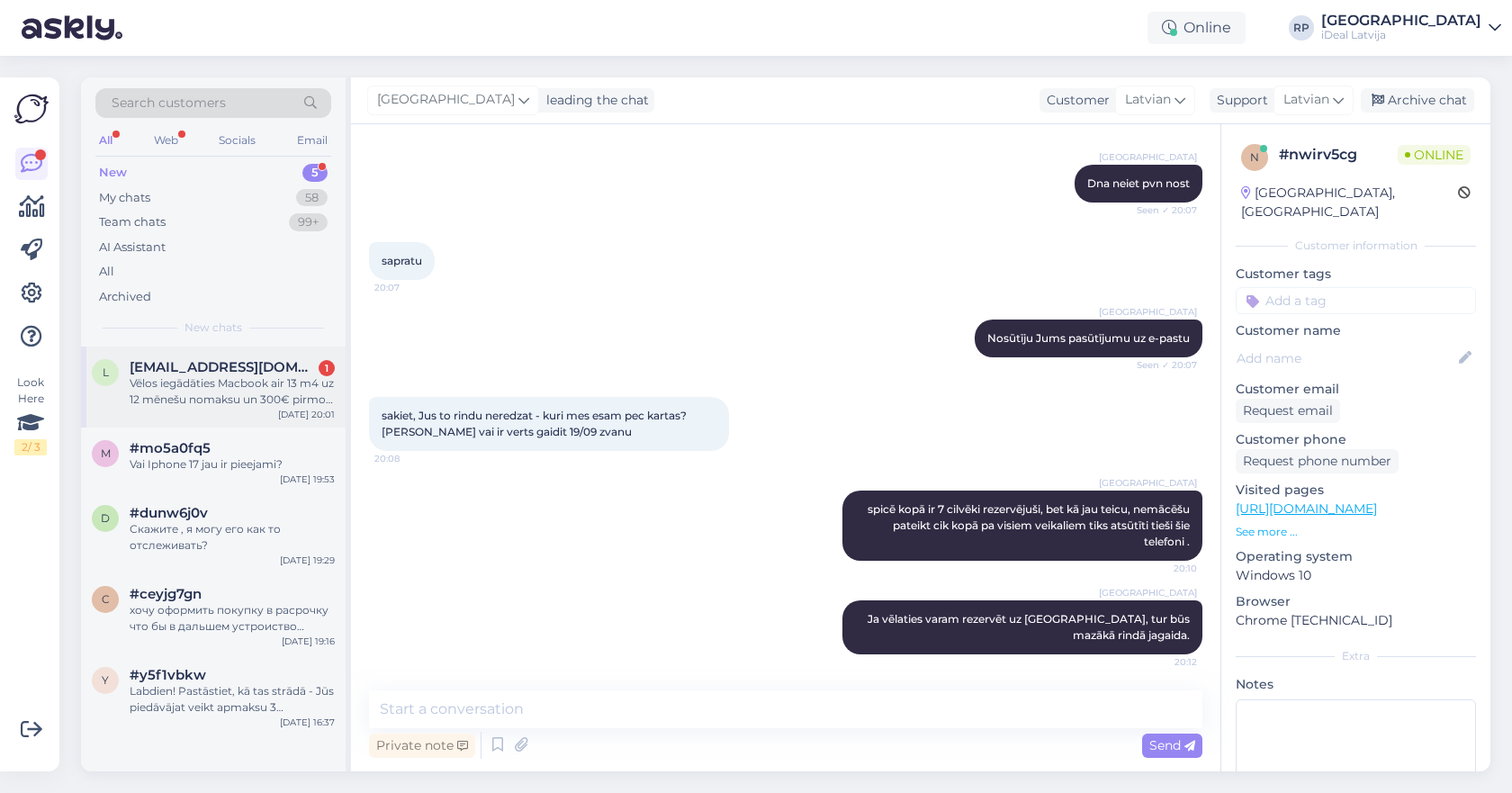
click at [172, 396] on div "Vēlos iegādāties Macbook air 13 m4 uz 12 mēnešu nomaksu un 300€ pirmo iemaksu. …" at bounding box center [232, 391] width 205 height 33
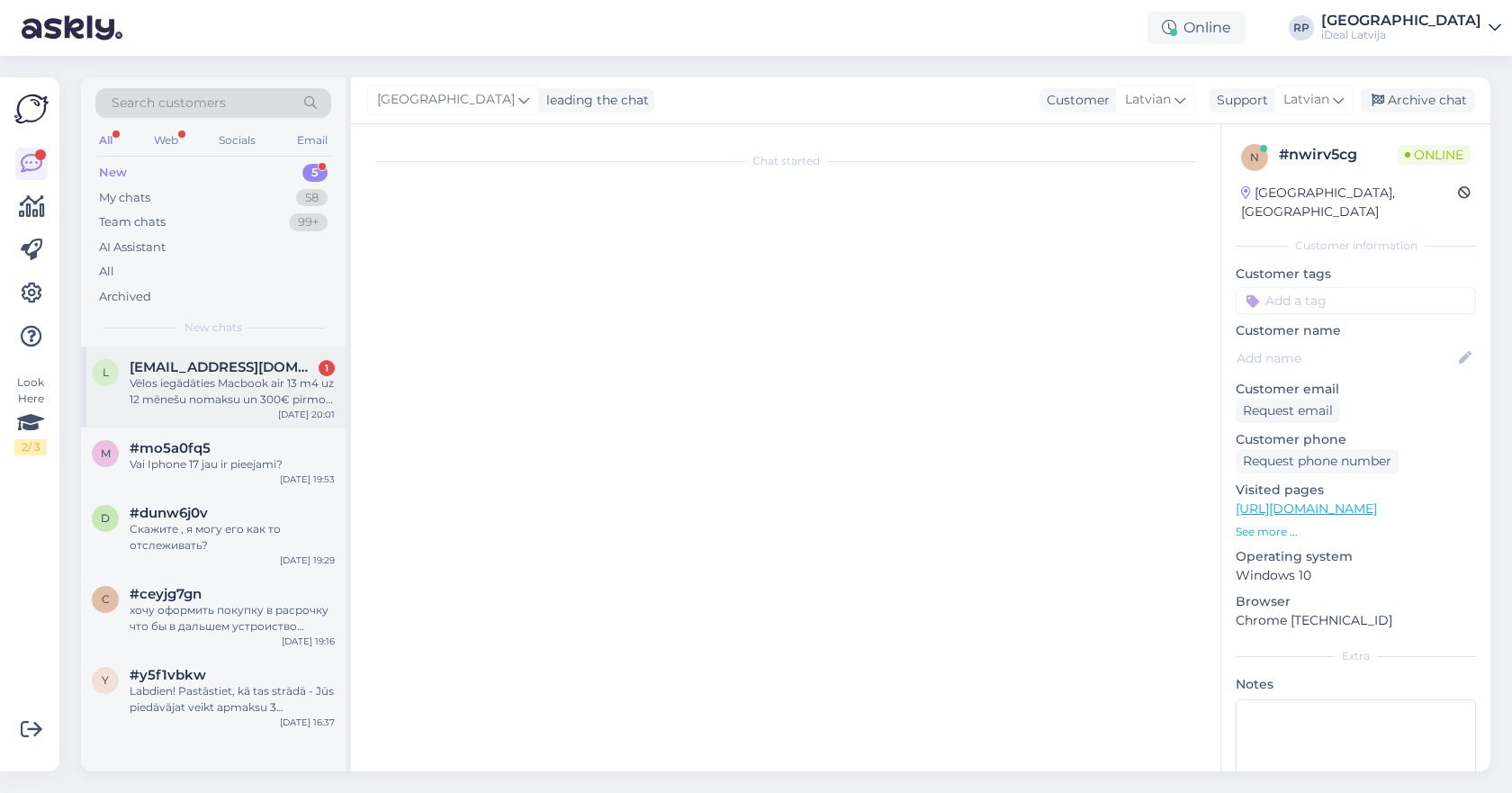
scroll to position [0, 0]
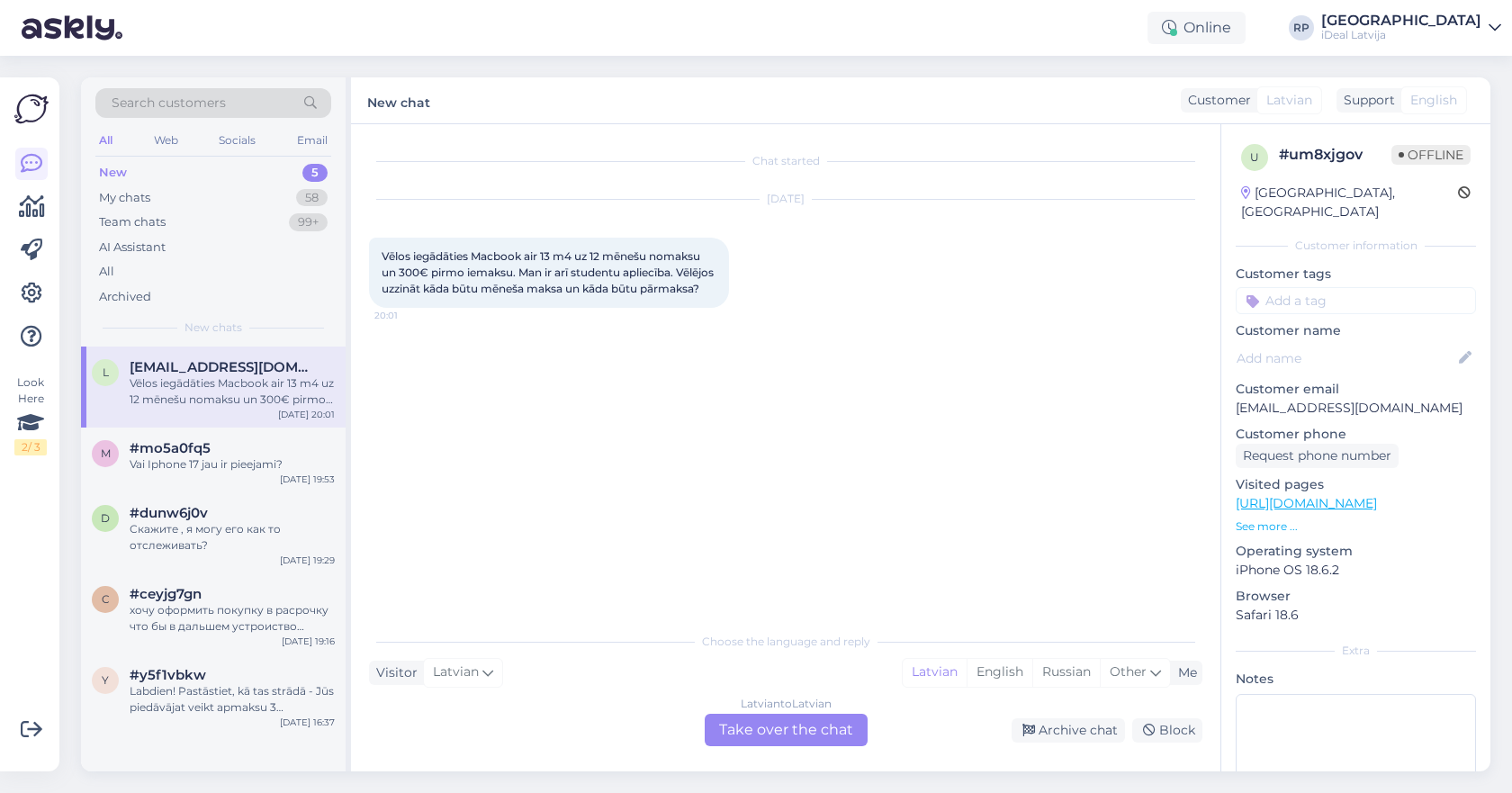
click at [750, 735] on div "Latvian to Latvian Take over the chat" at bounding box center [786, 729] width 163 height 33
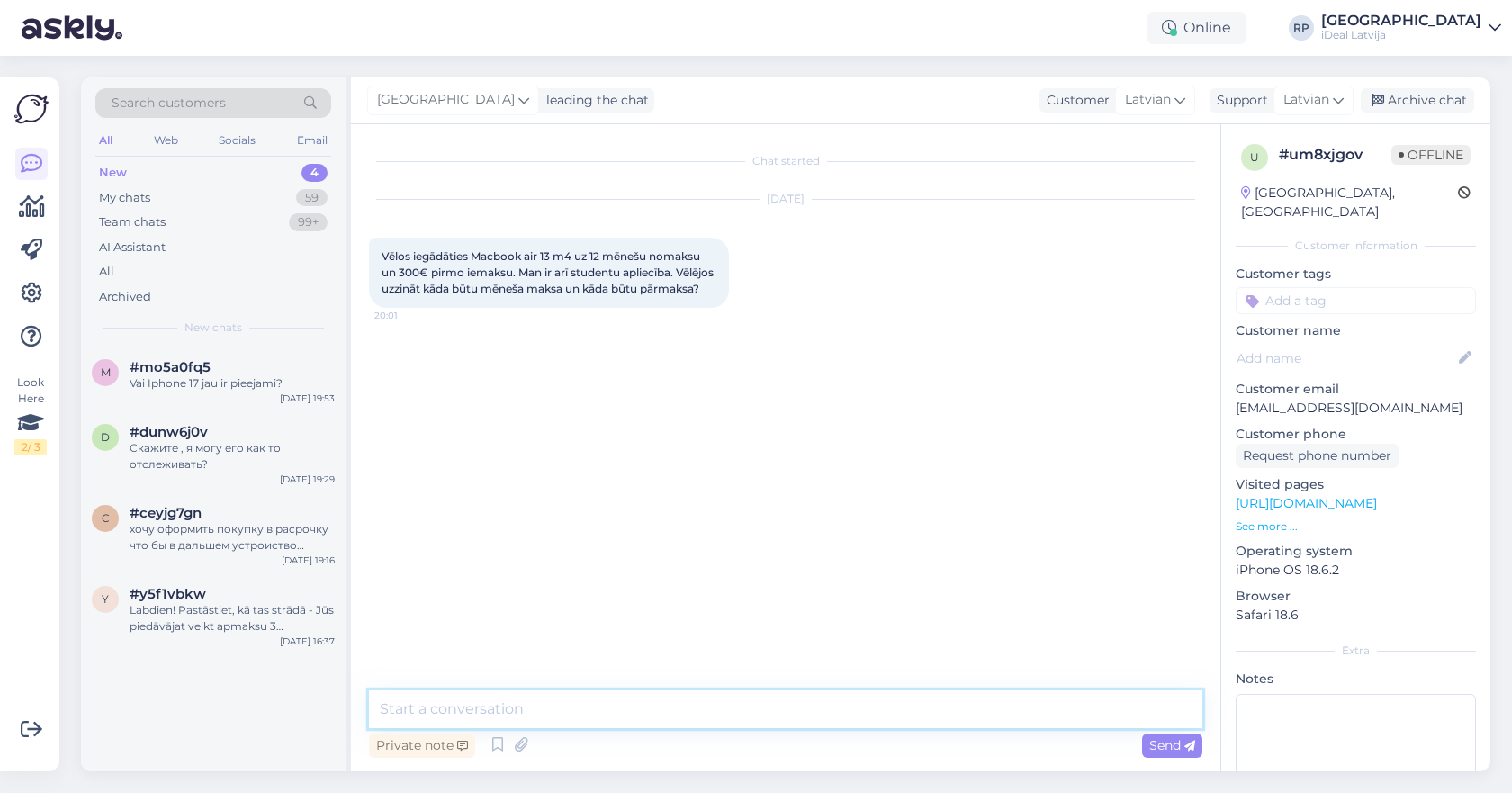
click at [733, 718] on textarea at bounding box center [786, 709] width 833 height 37
type textarea "Sveiki, ar kādu atmiņu ?"
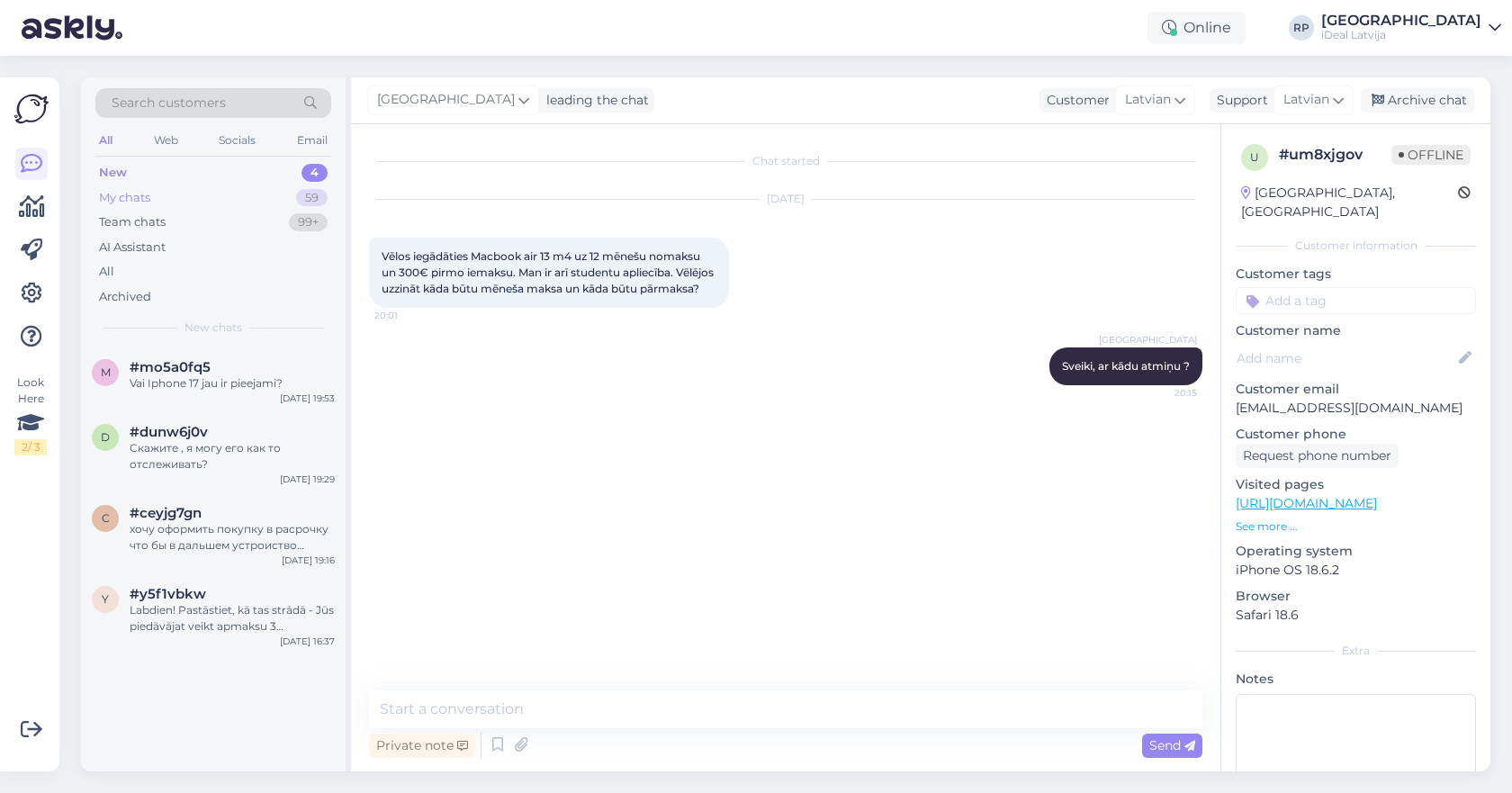
click at [220, 186] on div "My chats 59" at bounding box center [214, 198] width 236 height 25
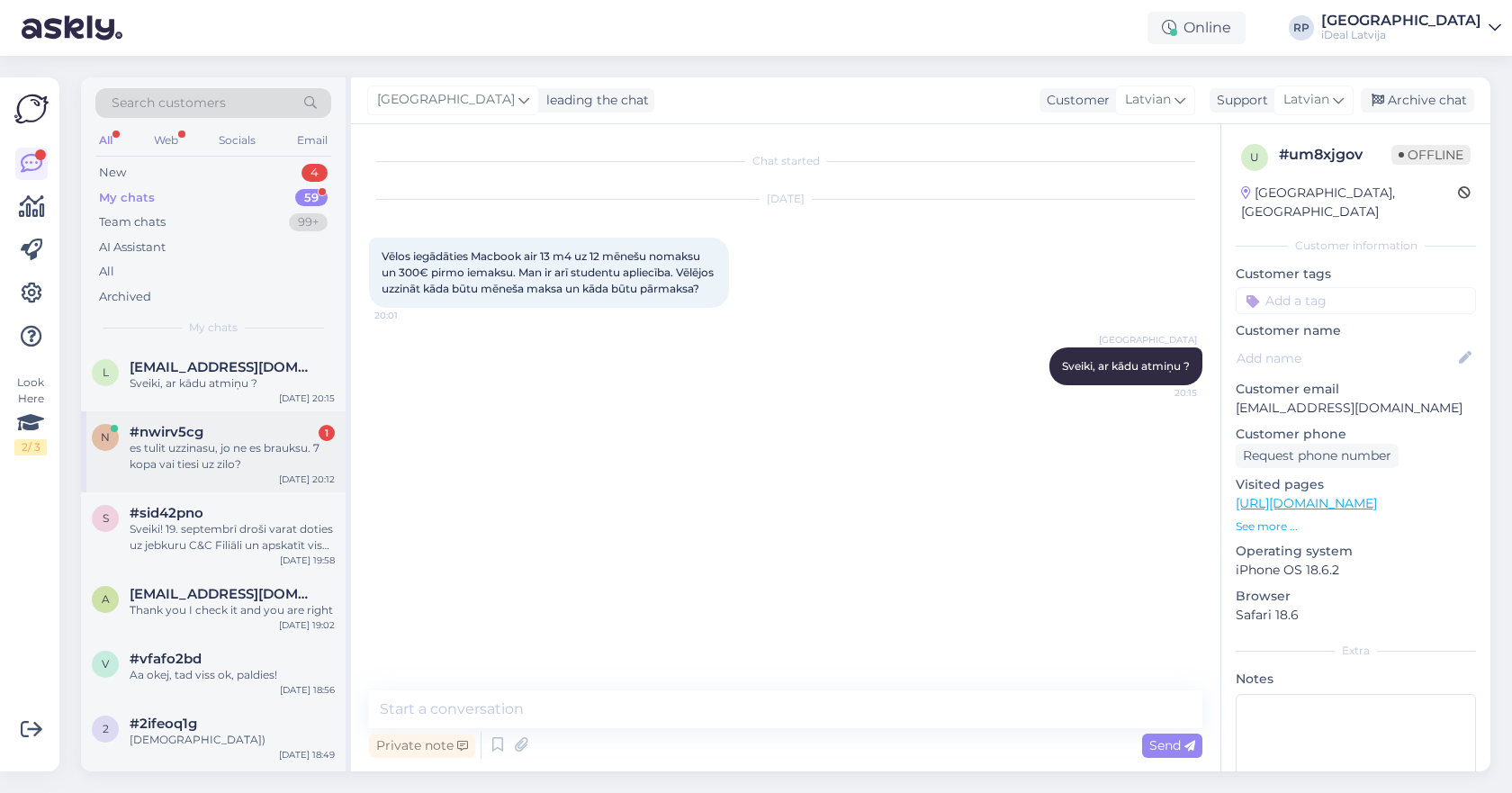
click at [234, 483] on div "n #nwirv5cg 1 es tulit uzzinasu, jo ne es brauksu. 7 kopa vai tiesi uz zilo? [D…" at bounding box center [213, 452] width 264 height 81
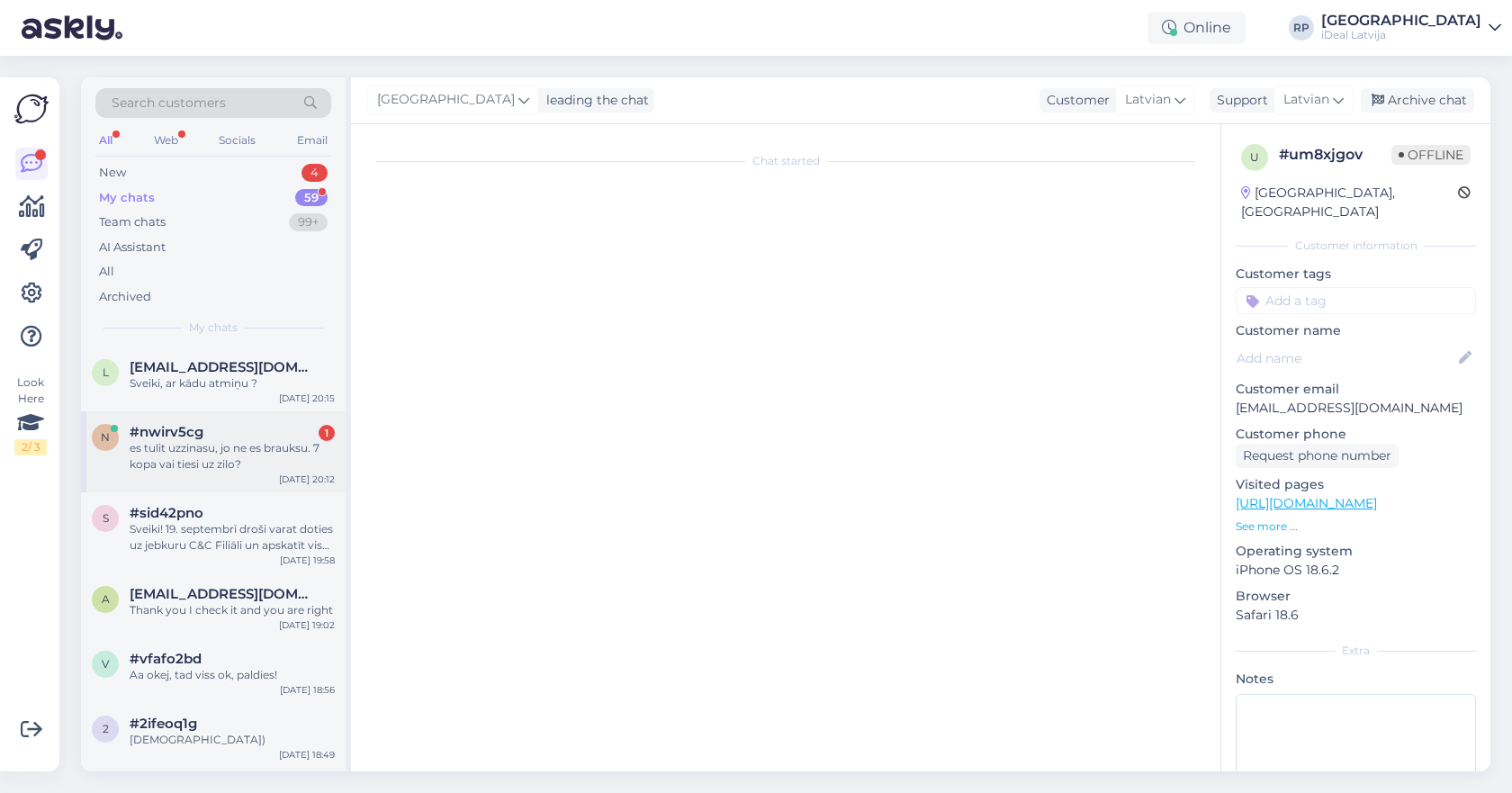
scroll to position [3227, 0]
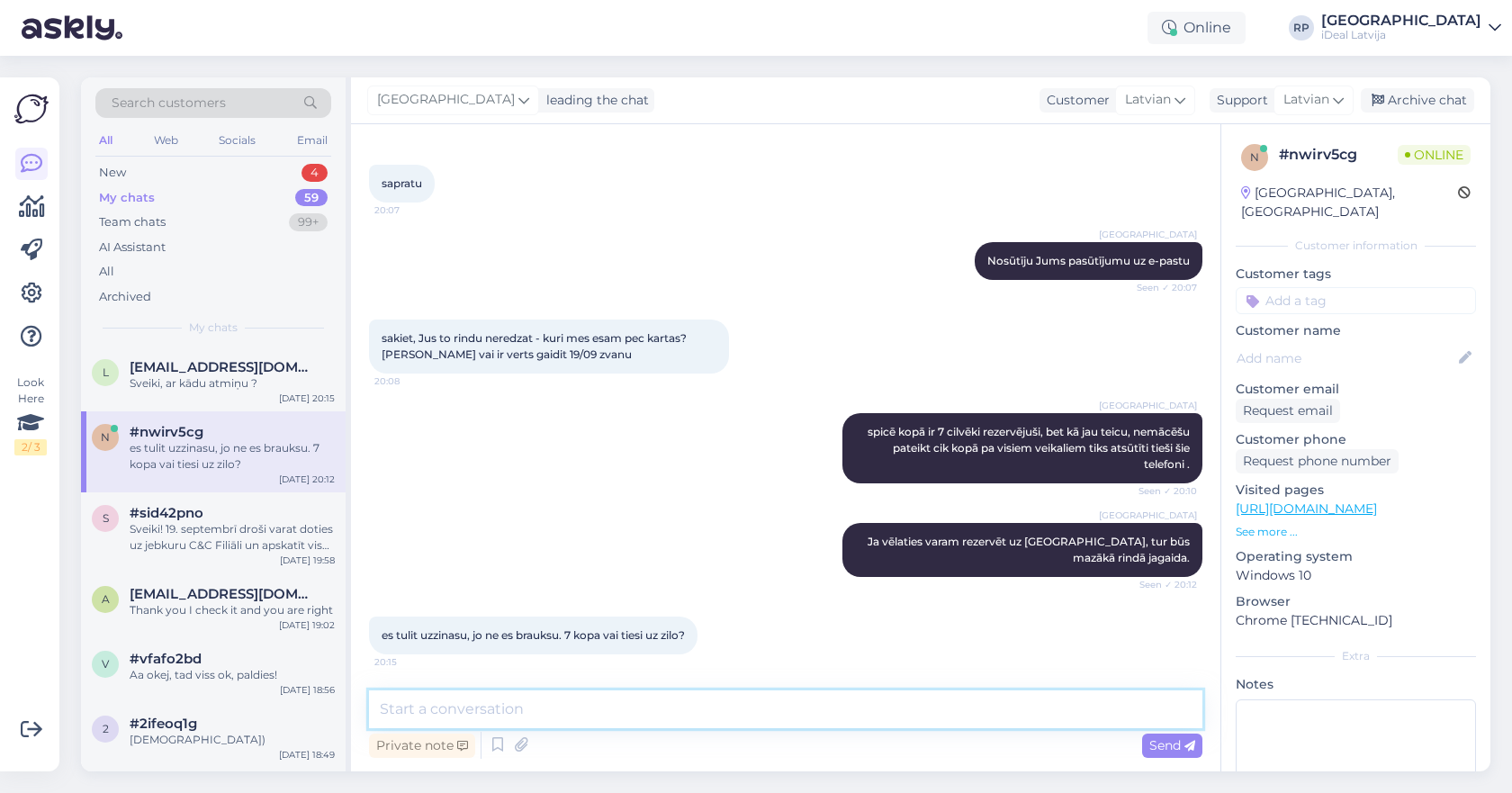
click at [620, 716] on textarea at bounding box center [786, 709] width 833 height 37
type textarea "z"
type textarea "Tieši uz modeli ko Jūs vēlaties."
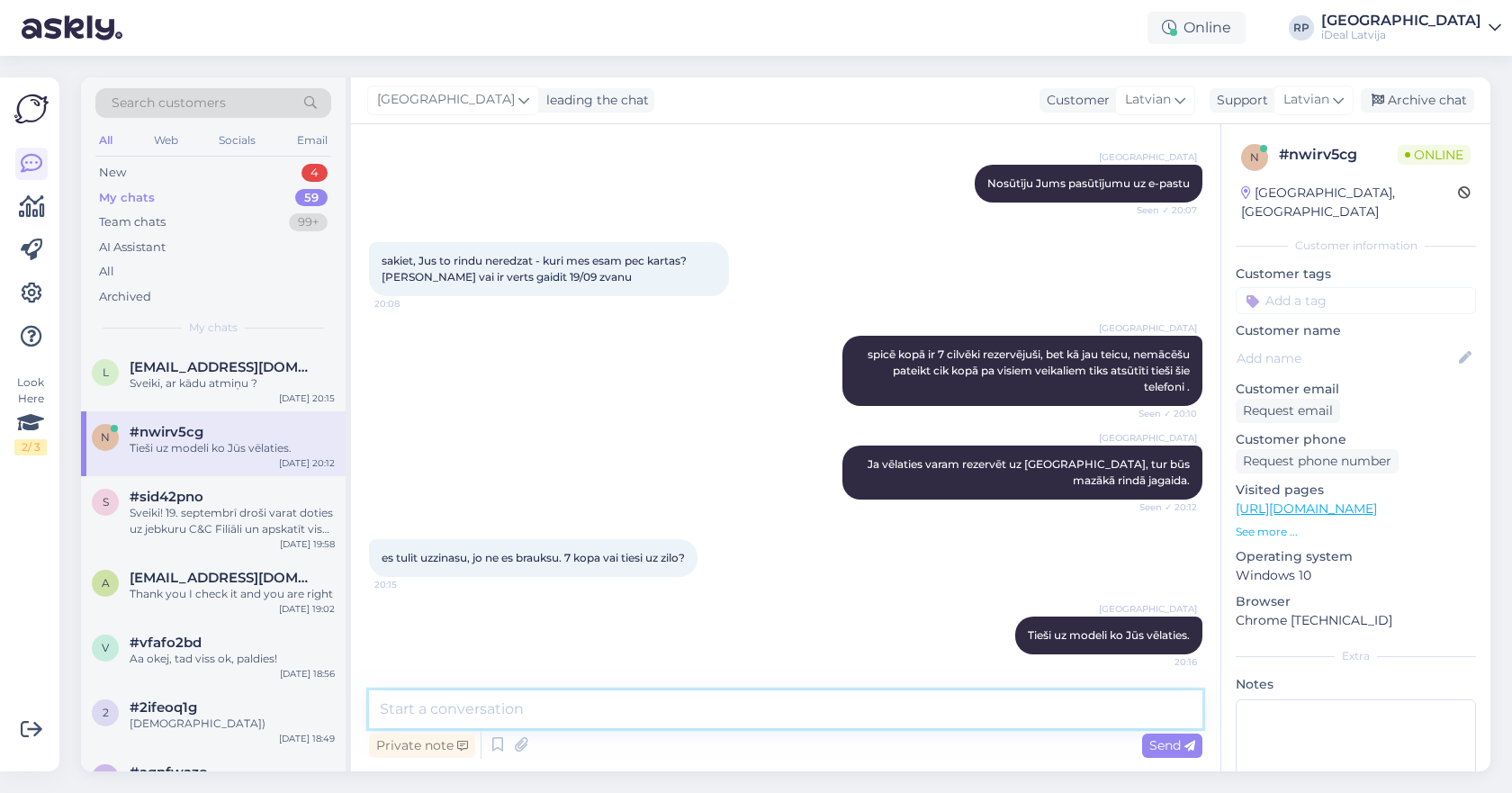
click at [925, 719] on textarea at bounding box center [786, 709] width 833 height 37
click at [865, 710] on textarea at bounding box center [786, 709] width 833 height 37
click at [383, 707] on textarea "256 Deep Blue" at bounding box center [786, 709] width 833 height 37
type textarea "17 Pro 256 Deep Blue"
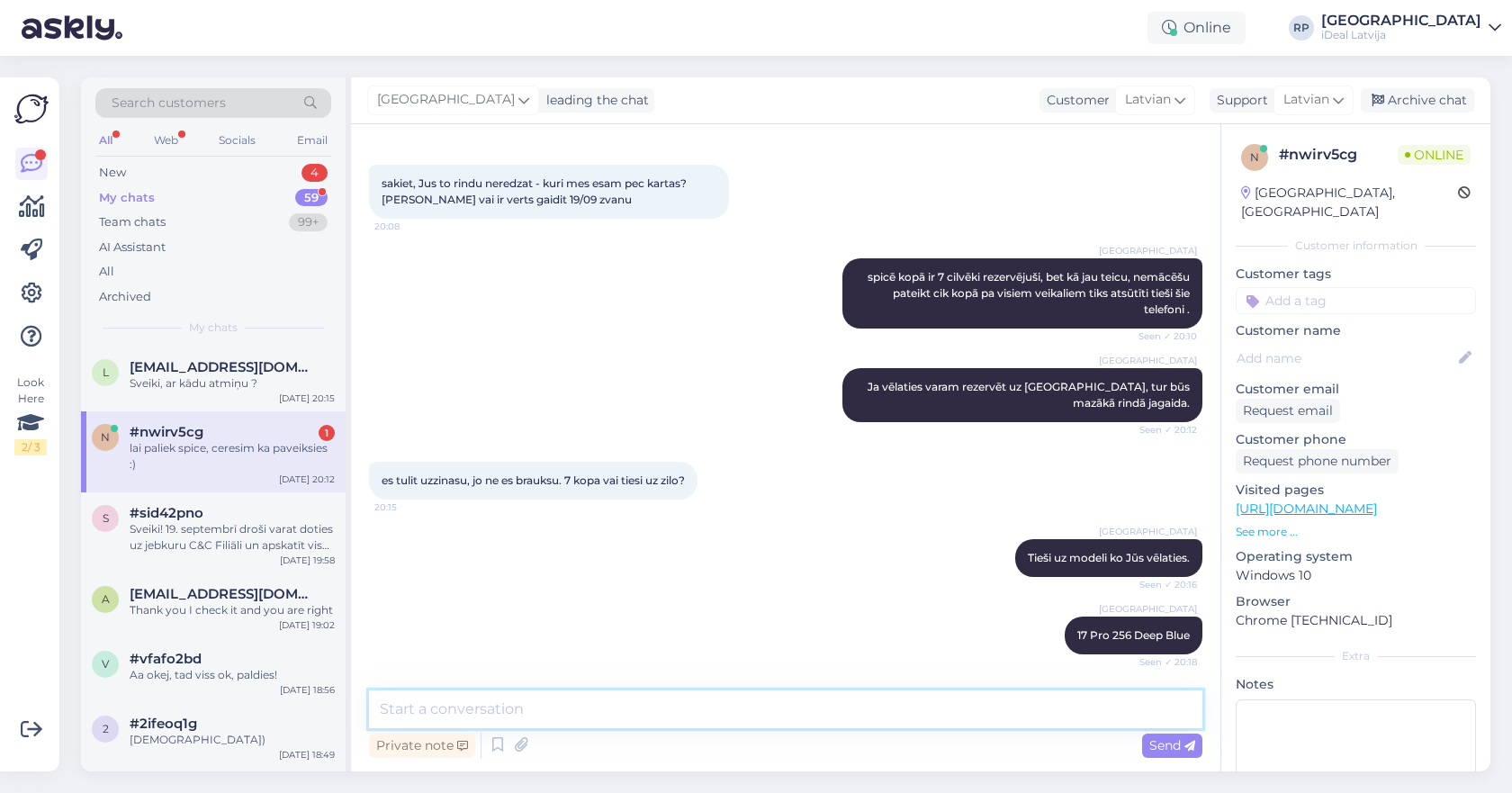
scroll to position [3460, 0]
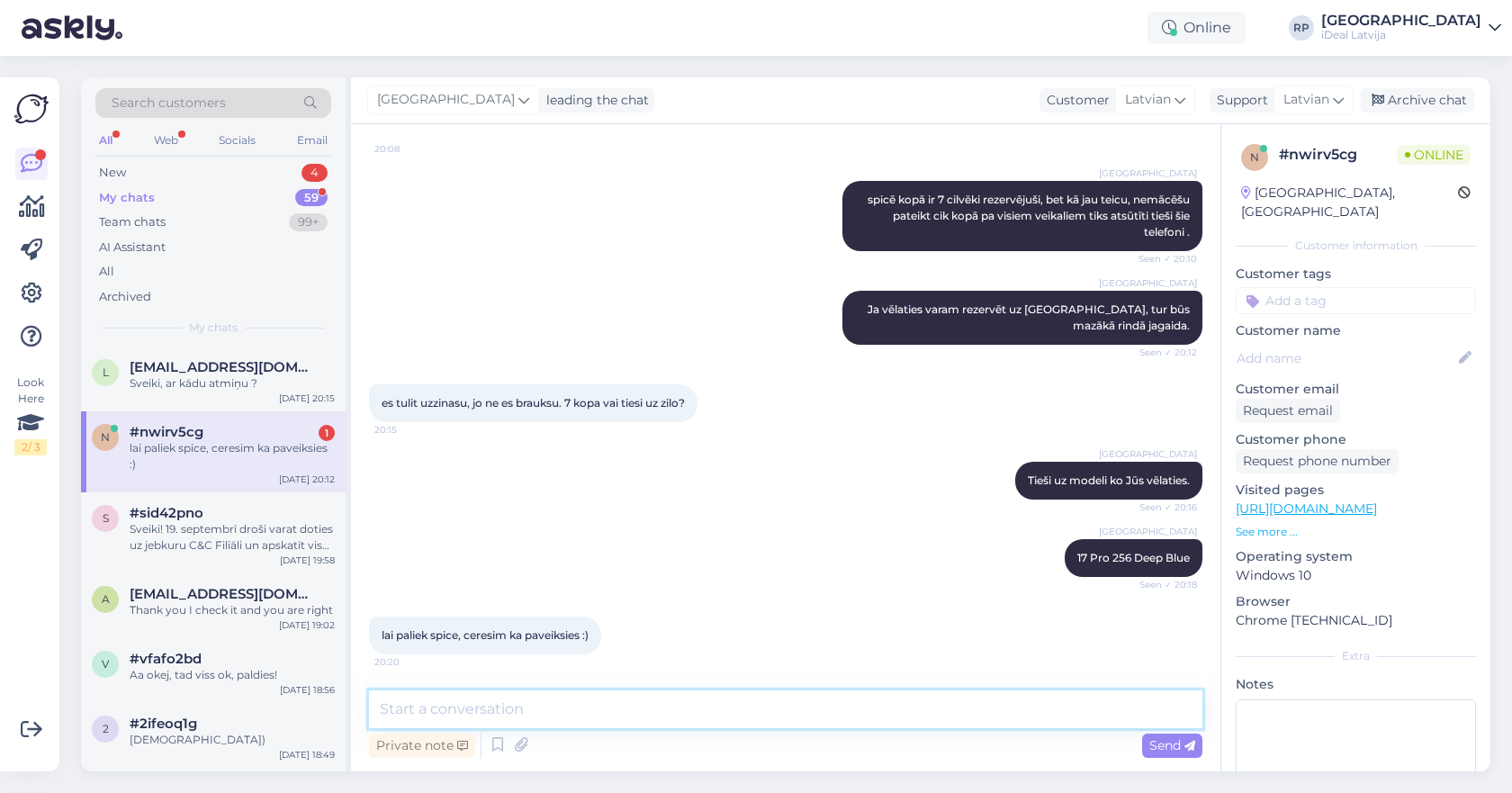
click at [486, 700] on textarea at bounding box center [786, 709] width 833 height 37
type textarea "ok!"
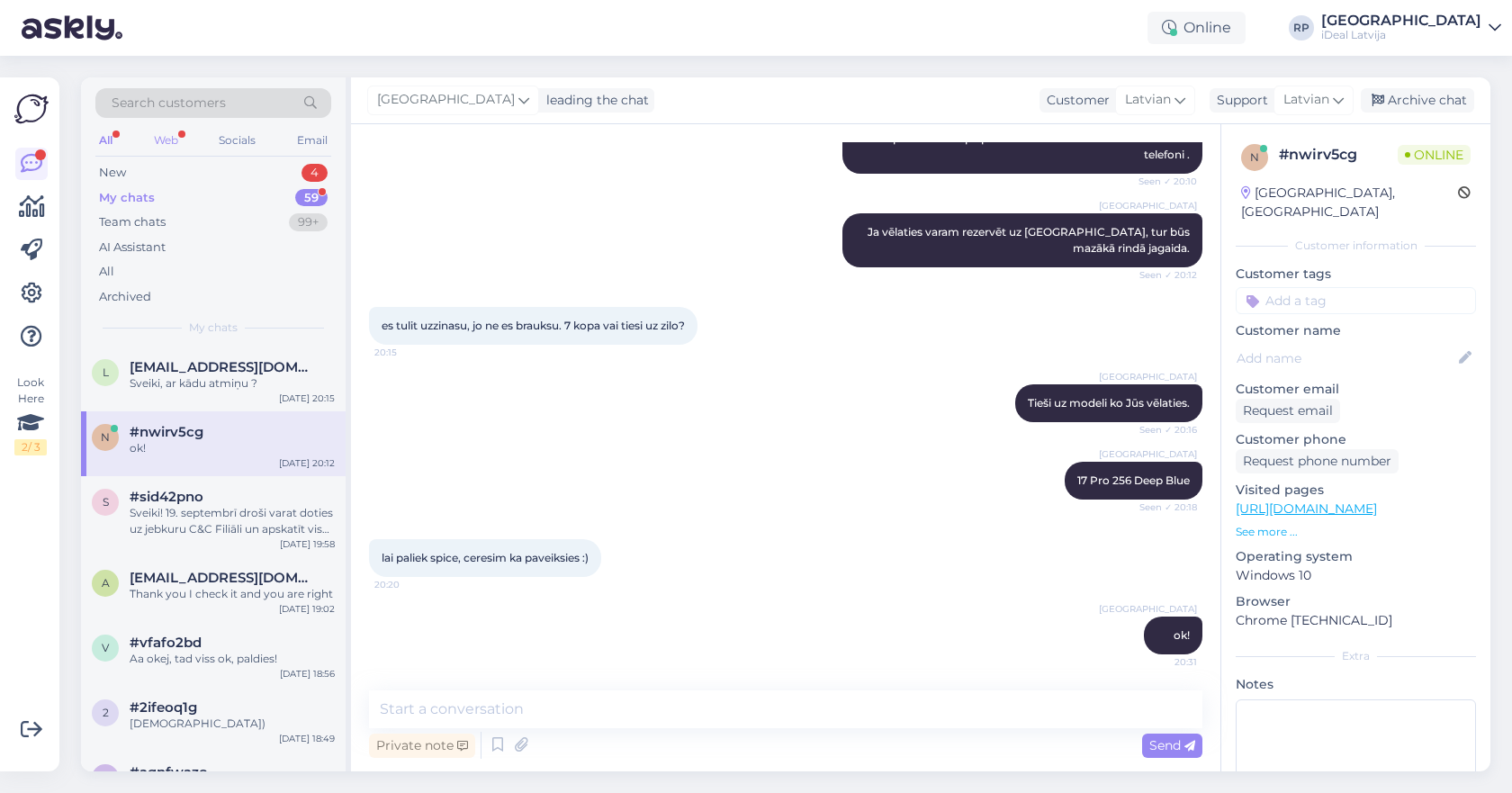
click at [175, 130] on div "Web" at bounding box center [166, 140] width 32 height 23
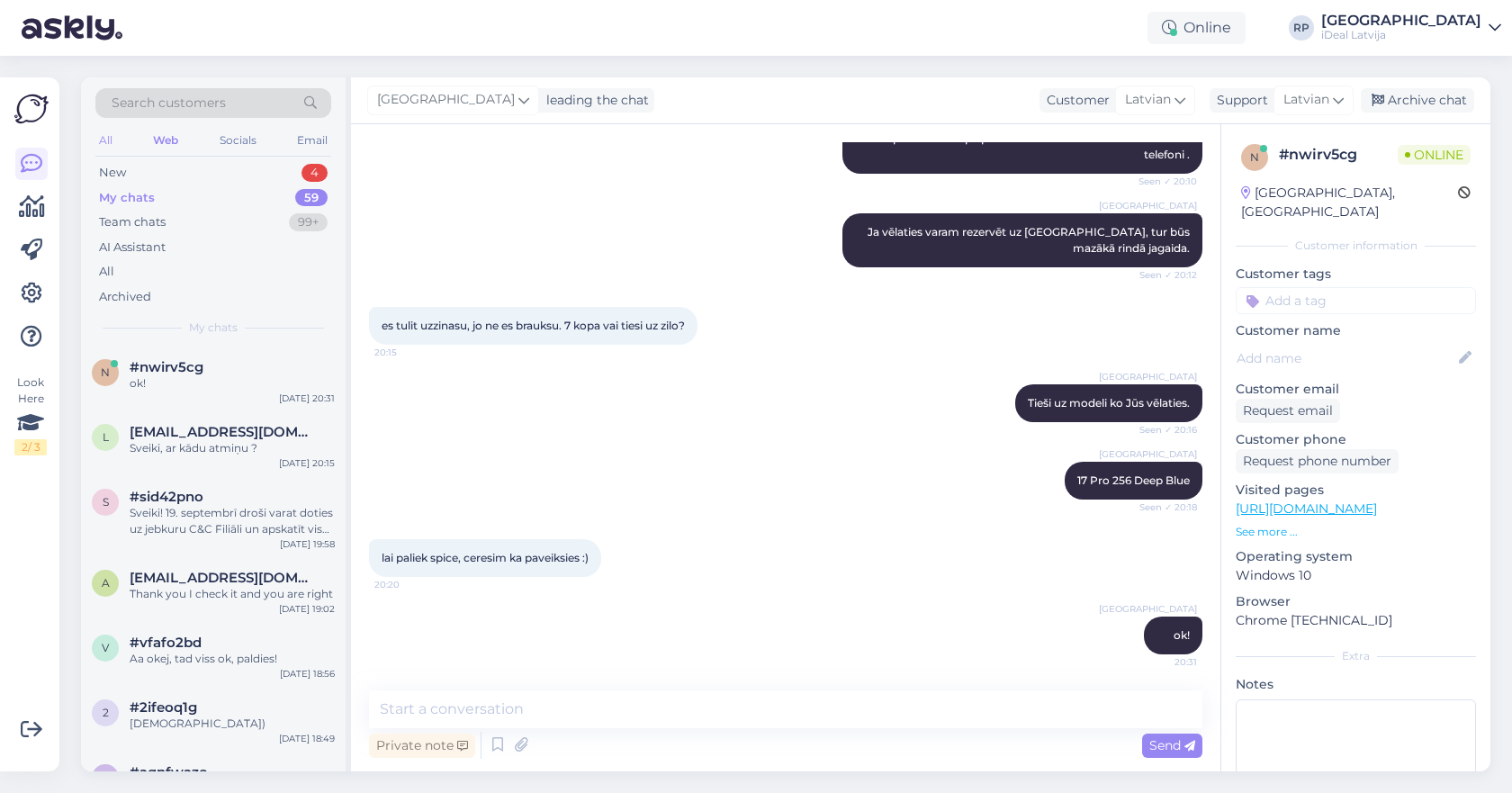
click at [113, 142] on div "All" at bounding box center [106, 140] width 21 height 23
click at [519, 694] on textarea at bounding box center [786, 709] width 833 height 37
click at [274, 165] on div "New 4" at bounding box center [214, 172] width 236 height 25
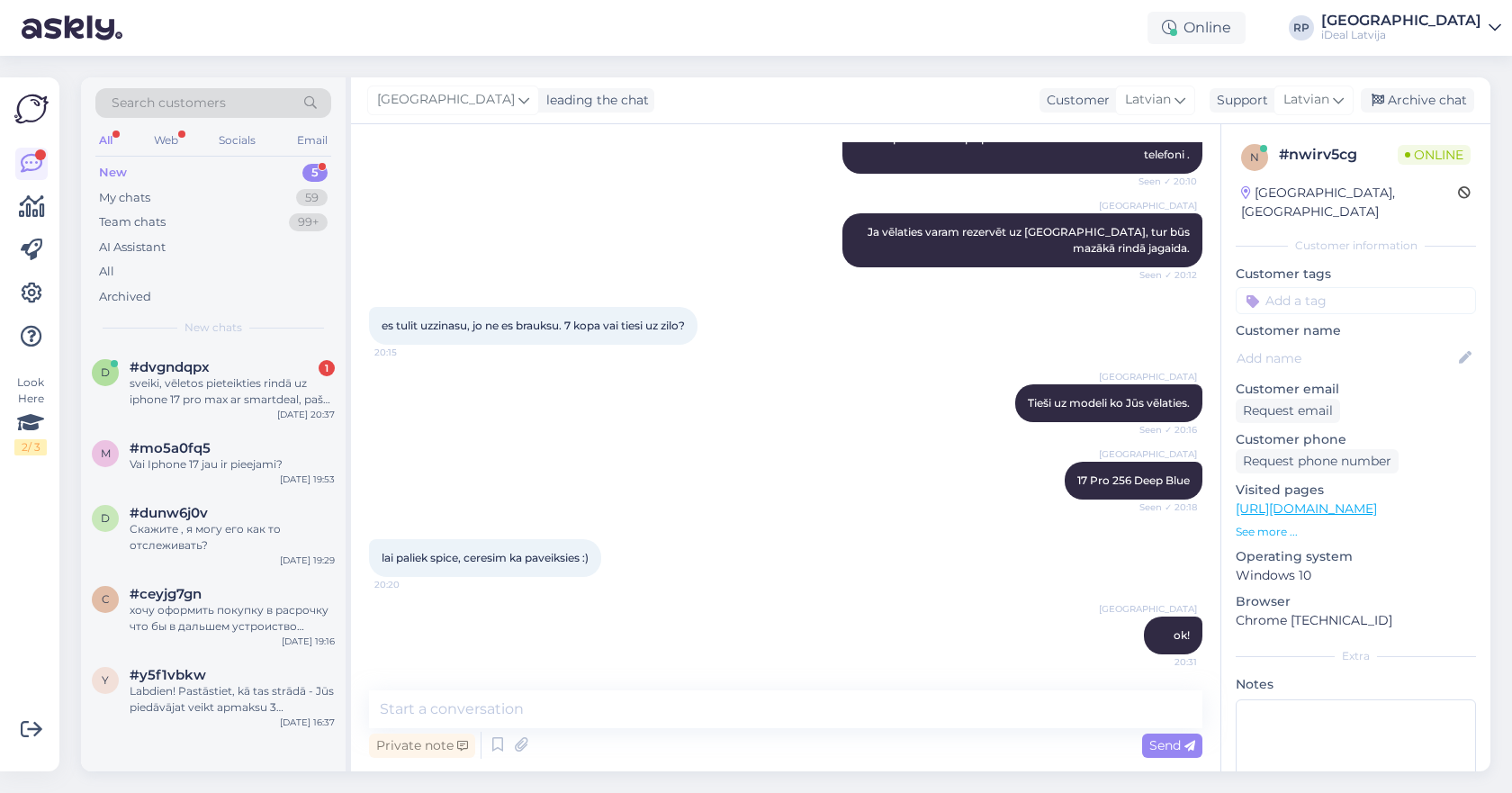
scroll to position [0, 0]
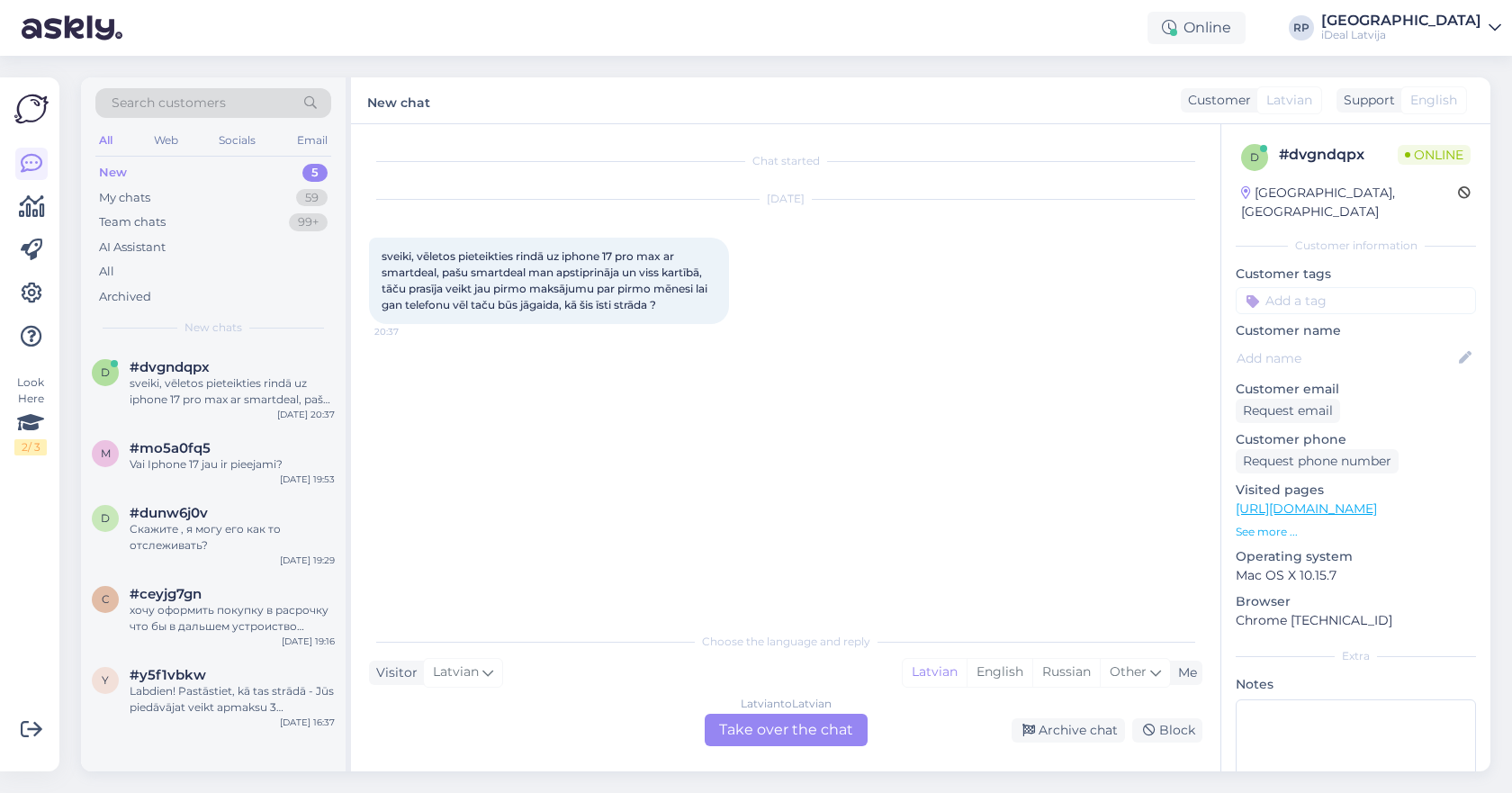
click at [797, 727] on div "Latvian to Latvian Take over the chat" at bounding box center [786, 729] width 163 height 33
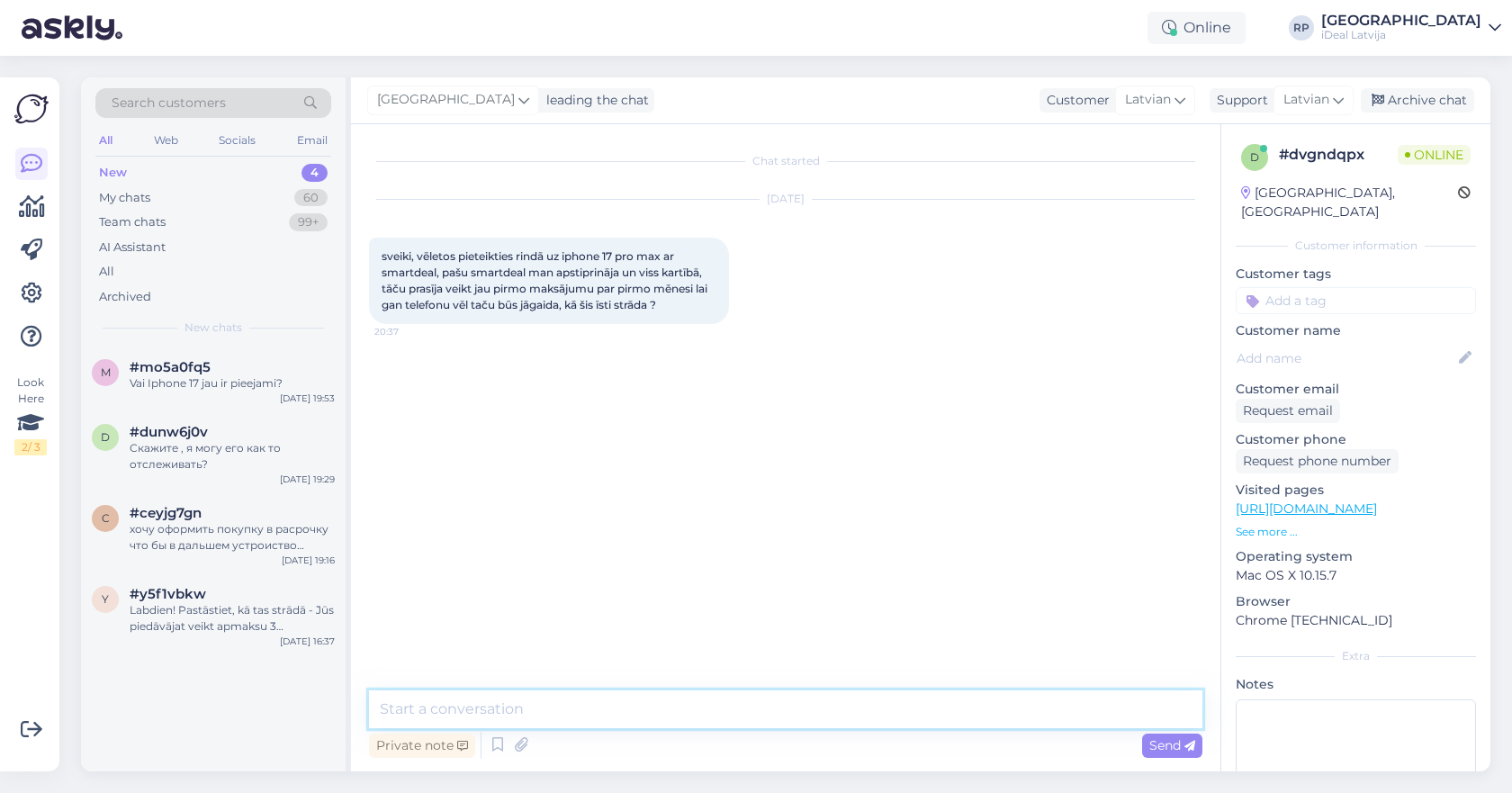
click at [797, 717] on textarea at bounding box center [786, 709] width 833 height 37
click at [716, 723] on textarea at bounding box center [786, 709] width 833 height 37
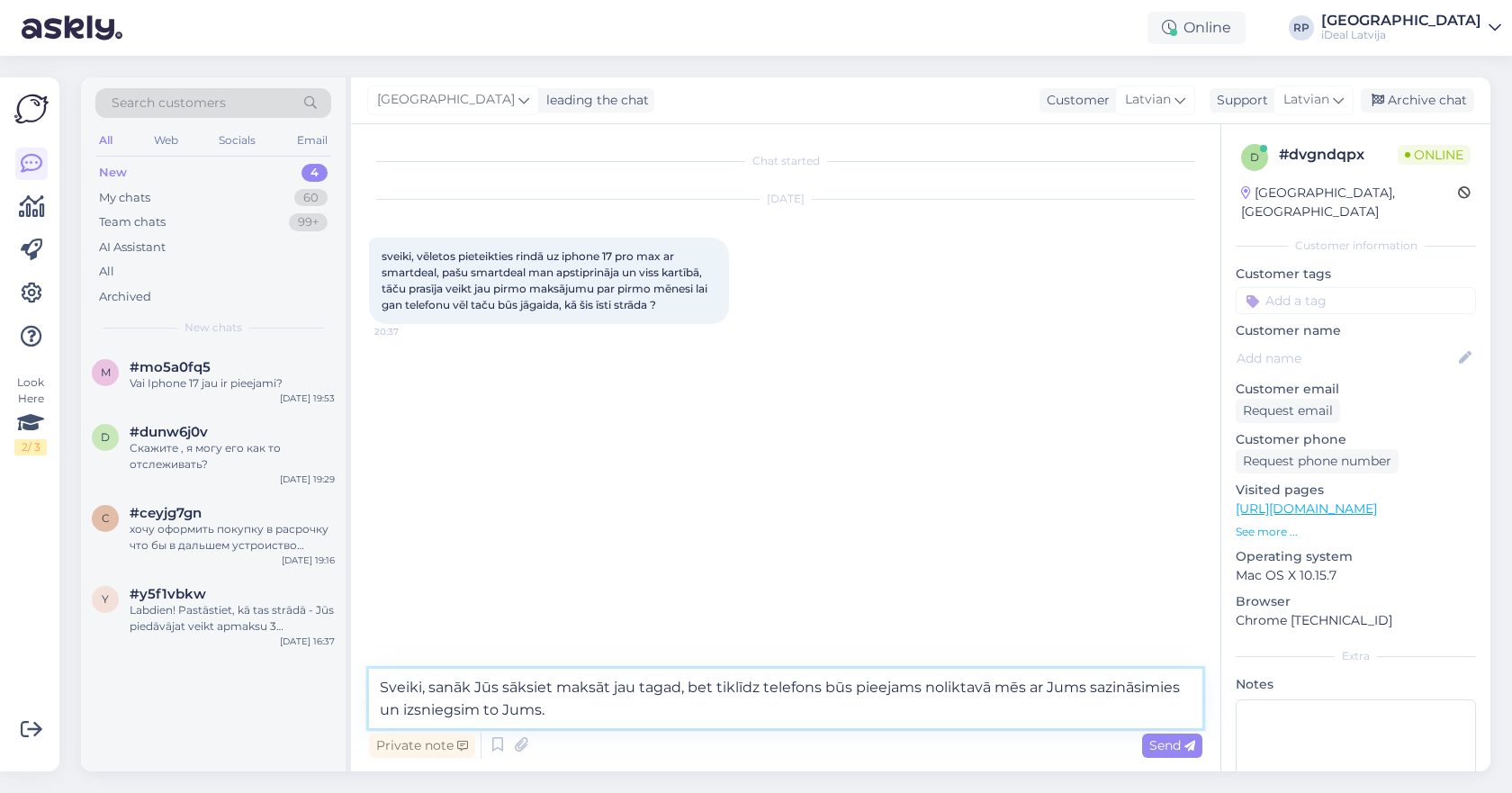
type textarea "Sveiki, sanāk Jūs sāksiet maksāt jau tagad, bet tiklīdz telefons būs pieejams n…"
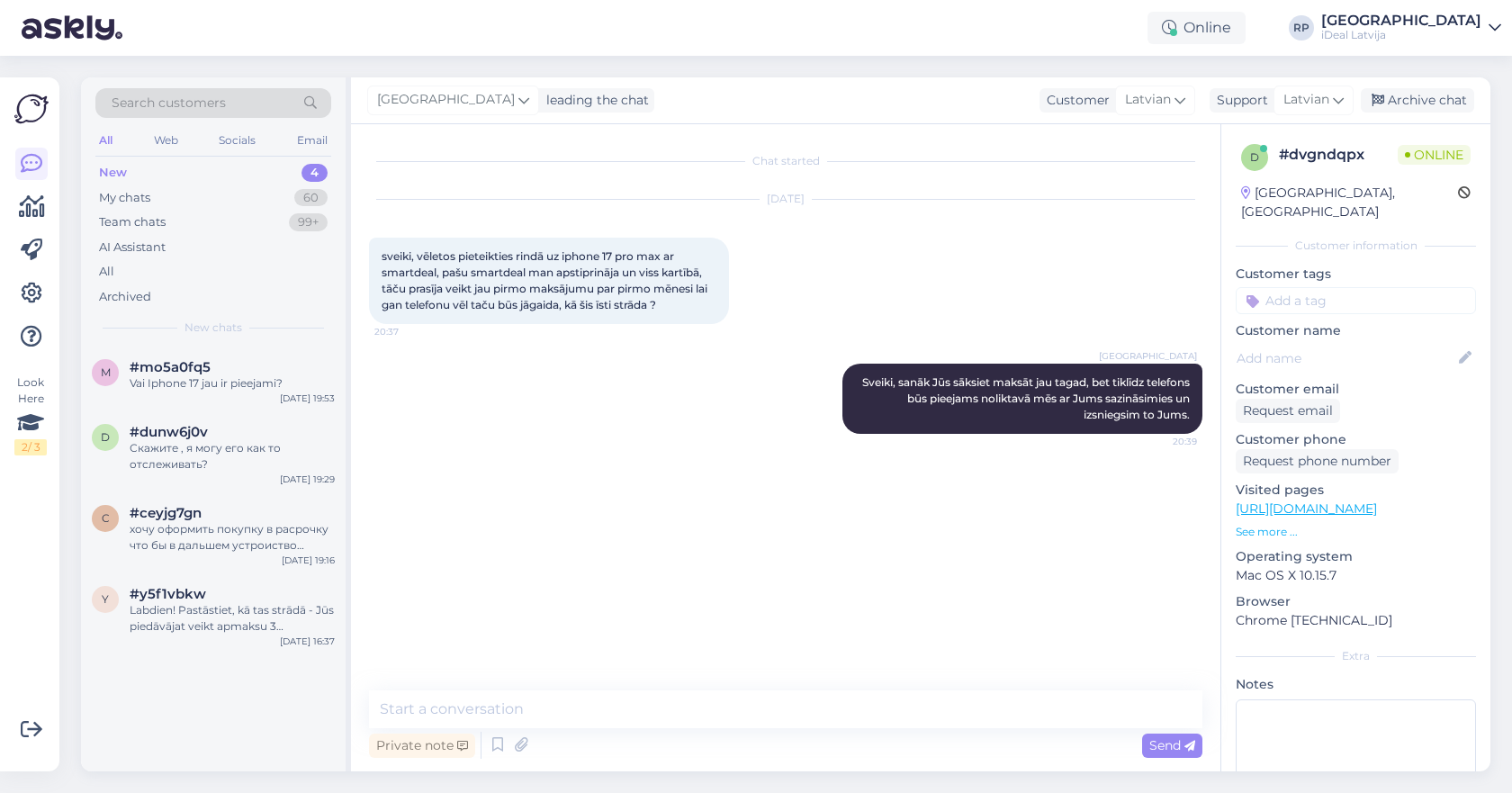
click at [787, 4] on div "Online RP [GEOGRAPHIC_DATA] iDeal [GEOGRAPHIC_DATA]" at bounding box center [756, 28] width 1512 height 56
click at [289, 188] on div "My chats 60" at bounding box center [214, 198] width 236 height 25
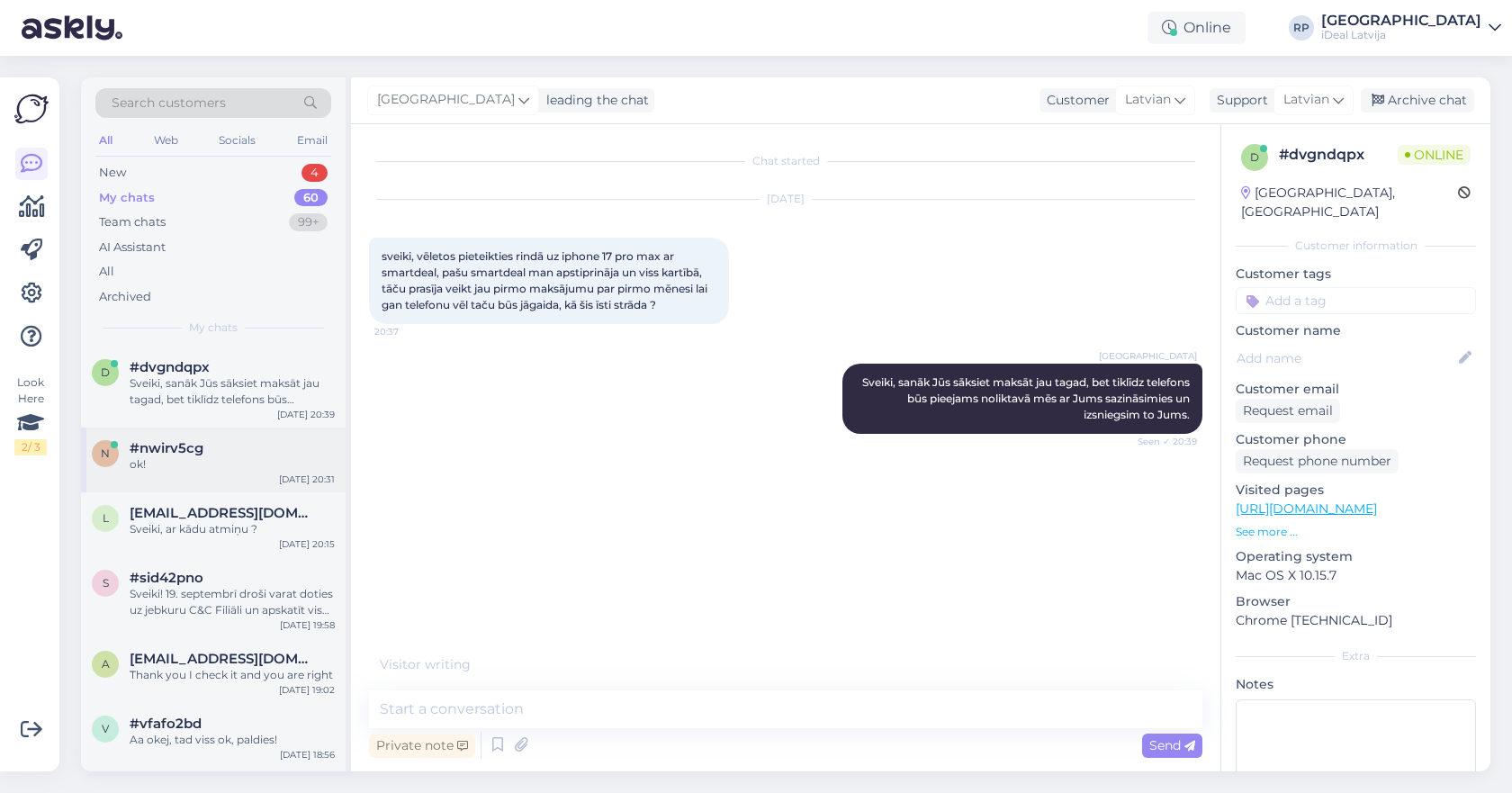
click at [217, 435] on div "n #nwirv5cg ok! [DATE] 20:31" at bounding box center [213, 459] width 264 height 65
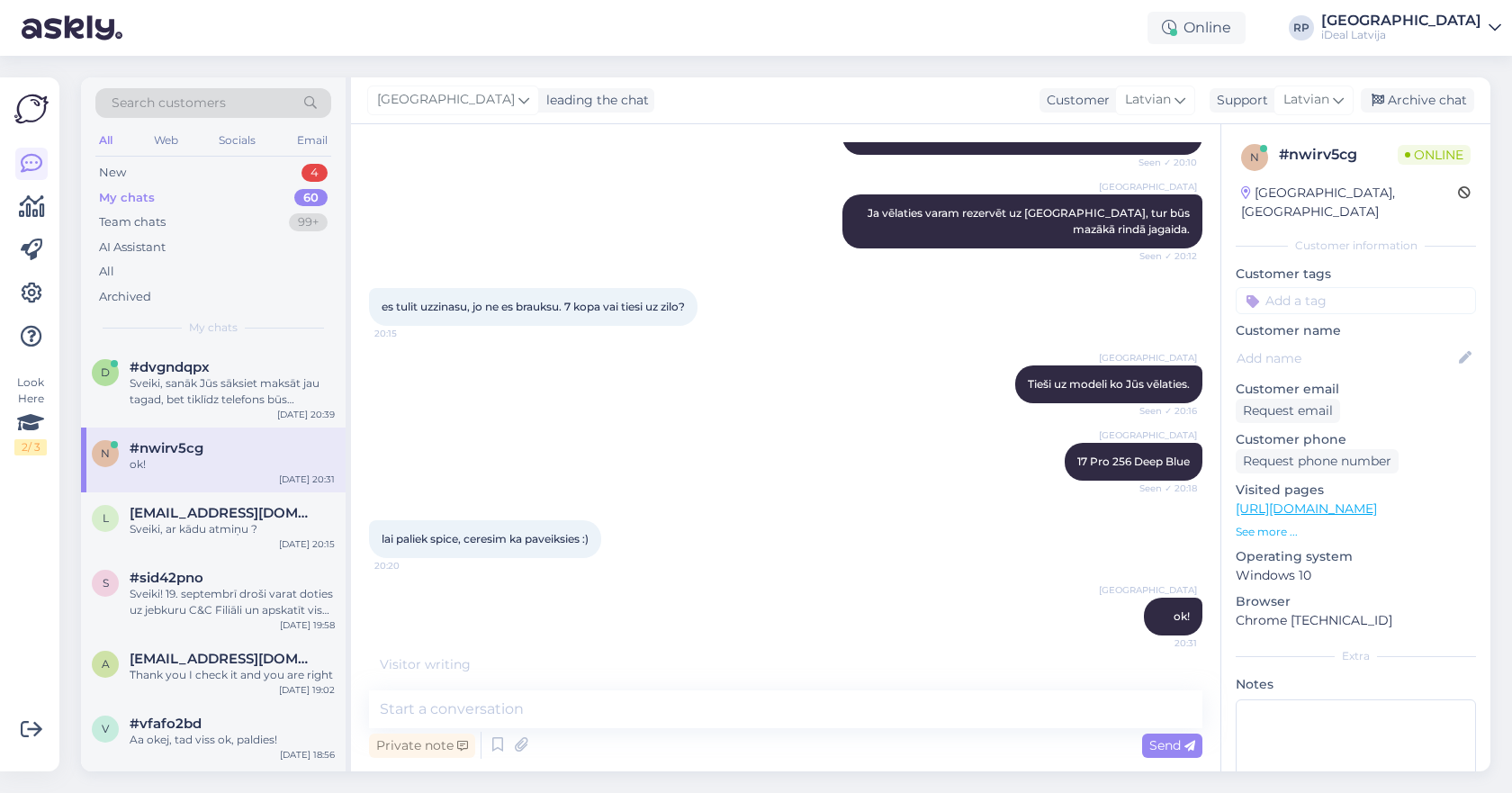
scroll to position [3538, 0]
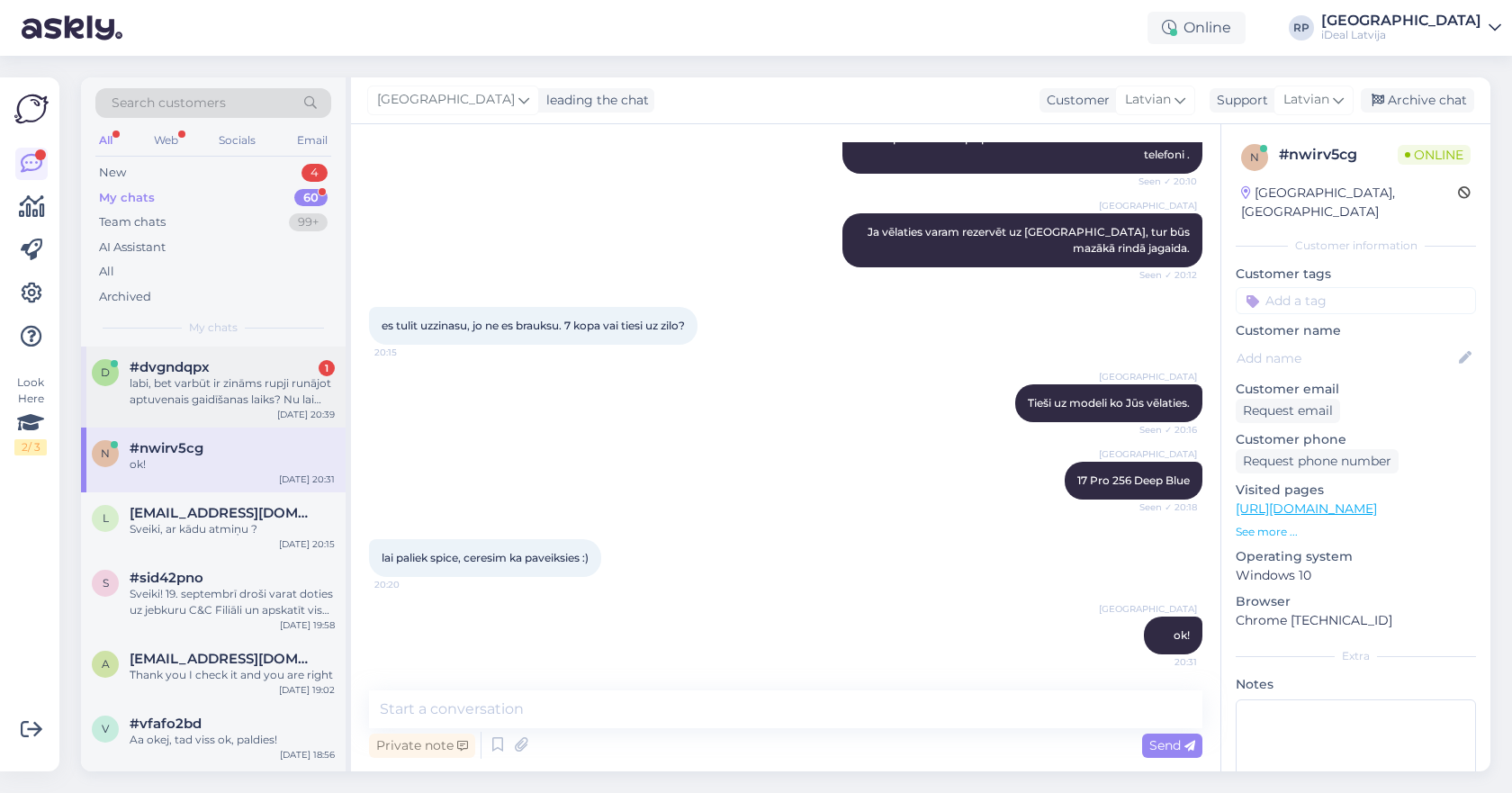
click at [277, 366] on div "#dvgndqpx 1" at bounding box center [232, 367] width 205 height 16
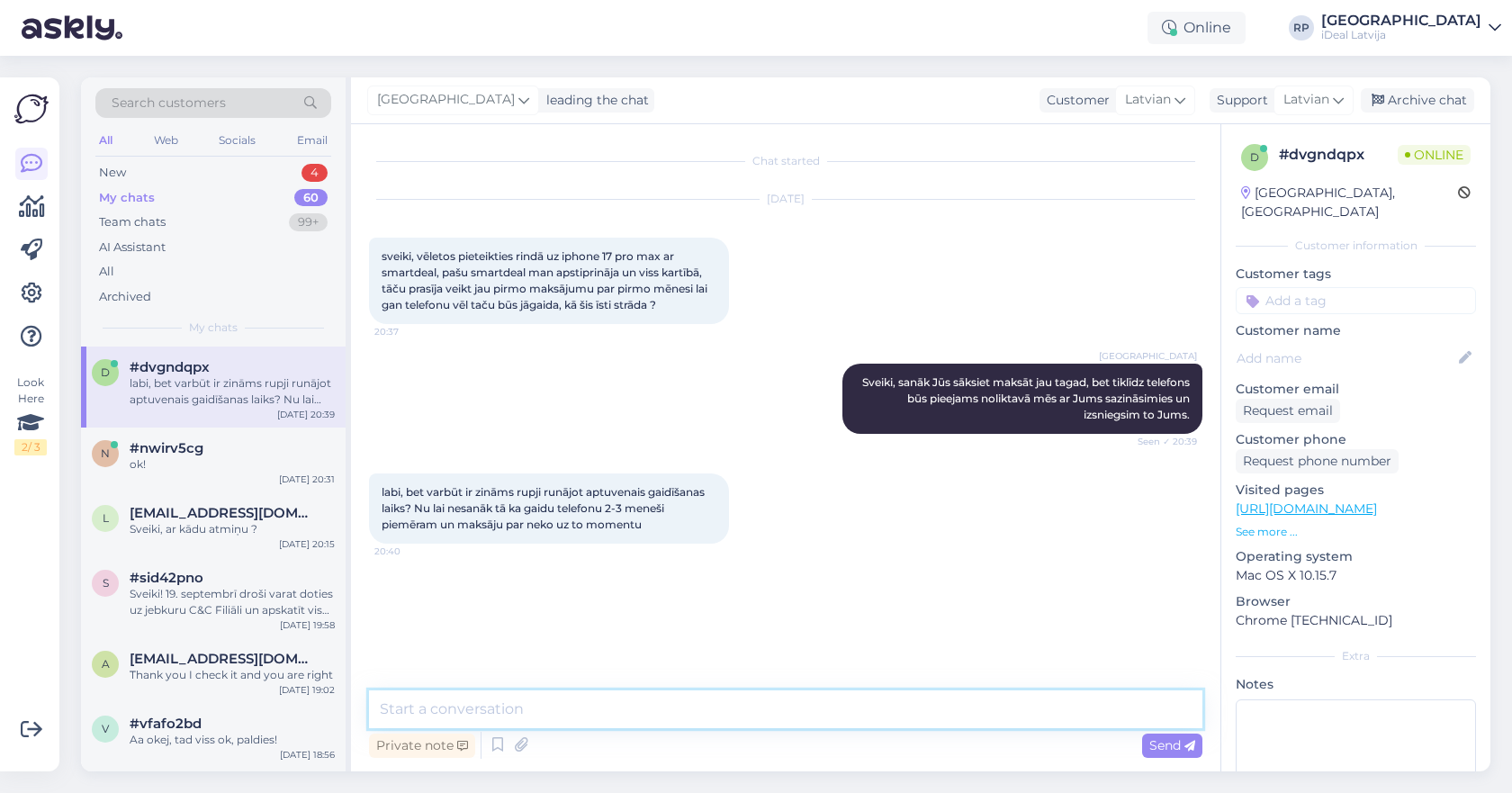
click at [526, 704] on textarea at bounding box center [786, 709] width 833 height 37
type textarea "T"
type textarea "N"
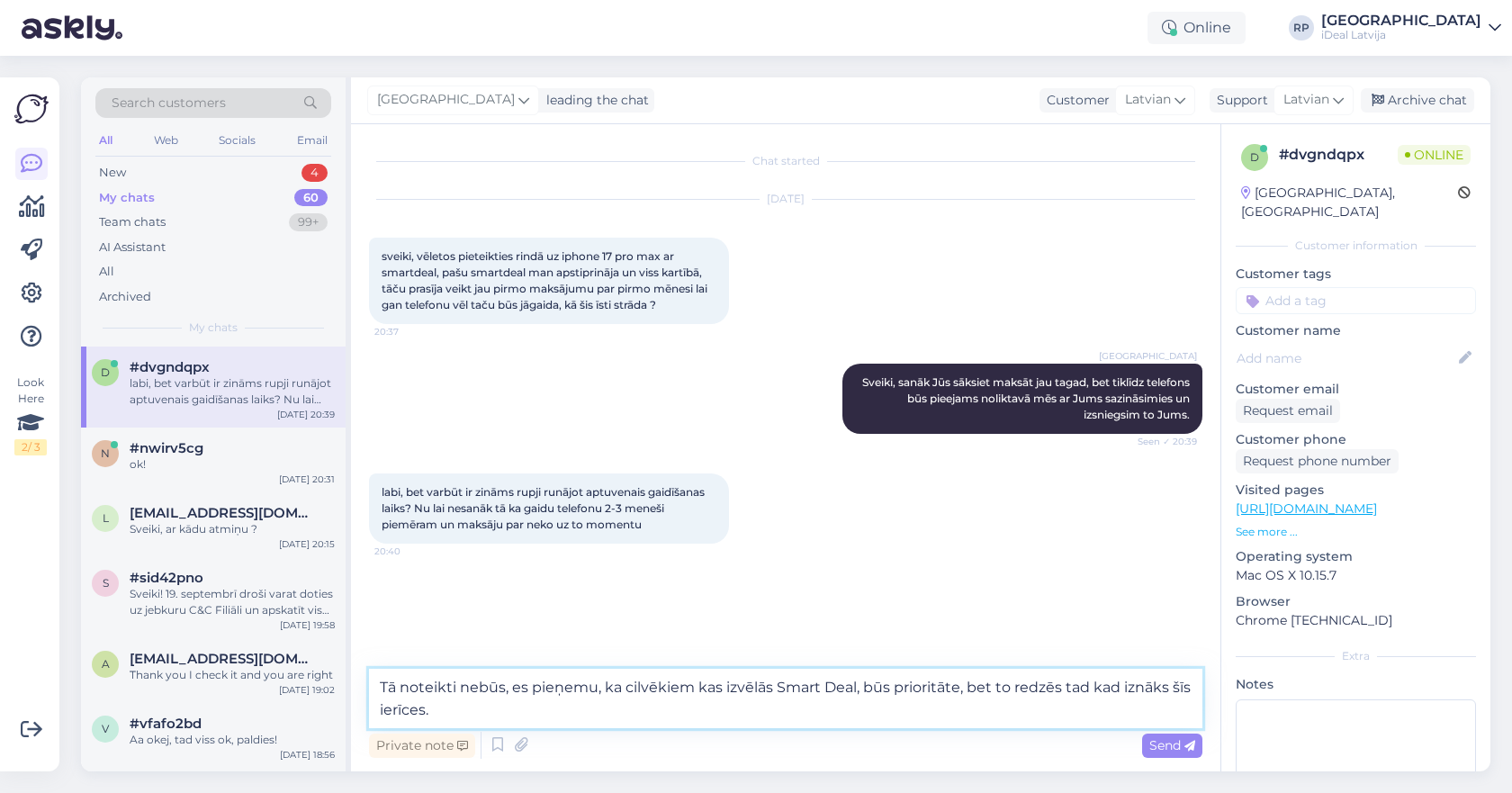
type textarea "Tā noteikti nebūs, es pieņemu, ka cilvēkiem kas izvēlās Smart Deal, būs priorit…"
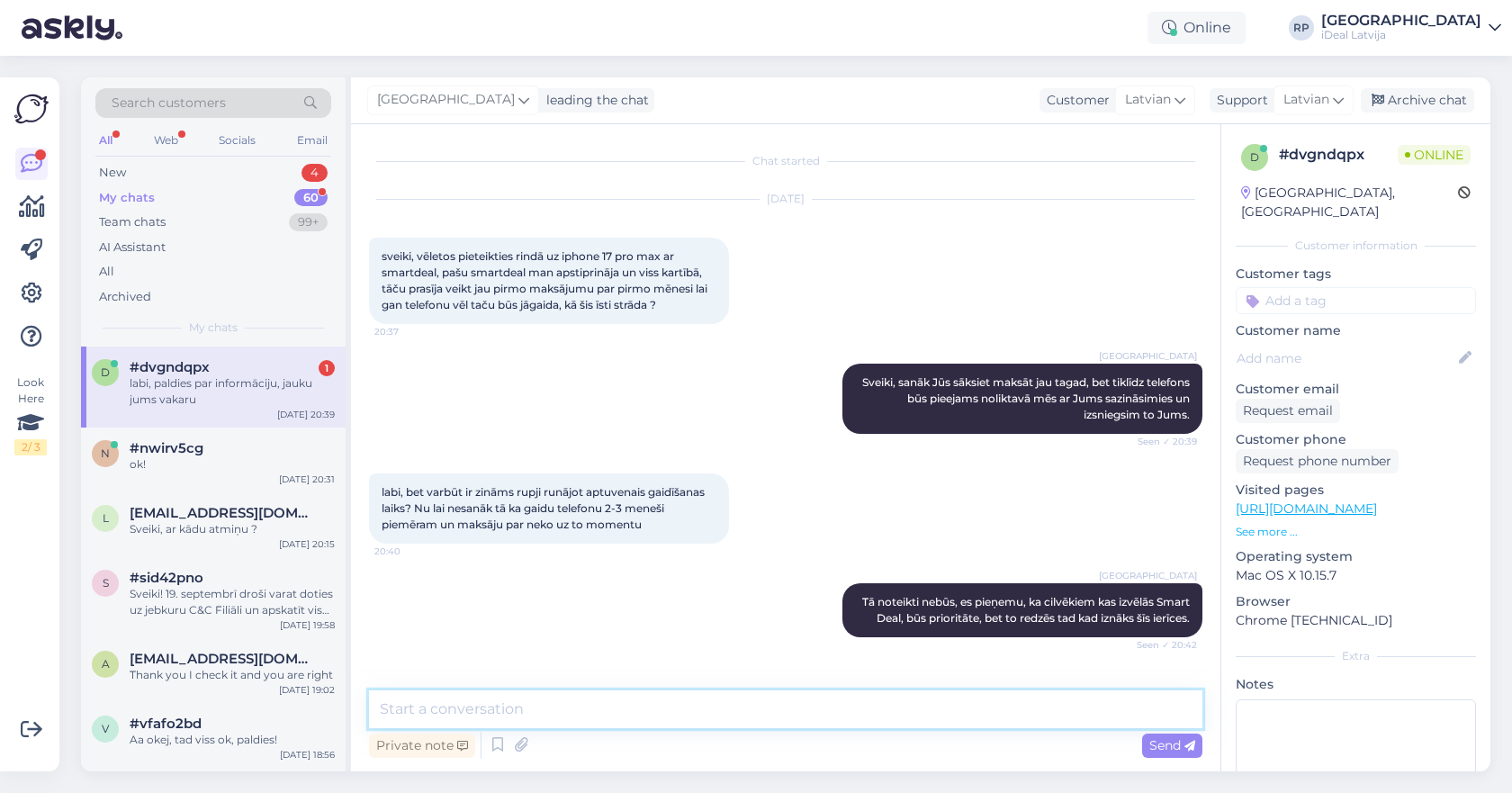
scroll to position [77, 0]
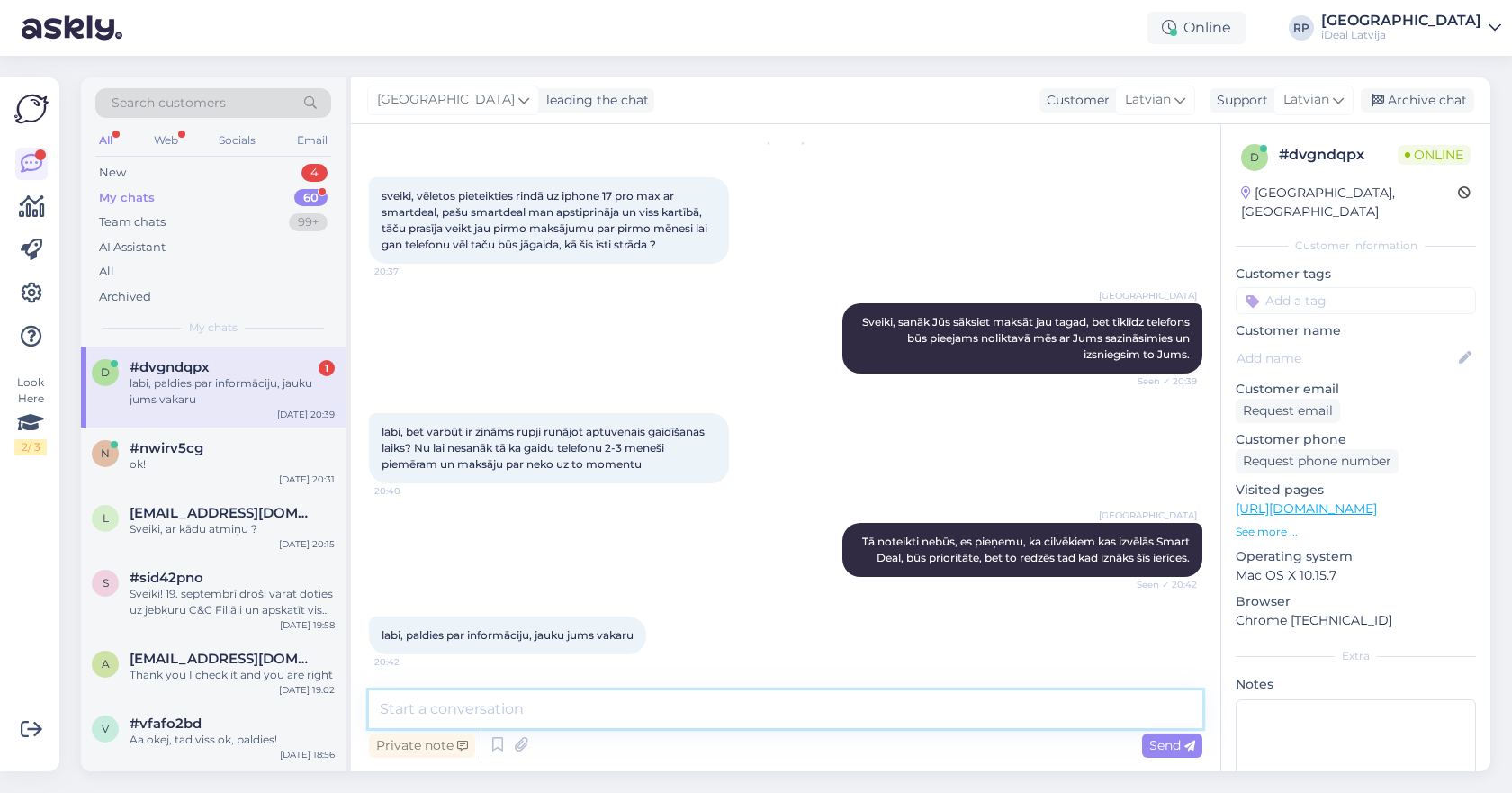
click at [606, 701] on textarea at bounding box center [786, 709] width 833 height 37
type textarea "Jums tā pat!"
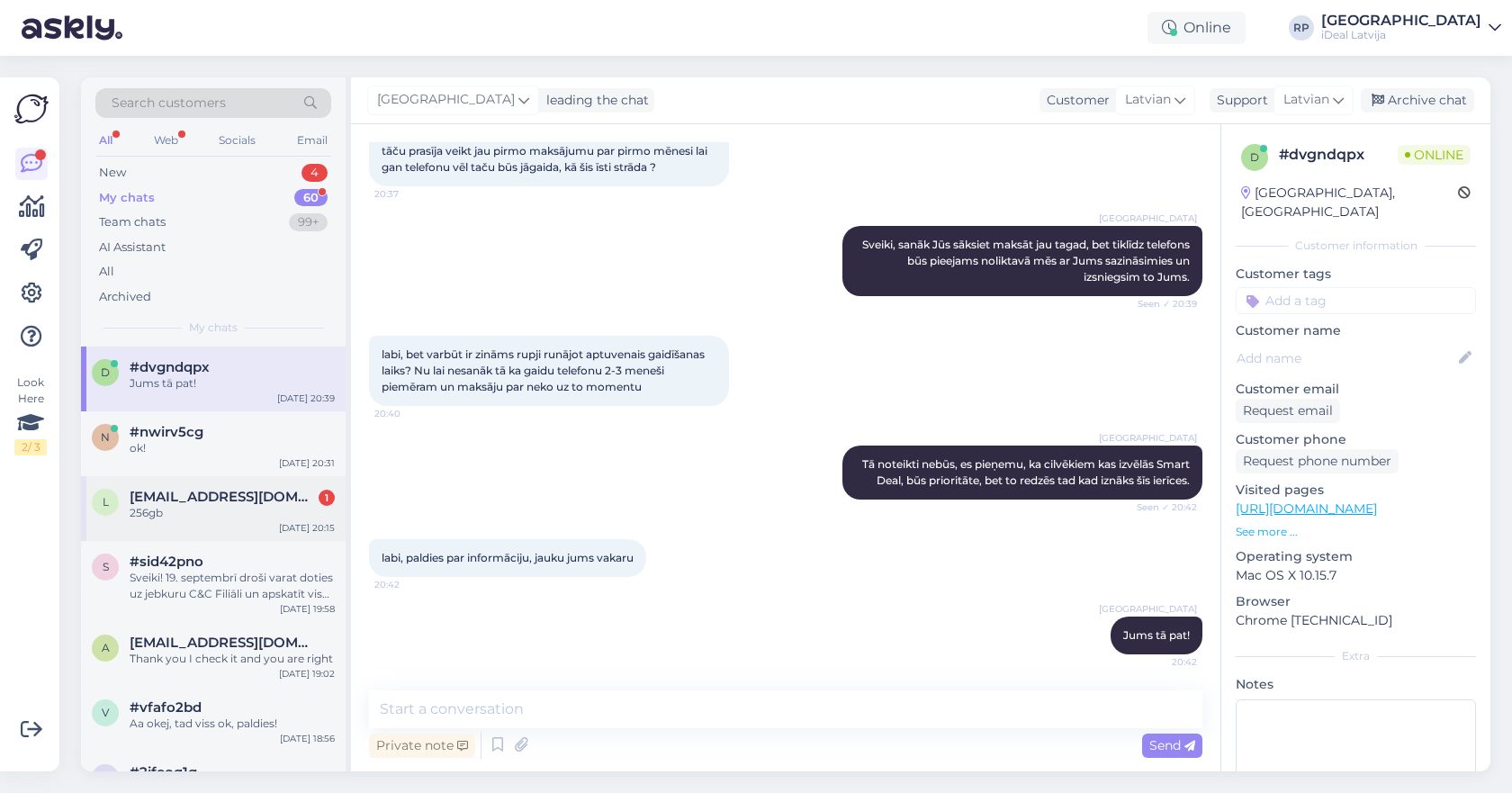
click at [300, 506] on div "256gb" at bounding box center [232, 513] width 205 height 16
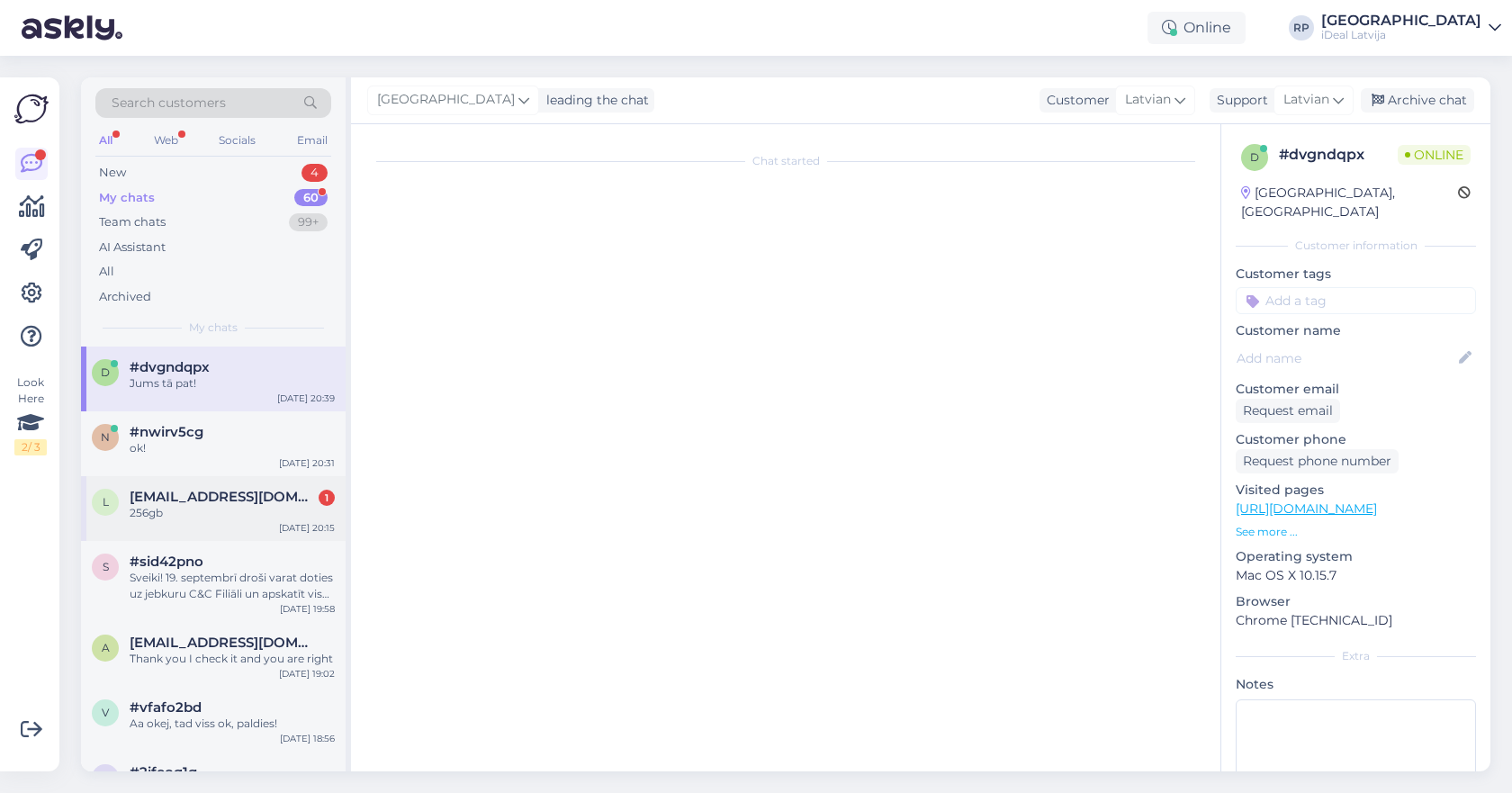
scroll to position [0, 0]
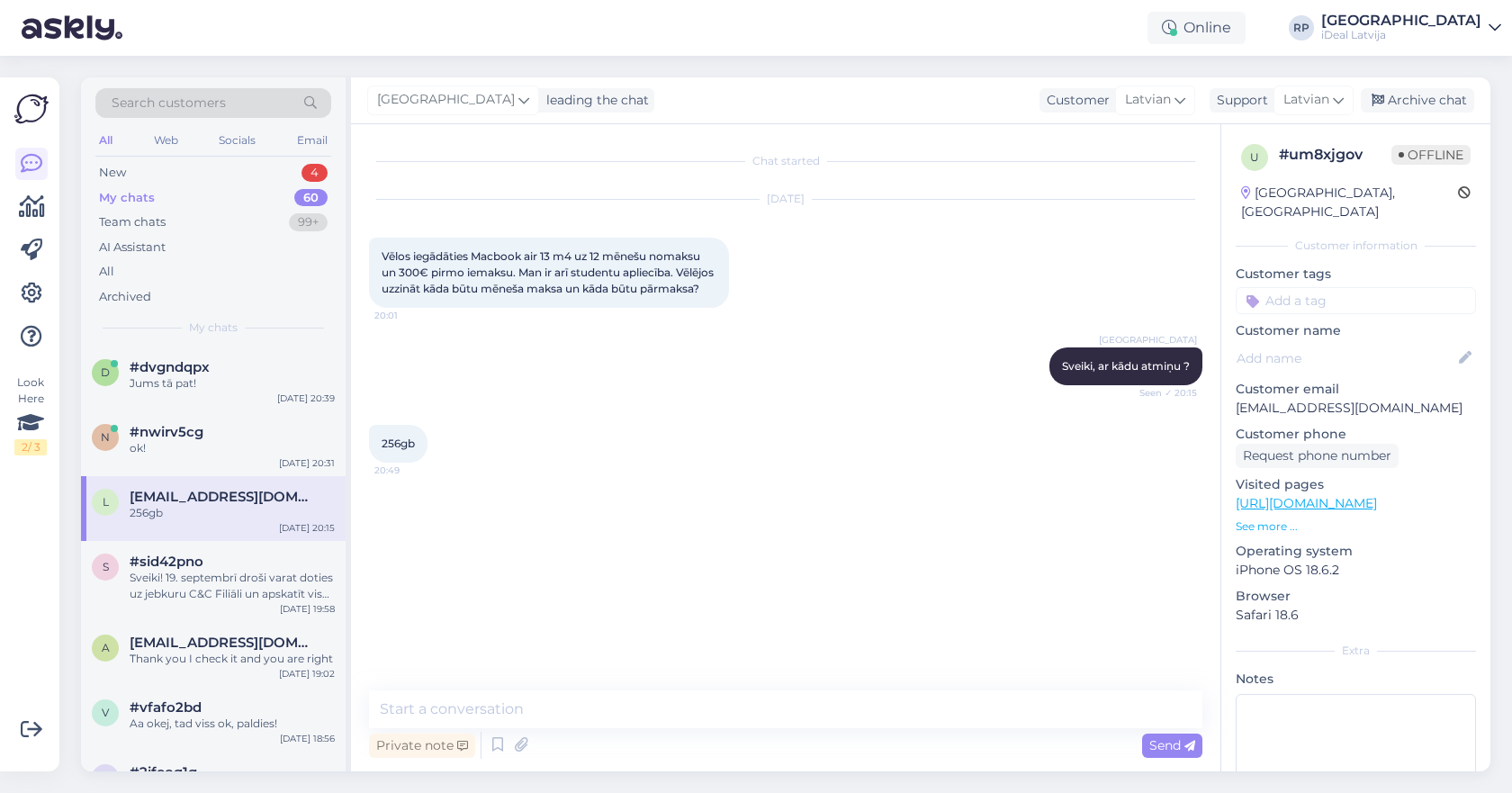
click at [439, 689] on div "Chat started [DATE] Vēlos iegādāties Macbook air 13 m4 uz 12 mēnešu nomaksu un …" at bounding box center [785, 447] width 869 height 647
click at [436, 704] on textarea at bounding box center [786, 709] width 833 height 37
click at [708, 712] on textarea at bounding box center [786, 709] width 833 height 37
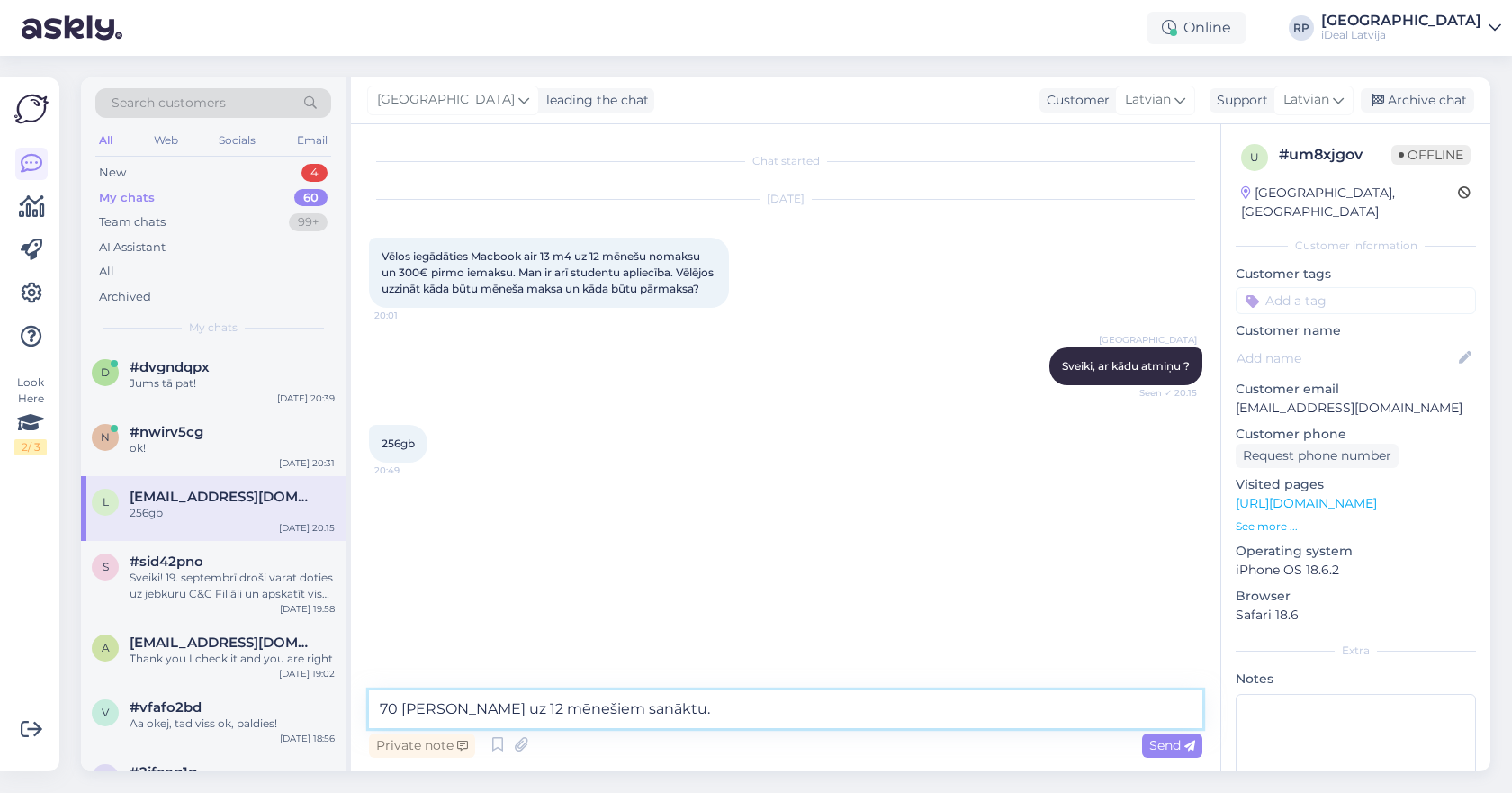
click at [454, 708] on textarea "70 [PERSON_NAME] uz 12 mēnešiem sanāktu." at bounding box center [786, 709] width 833 height 37
type textarea "70 eiro mēnesī uz 12 mēnešiem sanāktu."
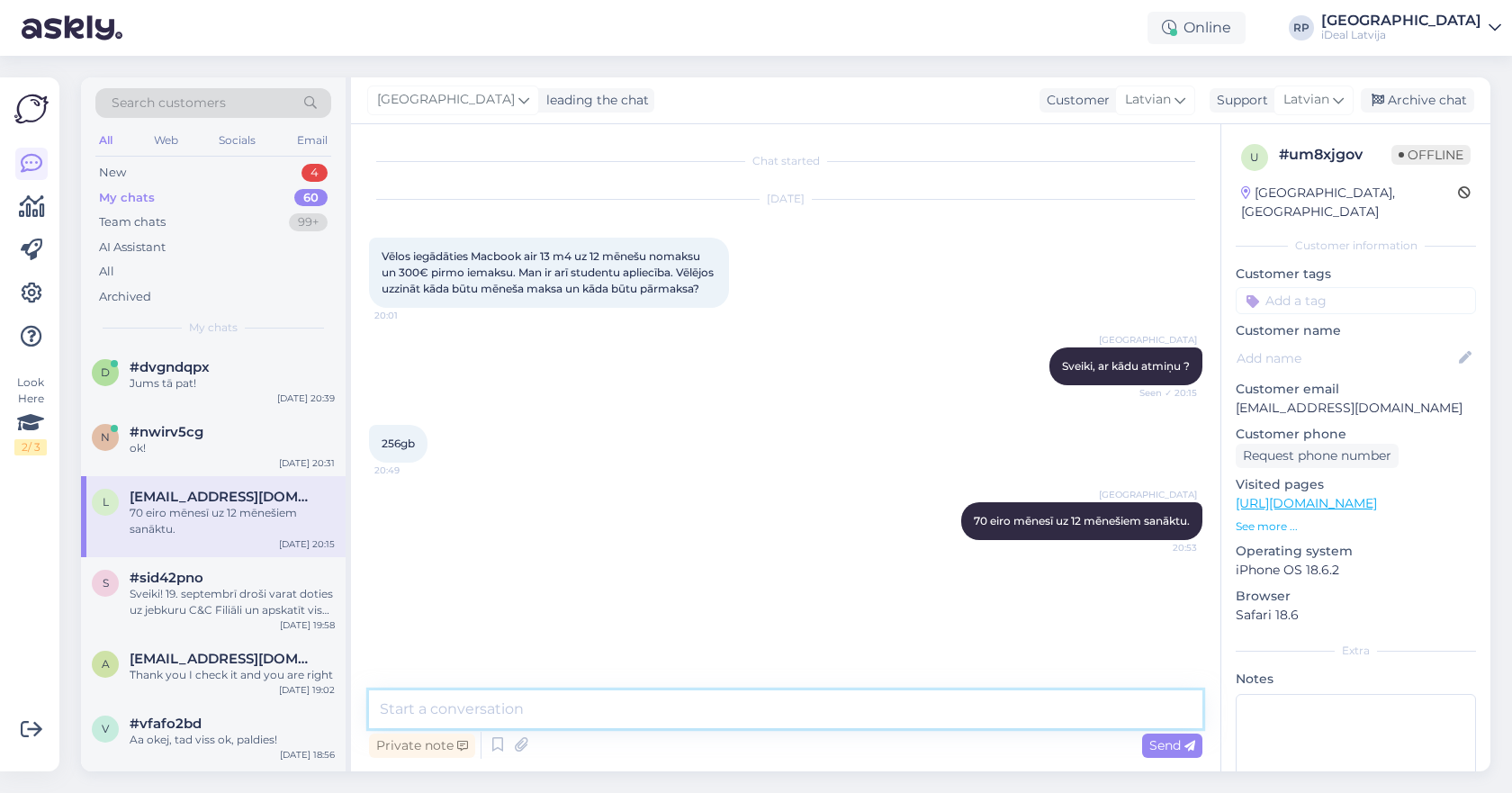
type textarea "u"
type textarea "Un pārmaksa ir 20% gadā."
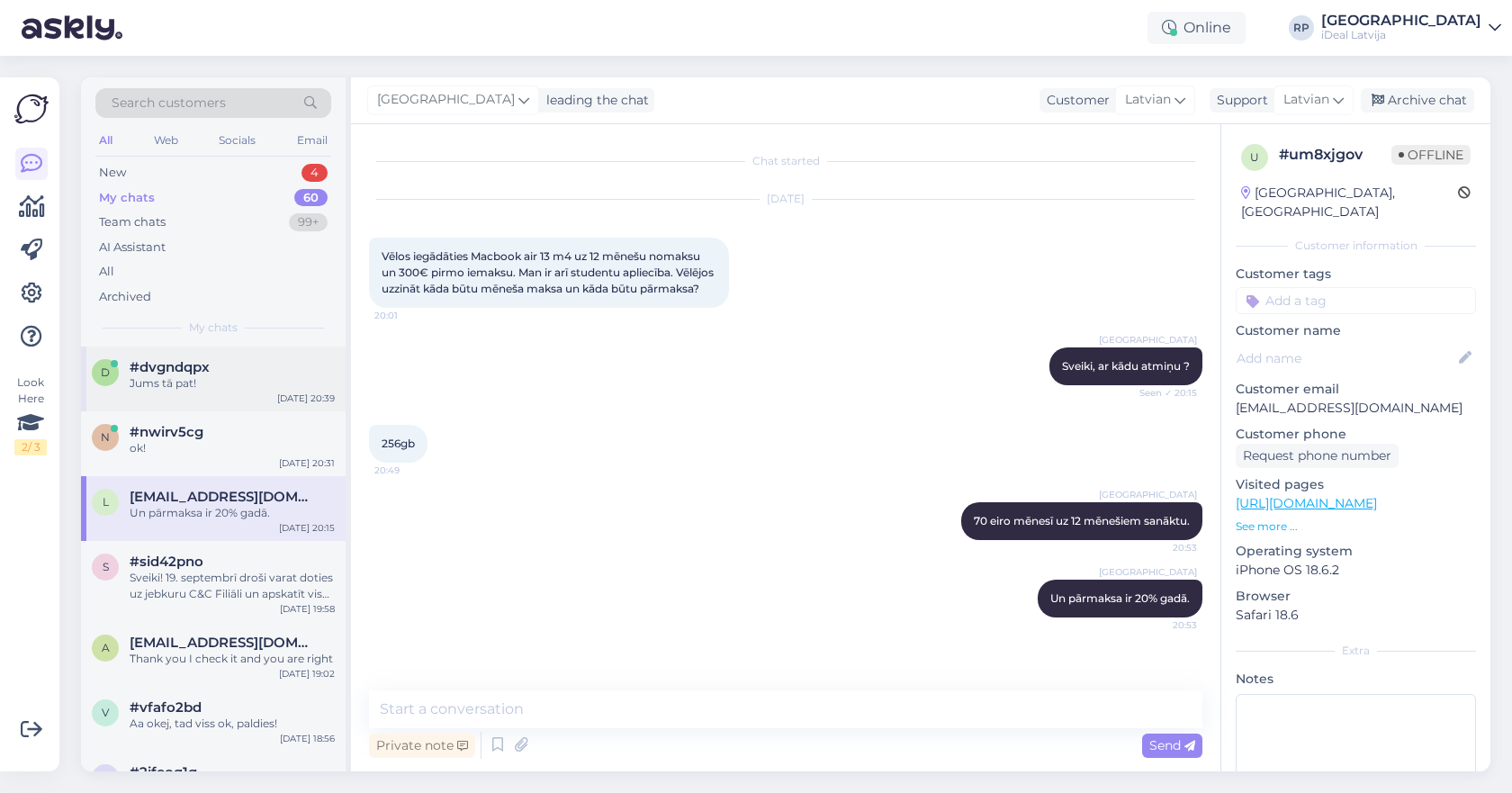
click at [241, 359] on div "#dvgndqpx" at bounding box center [232, 367] width 205 height 16
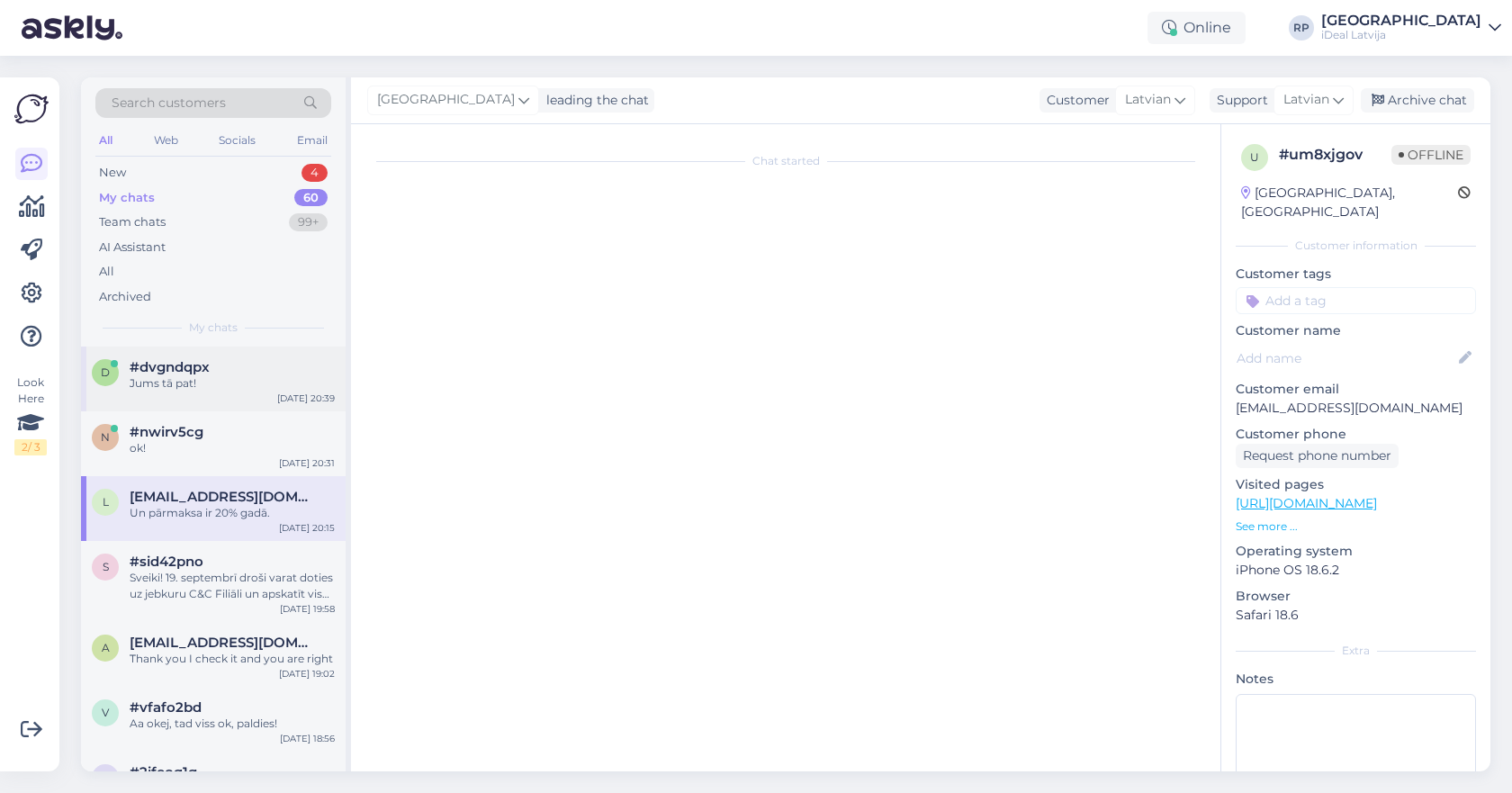
scroll to position [154, 0]
